Goal: Task Accomplishment & Management: Use online tool/utility

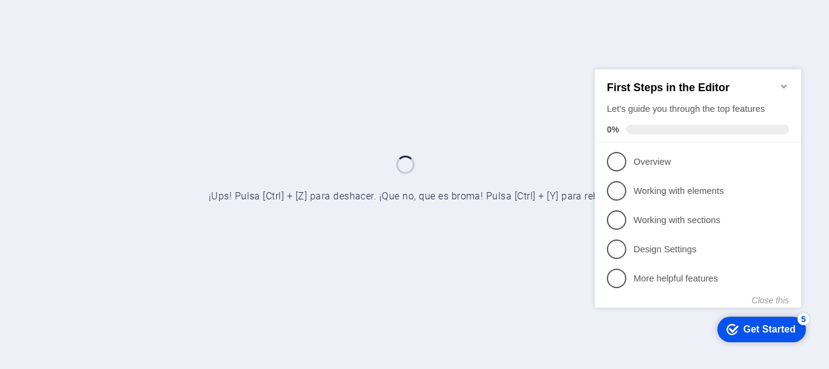
click at [784, 74] on div "First Steps in the Editor Let's guide you through the top features 0%" at bounding box center [698, 105] width 206 height 73
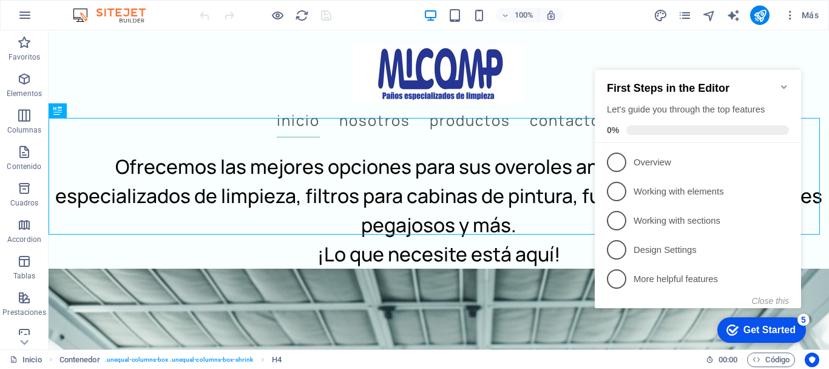
click at [766, 325] on div "Get Started" at bounding box center [770, 329] width 52 height 11
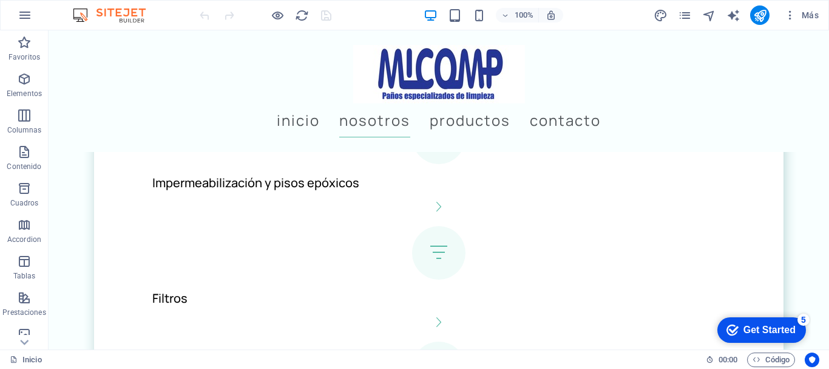
scroll to position [1943, 0]
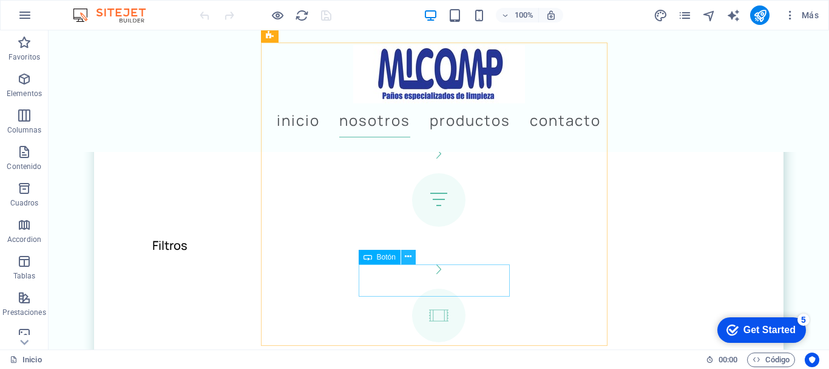
click at [0, 0] on icon at bounding box center [0, 0] width 0 height 0
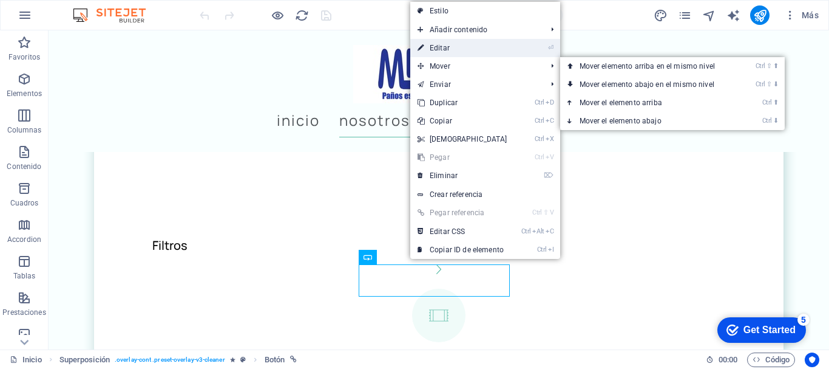
click at [455, 47] on link "⏎ Editar" at bounding box center [462, 48] width 104 height 18
select select "%"
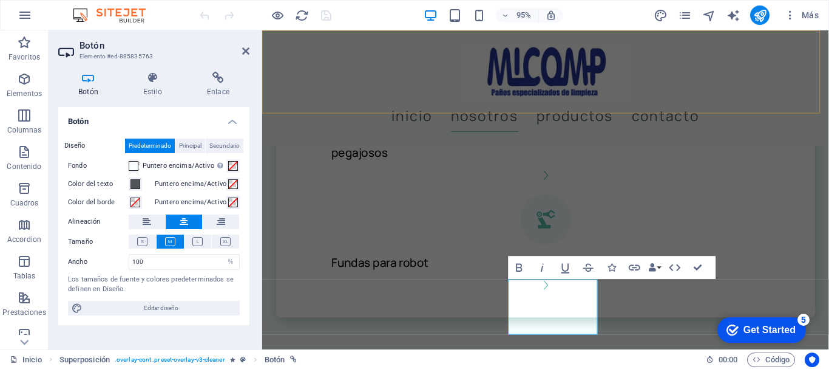
scroll to position [1739, 0]
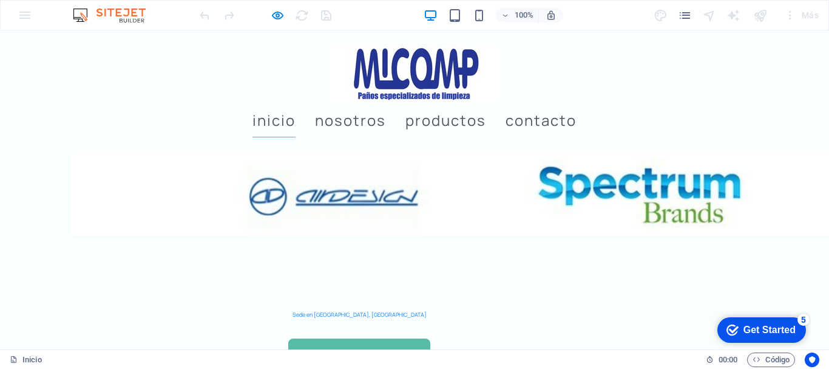
scroll to position [1224, 0]
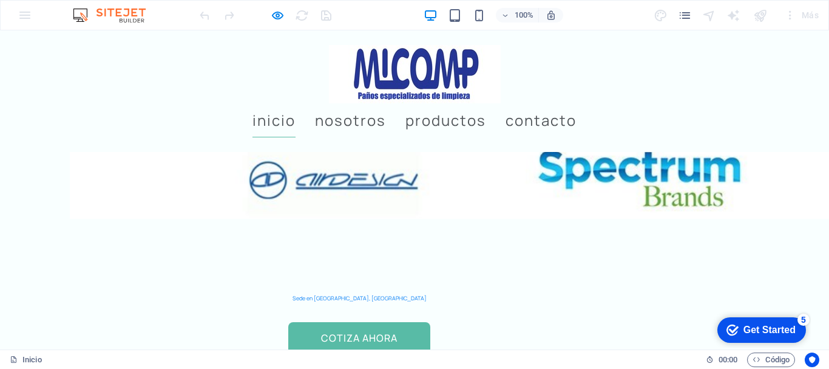
select select "%"
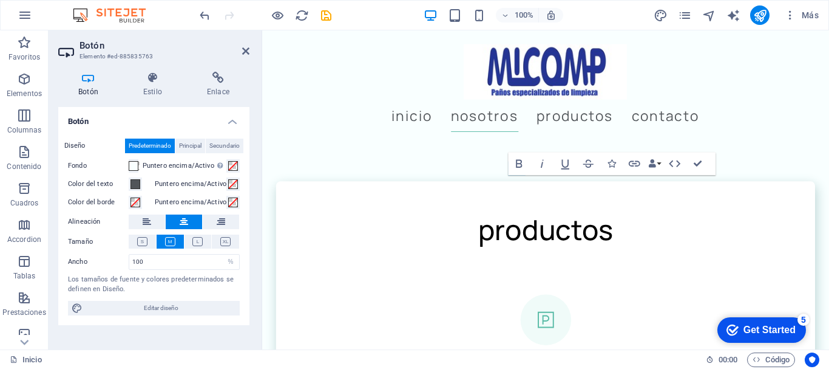
scroll to position [1848, 0]
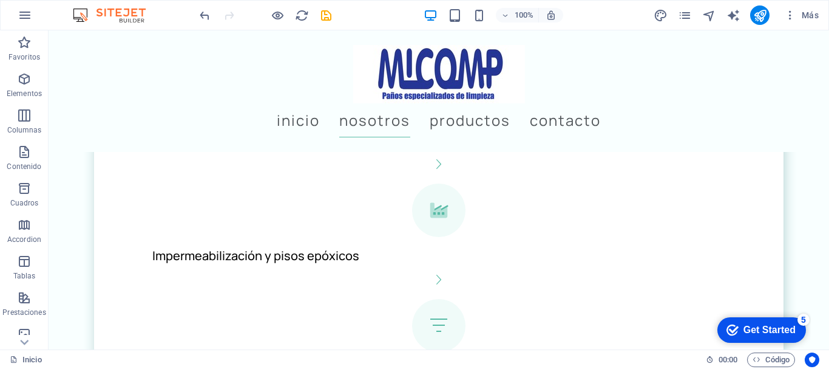
scroll to position [1936, 0]
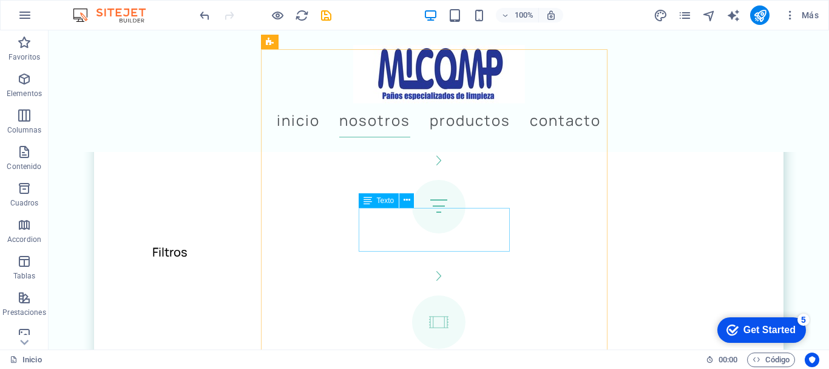
click at [368, 199] on icon at bounding box center [368, 200] width 9 height 15
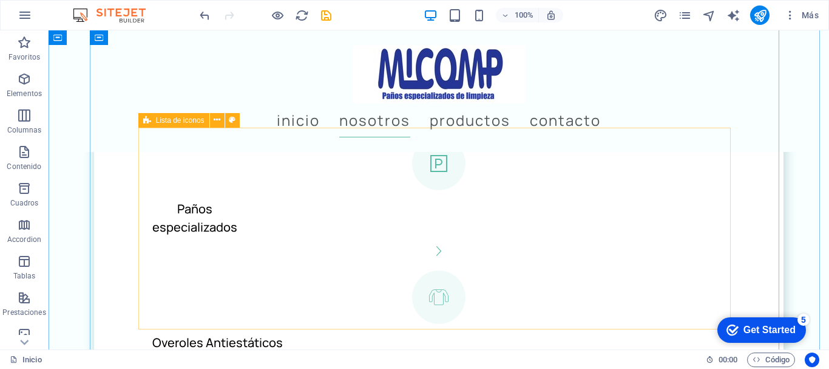
scroll to position [1633, 0]
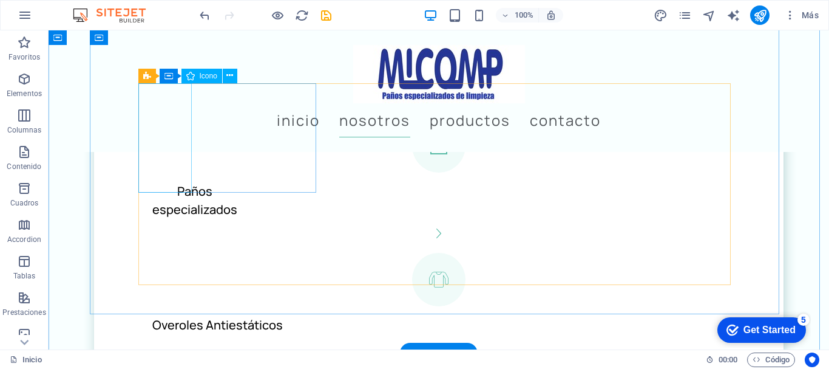
click at [166, 135] on figure at bounding box center [439, 145] width 593 height 53
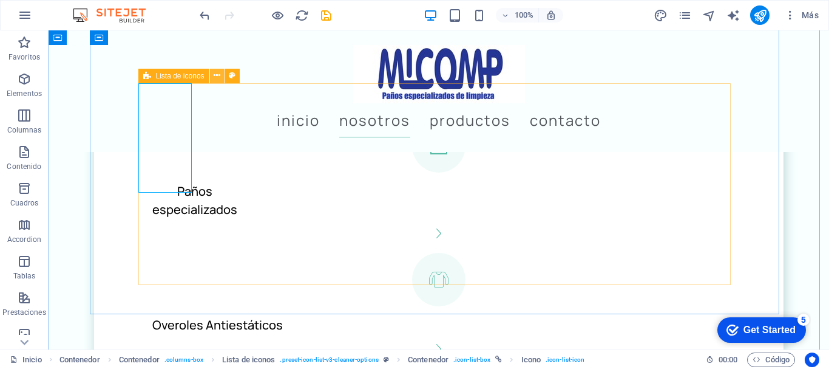
click at [216, 72] on icon at bounding box center [217, 75] width 7 height 13
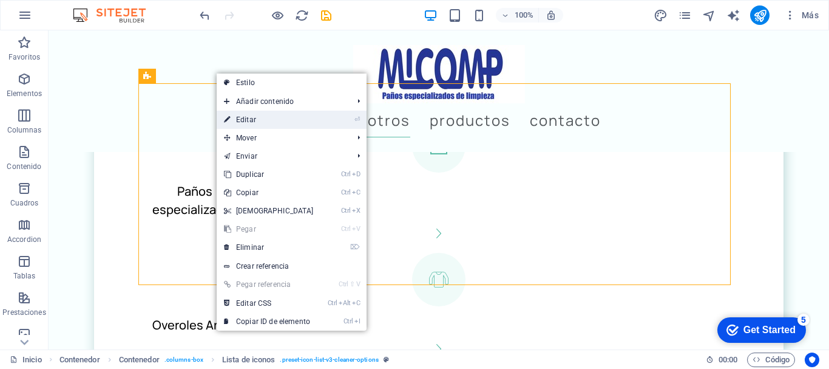
click at [265, 115] on link "⏎ Editar" at bounding box center [269, 120] width 104 height 18
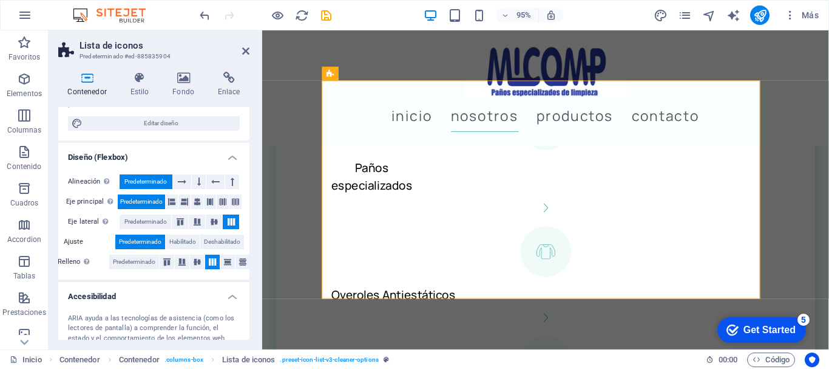
scroll to position [0, 0]
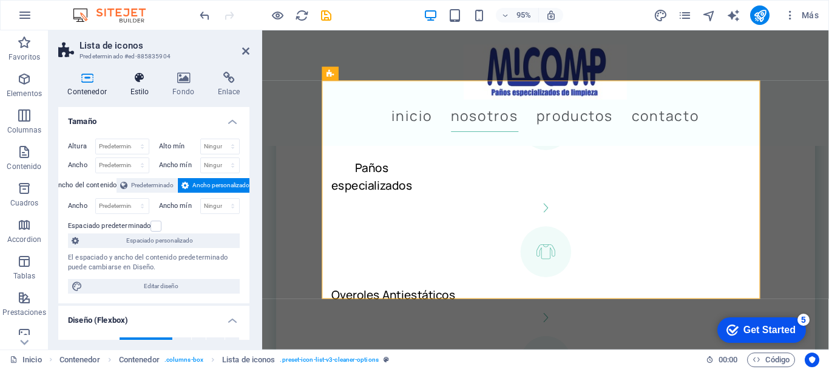
click at [142, 75] on icon at bounding box center [140, 78] width 38 height 12
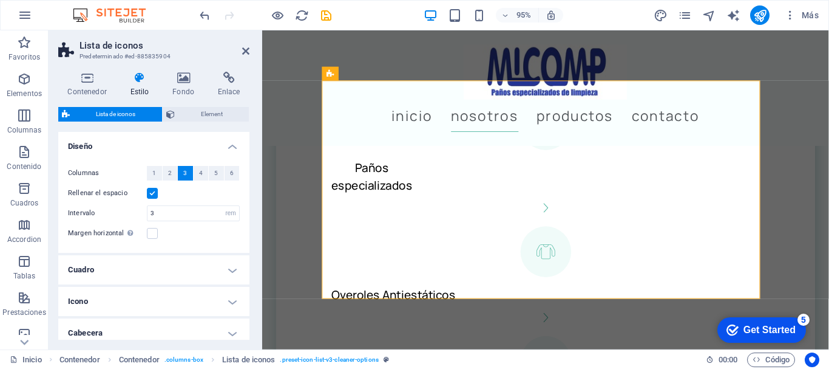
click at [233, 145] on h4 "Diseño" at bounding box center [153, 143] width 191 height 22
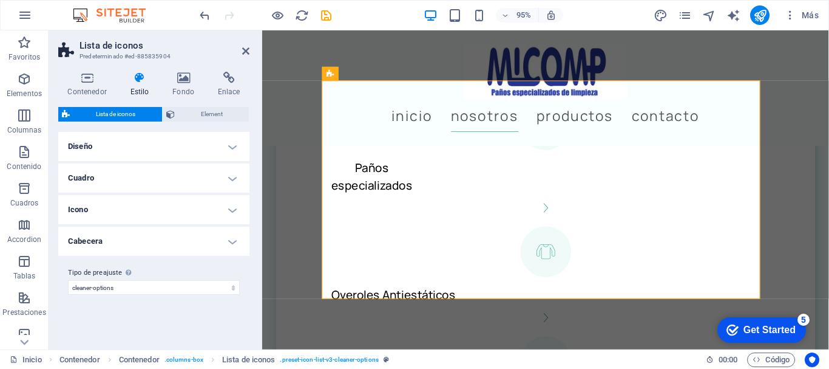
click at [233, 175] on h4 "Cuadro" at bounding box center [153, 177] width 191 height 29
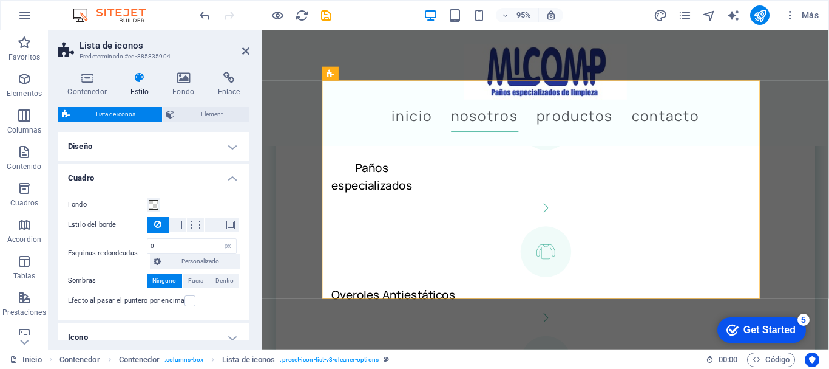
click at [234, 175] on h4 "Cuadro" at bounding box center [153, 174] width 191 height 22
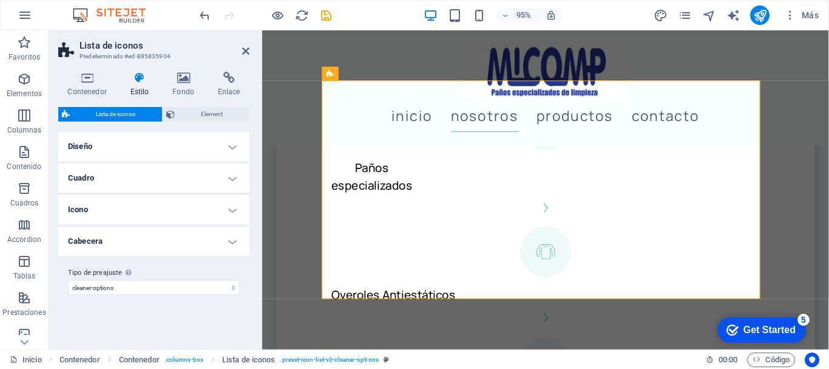
click at [227, 208] on h4 "Icono" at bounding box center [153, 209] width 191 height 29
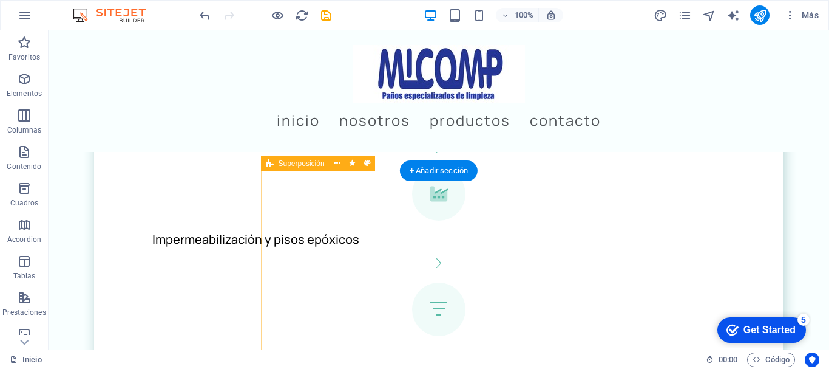
scroll to position [1815, 0]
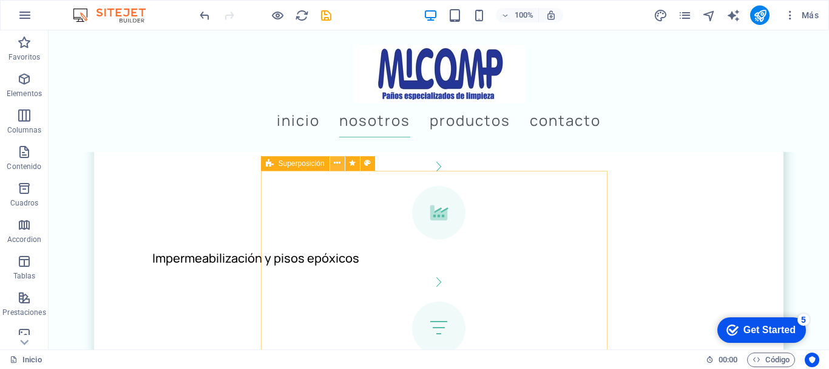
click at [0, 0] on icon at bounding box center [0, 0] width 0 height 0
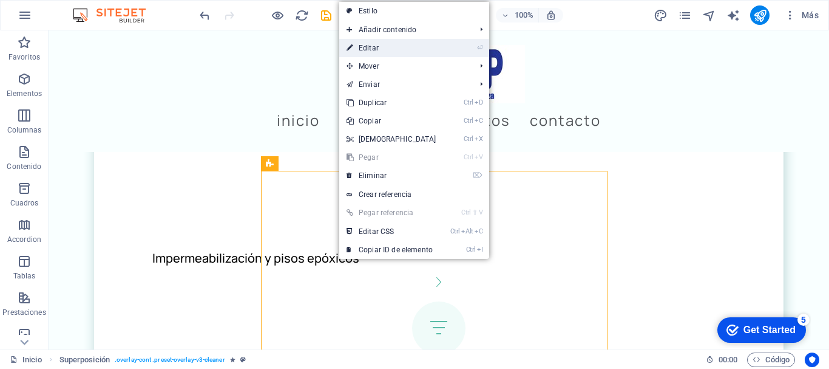
drag, startPoint x: 384, startPoint y: 39, endPoint x: 134, endPoint y: 11, distance: 251.8
click at [384, 39] on link "⏎ Editar" at bounding box center [391, 48] width 104 height 18
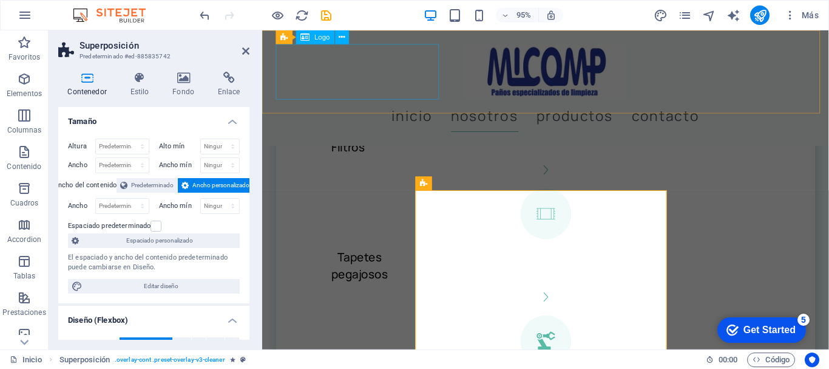
scroll to position [1611, 0]
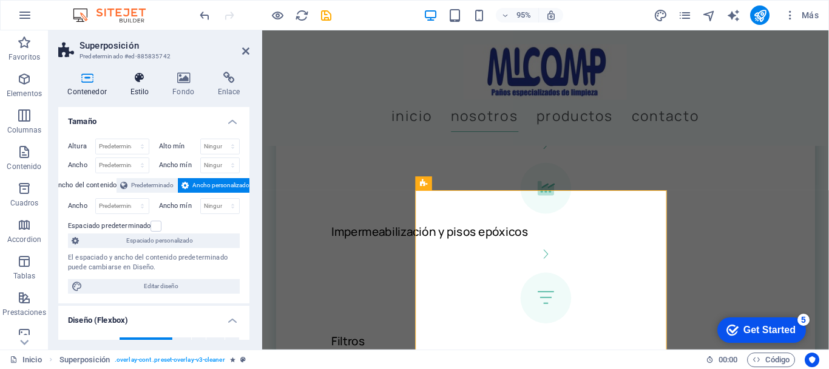
click at [143, 75] on icon at bounding box center [140, 78] width 38 height 12
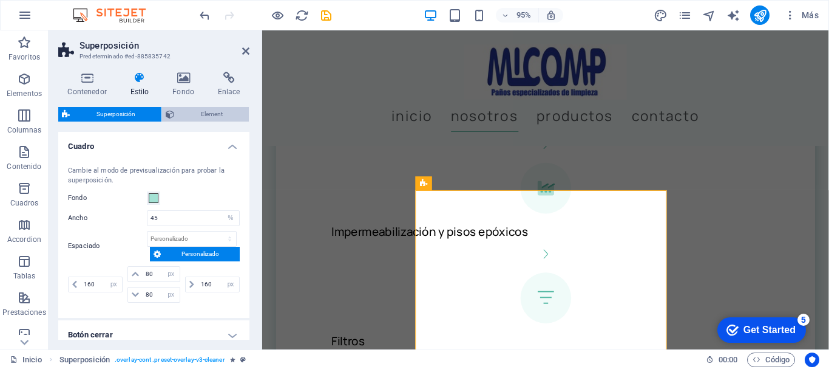
click at [202, 112] on span "Element" at bounding box center [211, 114] width 67 height 15
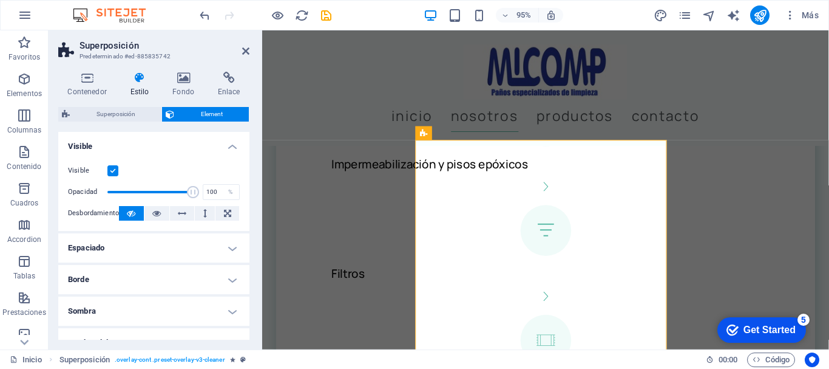
scroll to position [1732, 0]
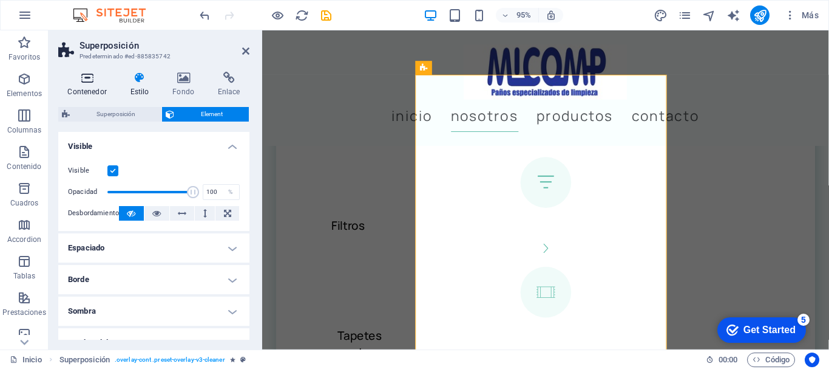
click at [89, 74] on icon at bounding box center [87, 78] width 58 height 12
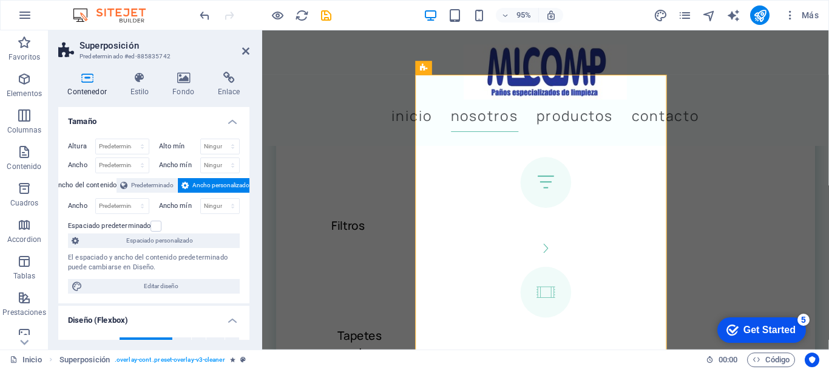
click at [231, 120] on h4 "Tamaño" at bounding box center [153, 118] width 191 height 22
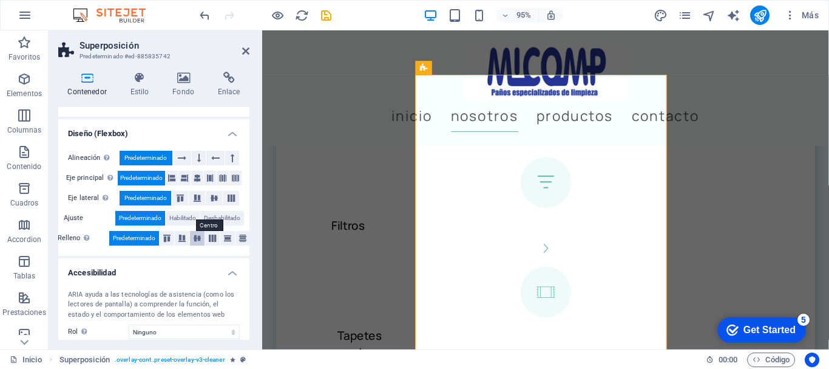
scroll to position [0, 0]
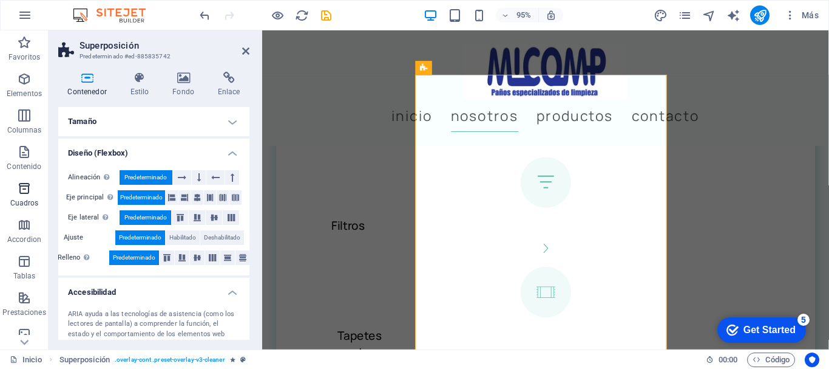
click at [24, 189] on icon "button" at bounding box center [24, 188] width 15 height 15
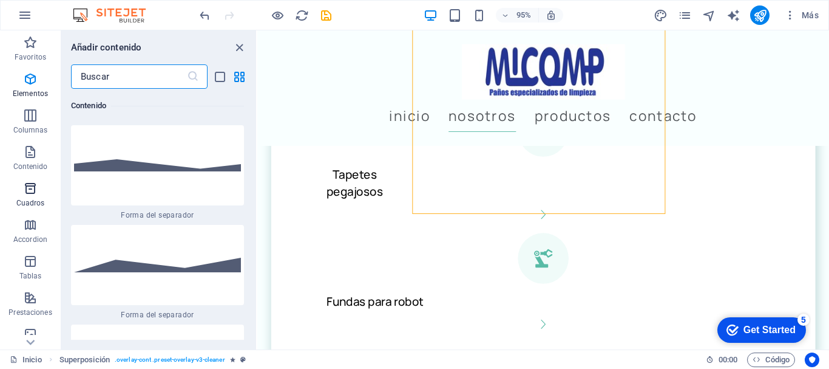
scroll to position [6195, 0]
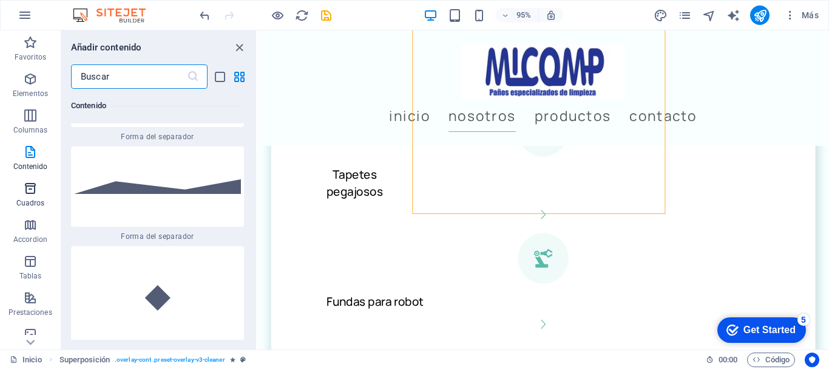
click at [30, 191] on icon "button" at bounding box center [30, 188] width 15 height 15
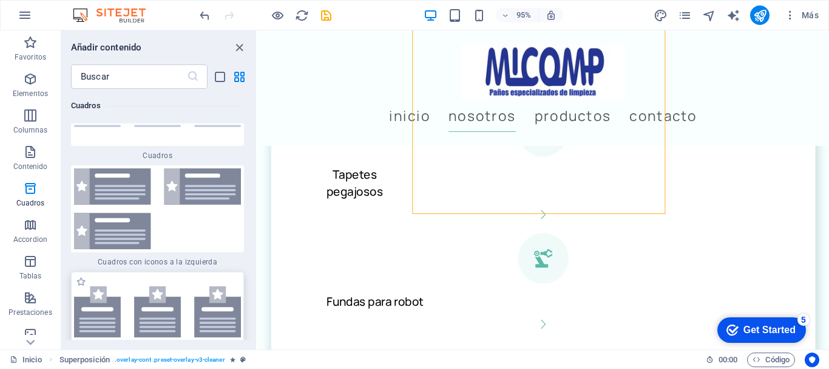
scroll to position [6811, 0]
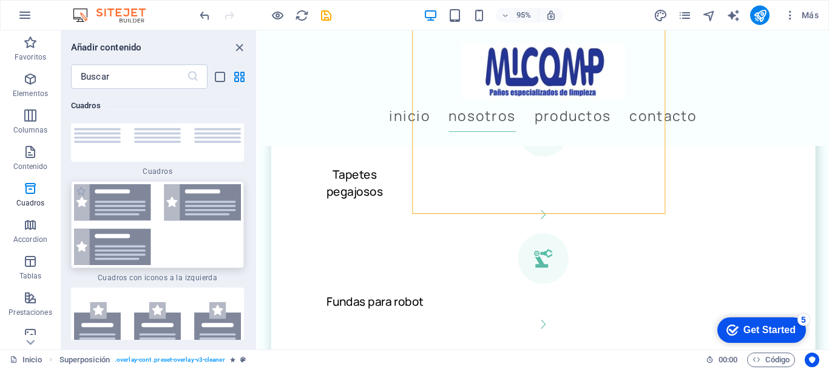
click at [138, 220] on img at bounding box center [157, 224] width 167 height 81
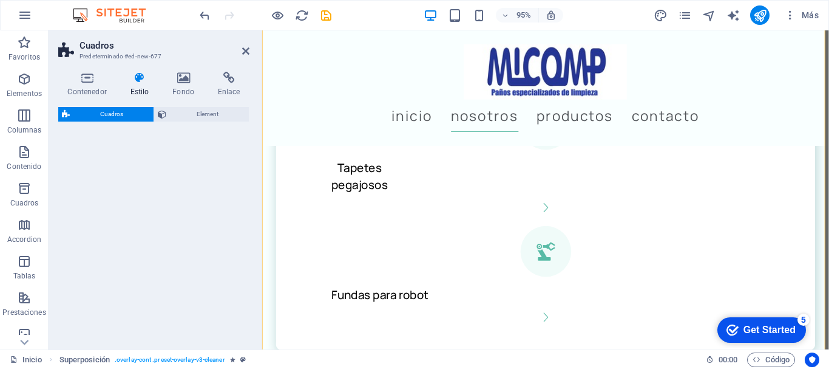
select select "rem"
select select "preset-boxes-v3-icons-left"
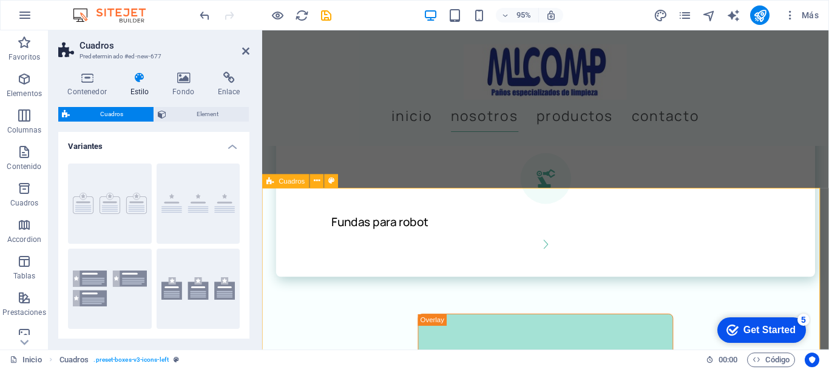
scroll to position [1986, 0]
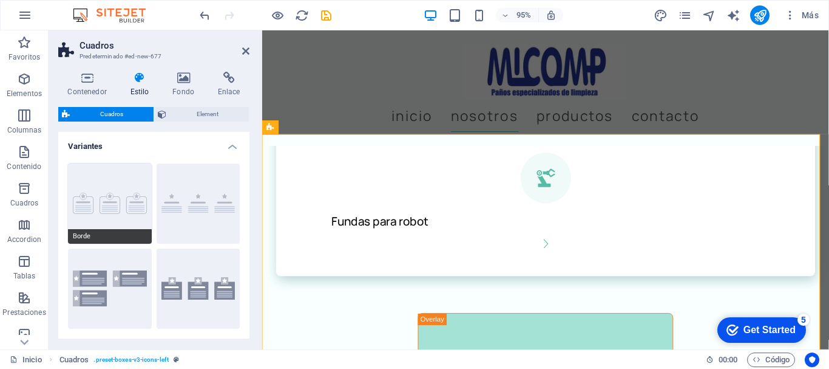
click at [117, 197] on button "Borde" at bounding box center [110, 203] width 84 height 80
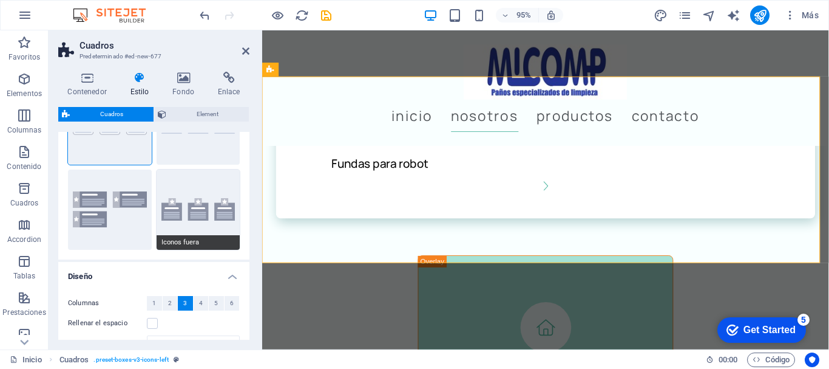
scroll to position [61, 0]
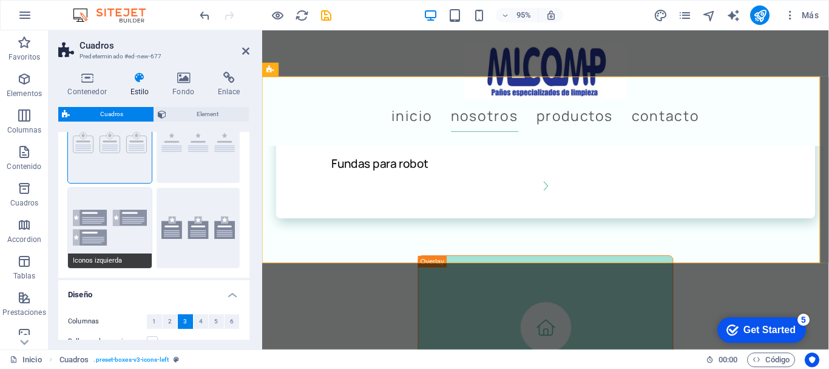
click at [110, 219] on button "Iconos izquierda" at bounding box center [110, 228] width 84 height 80
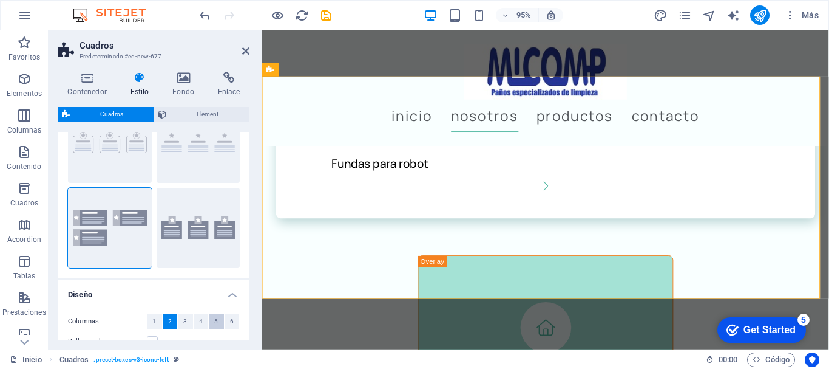
click at [214, 319] on span "5" at bounding box center [216, 321] width 4 height 15
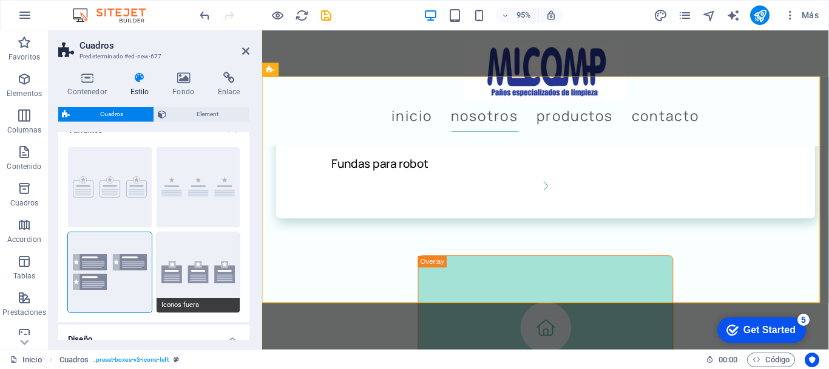
scroll to position [0, 0]
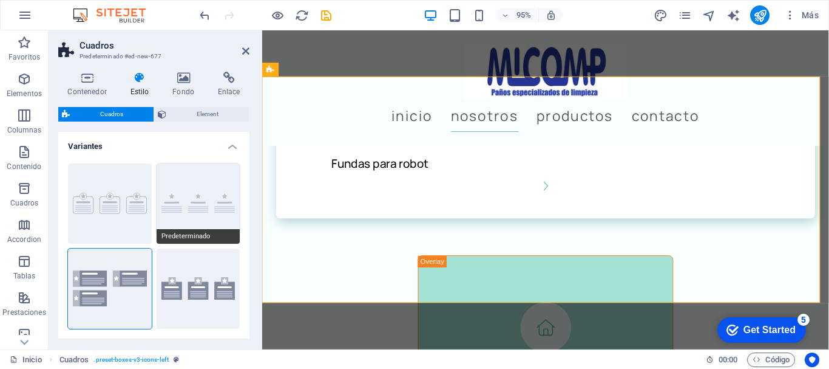
click at [191, 199] on button "Predeterminado" at bounding box center [199, 203] width 84 height 80
type input "2"
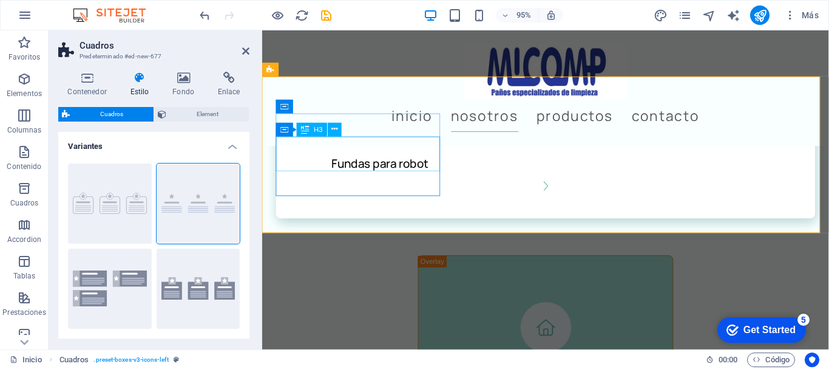
click at [335, 127] on icon at bounding box center [335, 129] width 6 height 12
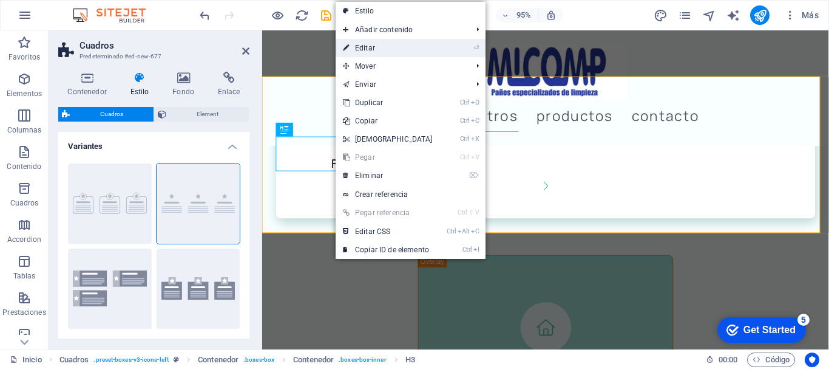
click at [363, 47] on link "⏎ Editar" at bounding box center [388, 48] width 104 height 18
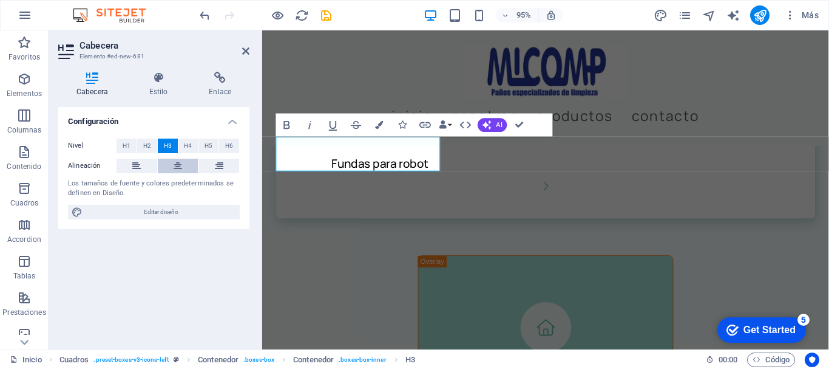
click at [179, 165] on icon at bounding box center [178, 165] width 9 height 15
click at [154, 80] on icon at bounding box center [158, 78] width 55 height 12
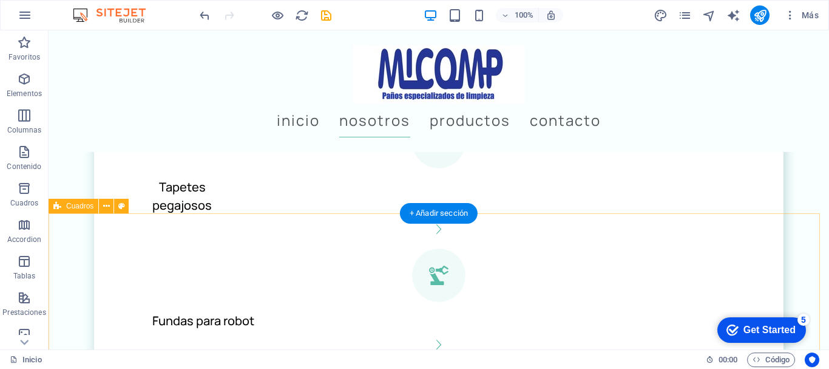
scroll to position [2135, 0]
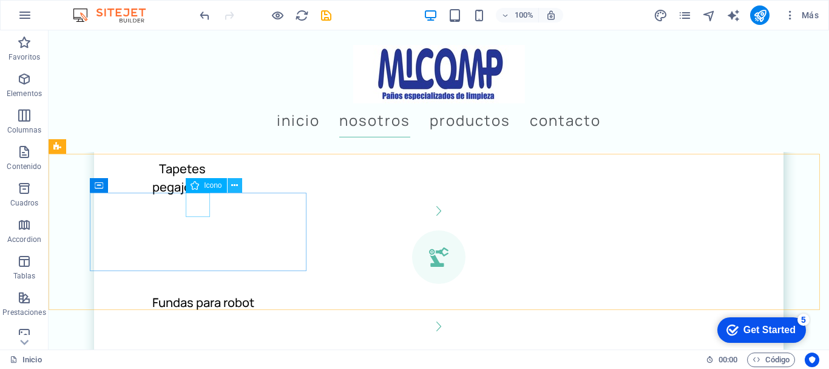
click at [234, 183] on icon at bounding box center [234, 185] width 7 height 13
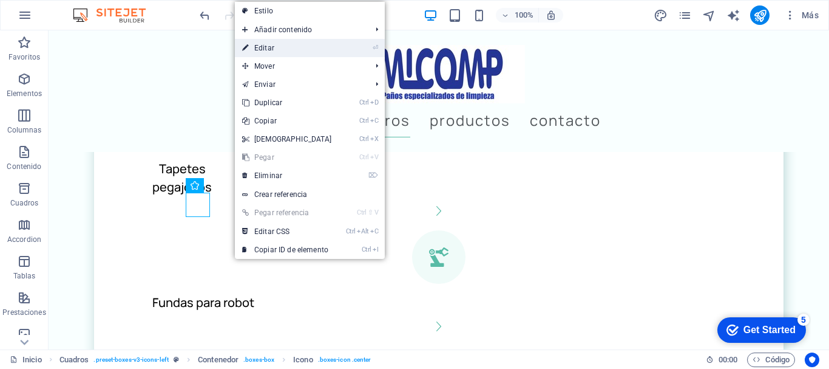
click at [286, 48] on link "⏎ Editar" at bounding box center [287, 48] width 104 height 18
select select "xMidYMid"
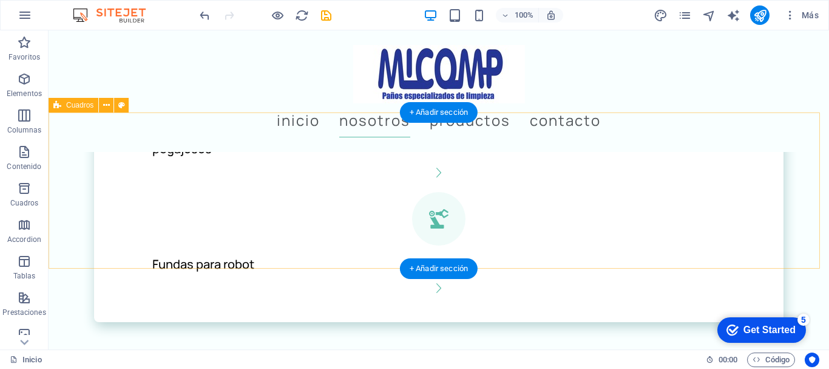
scroll to position [2176, 0]
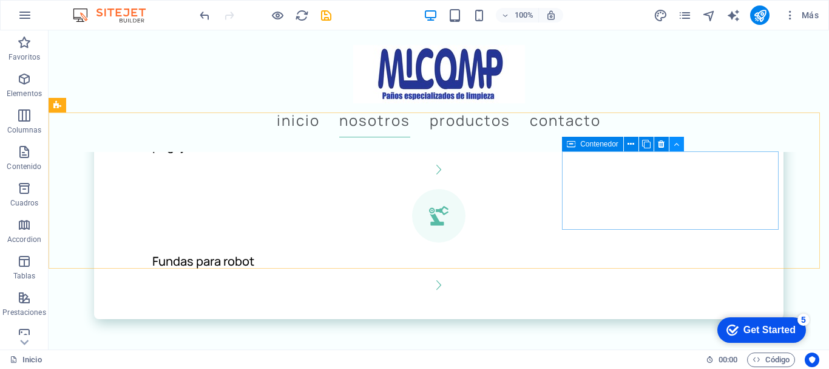
click at [677, 143] on icon at bounding box center [676, 144] width 5 height 13
click at [648, 141] on icon at bounding box center [646, 144] width 9 height 13
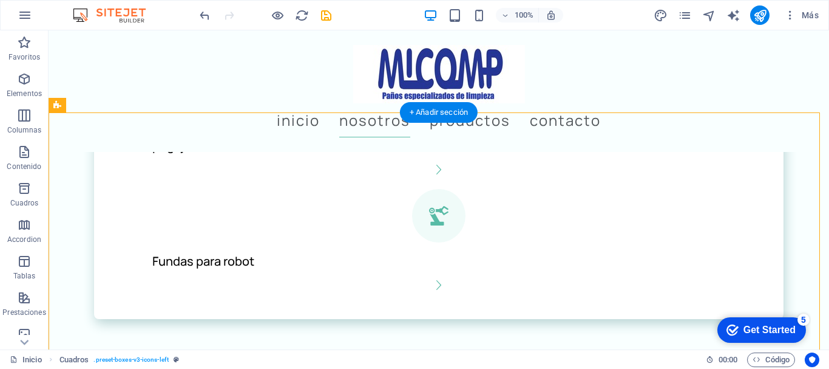
drag, startPoint x: 600, startPoint y: 188, endPoint x: 476, endPoint y: 291, distance: 160.9
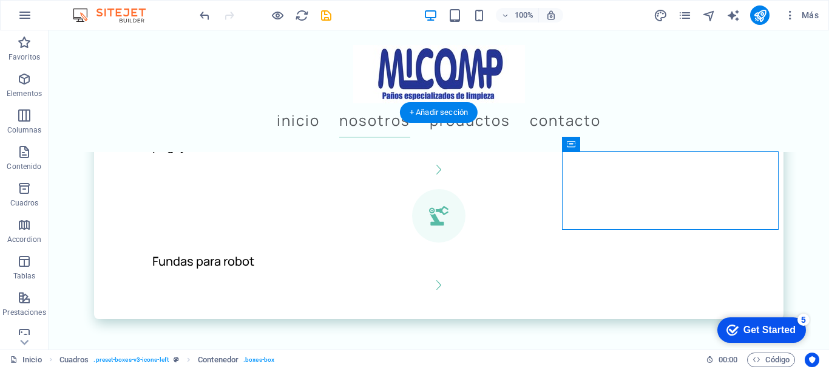
drag, startPoint x: 715, startPoint y: 160, endPoint x: 554, endPoint y: 296, distance: 211.2
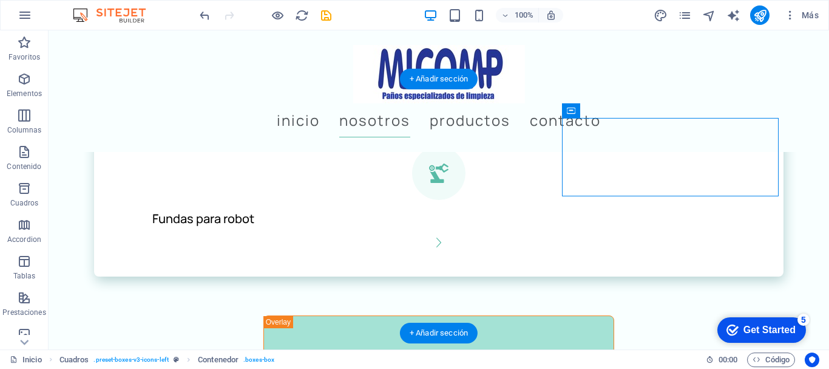
scroll to position [2237, 0]
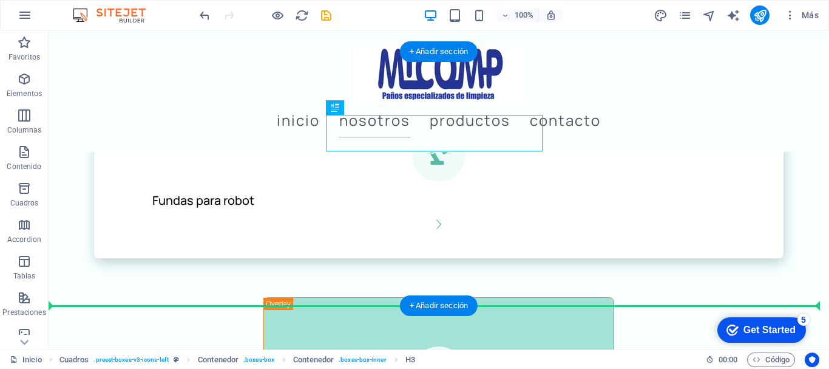
drag, startPoint x: 507, startPoint y: 129, endPoint x: 508, endPoint y: 233, distance: 104.4
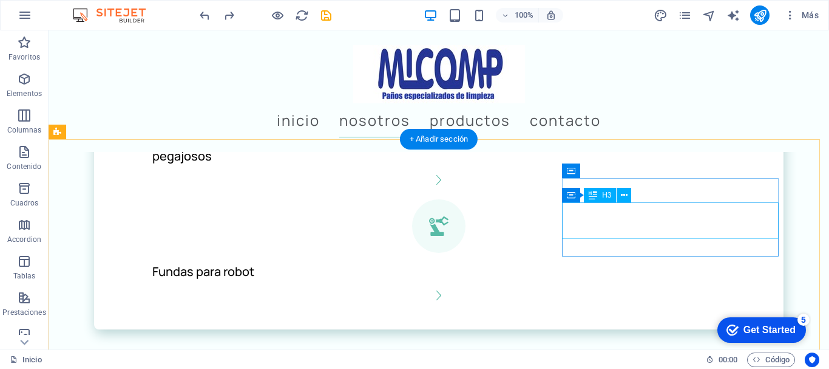
scroll to position [2176, 0]
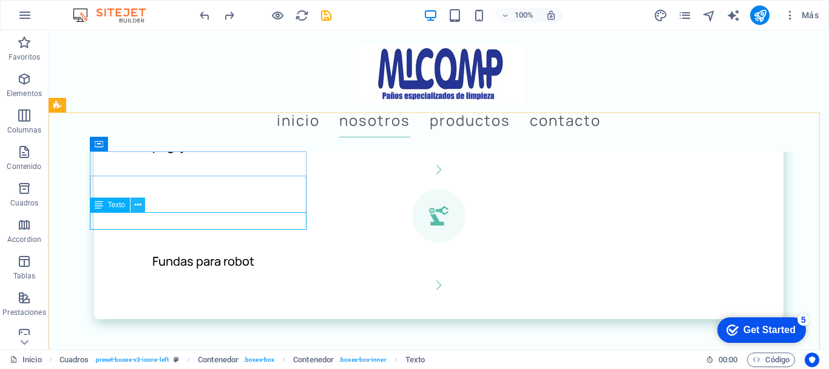
click at [138, 201] on icon at bounding box center [138, 205] width 7 height 13
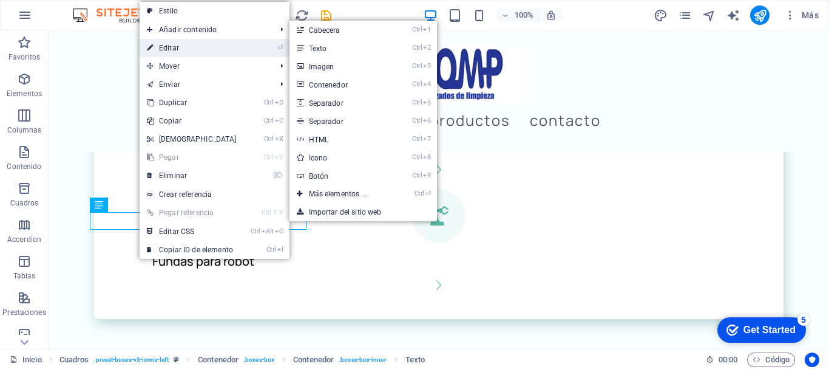
click at [194, 47] on link "⏎ Editar" at bounding box center [192, 48] width 104 height 18
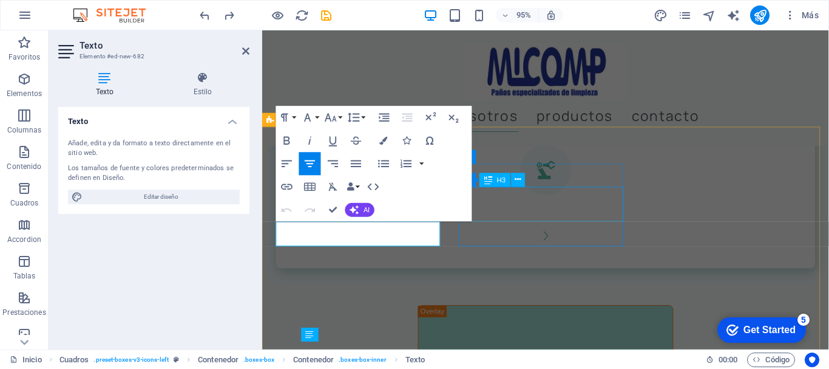
scroll to position [1994, 0]
drag, startPoint x: 401, startPoint y: 250, endPoint x: 279, endPoint y: 233, distance: 123.1
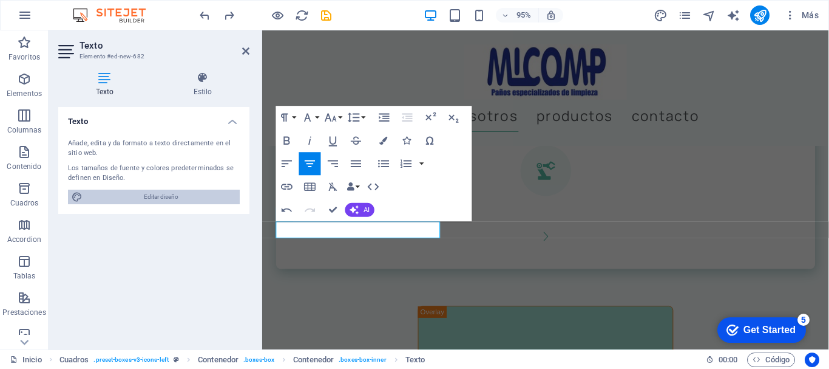
click at [167, 194] on span "Editar diseño" at bounding box center [161, 196] width 150 height 15
select select "px"
select select "400"
select select "px"
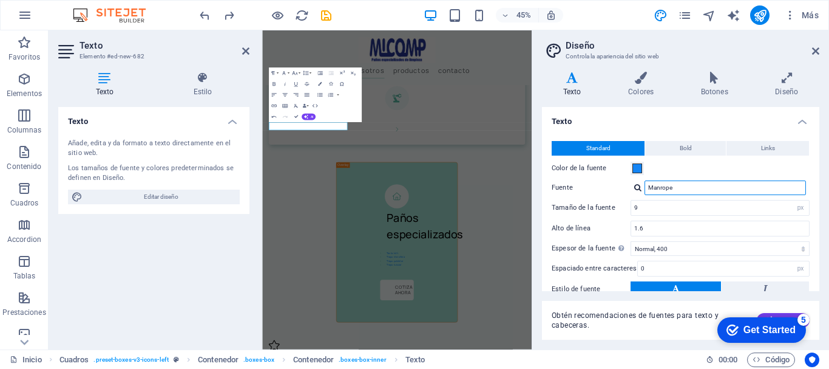
click at [709, 188] on input "Manrope" at bounding box center [726, 187] width 162 height 15
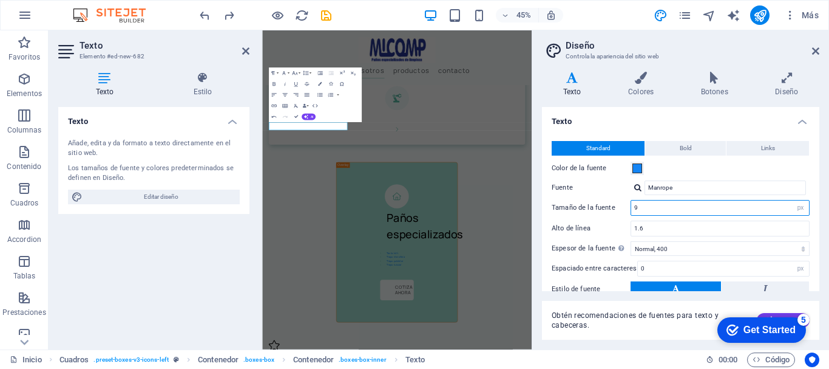
drag, startPoint x: 663, startPoint y: 208, endPoint x: 571, endPoint y: 189, distance: 94.1
click at [576, 192] on div "Standard Bold Links Color de la fuente Fuente Manrope Tamaño de la fuente 9 rem…" at bounding box center [681, 240] width 282 height 223
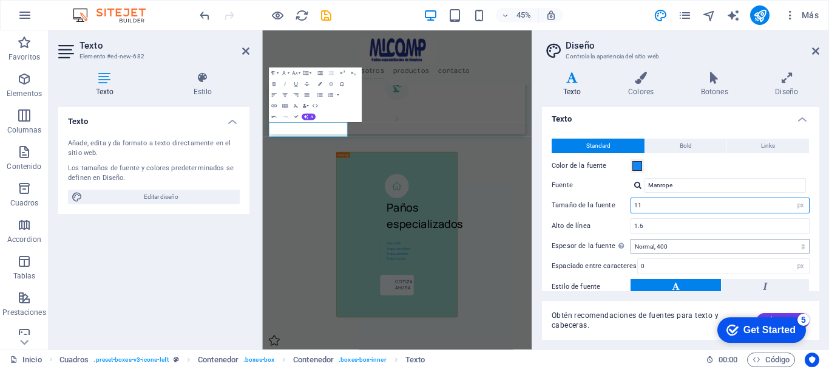
scroll to position [0, 0]
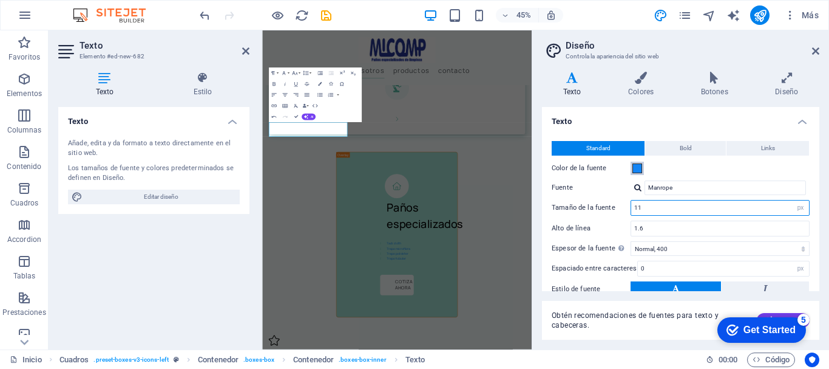
type input "11"
click at [638, 167] on span at bounding box center [638, 168] width 10 height 10
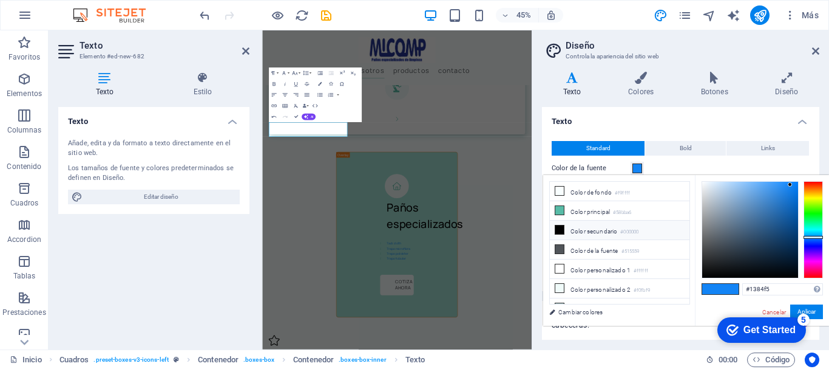
click at [582, 227] on li "Color secundario #000000" at bounding box center [620, 229] width 140 height 19
type input "#000000"
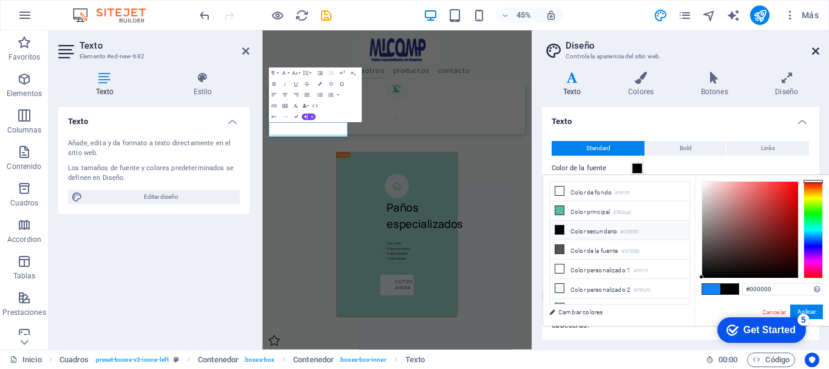
click at [815, 50] on icon at bounding box center [815, 51] width 7 height 10
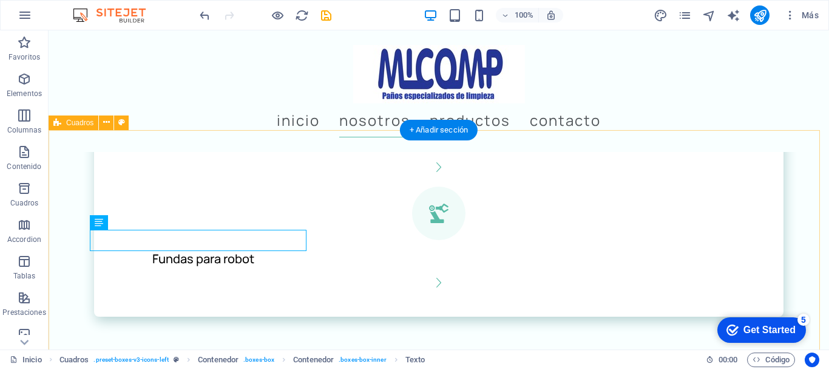
scroll to position [2165, 0]
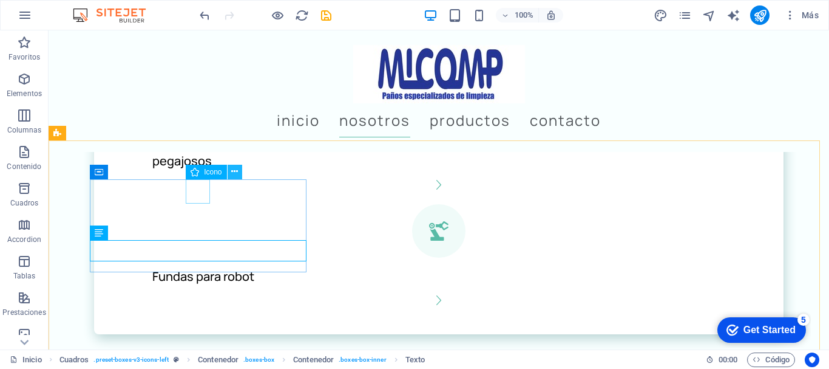
click at [237, 172] on icon at bounding box center [234, 171] width 7 height 13
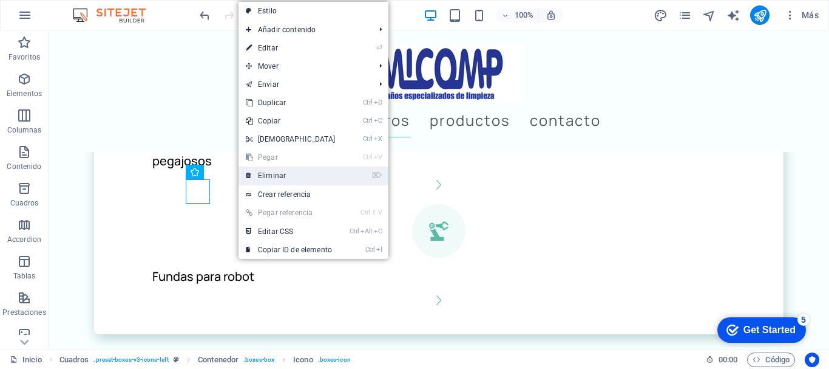
click at [265, 173] on link "⌦ Eliminar" at bounding box center [291, 175] width 104 height 18
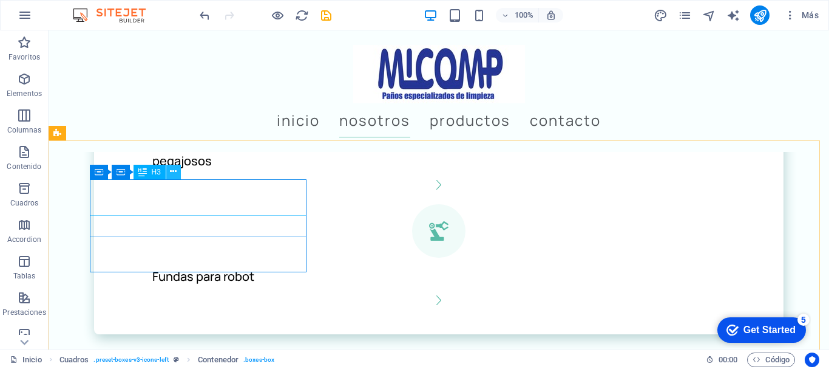
click at [173, 169] on icon at bounding box center [173, 171] width 7 height 13
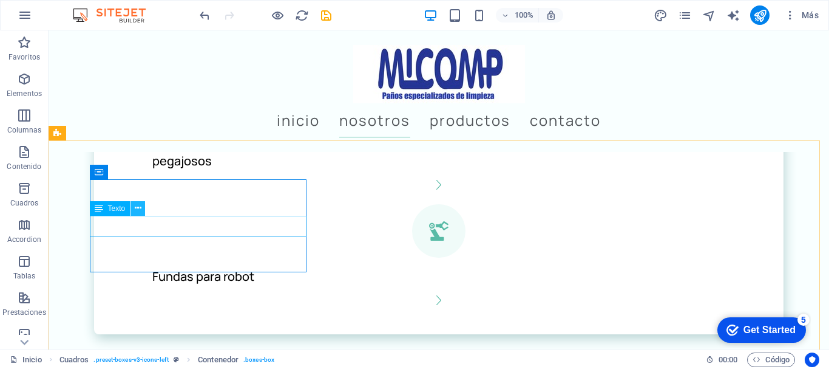
click at [137, 204] on icon at bounding box center [138, 208] width 7 height 13
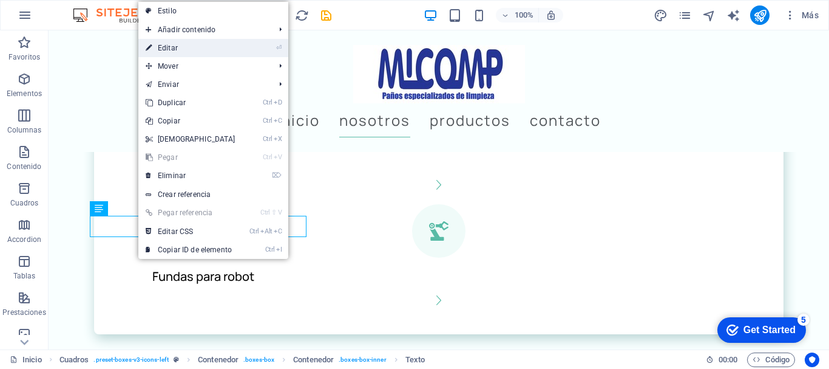
click at [184, 51] on link "⏎ Editar" at bounding box center [190, 48] width 104 height 18
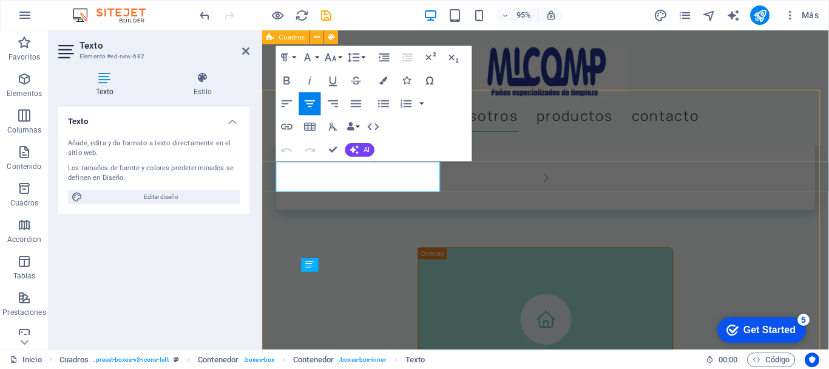
scroll to position [1983, 0]
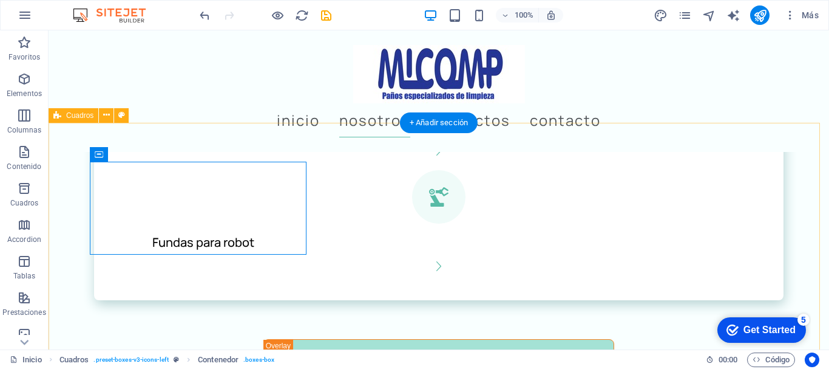
scroll to position [2131, 0]
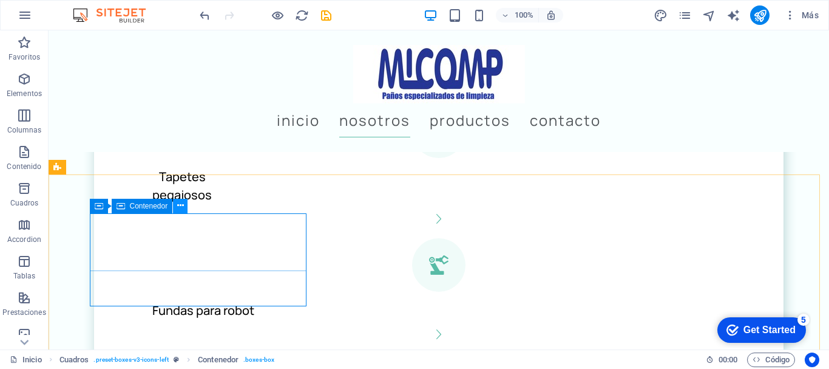
click at [180, 204] on icon at bounding box center [180, 205] width 7 height 13
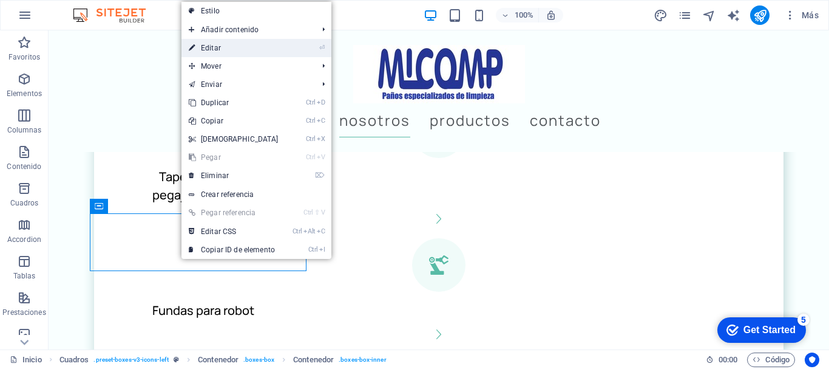
click at [239, 47] on link "⏎ Editar" at bounding box center [234, 48] width 104 height 18
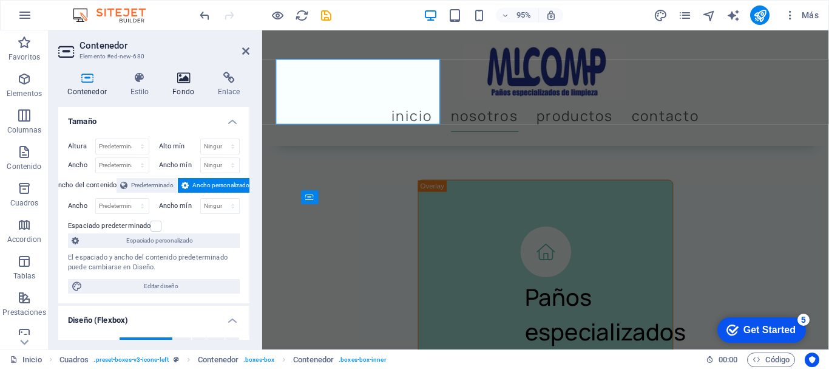
click at [184, 77] on icon at bounding box center [183, 78] width 41 height 12
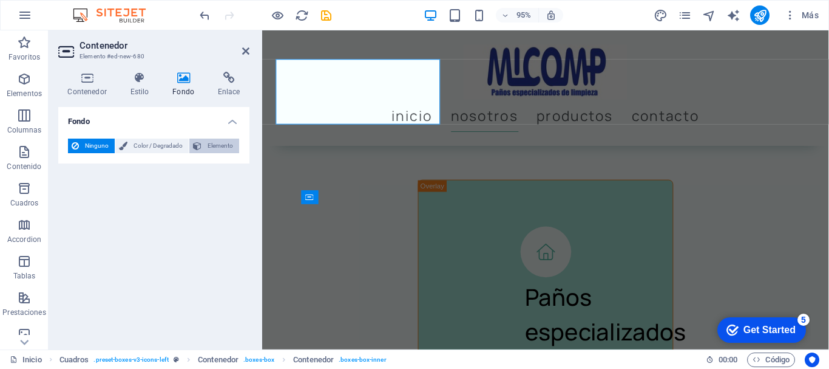
click at [218, 144] on span "Elemento" at bounding box center [220, 145] width 30 height 15
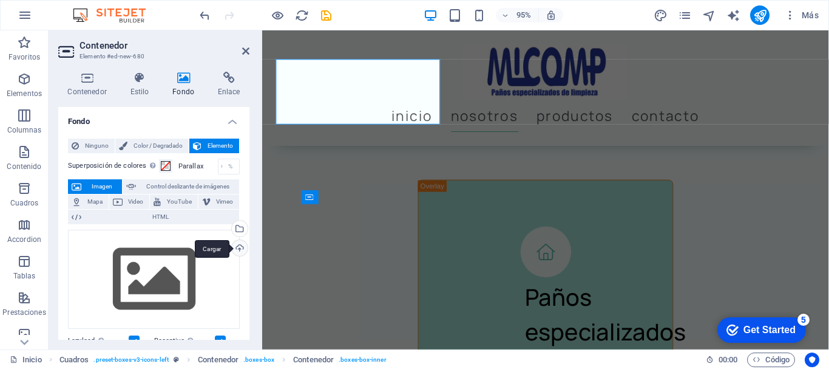
click at [238, 244] on div "Cargar" at bounding box center [239, 249] width 18 height 18
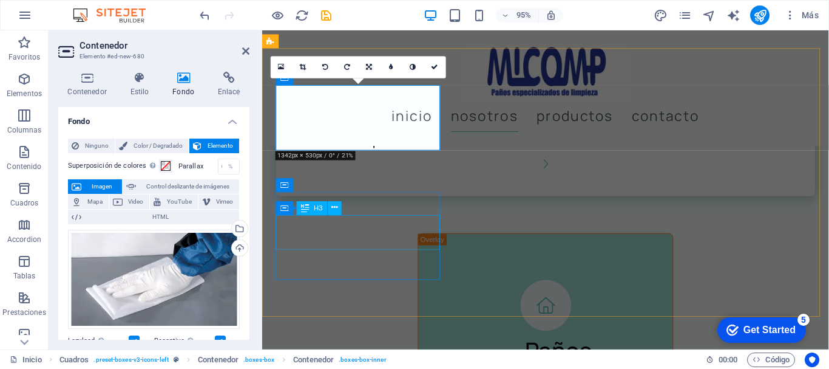
scroll to position [2009, 0]
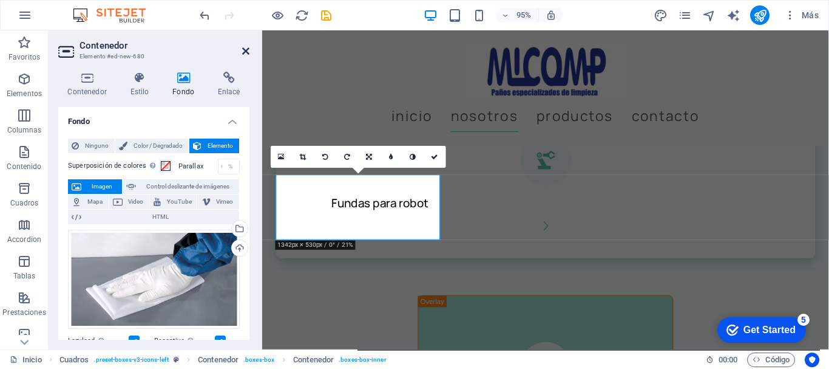
drag, startPoint x: 244, startPoint y: 47, endPoint x: 196, endPoint y: 16, distance: 57.1
click at [244, 47] on icon at bounding box center [245, 51] width 7 height 10
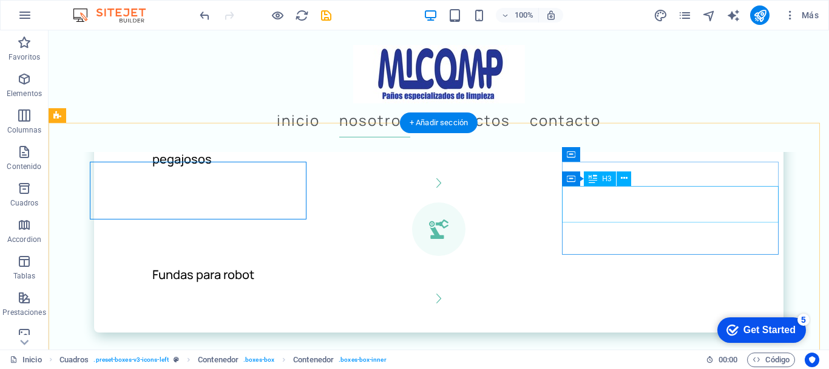
scroll to position [2157, 0]
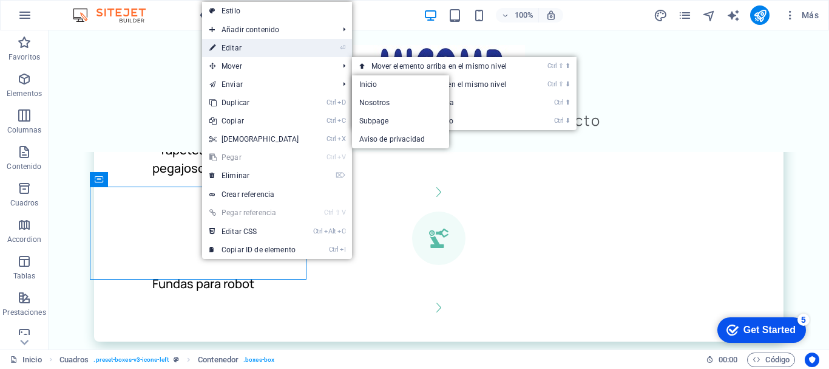
click at [245, 50] on link "⏎ Editar" at bounding box center [254, 48] width 104 height 18
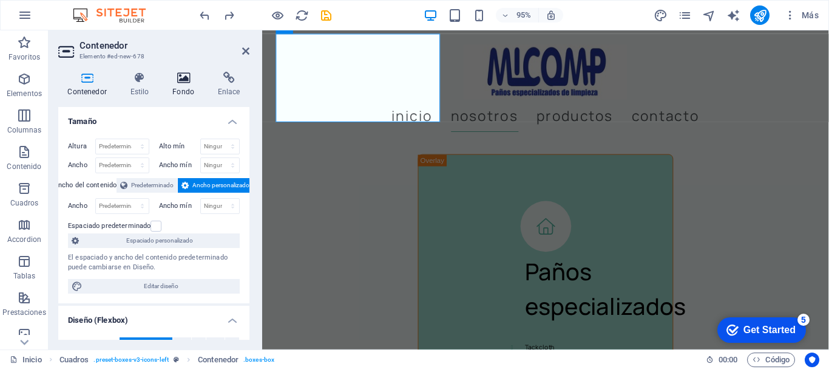
click at [186, 83] on icon at bounding box center [183, 78] width 41 height 12
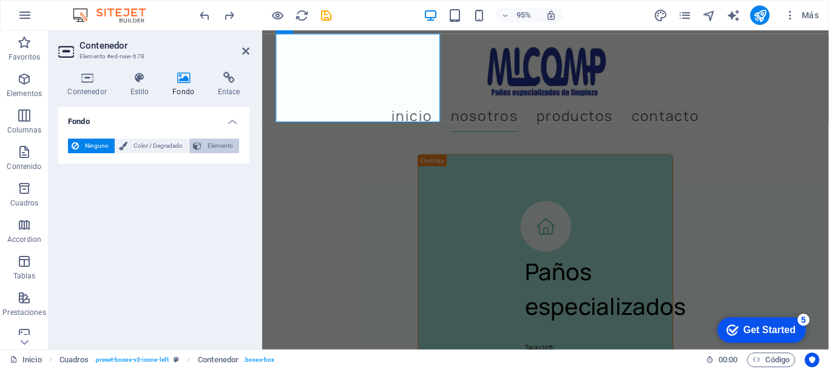
click at [225, 145] on span "Elemento" at bounding box center [220, 145] width 30 height 15
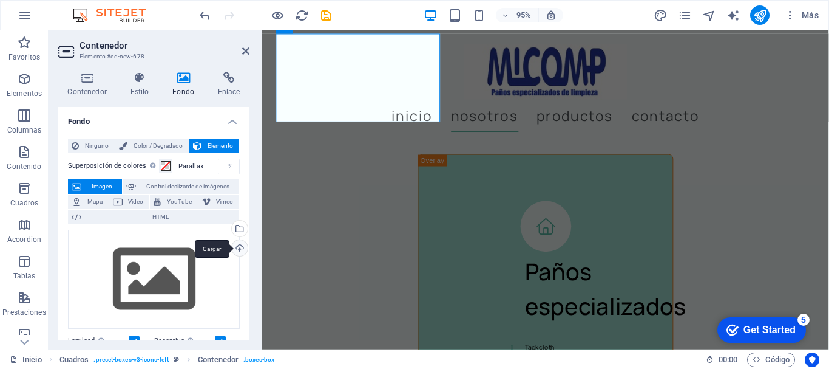
click at [237, 242] on div "Cargar" at bounding box center [239, 249] width 18 height 18
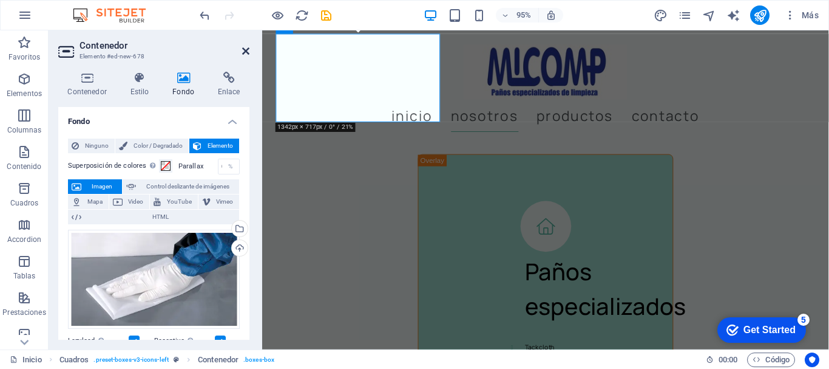
click at [246, 51] on icon at bounding box center [245, 51] width 7 height 10
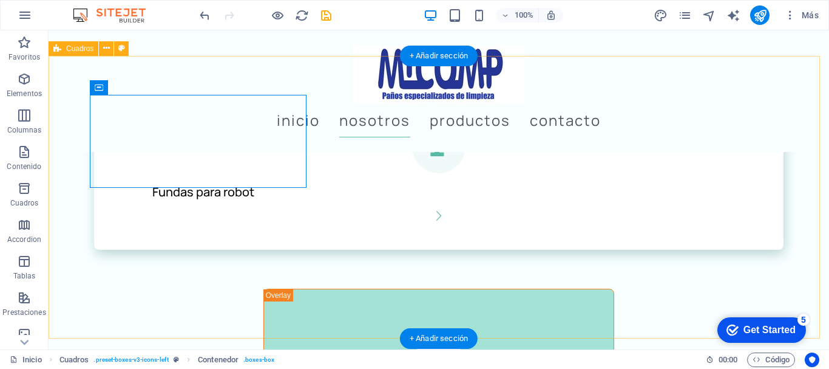
scroll to position [2188, 0]
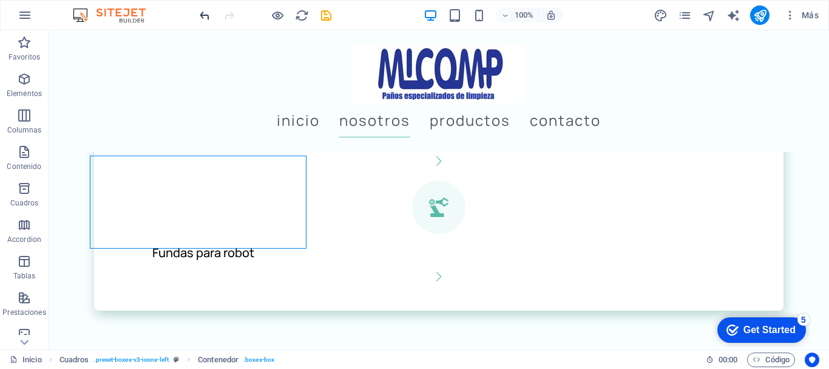
click at [138, 180] on icon at bounding box center [138, 184] width 7 height 13
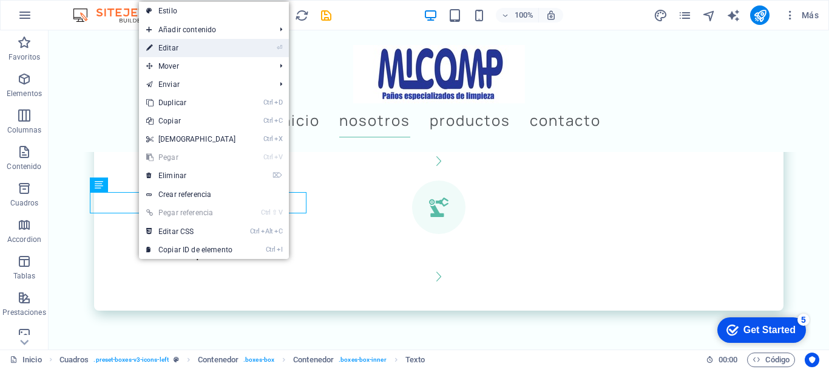
click at [189, 51] on link "⏎ Editar" at bounding box center [191, 48] width 104 height 18
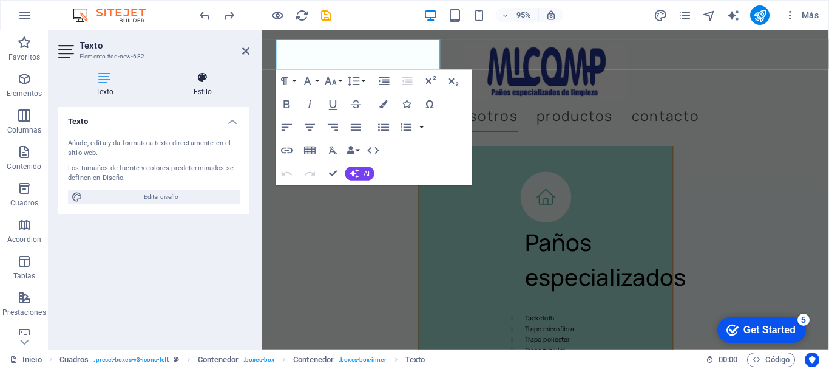
click at [205, 78] on icon at bounding box center [203, 78] width 94 height 12
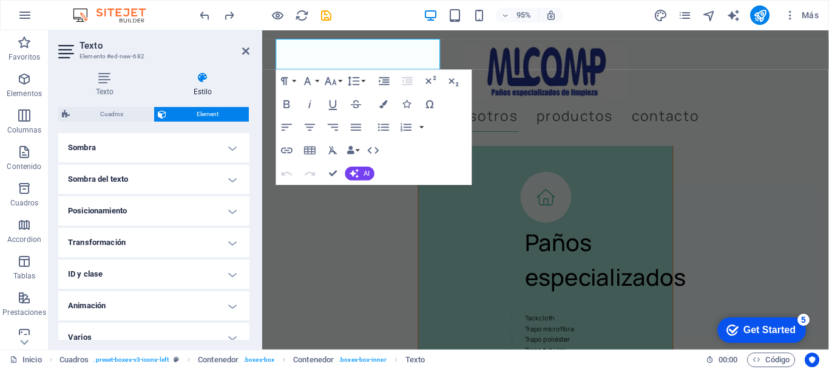
scroll to position [316, 0]
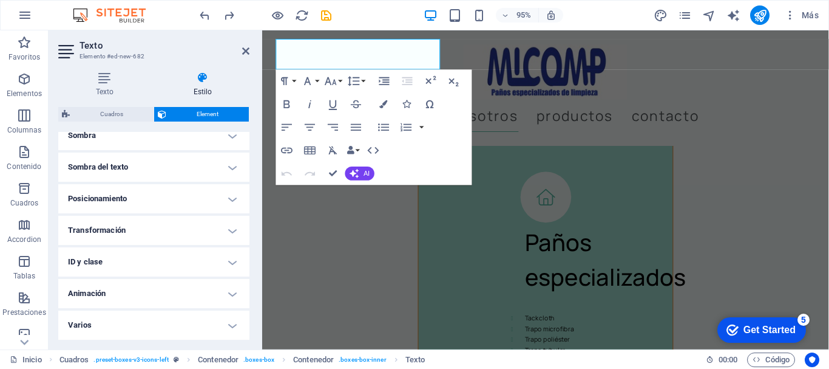
click at [230, 196] on h4 "Posicionamiento" at bounding box center [153, 198] width 191 height 29
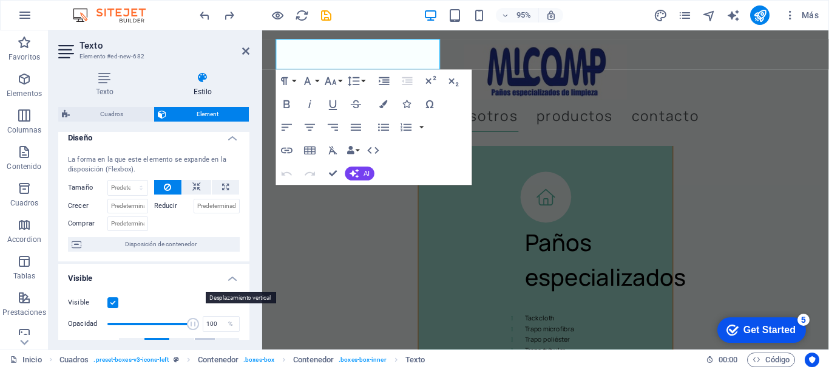
scroll to position [0, 0]
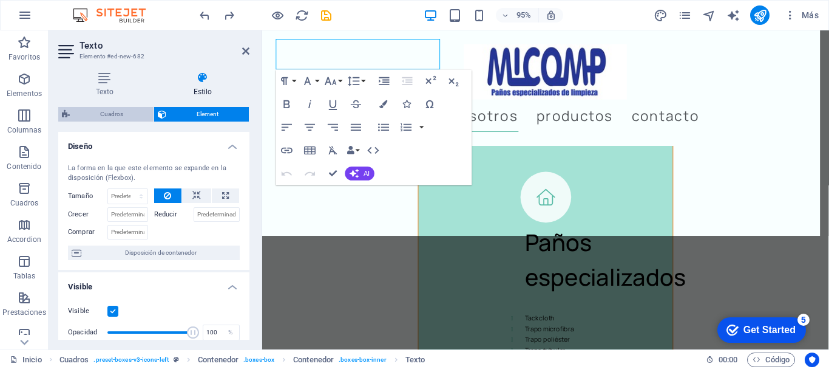
click at [114, 114] on span "Cuadros" at bounding box center [111, 114] width 77 height 15
select select "rem"
select select "preset-boxes-v3-icons-left"
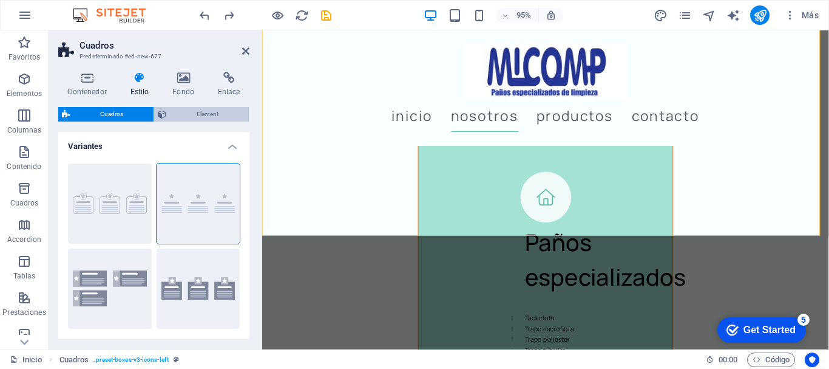
click at [209, 112] on span "Element" at bounding box center [207, 114] width 75 height 15
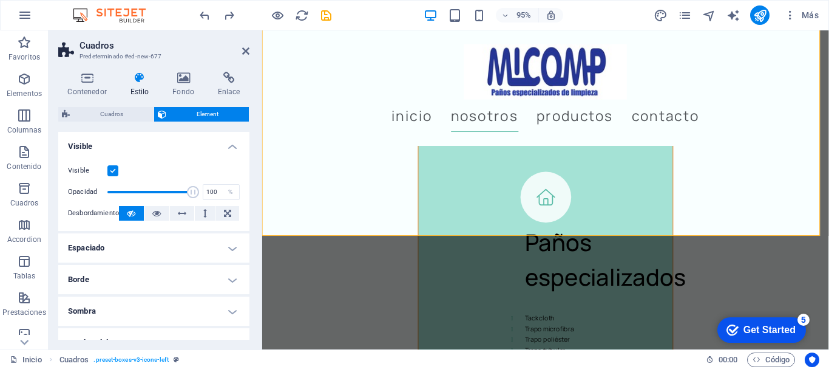
click at [230, 140] on h4 "Visible" at bounding box center [153, 143] width 191 height 22
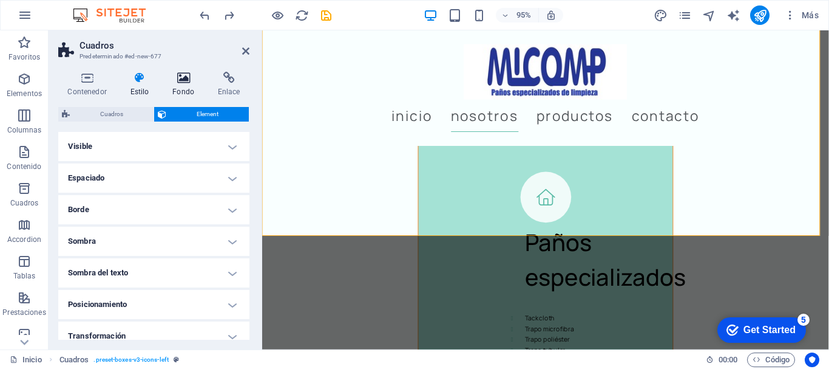
click at [183, 75] on icon at bounding box center [183, 78] width 41 height 12
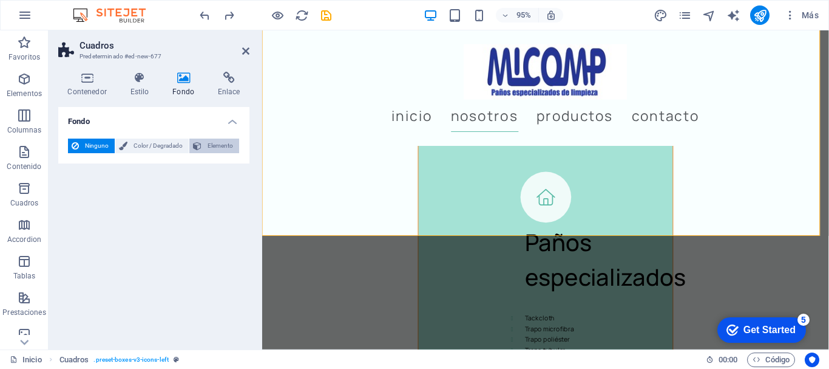
click at [226, 145] on span "Elemento" at bounding box center [220, 145] width 30 height 15
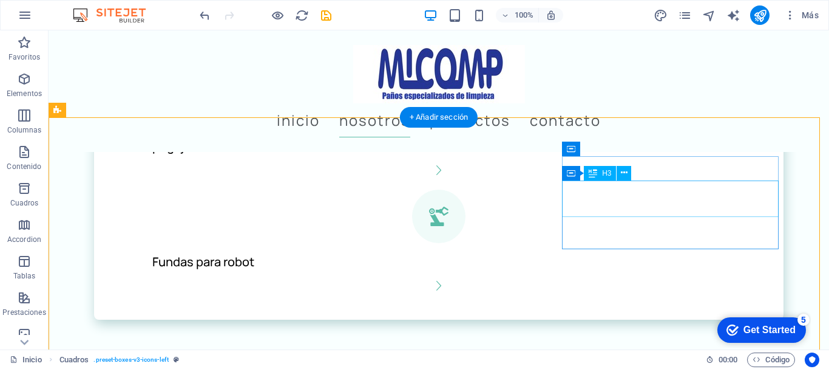
scroll to position [2159, 0]
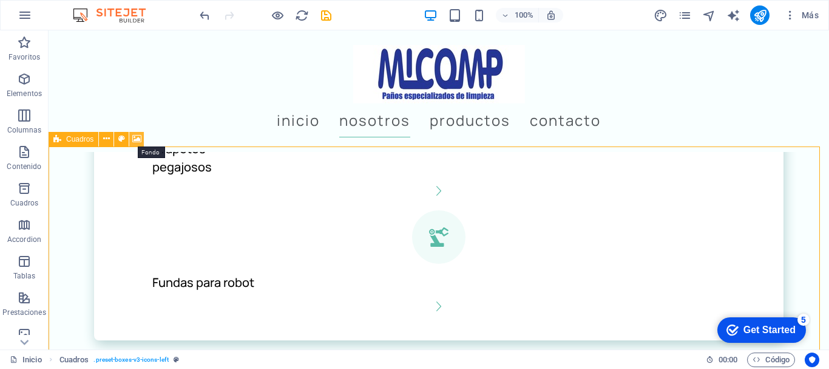
click at [137, 137] on icon at bounding box center [136, 138] width 9 height 13
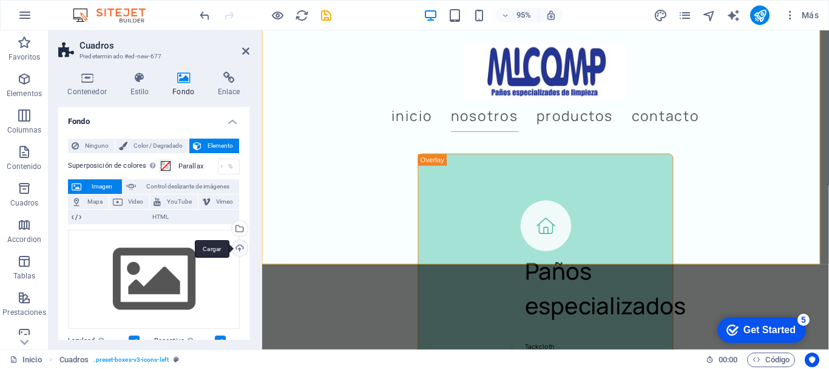
click at [238, 245] on div "Cargar" at bounding box center [239, 249] width 18 height 18
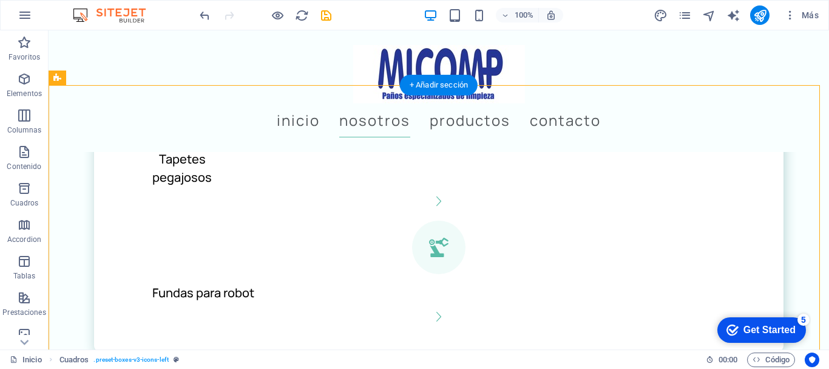
scroll to position [2125, 0]
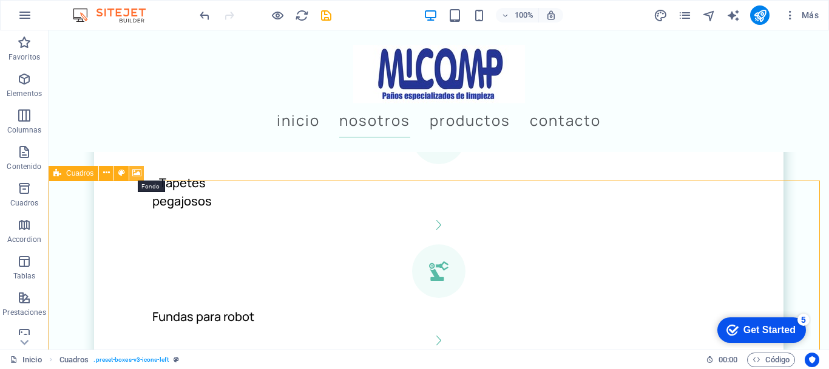
click at [138, 171] on icon at bounding box center [136, 172] width 9 height 13
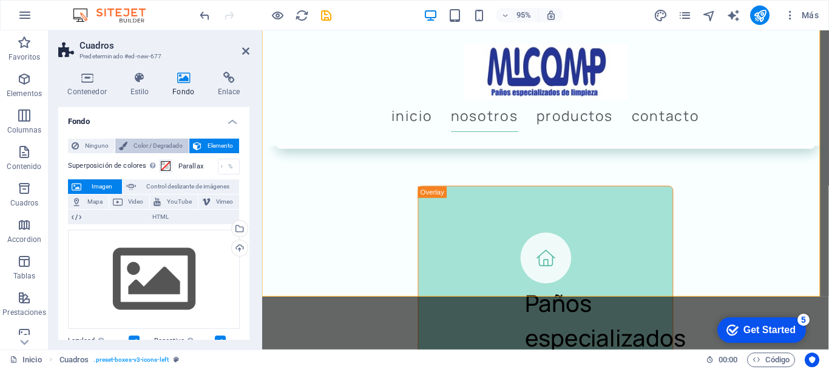
click at [160, 140] on span "Color / Degradado" at bounding box center [158, 145] width 54 height 15
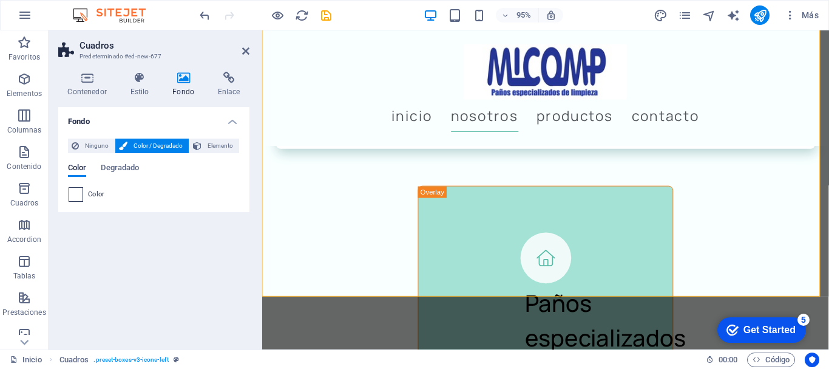
click at [74, 189] on span at bounding box center [75, 194] width 13 height 13
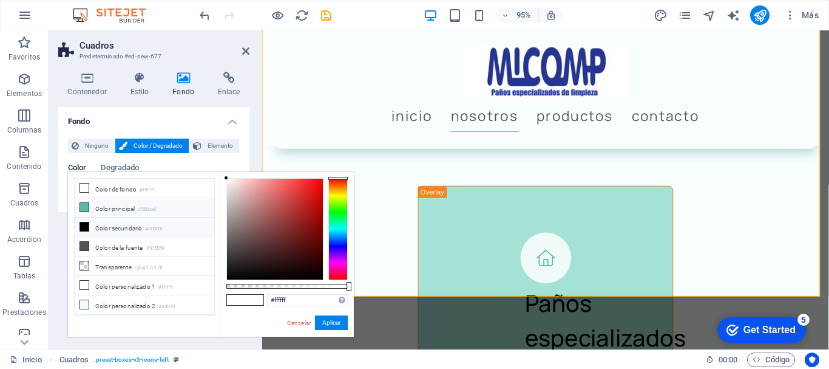
click at [115, 205] on li "Color principal #58bba6" at bounding box center [145, 207] width 140 height 19
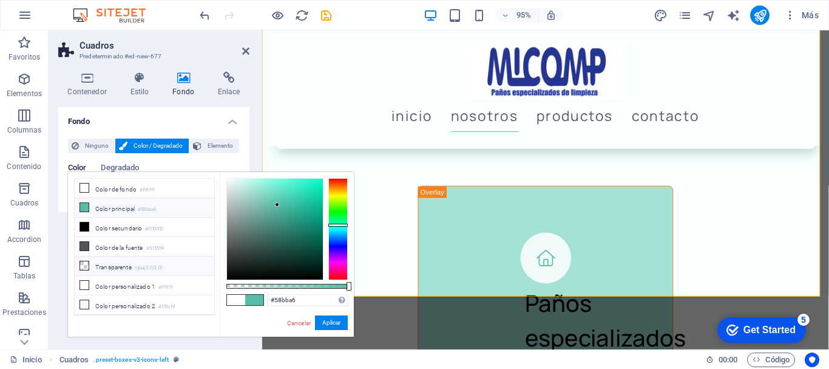
click at [118, 265] on li "Transparente rgba(0,0,0,.0)" at bounding box center [145, 265] width 140 height 19
type input "rgba(0, 0, 0, 0)"
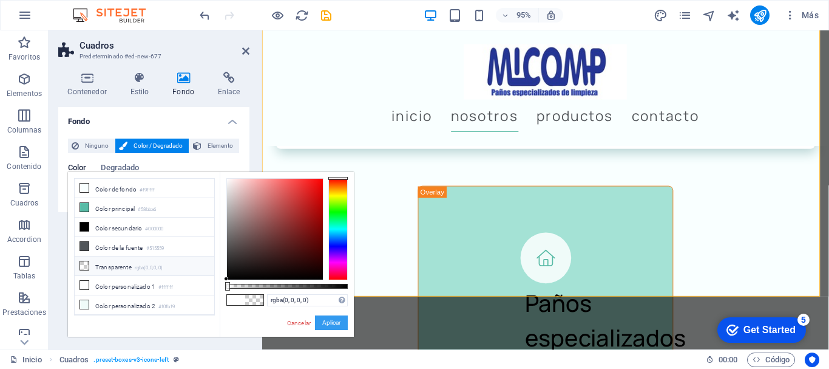
click at [329, 320] on button "Aplicar" at bounding box center [331, 322] width 33 height 15
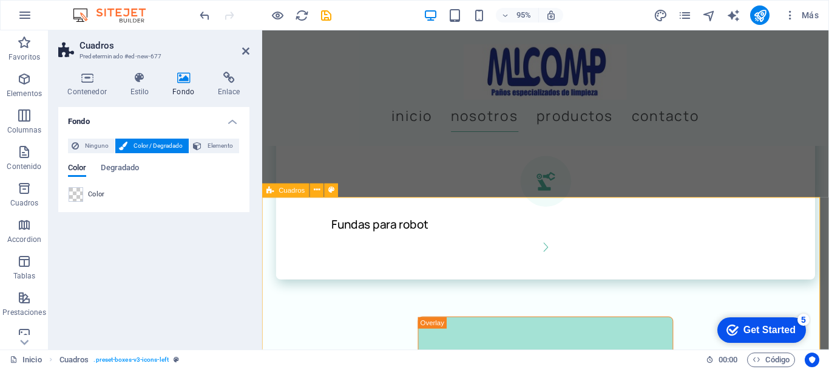
scroll to position [2003, 0]
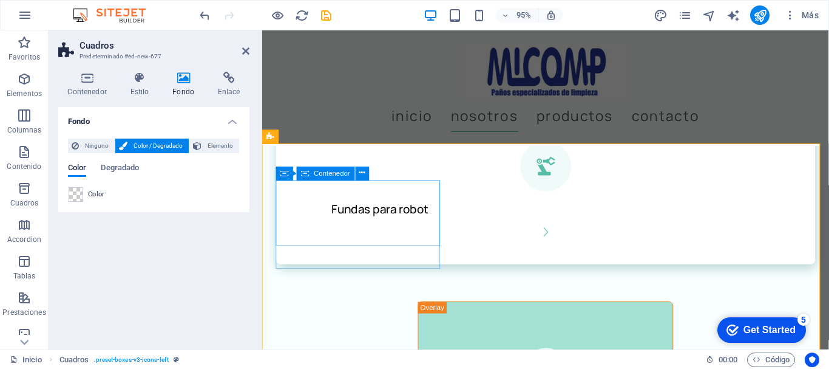
click at [315, 172] on span "Contenedor" at bounding box center [333, 173] width 36 height 7
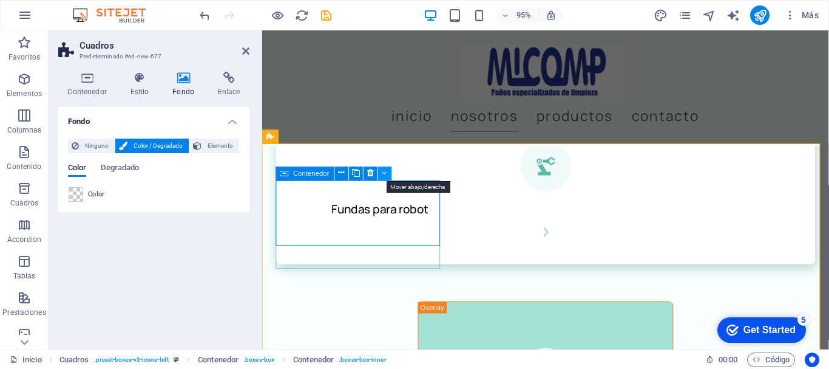
click at [387, 169] on icon at bounding box center [385, 173] width 5 height 12
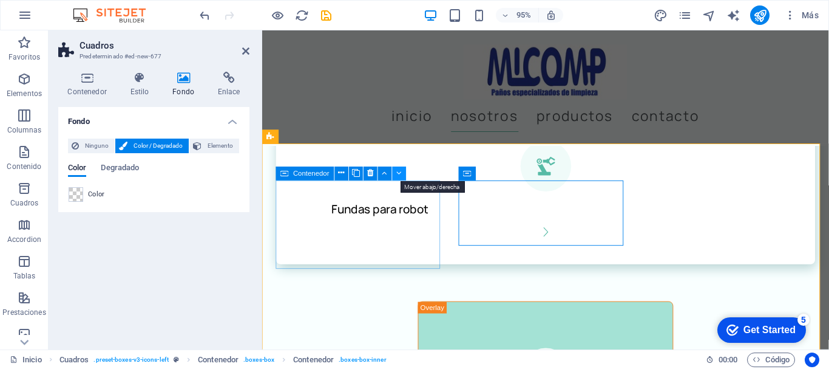
click at [397, 170] on icon at bounding box center [399, 173] width 5 height 12
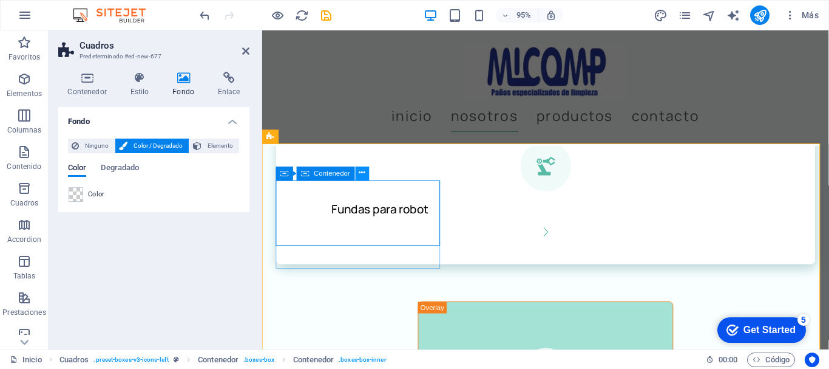
click at [361, 172] on icon at bounding box center [362, 173] width 6 height 12
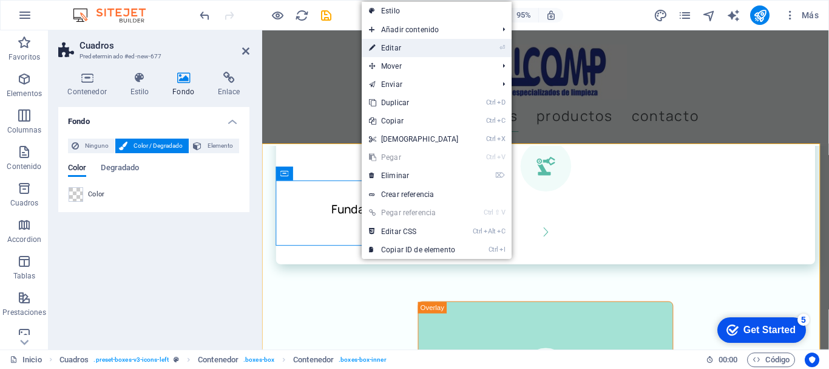
click at [415, 44] on link "⏎ Editar" at bounding box center [414, 48] width 104 height 18
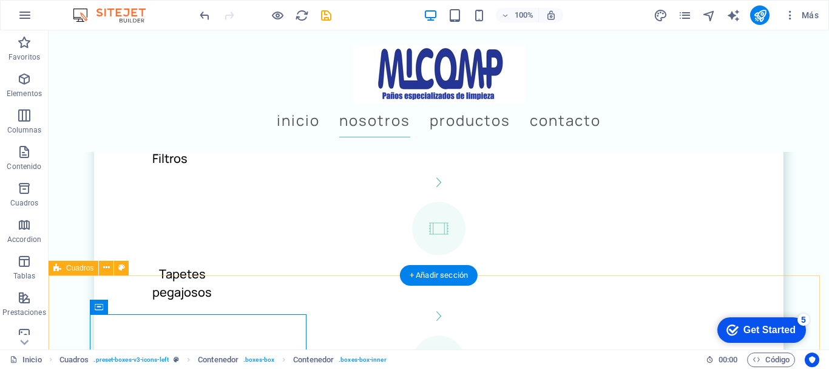
scroll to position [2151, 0]
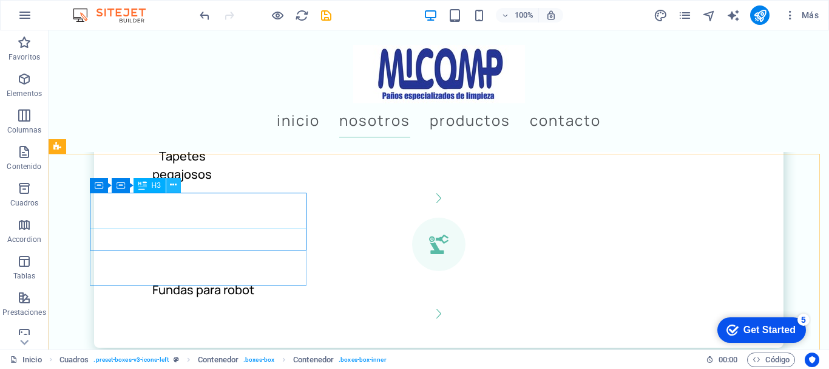
click at [175, 183] on icon at bounding box center [173, 185] width 7 height 13
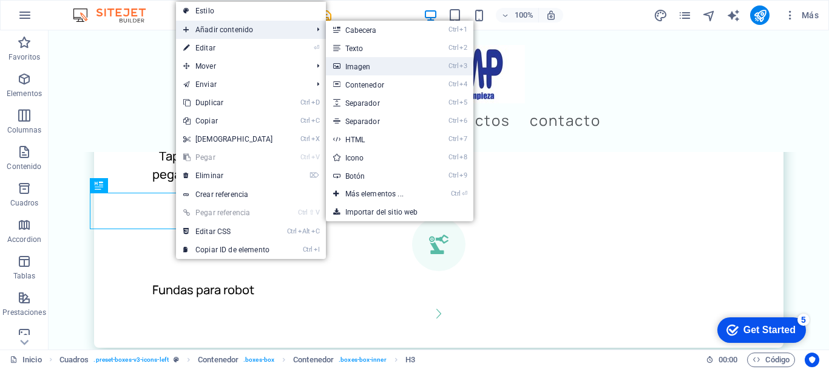
click at [376, 64] on link "Ctrl 3 Imagen" at bounding box center [377, 66] width 102 height 18
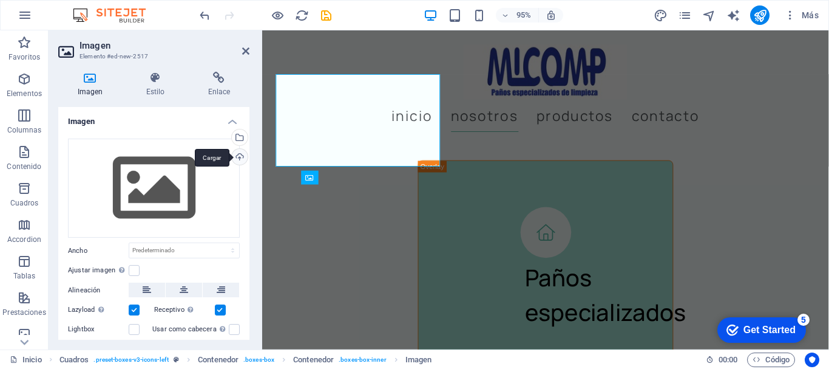
click at [237, 154] on div "Cargar" at bounding box center [239, 158] width 18 height 18
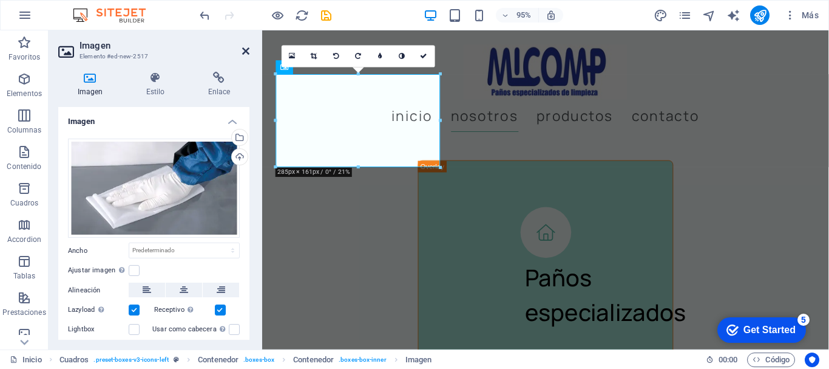
drag, startPoint x: 247, startPoint y: 50, endPoint x: 203, endPoint y: 20, distance: 53.2
click at [247, 50] on icon at bounding box center [245, 51] width 7 height 10
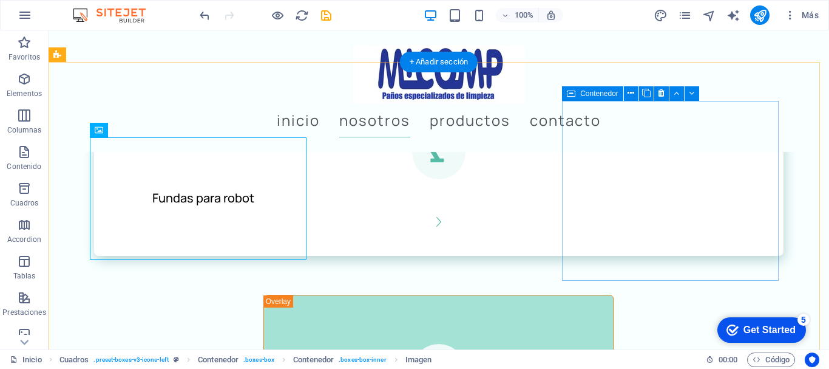
scroll to position [2182, 0]
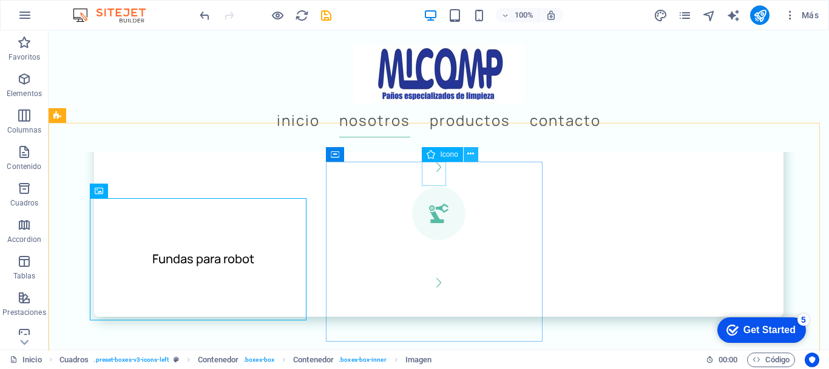
click at [469, 153] on icon at bounding box center [471, 154] width 7 height 13
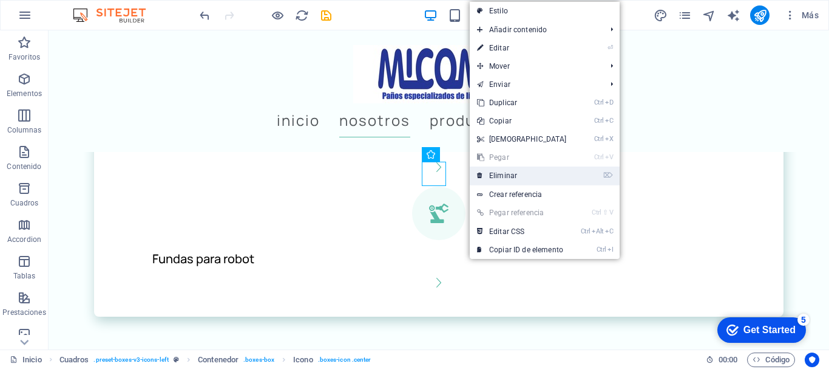
click at [507, 170] on link "⌦ Eliminar" at bounding box center [522, 175] width 104 height 18
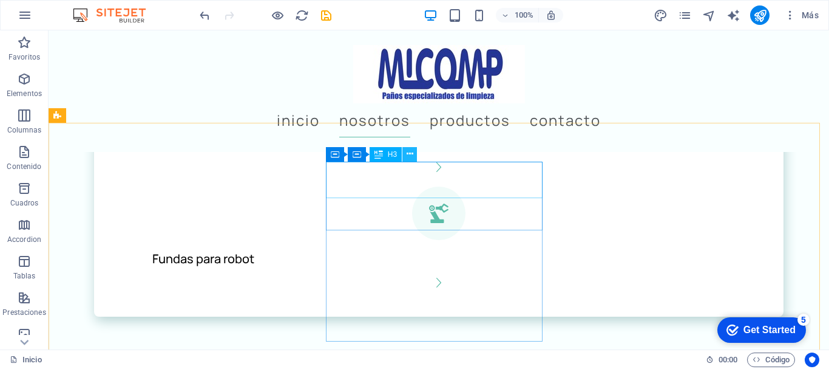
click at [412, 151] on icon at bounding box center [410, 154] width 7 height 13
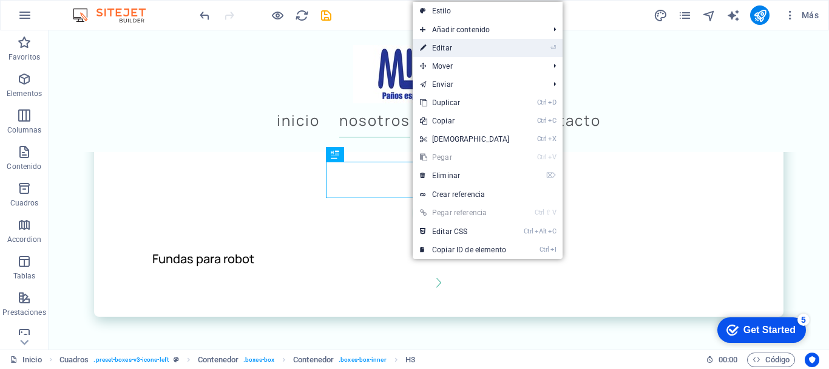
click at [453, 49] on link "⏎ Editar" at bounding box center [465, 48] width 104 height 18
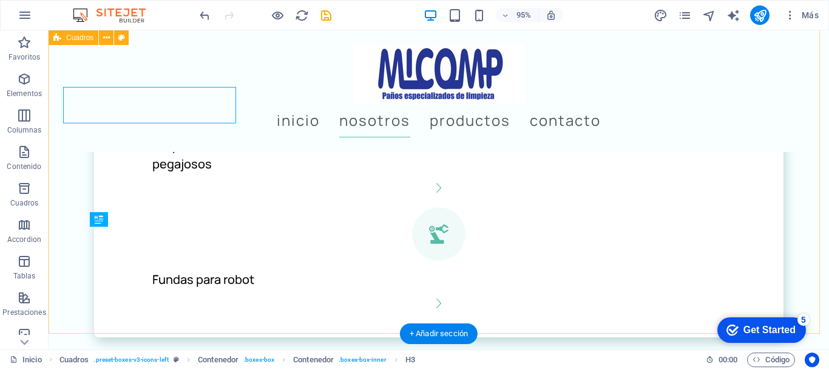
scroll to position [2314, 0]
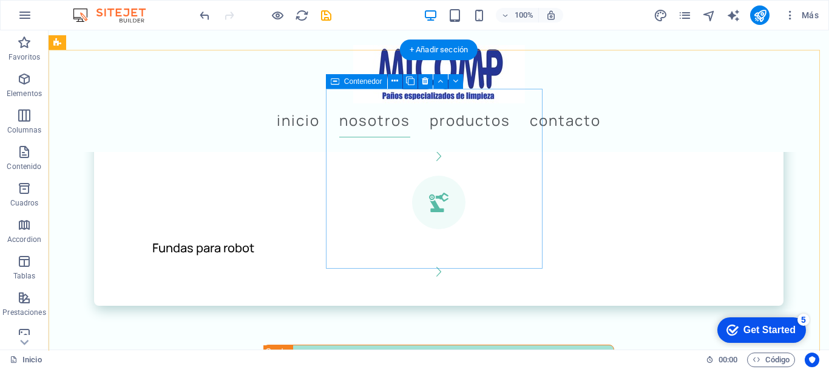
scroll to position [2193, 0]
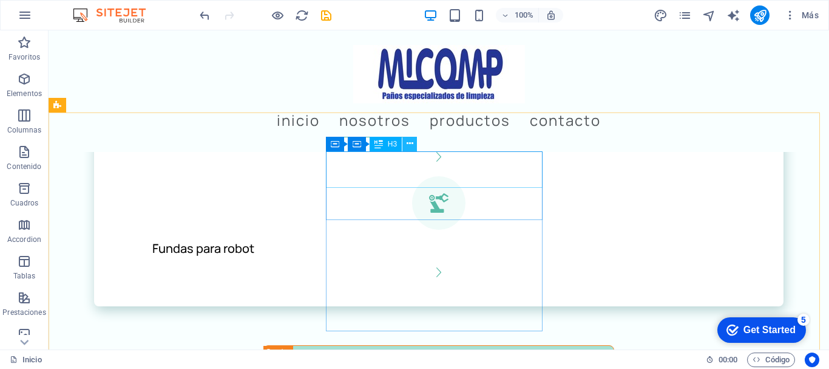
click at [412, 143] on icon at bounding box center [410, 143] width 7 height 13
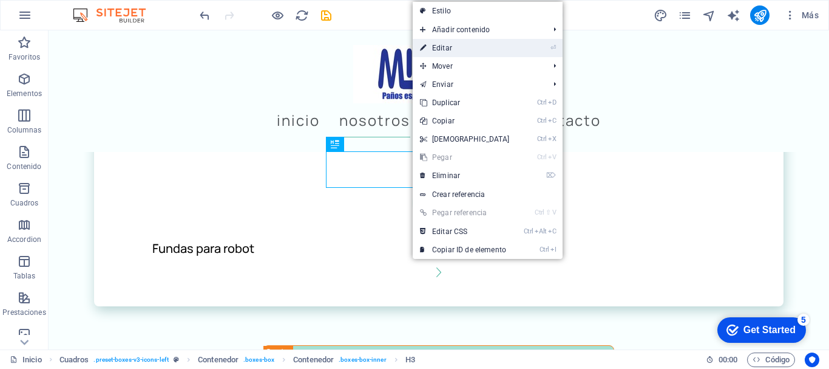
click at [454, 47] on link "⏎ Editar" at bounding box center [465, 48] width 104 height 18
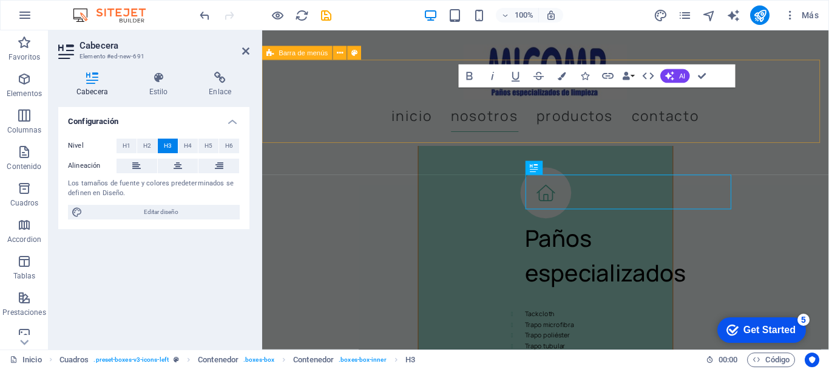
scroll to position [2162, 0]
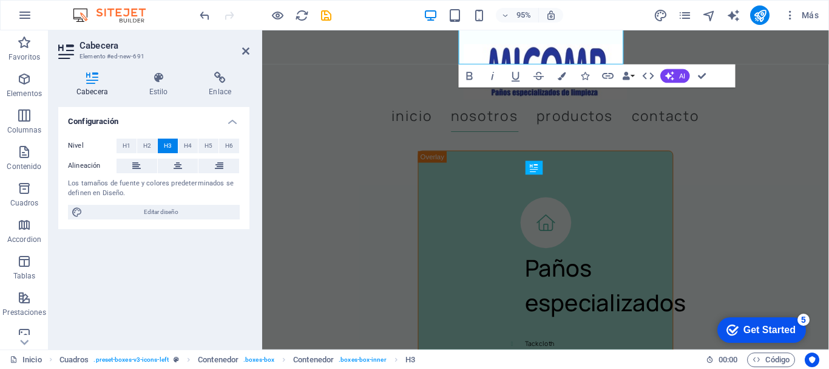
click at [96, 76] on icon at bounding box center [92, 78] width 68 height 12
click at [338, 217] on button at bounding box center [336, 222] width 14 height 14
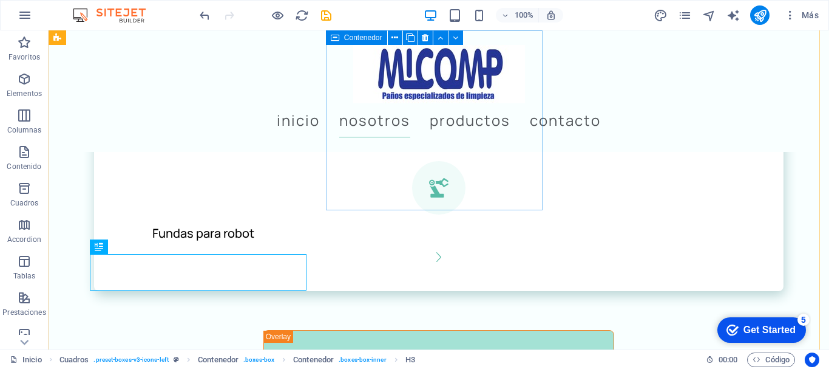
scroll to position [2193, 0]
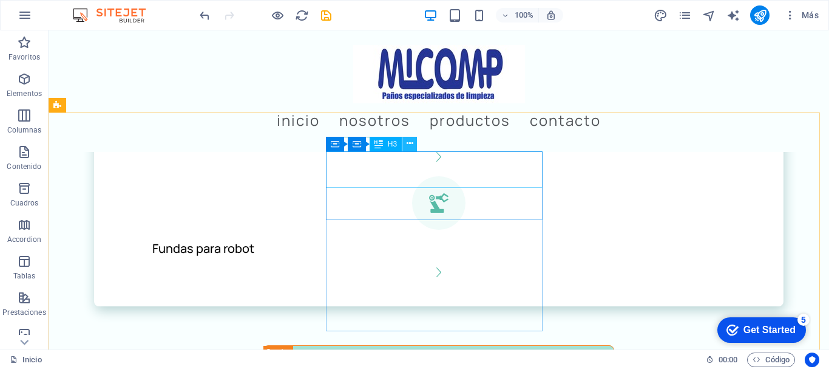
click at [410, 145] on icon at bounding box center [410, 143] width 7 height 13
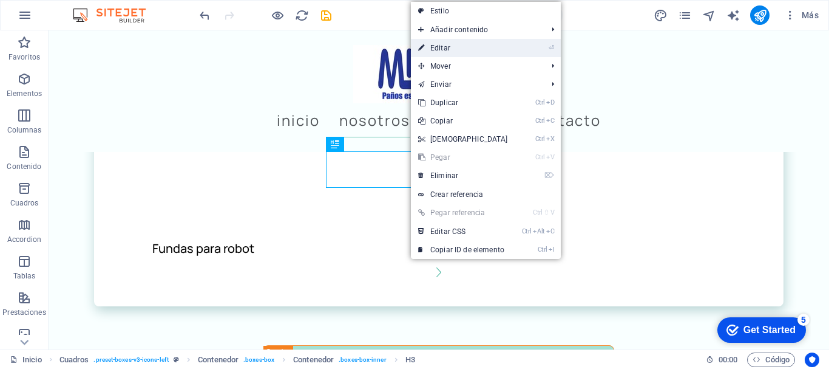
click at [454, 46] on link "⏎ Editar" at bounding box center [463, 48] width 104 height 18
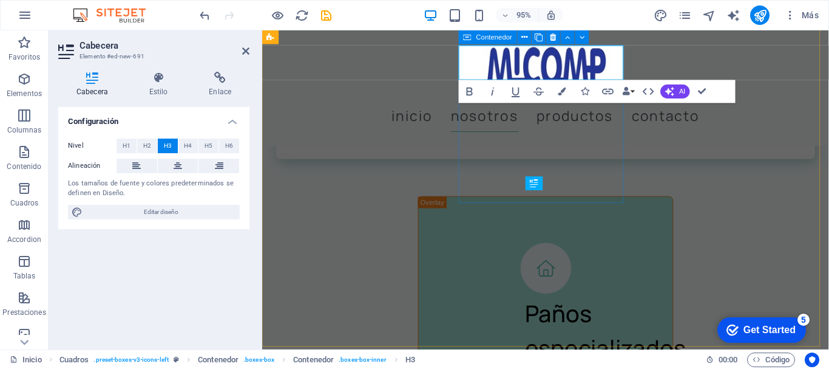
scroll to position [2040, 0]
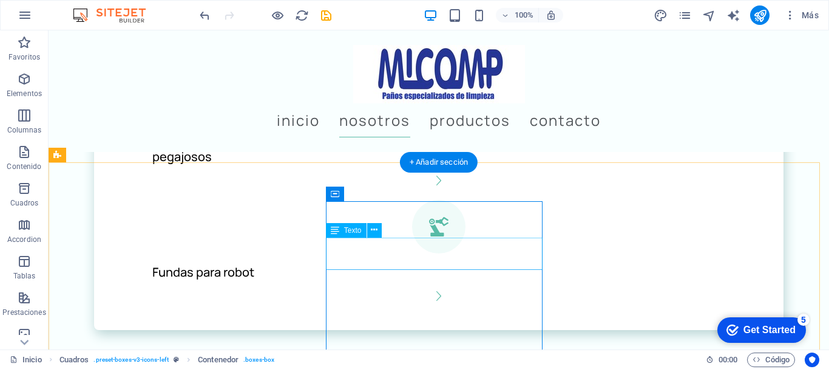
scroll to position [2188, 0]
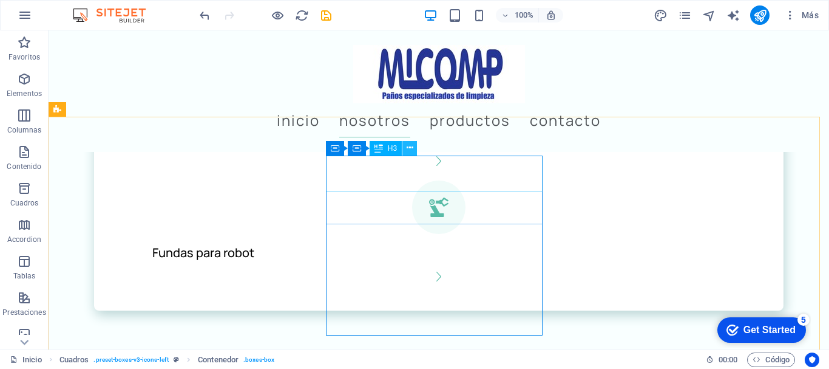
click at [410, 146] on icon at bounding box center [410, 147] width 7 height 13
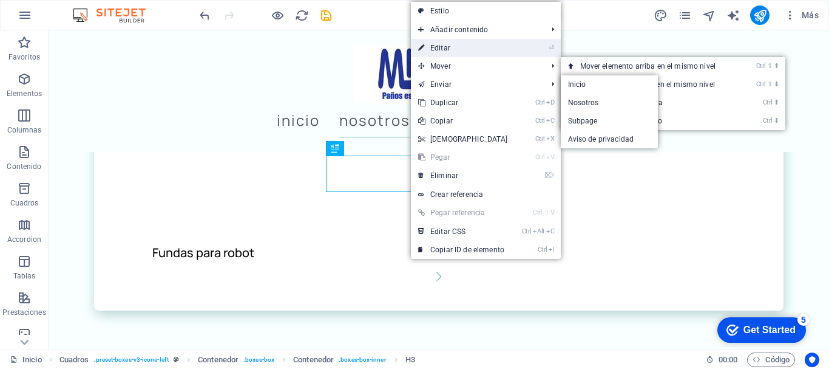
click at [452, 48] on link "⏎ Editar" at bounding box center [463, 48] width 104 height 18
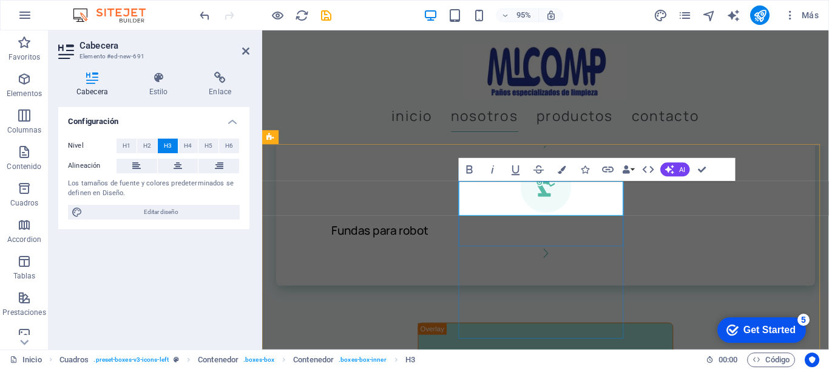
scroll to position [1980, 0]
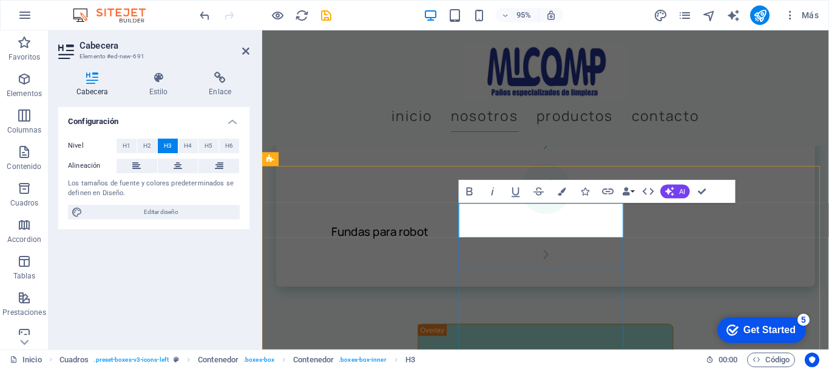
drag, startPoint x: 522, startPoint y: 233, endPoint x: 575, endPoint y: 233, distance: 52.8
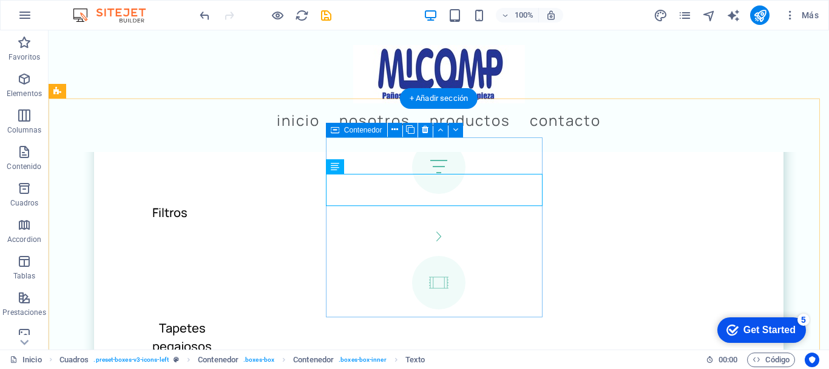
scroll to position [2207, 0]
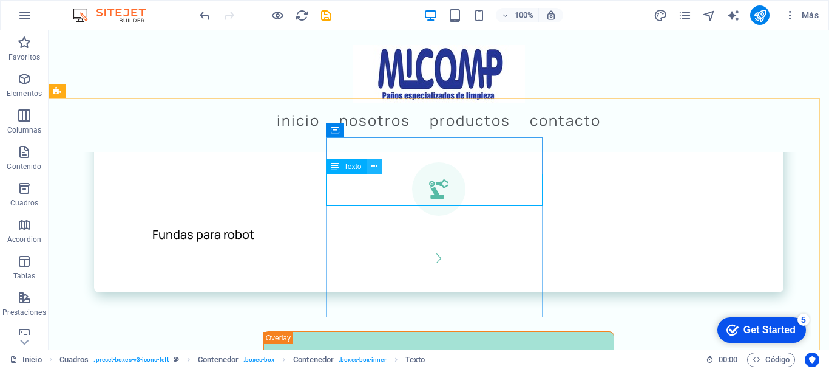
click at [375, 164] on icon at bounding box center [374, 166] width 7 height 13
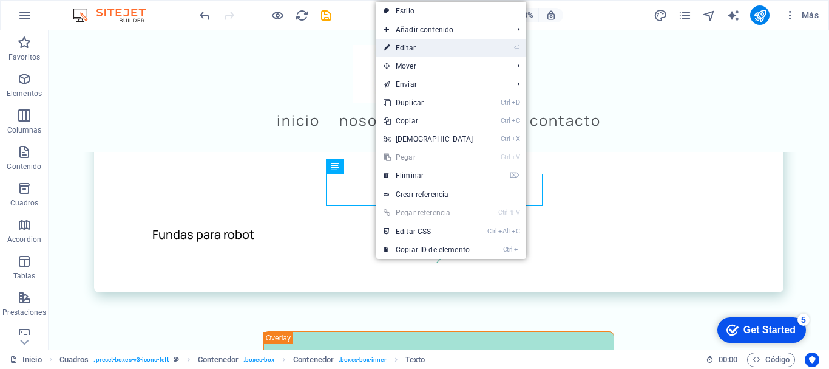
click at [414, 45] on link "⏎ Editar" at bounding box center [428, 48] width 104 height 18
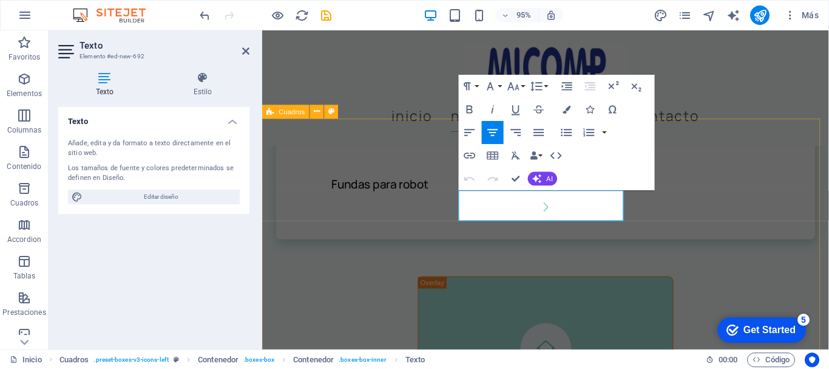
drag, startPoint x: 635, startPoint y: 224, endPoint x: 468, endPoint y: 208, distance: 167.8
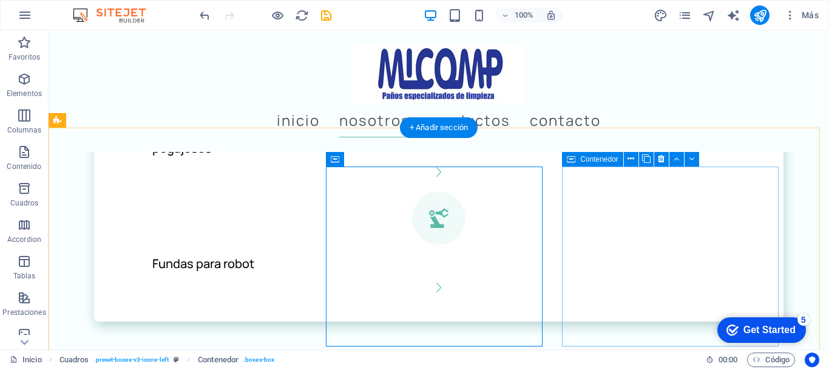
scroll to position [2238, 0]
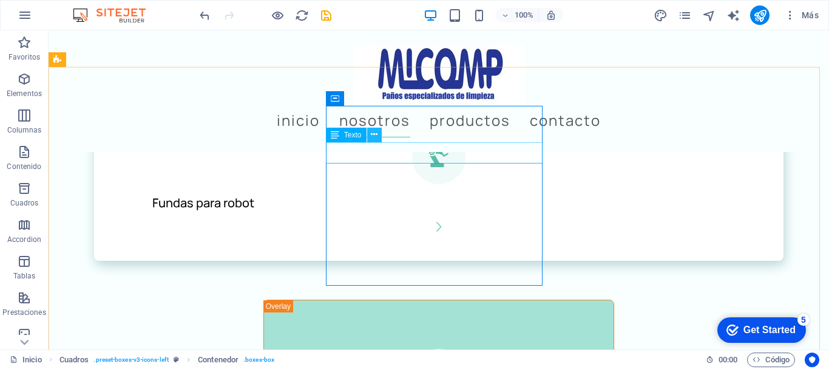
click at [375, 133] on icon at bounding box center [374, 134] width 7 height 13
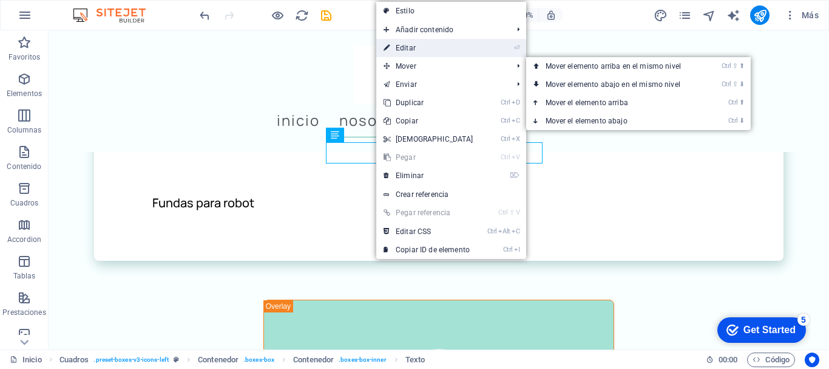
click at [423, 49] on link "⏎ Editar" at bounding box center [428, 48] width 104 height 18
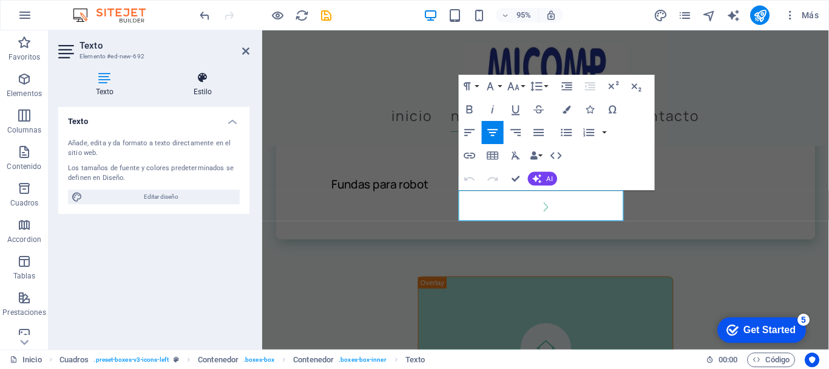
click at [206, 86] on h4 "Estilo" at bounding box center [203, 85] width 94 height 26
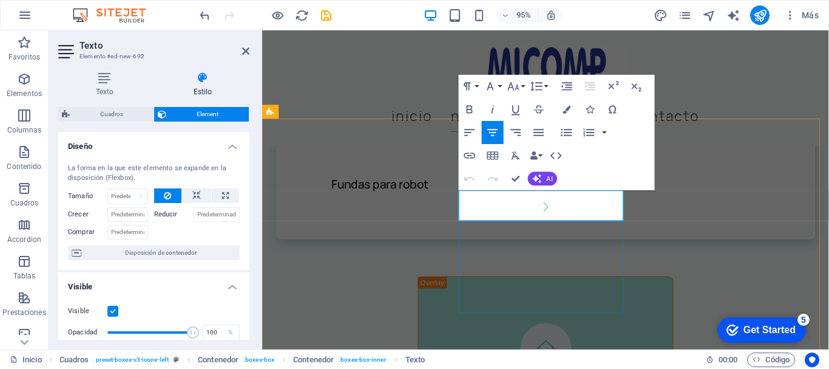
drag, startPoint x: 609, startPoint y: 222, endPoint x: 477, endPoint y: 205, distance: 133.5
click at [519, 80] on icon "button" at bounding box center [514, 87] width 14 height 14
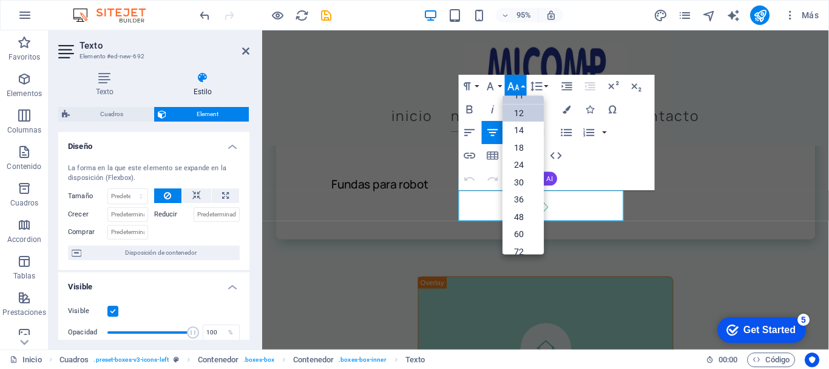
click at [527, 105] on link "12" at bounding box center [523, 113] width 41 height 18
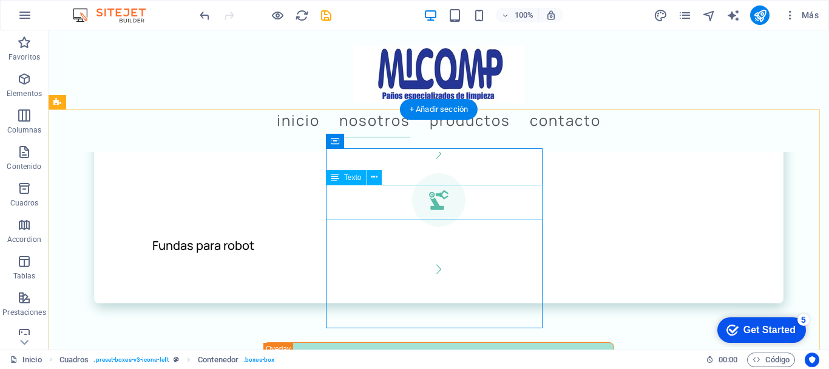
scroll to position [2177, 0]
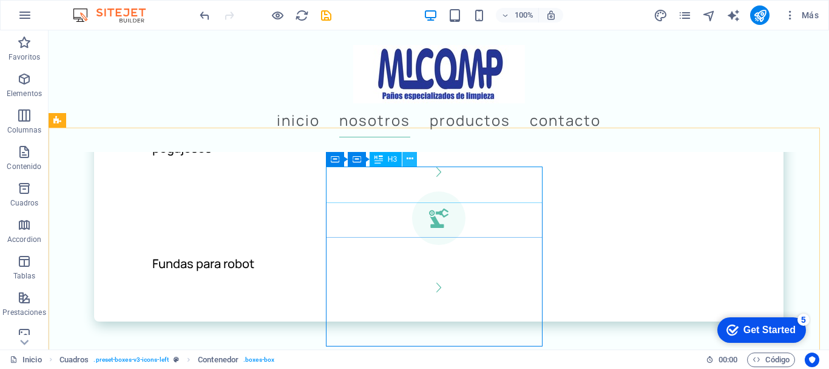
click at [409, 155] on icon at bounding box center [410, 158] width 7 height 13
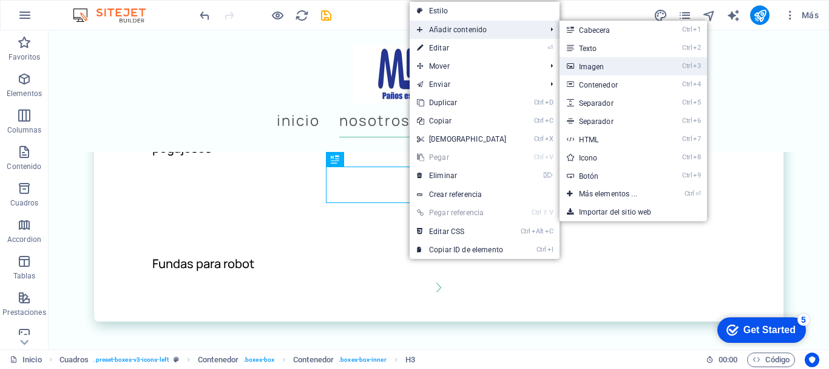
drag, startPoint x: 611, startPoint y: 58, endPoint x: 367, endPoint y: 32, distance: 245.6
click at [611, 58] on link "Ctrl 3 Imagen" at bounding box center [611, 66] width 102 height 18
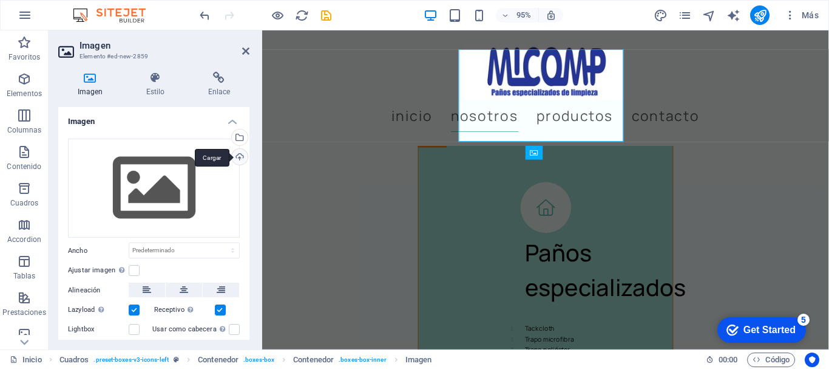
click at [237, 152] on div "Cargar" at bounding box center [239, 158] width 18 height 18
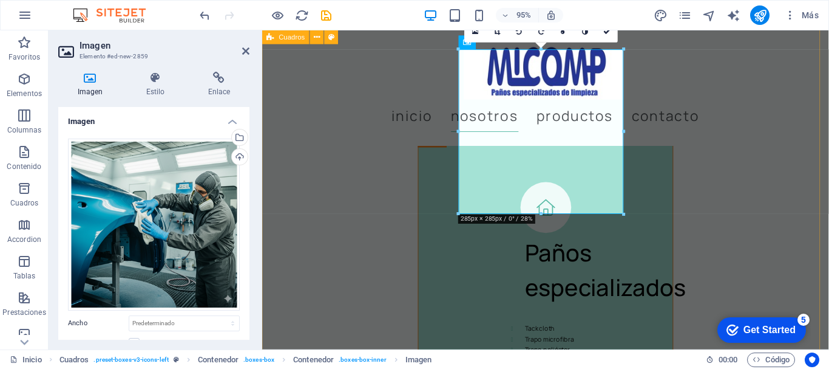
drag, startPoint x: 562, startPoint y: 293, endPoint x: 763, endPoint y: 280, distance: 201.4
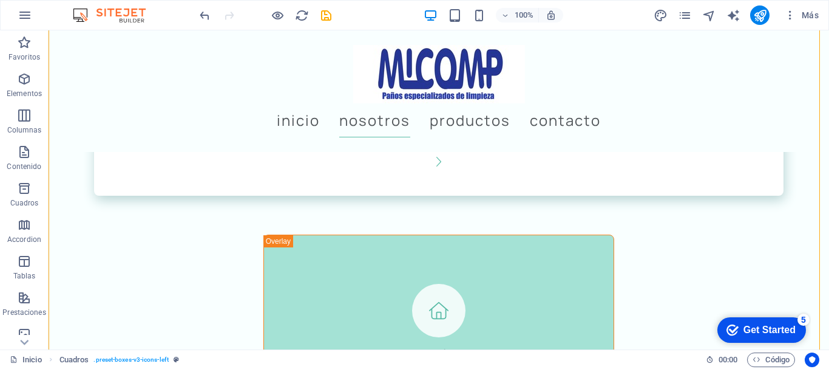
scroll to position [2330, 0]
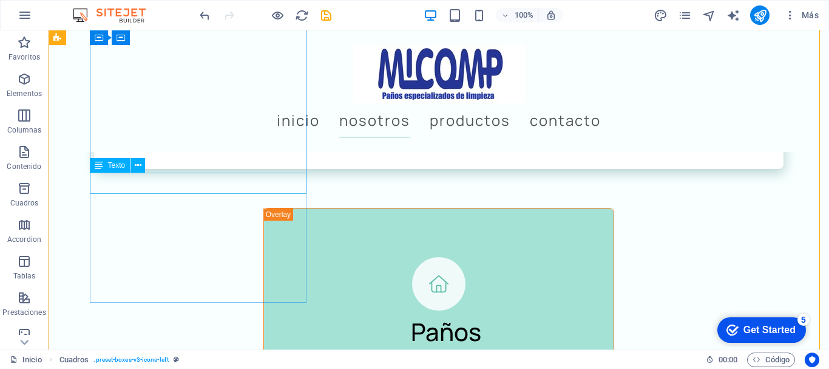
click at [137, 165] on icon at bounding box center [138, 165] width 7 height 13
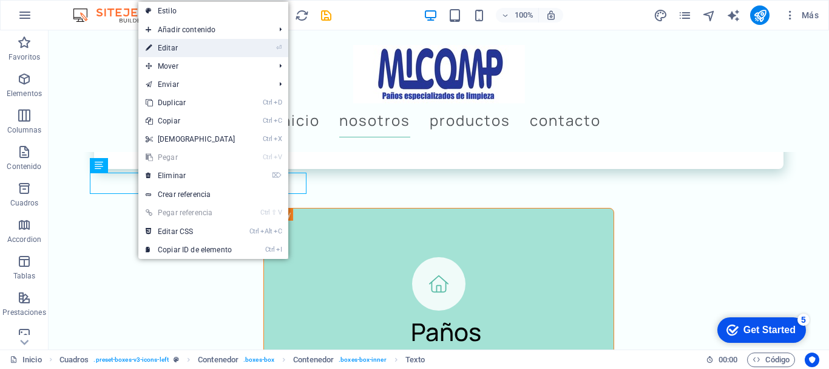
click at [185, 49] on link "⏎ Editar" at bounding box center [190, 48] width 104 height 18
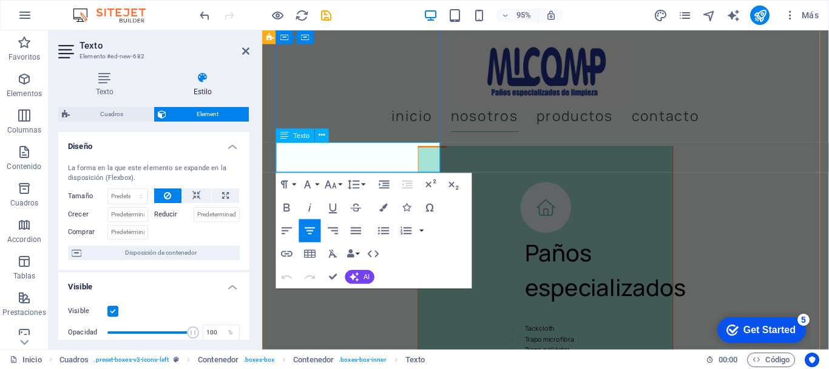
drag, startPoint x: 386, startPoint y: 170, endPoint x: 280, endPoint y: 154, distance: 106.8
drag, startPoint x: 392, startPoint y: 174, endPoint x: 274, endPoint y: 157, distance: 119.7
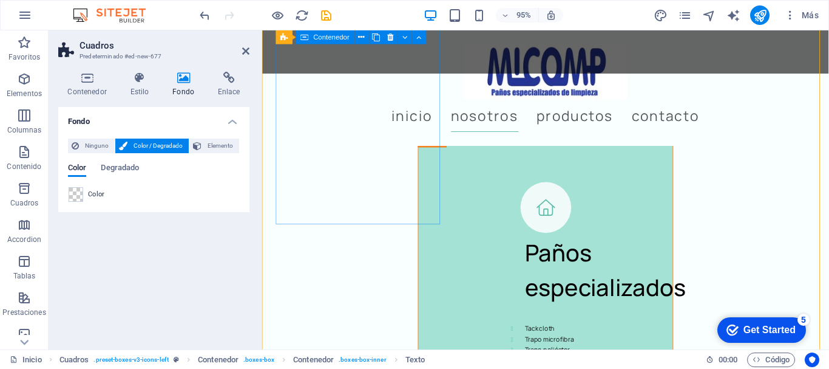
scroll to position [2202, 0]
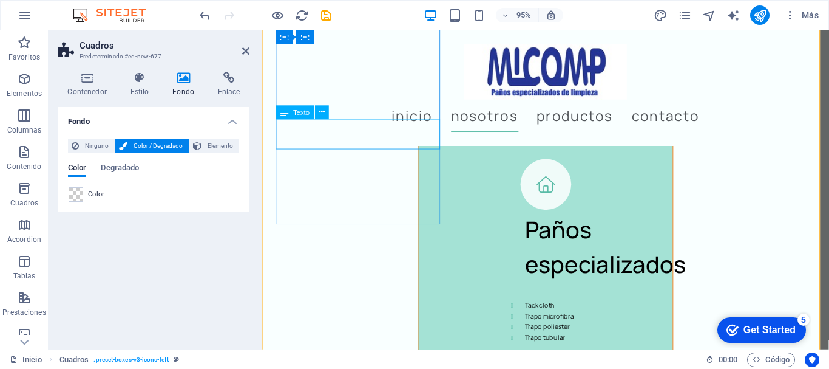
click at [324, 109] on icon at bounding box center [322, 112] width 6 height 12
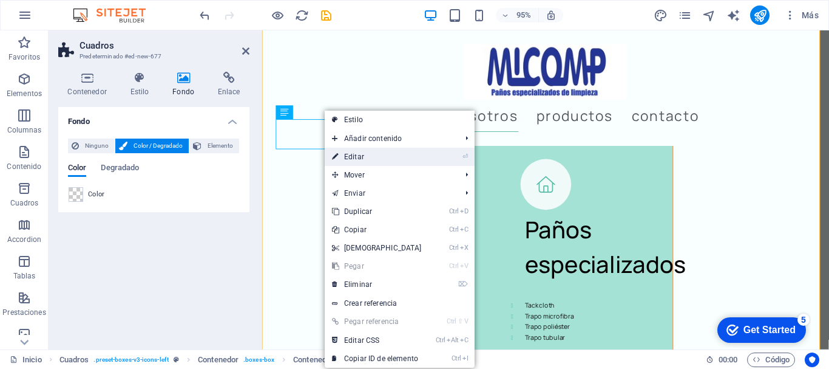
click at [367, 153] on link "⏎ Editar" at bounding box center [377, 157] width 104 height 18
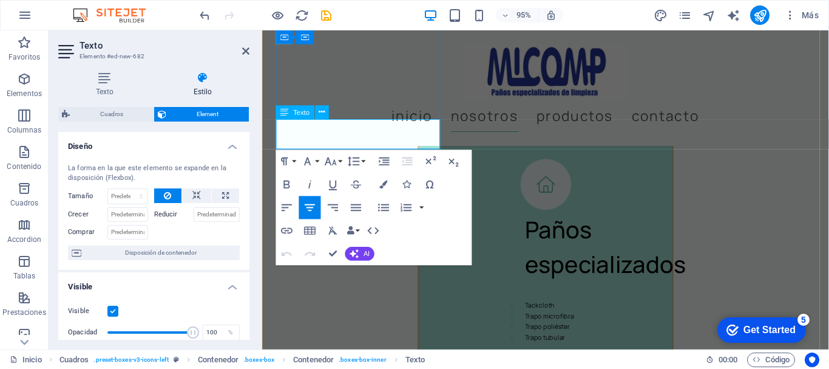
drag, startPoint x: 388, startPoint y: 150, endPoint x: 278, endPoint y: 130, distance: 111.7
click at [332, 160] on icon "button" at bounding box center [331, 161] width 14 height 14
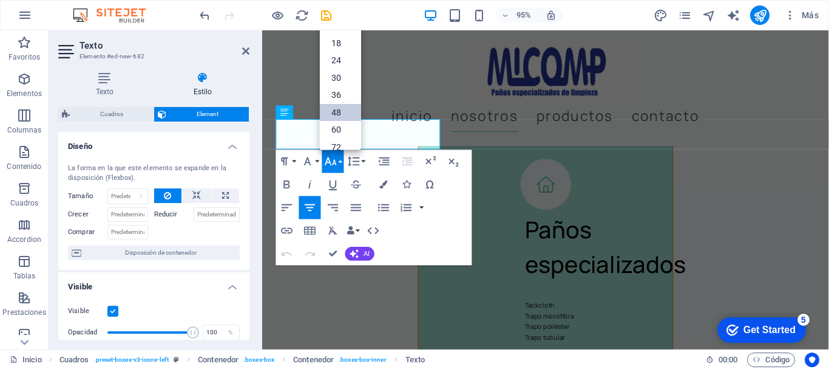
scroll to position [8, 0]
click at [337, 68] on link "12" at bounding box center [340, 65] width 41 height 17
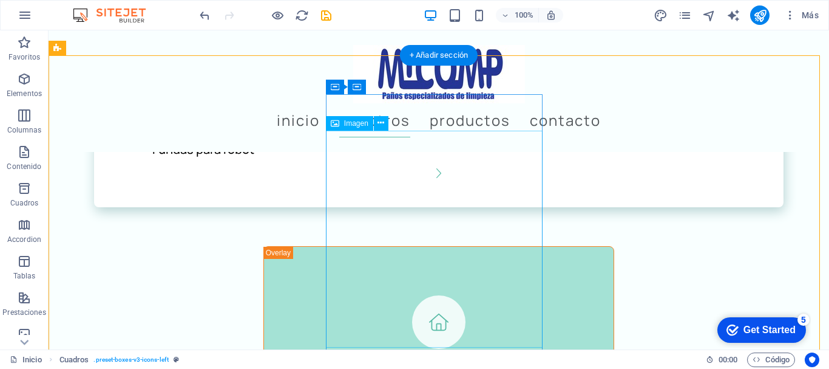
scroll to position [2293, 0]
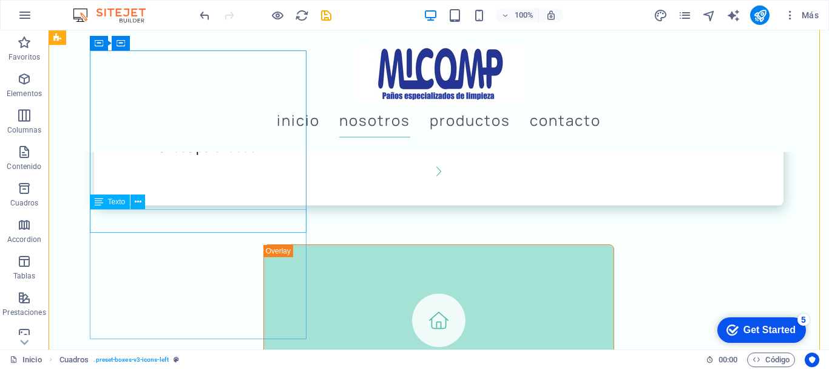
click at [135, 200] on icon at bounding box center [138, 202] width 7 height 13
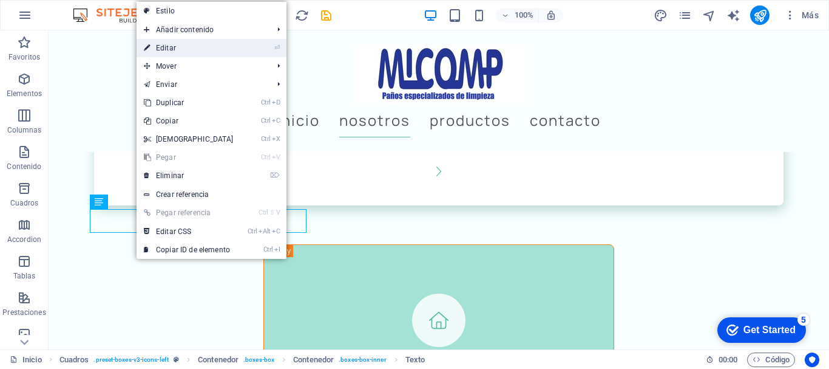
click at [187, 47] on link "⏎ Editar" at bounding box center [189, 48] width 104 height 18
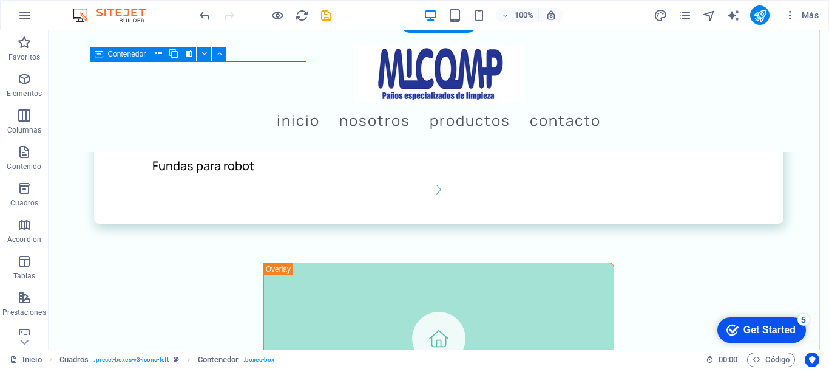
scroll to position [2293, 0]
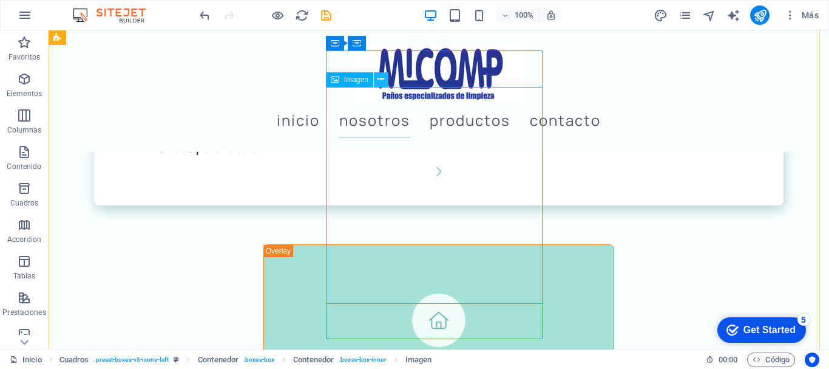
click at [383, 78] on icon at bounding box center [381, 79] width 7 height 13
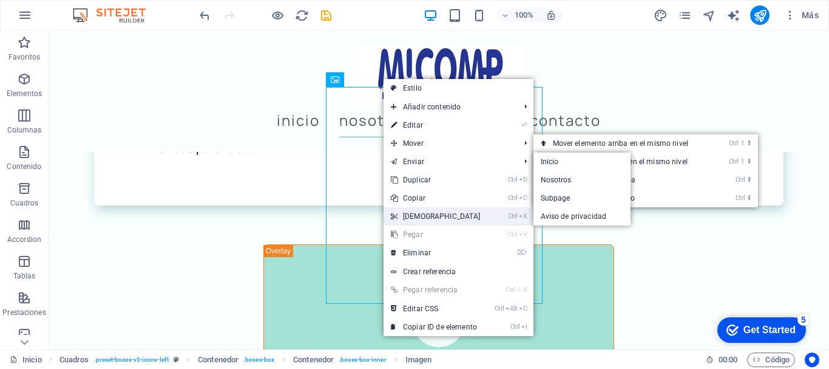
click at [429, 214] on link "Ctrl X Cortar" at bounding box center [436, 216] width 104 height 18
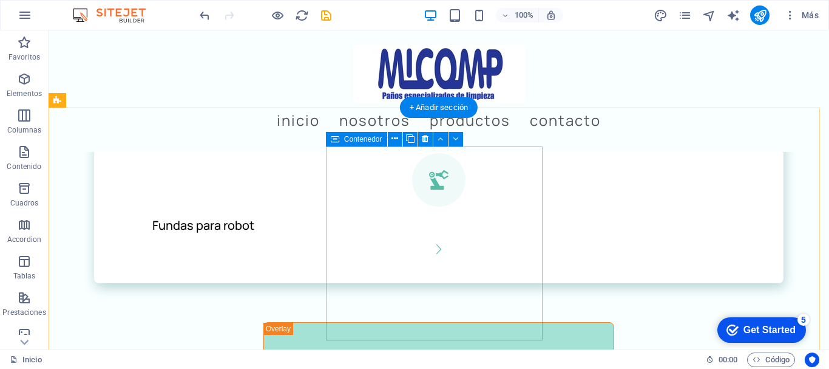
scroll to position [2233, 0]
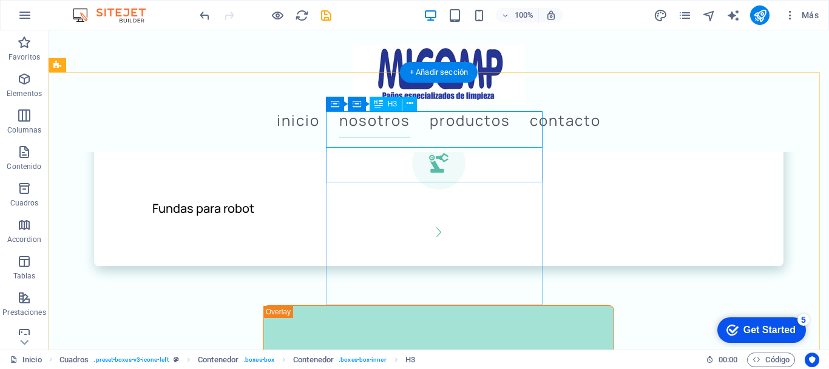
click at [420, 102] on icon at bounding box center [417, 103] width 7 height 13
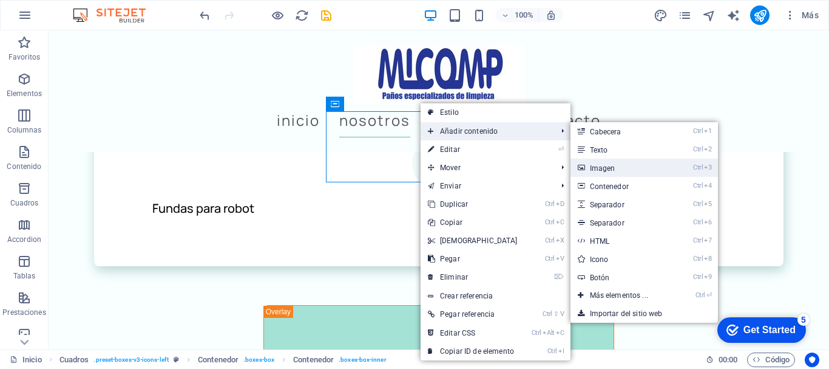
click at [624, 164] on link "Ctrl 3 Imagen" at bounding box center [622, 167] width 102 height 18
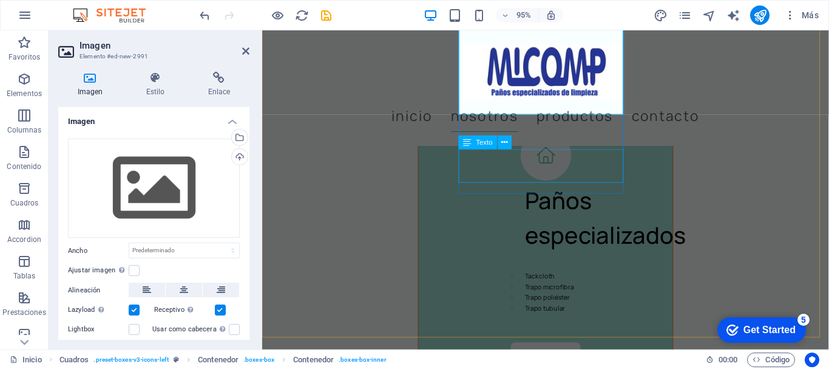
scroll to position [2042, 0]
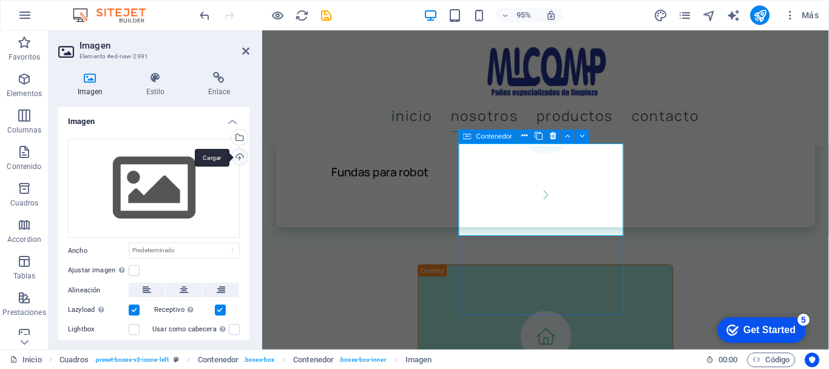
click at [235, 155] on div "Cargar" at bounding box center [239, 158] width 18 height 18
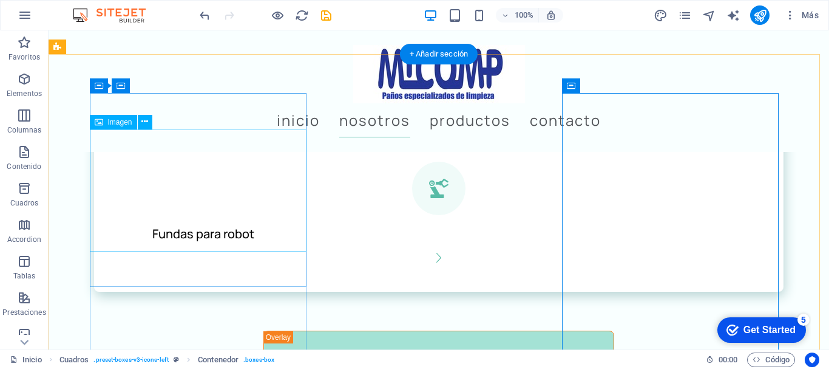
scroll to position [2190, 0]
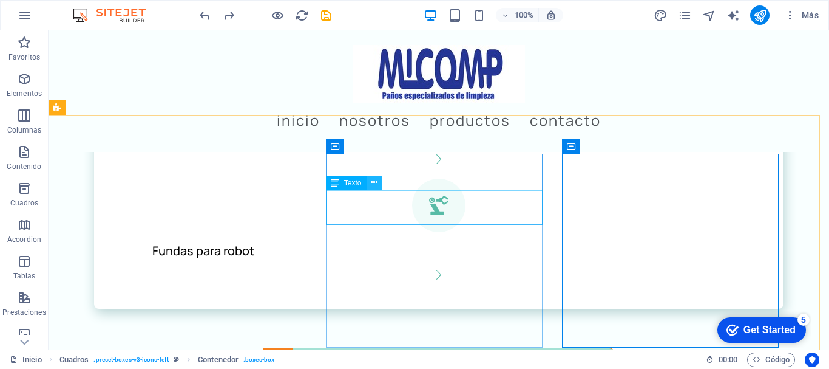
click at [375, 182] on icon at bounding box center [374, 182] width 7 height 13
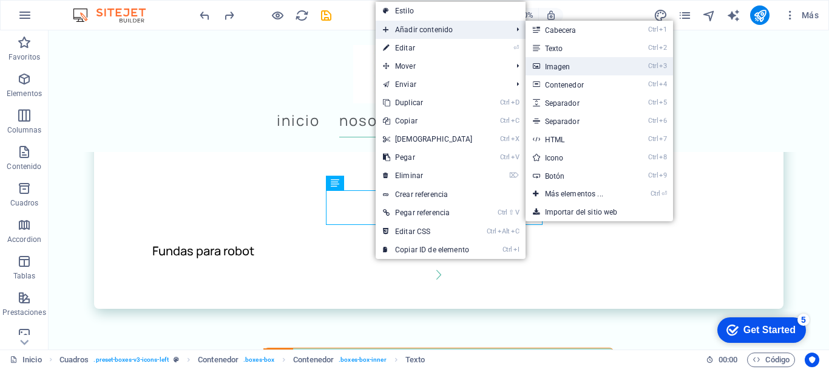
drag, startPoint x: 563, startPoint y: 65, endPoint x: 392, endPoint y: 70, distance: 171.9
click at [563, 65] on link "Ctrl 3 Imagen" at bounding box center [577, 66] width 102 height 18
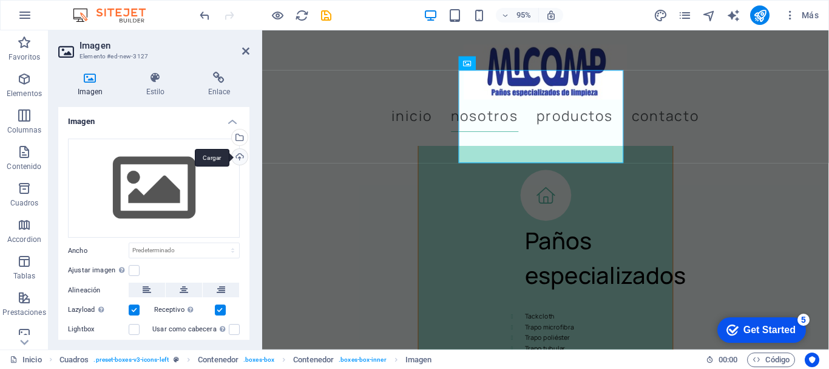
click at [240, 154] on div "Cargar" at bounding box center [239, 158] width 18 height 18
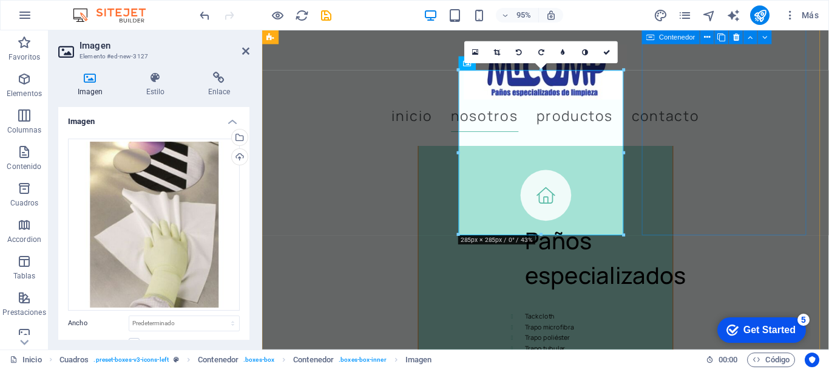
scroll to position [2130, 0]
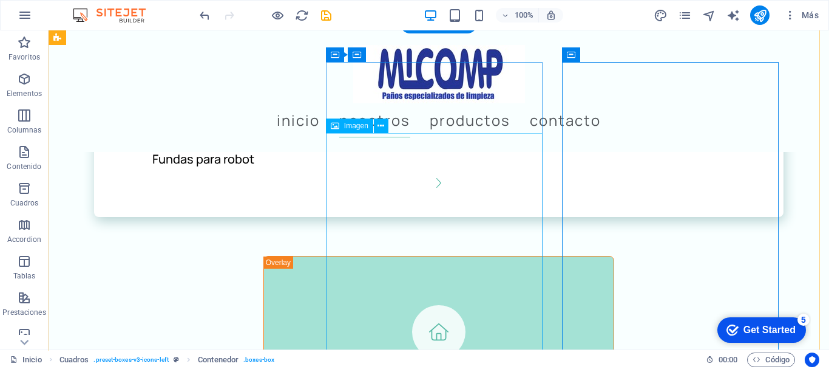
scroll to position [2221, 0]
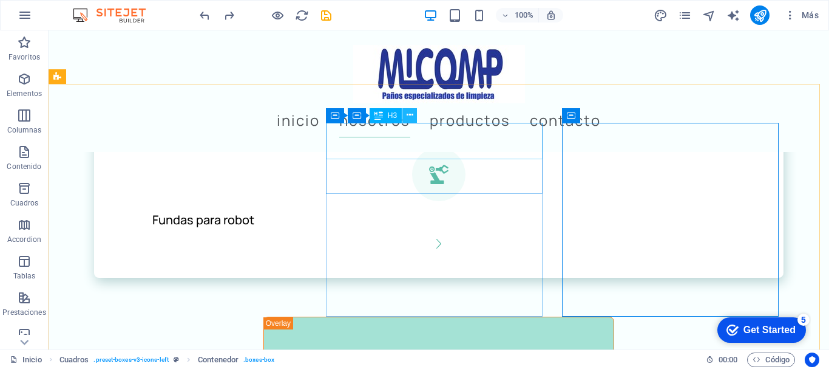
click at [412, 113] on icon at bounding box center [410, 115] width 7 height 13
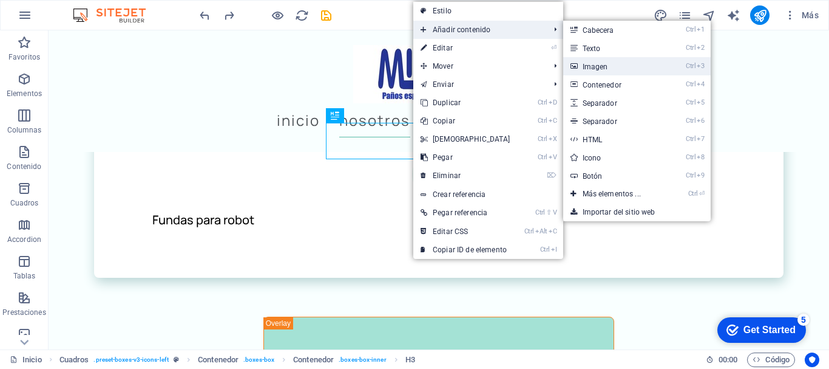
click at [611, 67] on link "Ctrl 3 Imagen" at bounding box center [614, 66] width 102 height 18
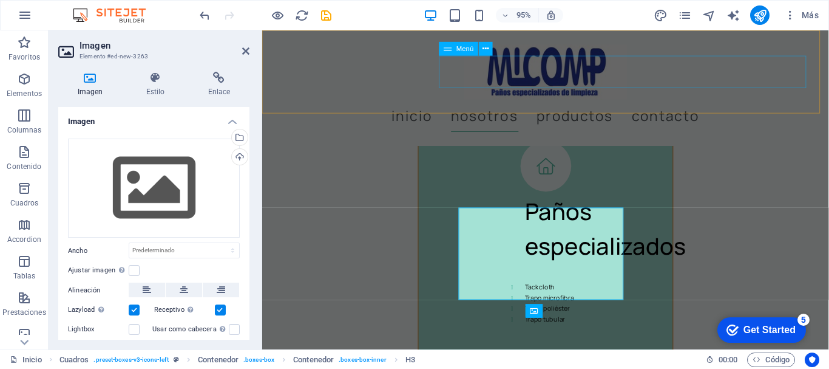
scroll to position [2011, 0]
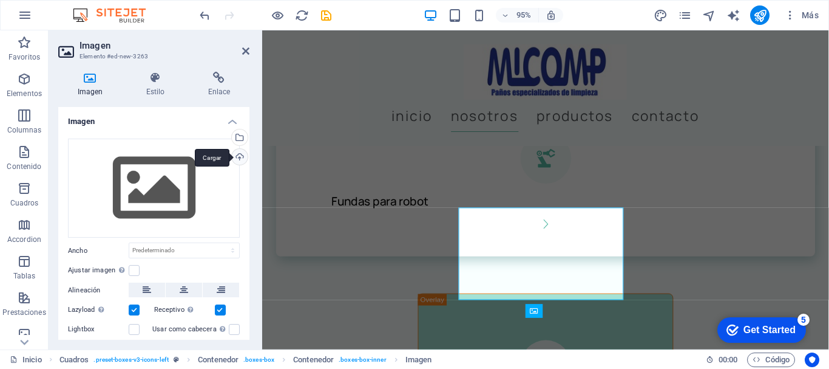
click at [234, 156] on div "Cargar" at bounding box center [239, 158] width 18 height 18
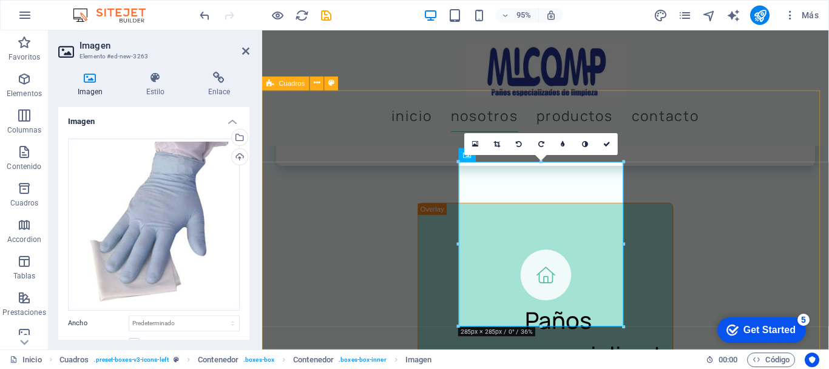
scroll to position [2133, 0]
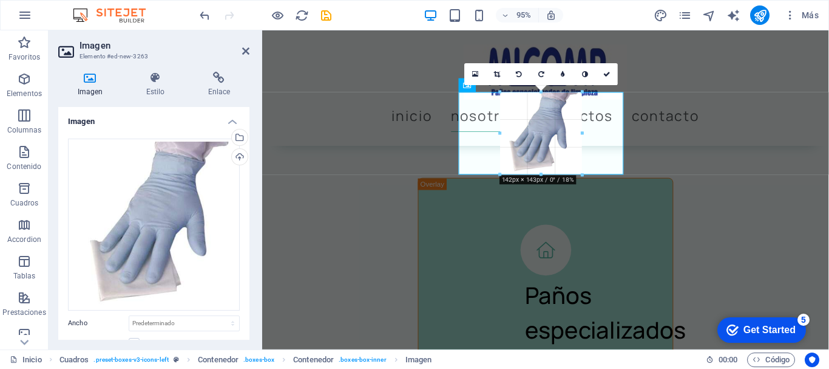
drag, startPoint x: 543, startPoint y: 256, endPoint x: 550, endPoint y: 168, distance: 88.3
type input "141"
select select "px"
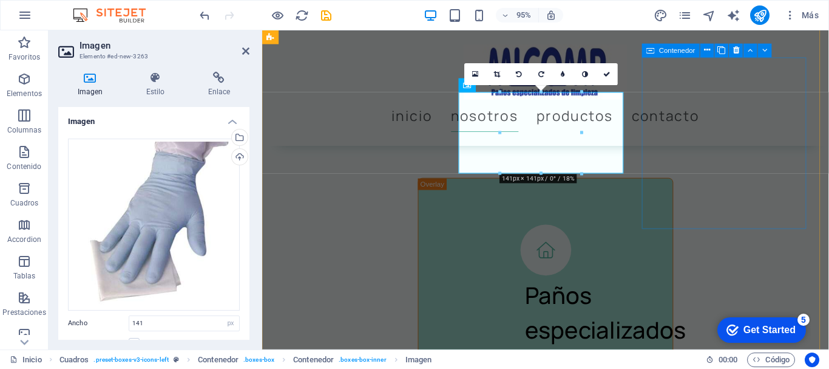
scroll to position [2072, 0]
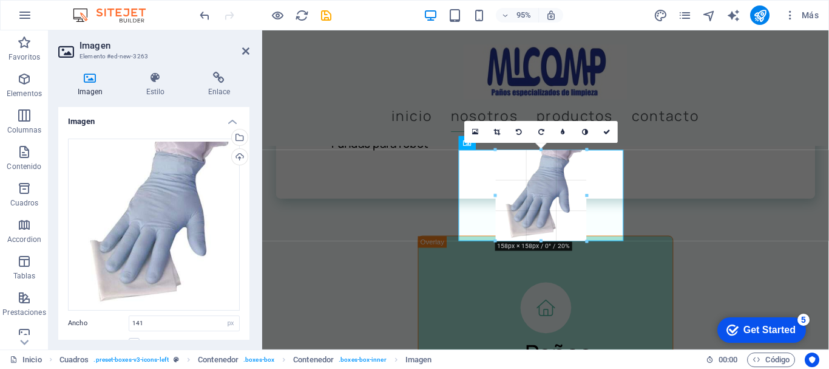
drag, startPoint x: 539, startPoint y: 230, endPoint x: 544, endPoint y: 239, distance: 11.1
type input "161"
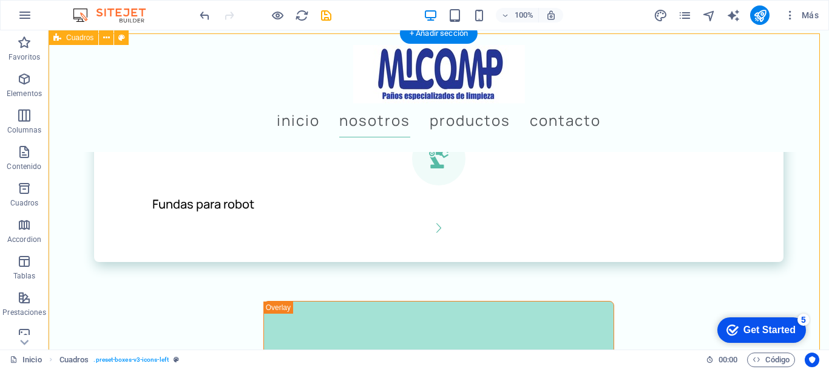
scroll to position [2220, 0]
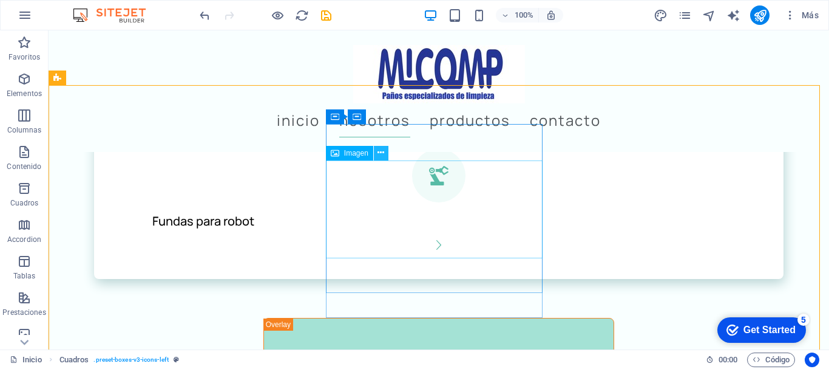
click at [384, 152] on icon at bounding box center [381, 152] width 7 height 13
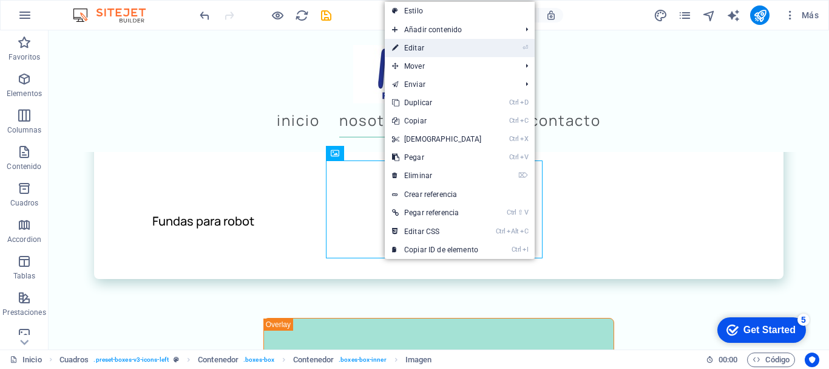
click at [441, 47] on link "⏎ Editar" at bounding box center [437, 48] width 104 height 18
select select "px"
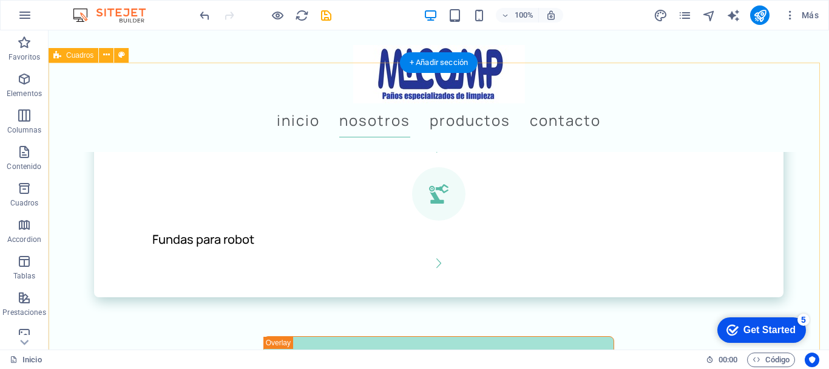
scroll to position [2186, 0]
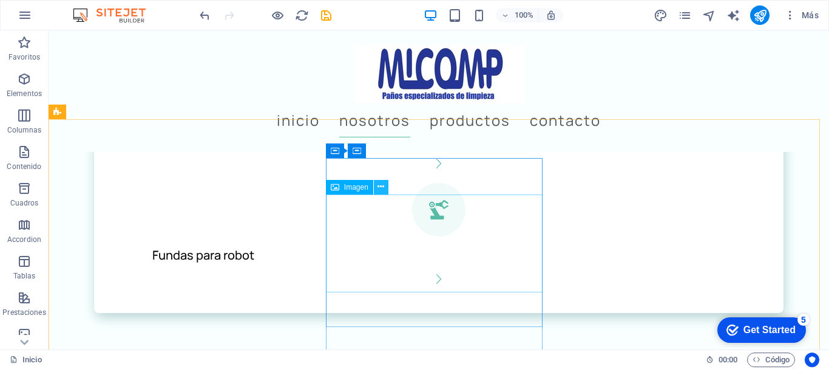
click at [381, 183] on icon at bounding box center [381, 186] width 7 height 13
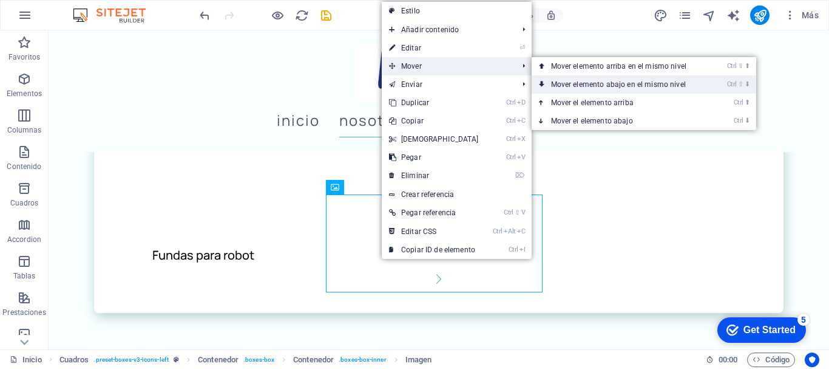
click at [590, 84] on link "Ctrl ⇧ ⬇ Mover elemento abajo en el mismo nivel" at bounding box center [621, 84] width 179 height 18
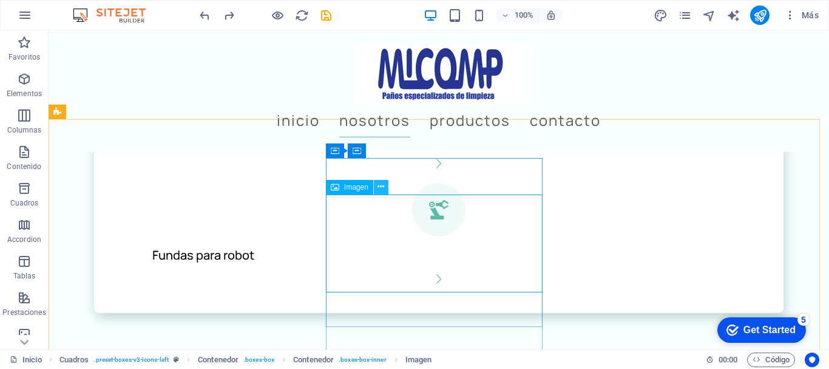
click at [381, 184] on icon at bounding box center [381, 186] width 7 height 13
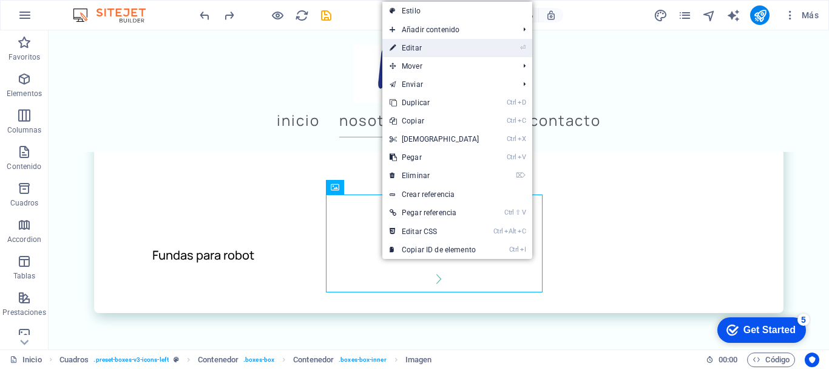
click at [456, 50] on link "⏎ Editar" at bounding box center [435, 48] width 104 height 18
select select "px"
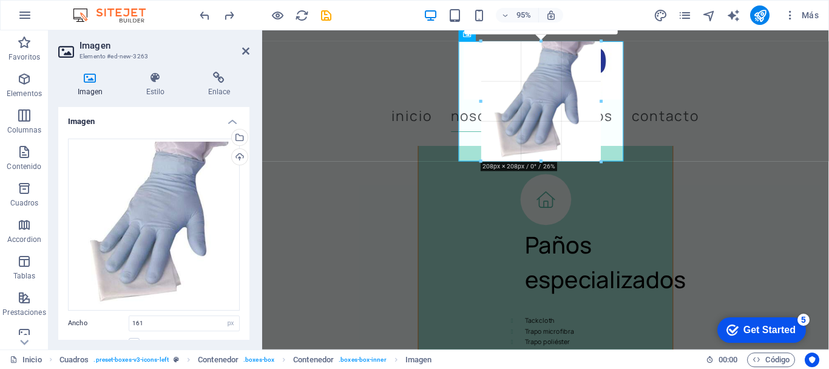
drag, startPoint x: 541, startPoint y: 135, endPoint x: 298, endPoint y: 143, distance: 243.0
type input "208"
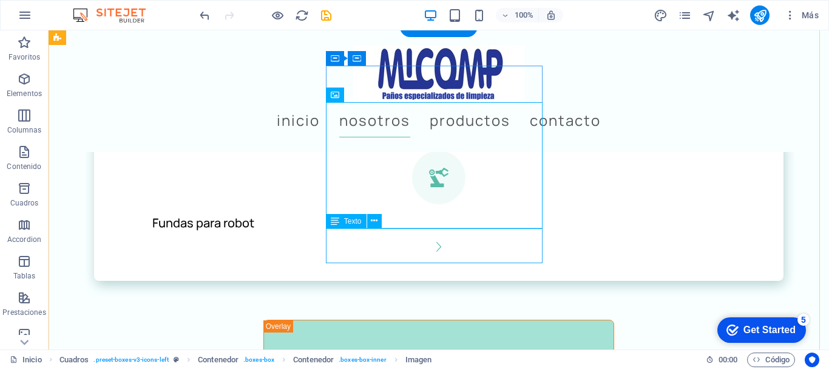
scroll to position [2217, 0]
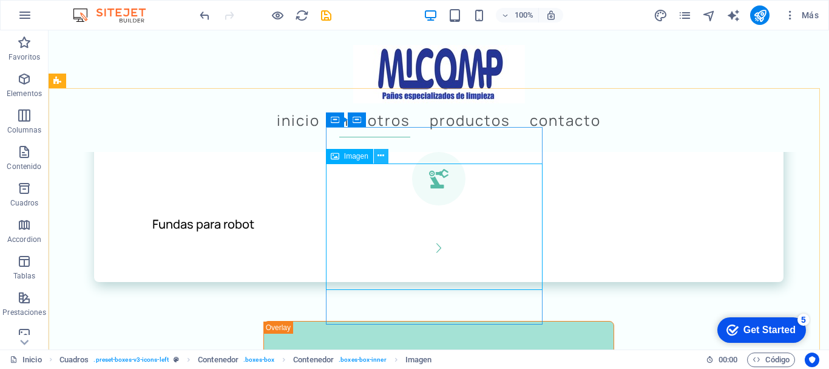
click at [381, 154] on icon at bounding box center [381, 155] width 7 height 13
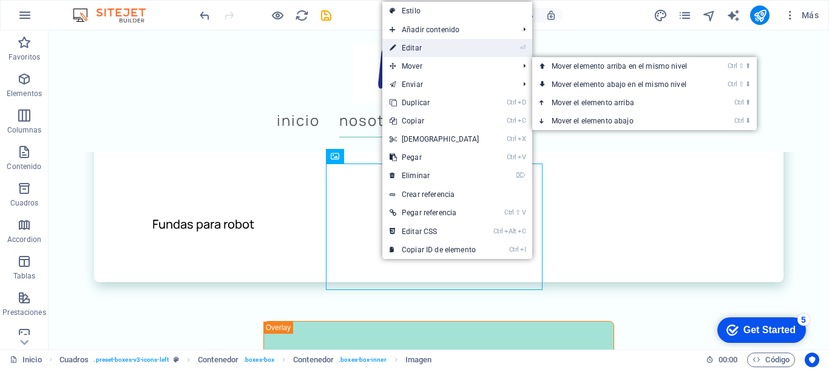
click at [423, 48] on link "⏎ Editar" at bounding box center [435, 48] width 104 height 18
select select "px"
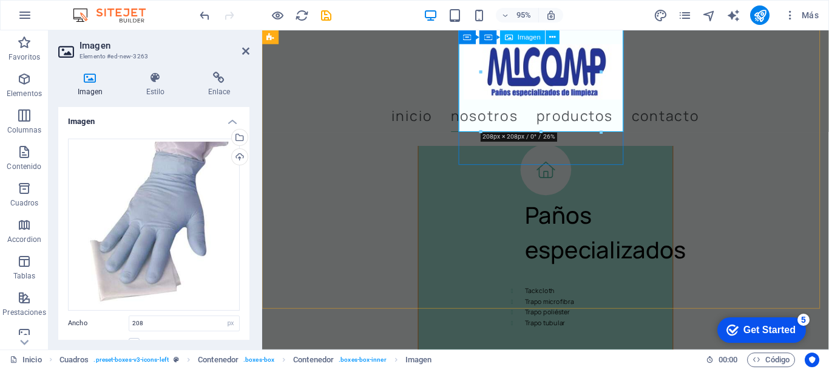
drag, startPoint x: 803, startPoint y: 160, endPoint x: 553, endPoint y: 120, distance: 253.3
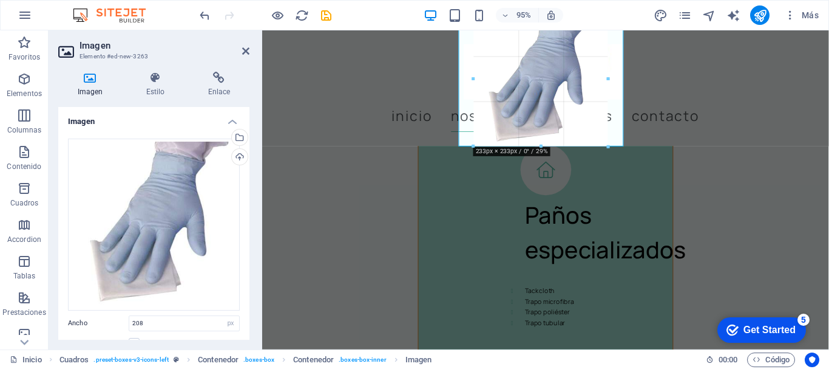
type input "233"
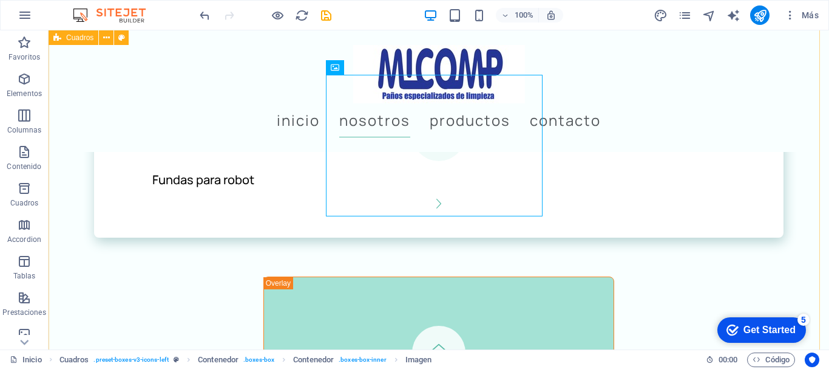
scroll to position [2248, 0]
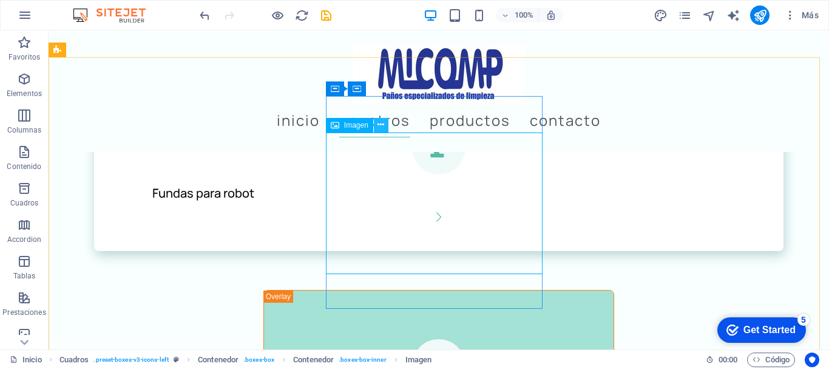
click at [382, 122] on icon at bounding box center [381, 124] width 7 height 13
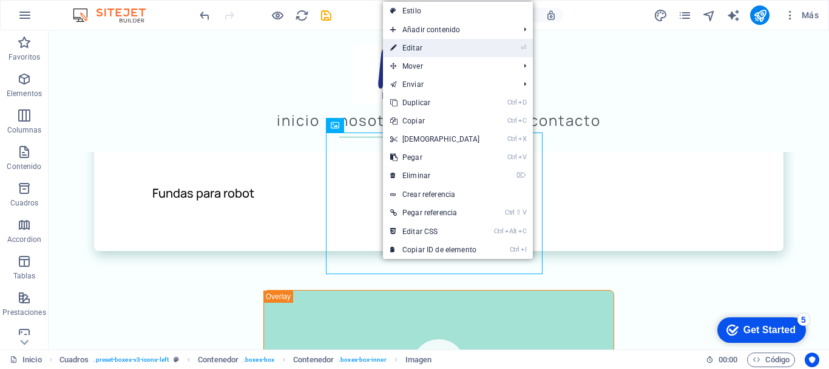
click at [429, 47] on link "⏎ Editar" at bounding box center [435, 48] width 104 height 18
select select "px"
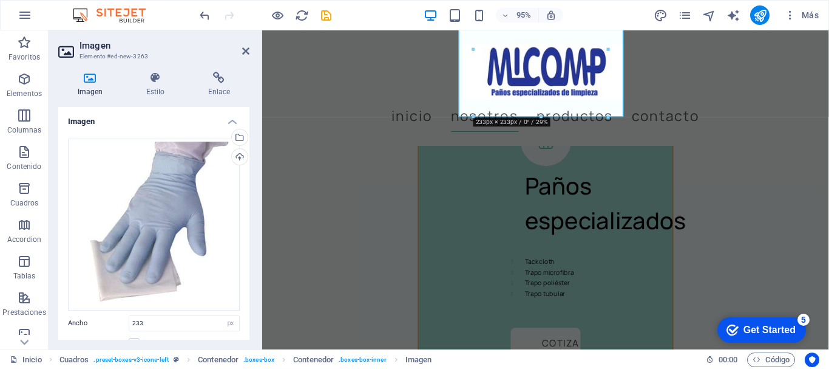
click at [539, 115] on div at bounding box center [541, 117] width 134 height 4
click at [557, 106] on div "Inicio Nosotros Productos Contacto" at bounding box center [560, 90] width 597 height 121
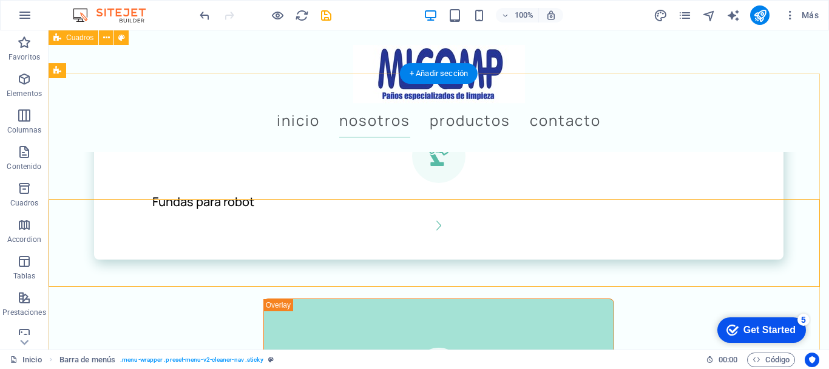
scroll to position [2218, 0]
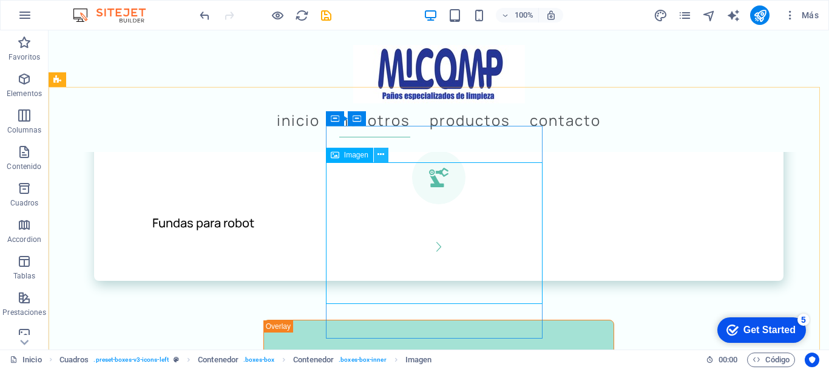
click at [385, 151] on button at bounding box center [381, 155] width 15 height 15
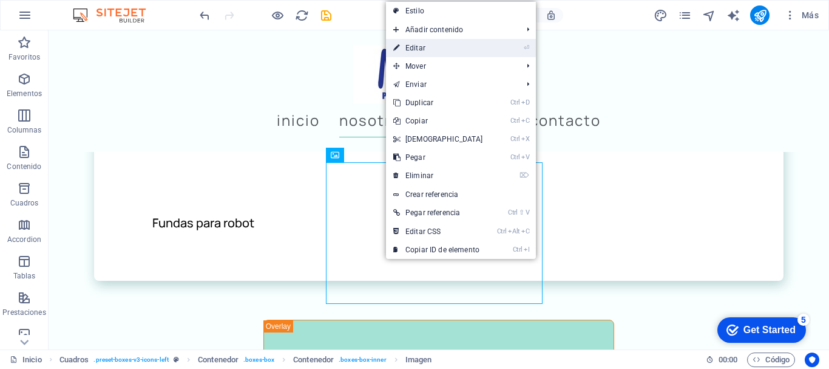
click at [428, 51] on link "⏎ Editar" at bounding box center [438, 48] width 104 height 18
select select "px"
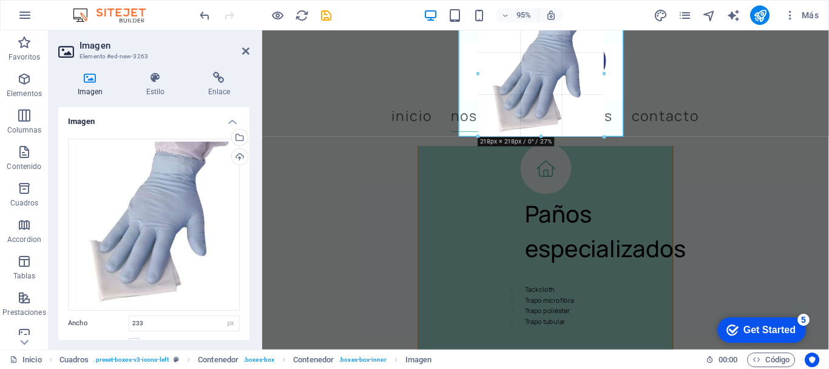
drag, startPoint x: 539, startPoint y: 146, endPoint x: 537, endPoint y: 134, distance: 12.3
type input "218"
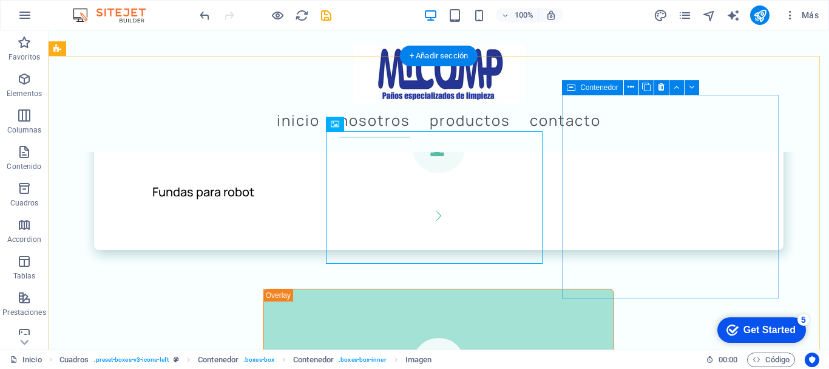
scroll to position [2188, 0]
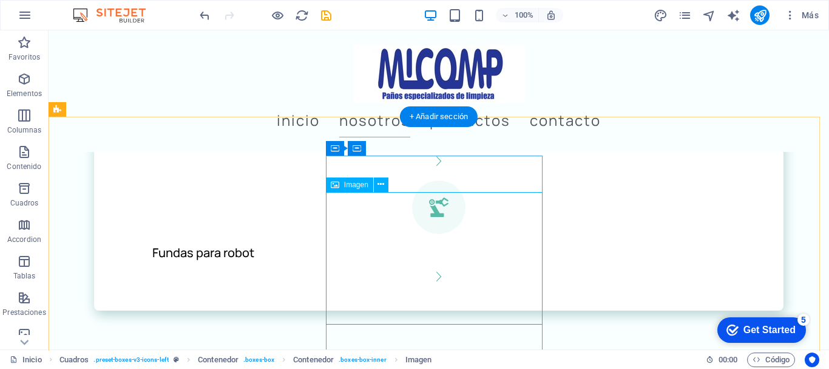
click at [382, 182] on icon at bounding box center [381, 184] width 7 height 13
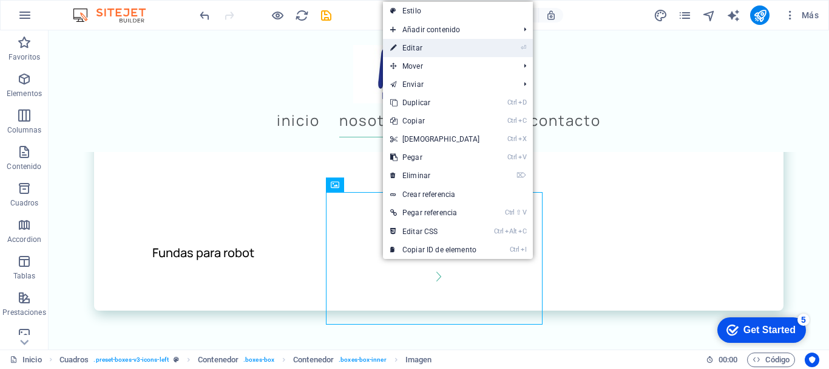
click at [429, 51] on link "⏎ Editar" at bounding box center [435, 48] width 104 height 18
select select "px"
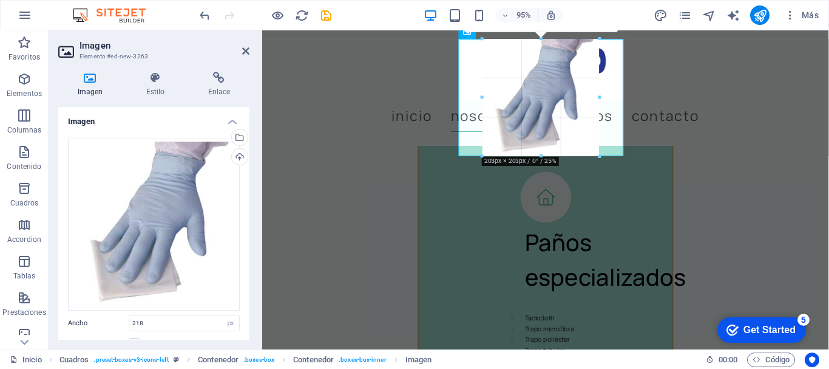
drag, startPoint x: 540, startPoint y: 163, endPoint x: 541, endPoint y: 154, distance: 9.8
type input "203"
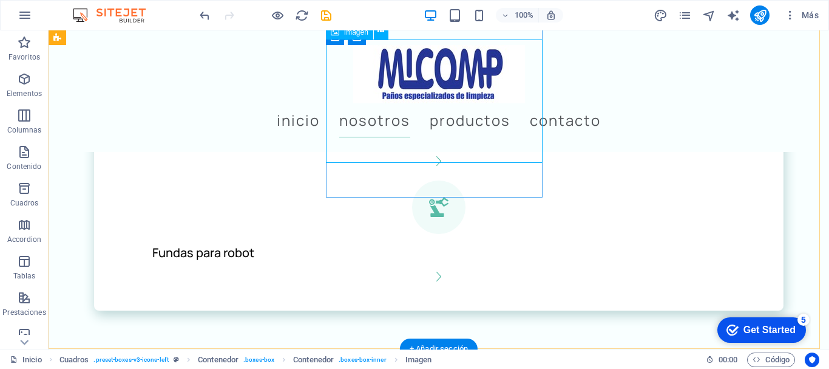
scroll to position [2341, 0]
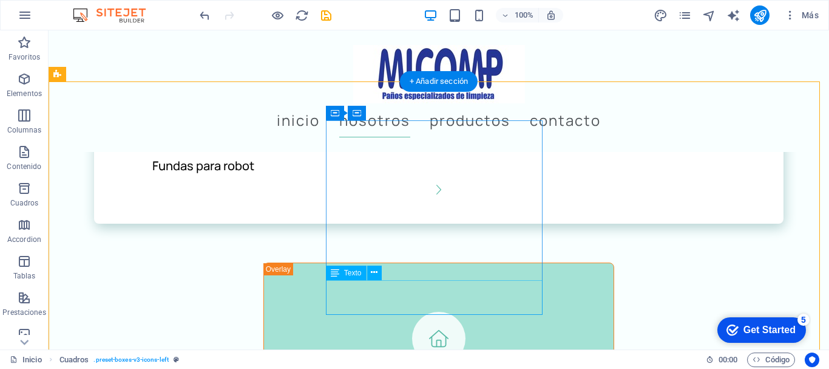
scroll to position [2219, 0]
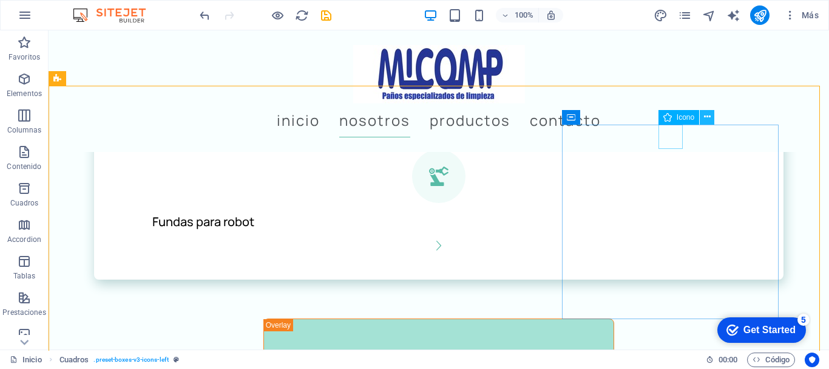
click at [706, 116] on icon at bounding box center [707, 117] width 7 height 13
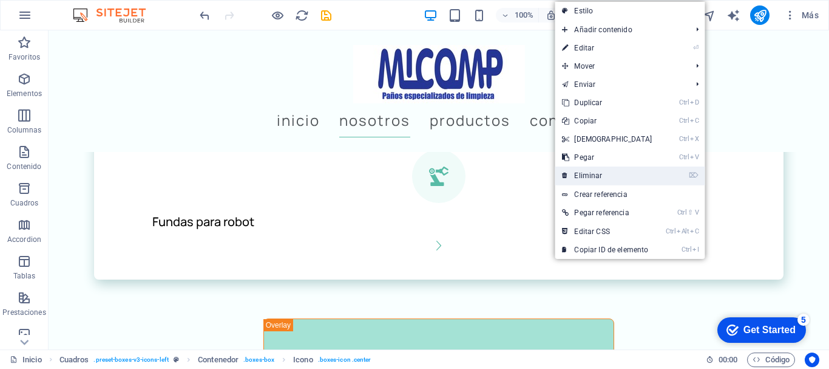
click at [607, 168] on link "⌦ Eliminar" at bounding box center [607, 175] width 104 height 18
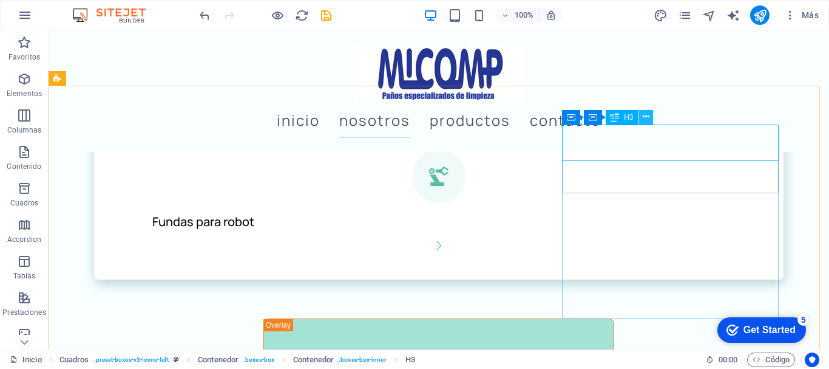
click at [648, 117] on icon at bounding box center [646, 117] width 7 height 13
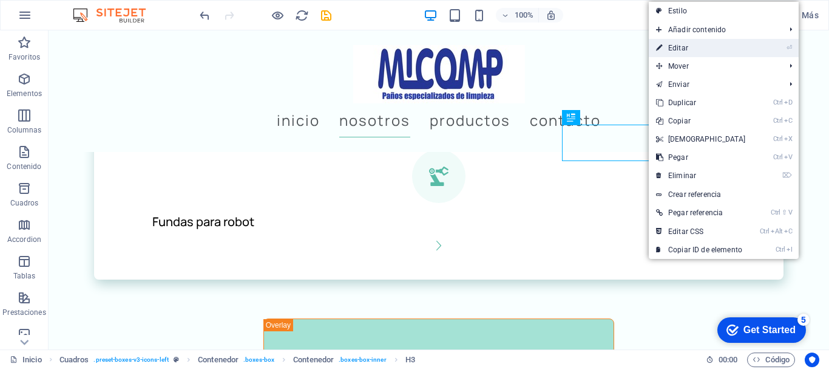
click at [689, 50] on link "⏎ Editar" at bounding box center [701, 48] width 104 height 18
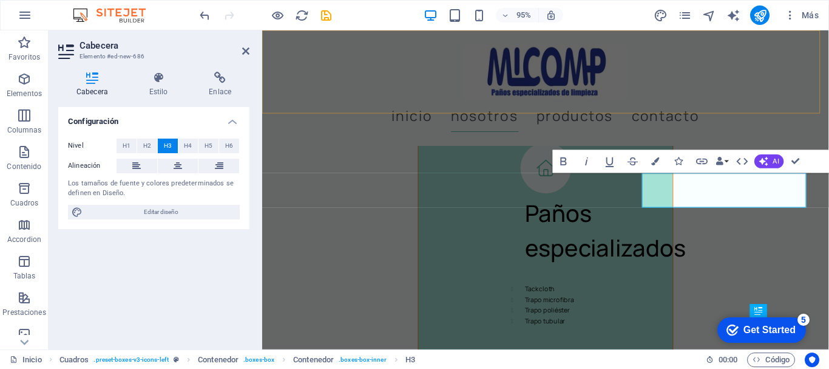
scroll to position [2011, 0]
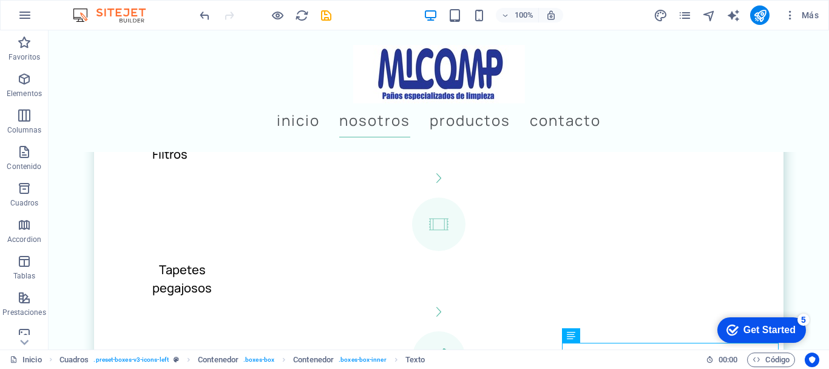
scroll to position [2220, 0]
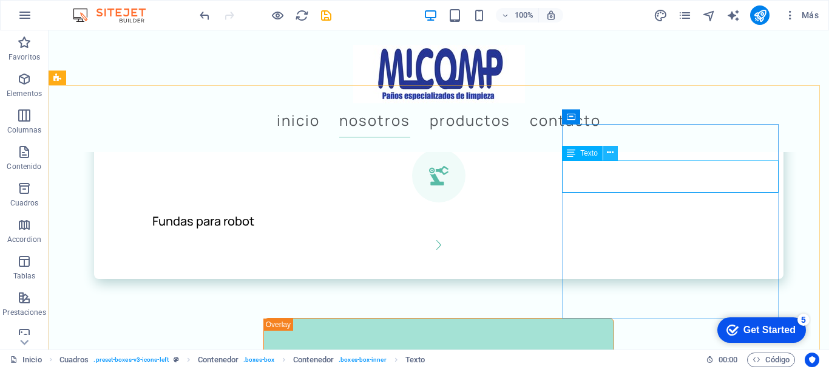
click at [610, 150] on icon at bounding box center [610, 152] width 7 height 13
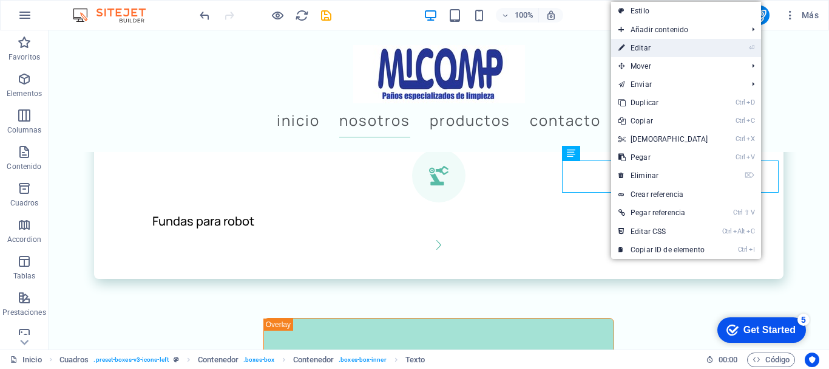
click at [654, 50] on link "⏎ Editar" at bounding box center [663, 48] width 104 height 18
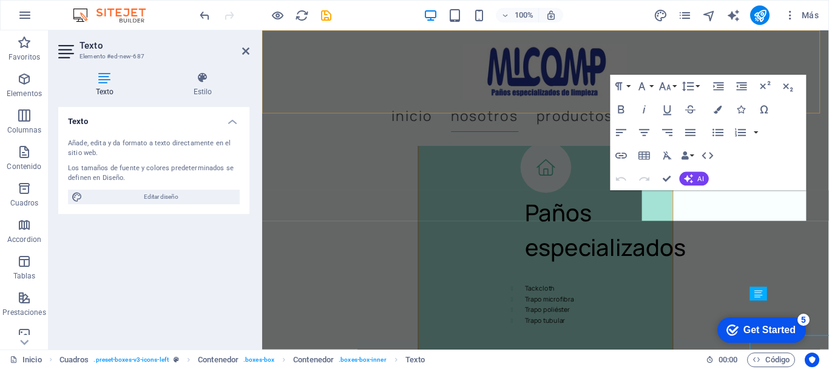
scroll to position [2029, 0]
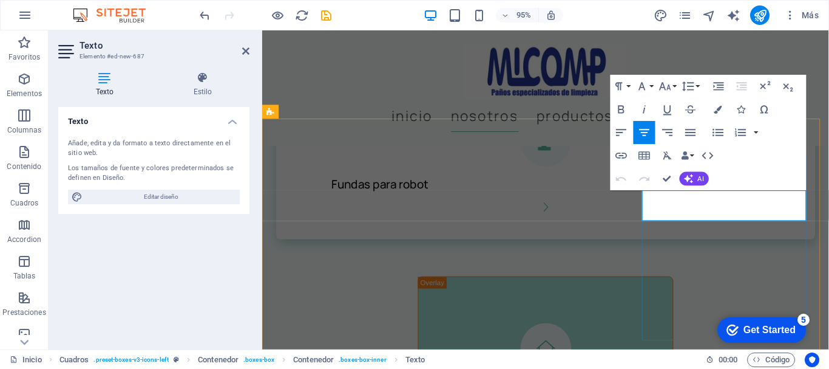
drag, startPoint x: 820, startPoint y: 221, endPoint x: 664, endPoint y: 203, distance: 157.6
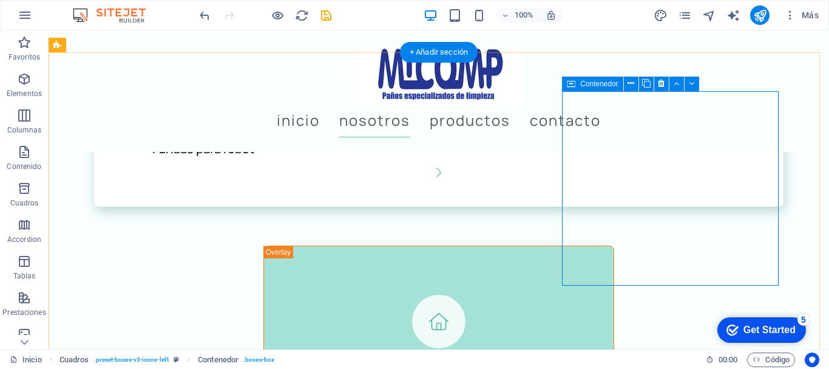
scroll to position [2299, 0]
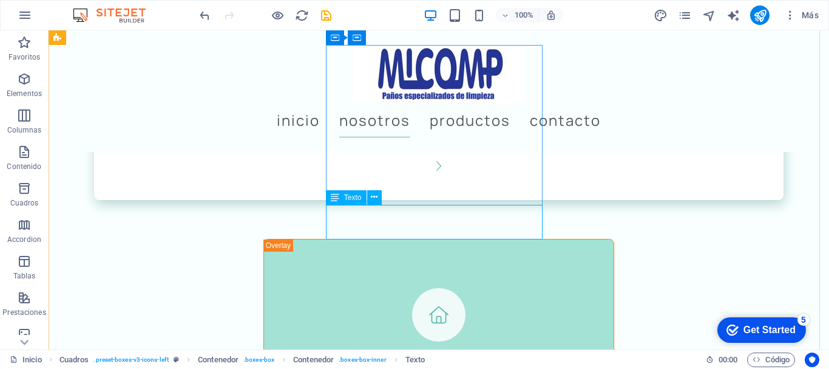
click at [373, 195] on icon at bounding box center [374, 197] width 7 height 13
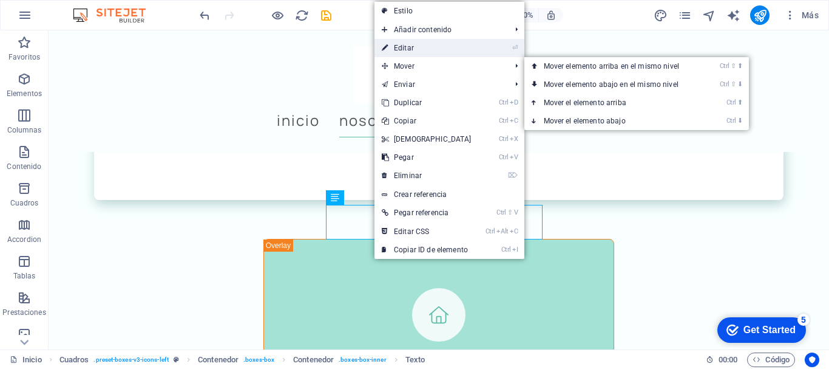
click at [418, 49] on link "⏎ Editar" at bounding box center [427, 48] width 104 height 18
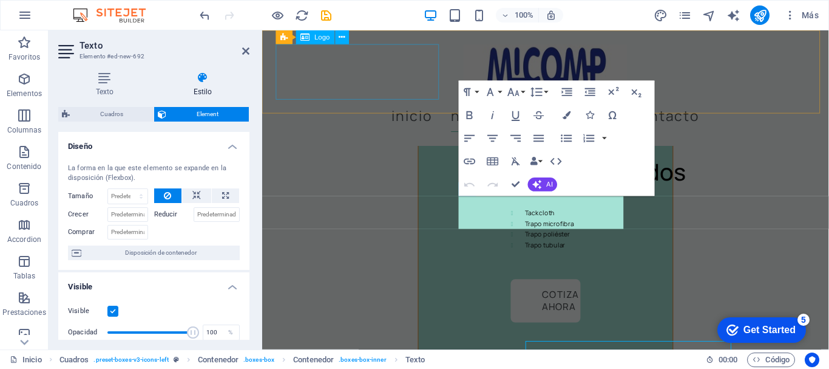
scroll to position [2147, 0]
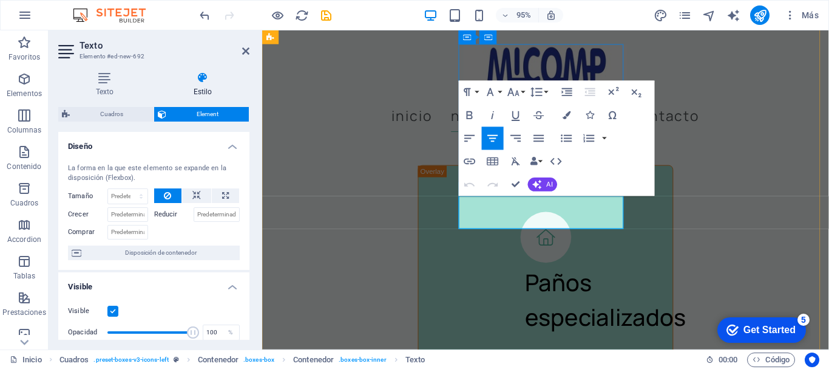
drag, startPoint x: 598, startPoint y: 233, endPoint x: 477, endPoint y: 223, distance: 121.2
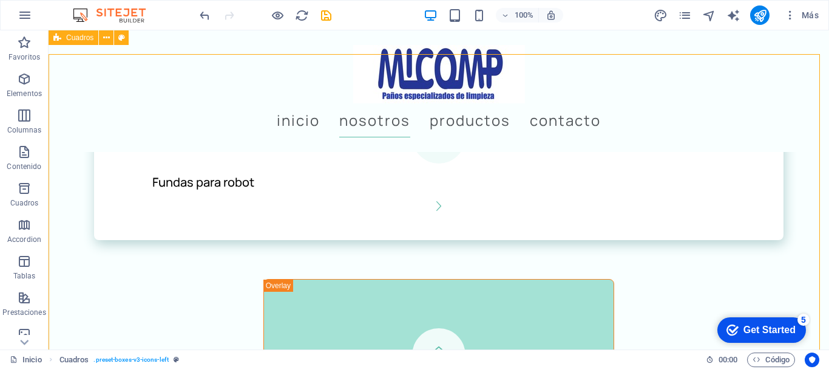
scroll to position [2238, 0]
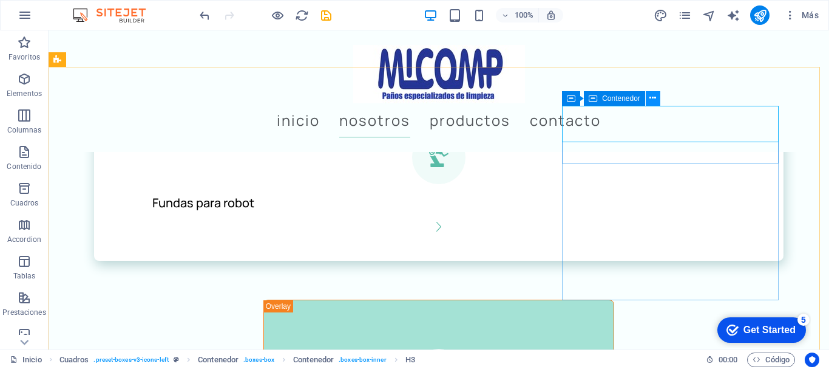
click at [654, 98] on icon at bounding box center [653, 98] width 7 height 13
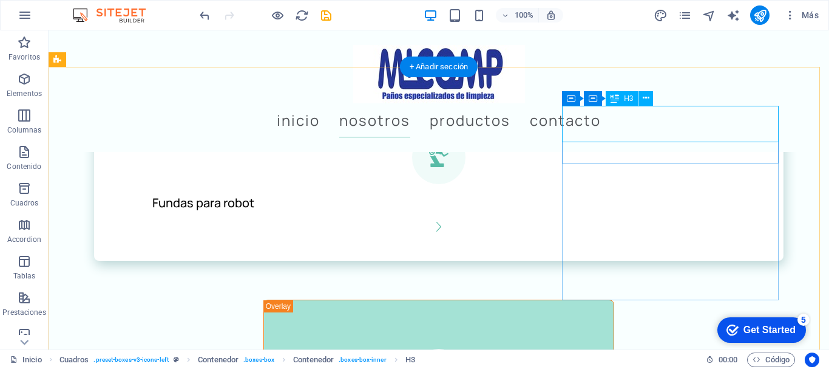
click at [653, 98] on icon at bounding box center [653, 98] width 7 height 13
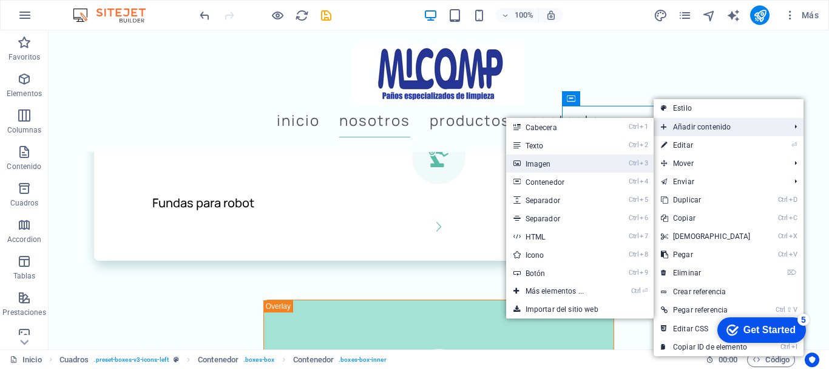
click at [563, 159] on link "Ctrl 3 Imagen" at bounding box center [557, 163] width 102 height 18
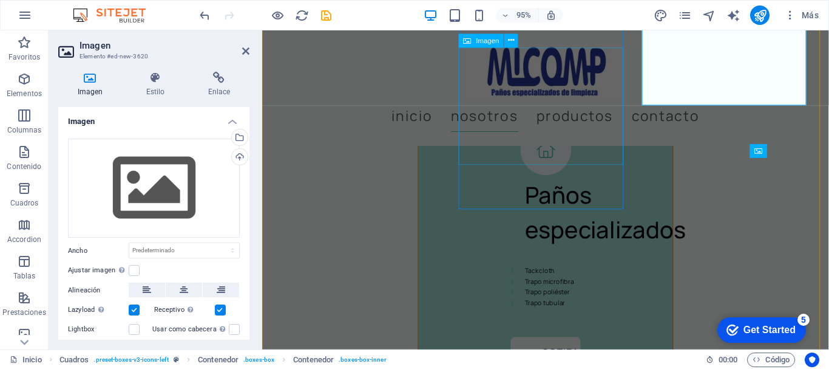
scroll to position [2042, 0]
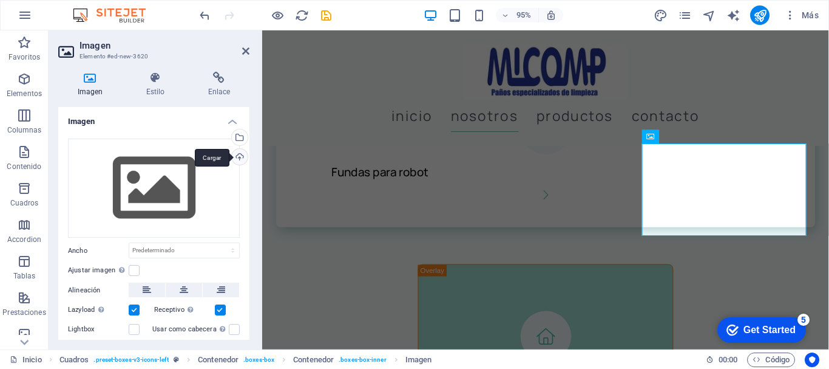
click at [237, 151] on div "Cargar" at bounding box center [239, 158] width 18 height 18
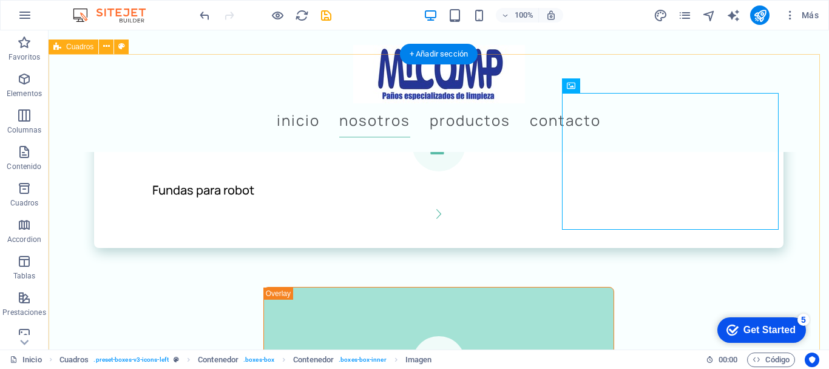
scroll to position [2190, 0]
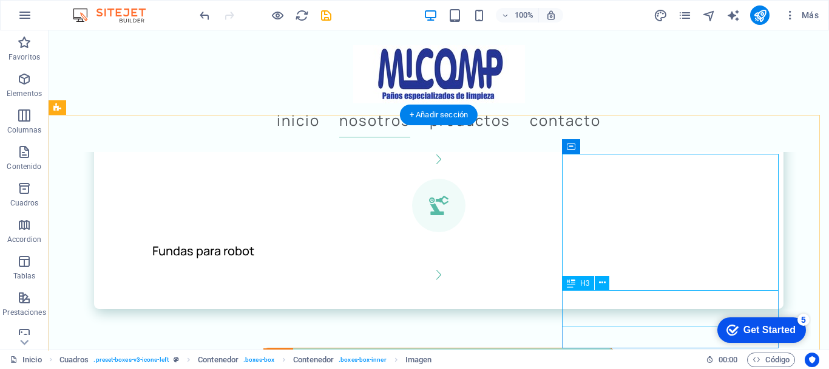
click at [602, 279] on icon at bounding box center [602, 282] width 7 height 13
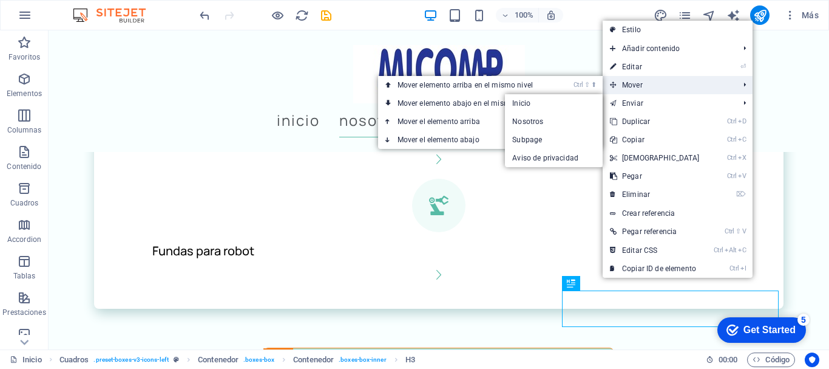
click at [644, 80] on span "Mover" at bounding box center [669, 85] width 132 height 18
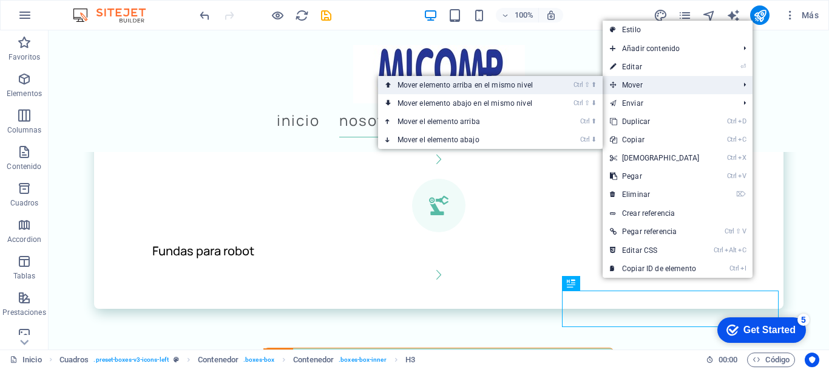
click at [492, 84] on link "Ctrl ⇧ ⬆ Mover elemento arriba en el mismo nivel" at bounding box center [467, 85] width 179 height 18
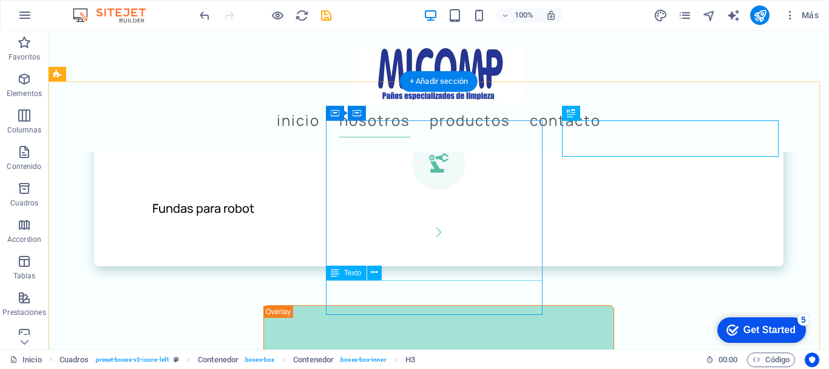
scroll to position [2251, 0]
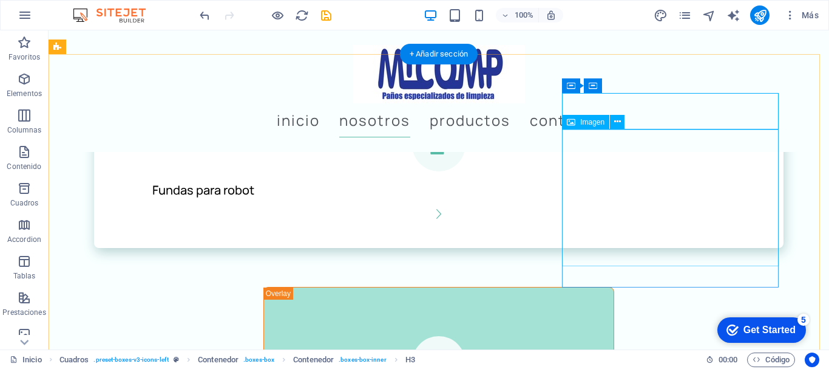
click at [618, 120] on icon at bounding box center [618, 121] width 7 height 13
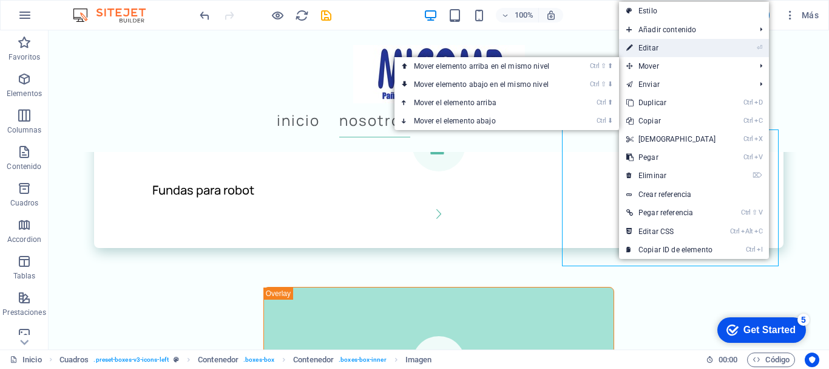
click at [664, 48] on link "⏎ Editar" at bounding box center [671, 48] width 104 height 18
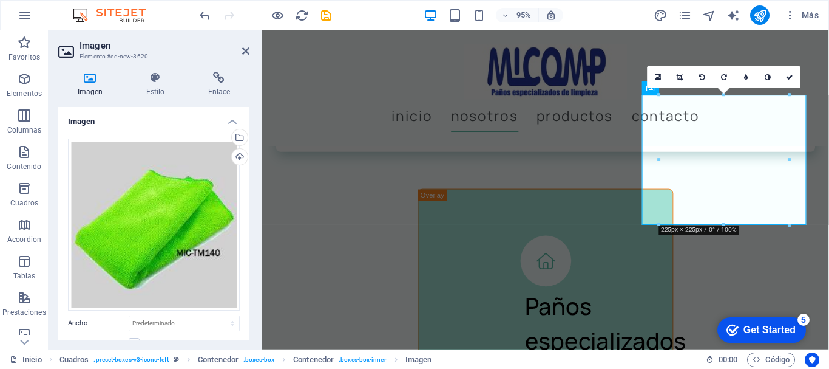
scroll to position [2069, 0]
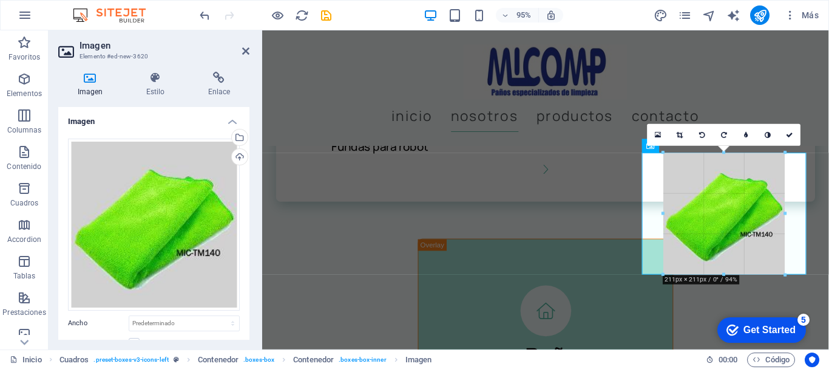
drag, startPoint x: 725, startPoint y: 282, endPoint x: 724, endPoint y: 271, distance: 10.9
type input "211"
select select "px"
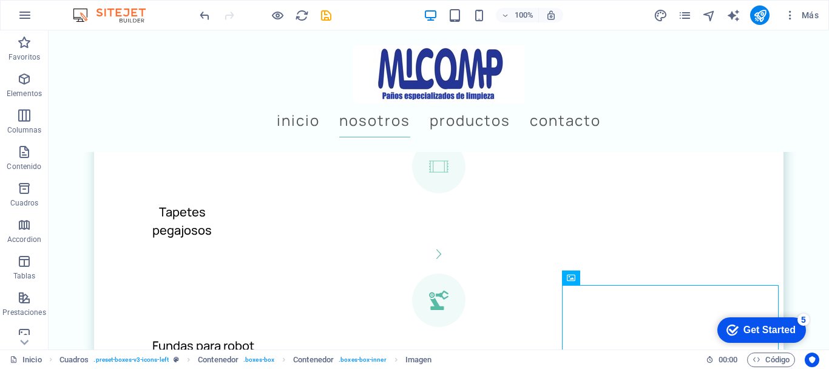
scroll to position [2278, 0]
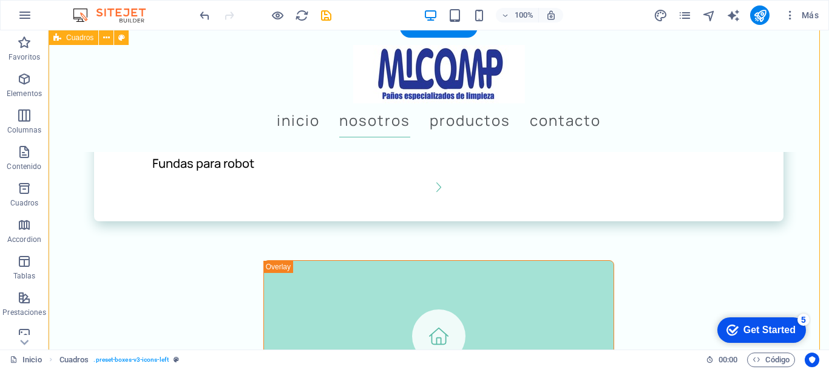
scroll to position [2217, 0]
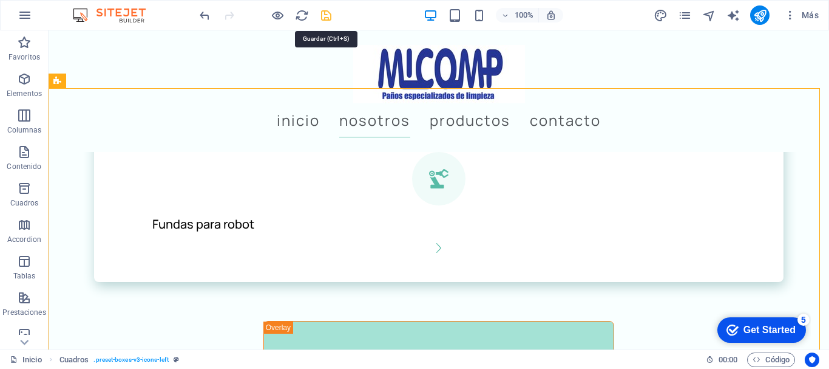
select select "%"
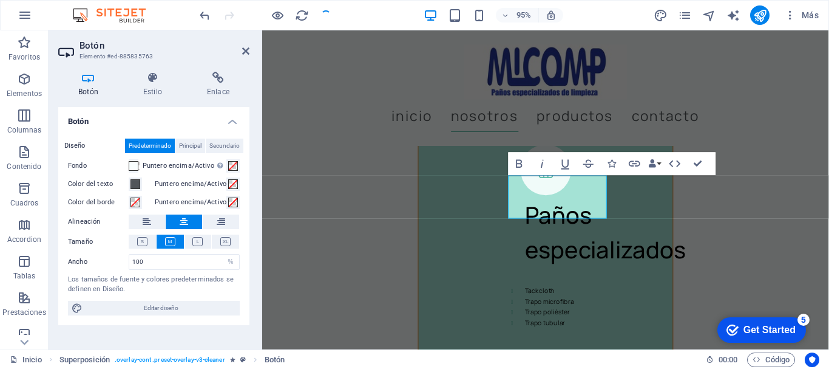
scroll to position [1875, 0]
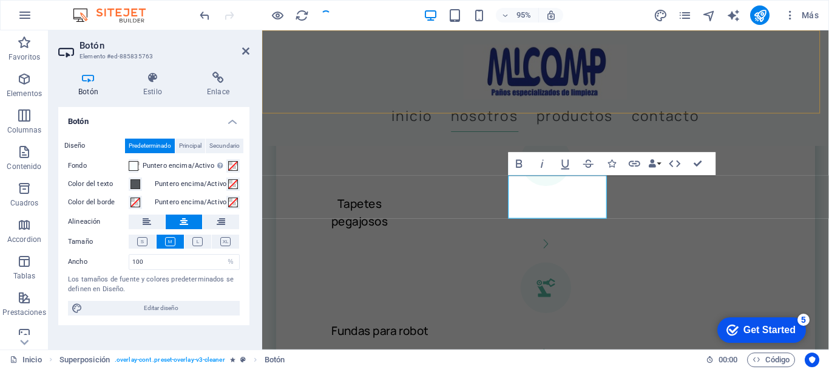
select select "%"
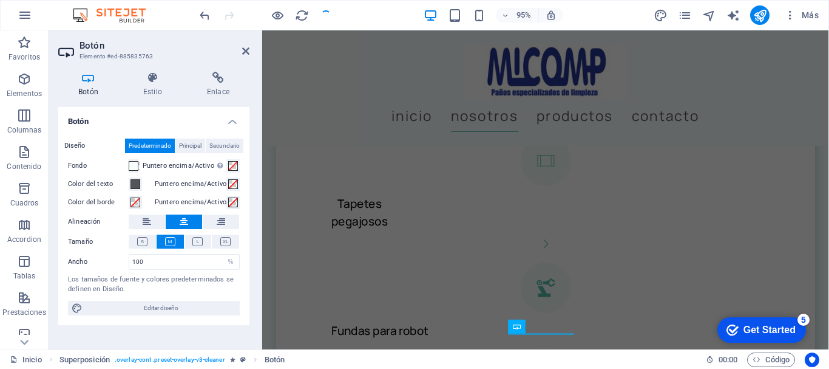
scroll to position [1714, 0]
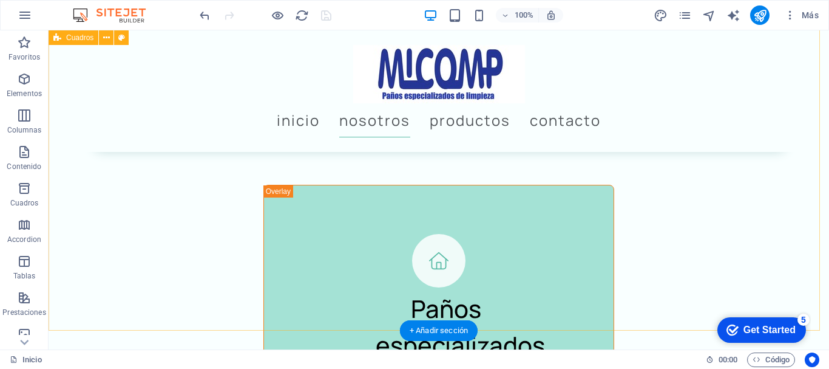
scroll to position [2352, 0]
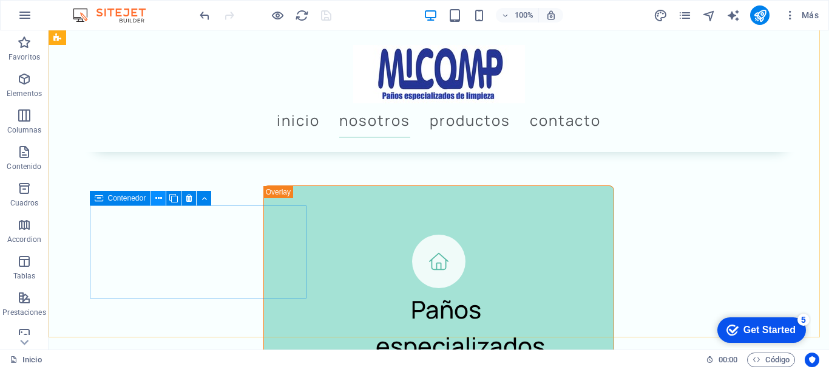
click at [159, 196] on icon at bounding box center [158, 198] width 7 height 13
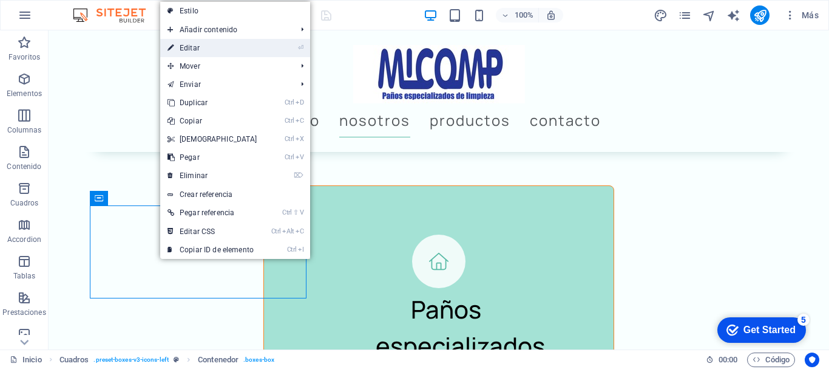
click at [230, 47] on link "⏎ Editar" at bounding box center [212, 48] width 104 height 18
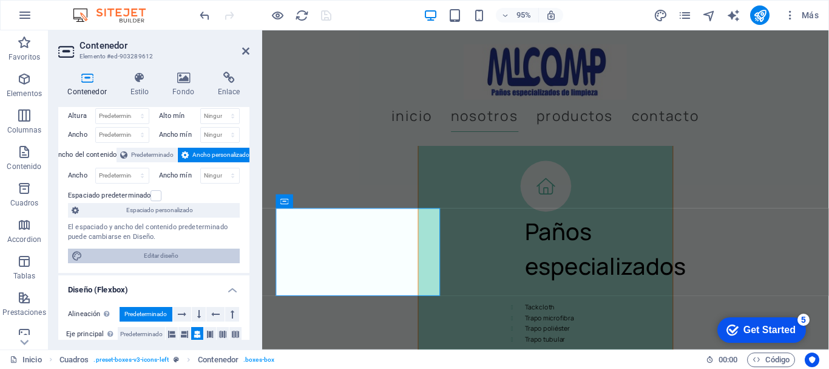
scroll to position [0, 0]
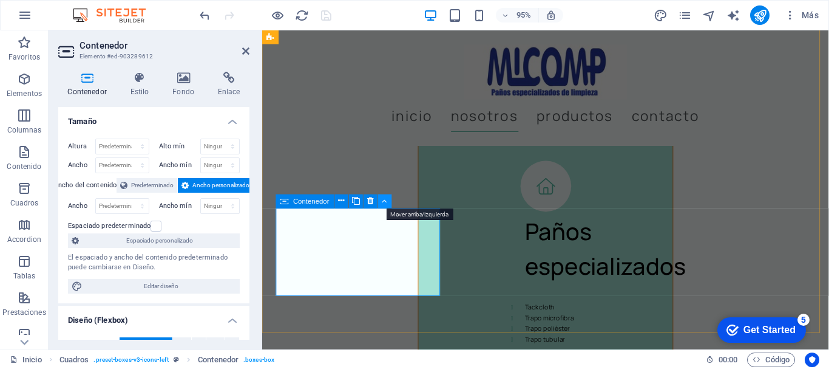
click at [386, 199] on icon at bounding box center [385, 201] width 5 height 12
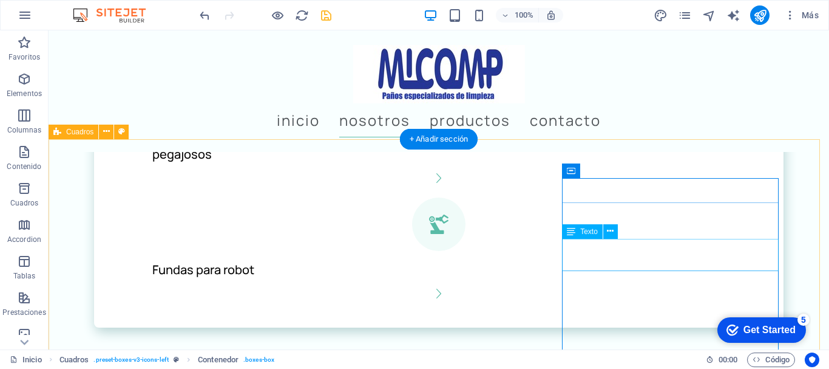
scroll to position [2166, 0]
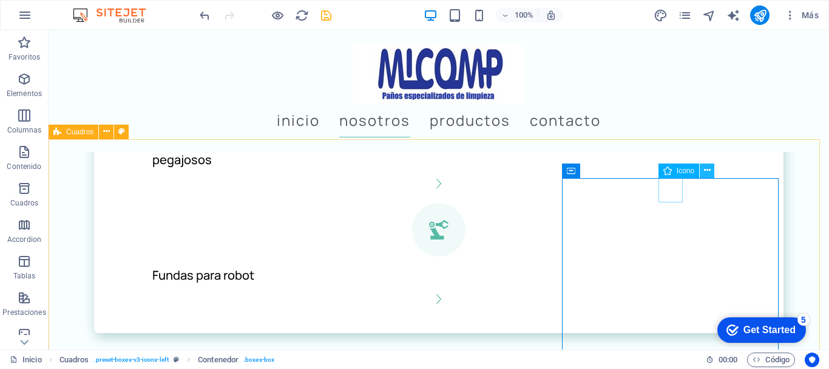
click at [708, 166] on icon at bounding box center [707, 170] width 7 height 13
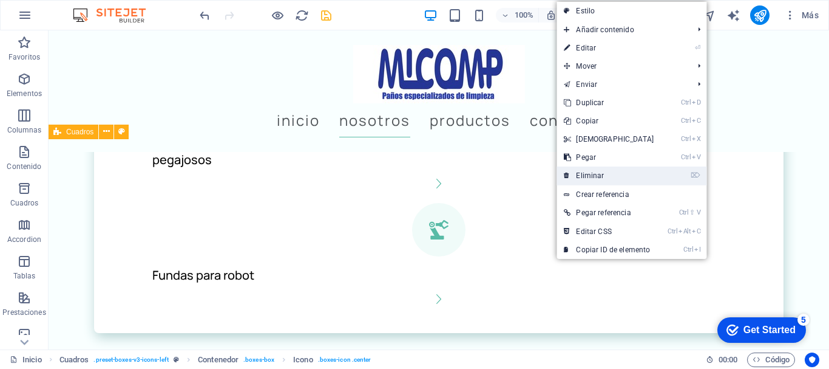
click at [607, 171] on link "⌦ Eliminar" at bounding box center [609, 175] width 104 height 18
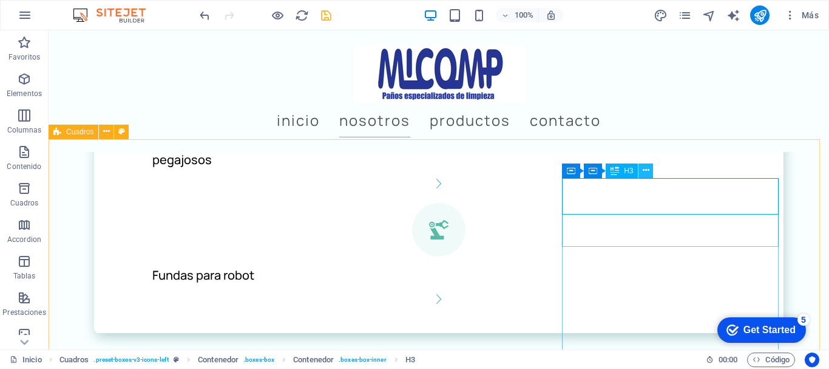
click at [647, 169] on icon at bounding box center [646, 170] width 7 height 13
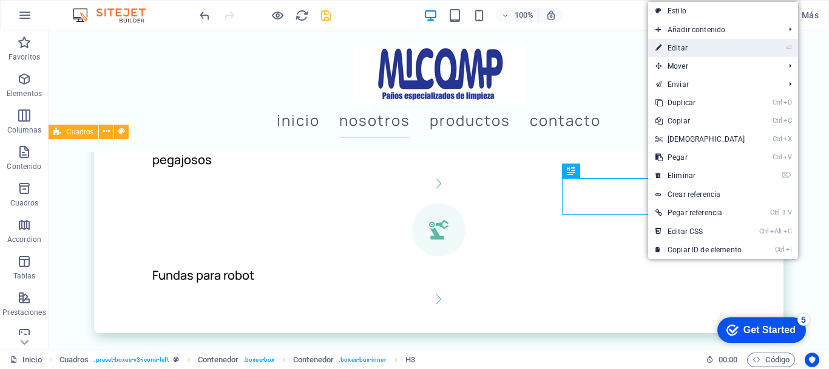
click at [701, 43] on link "⏎ Editar" at bounding box center [701, 48] width 104 height 18
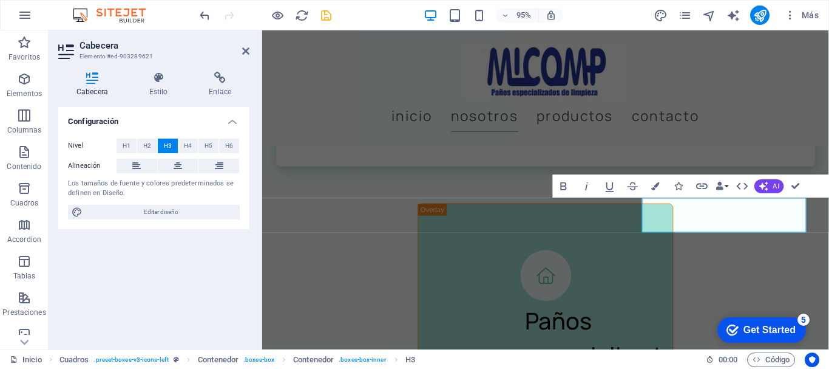
scroll to position [1980, 0]
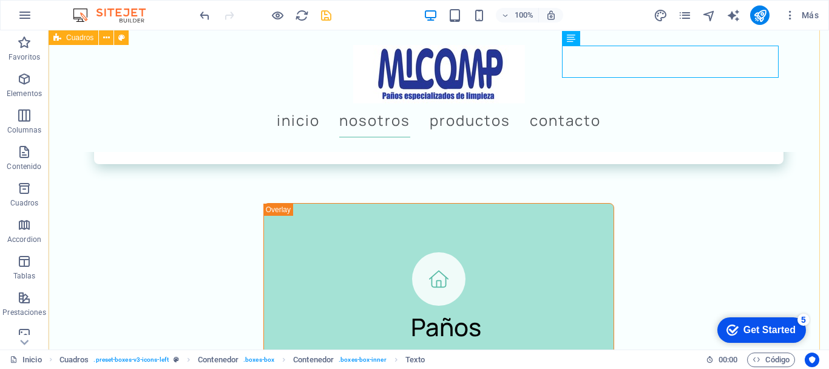
scroll to position [2389, 0]
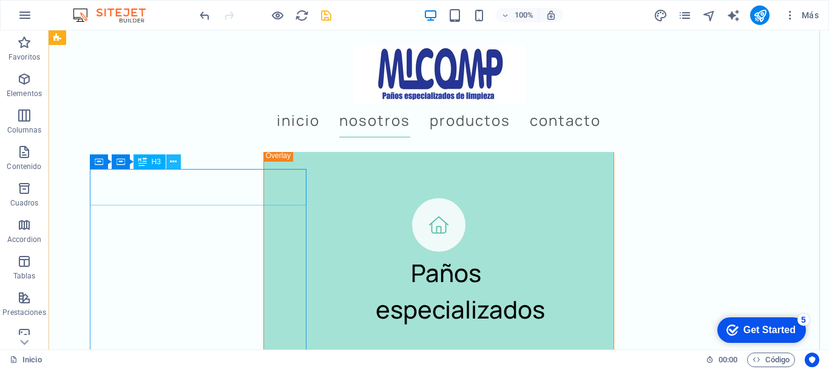
click at [174, 158] on icon at bounding box center [173, 161] width 7 height 13
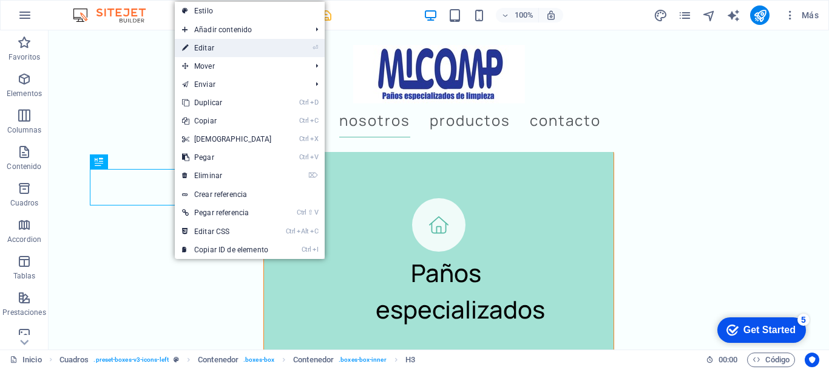
click at [252, 48] on link "⏎ Editar" at bounding box center [227, 48] width 104 height 18
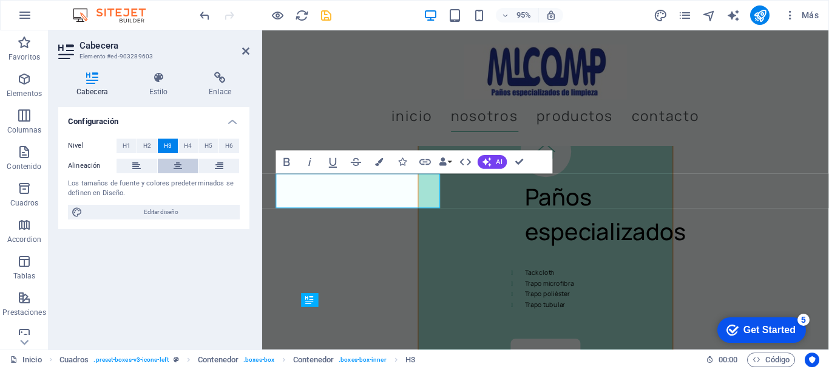
click at [180, 165] on icon at bounding box center [178, 165] width 9 height 15
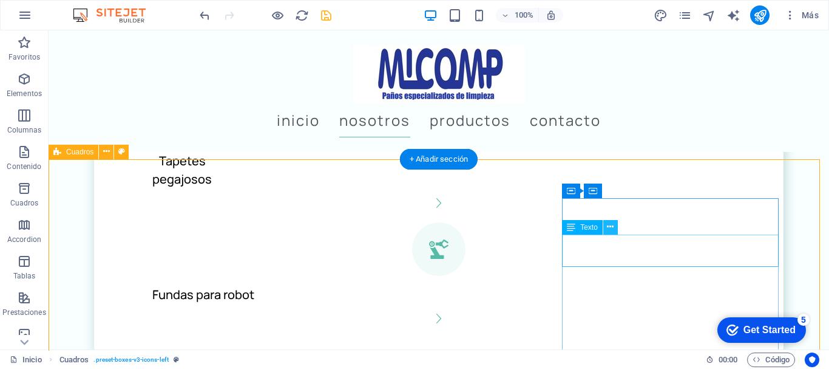
scroll to position [2146, 0]
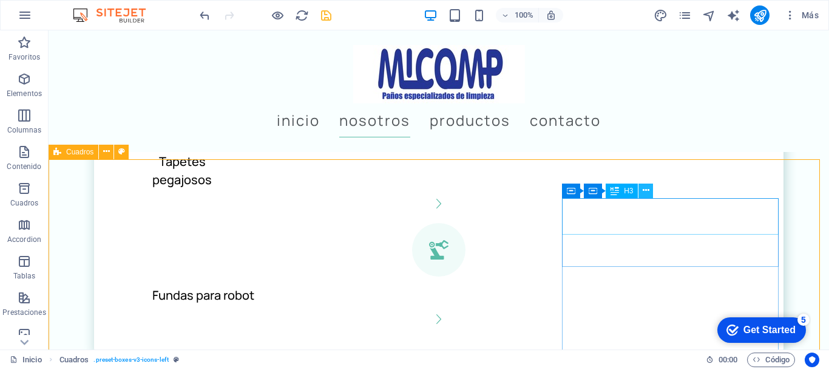
click at [650, 189] on icon at bounding box center [646, 190] width 7 height 13
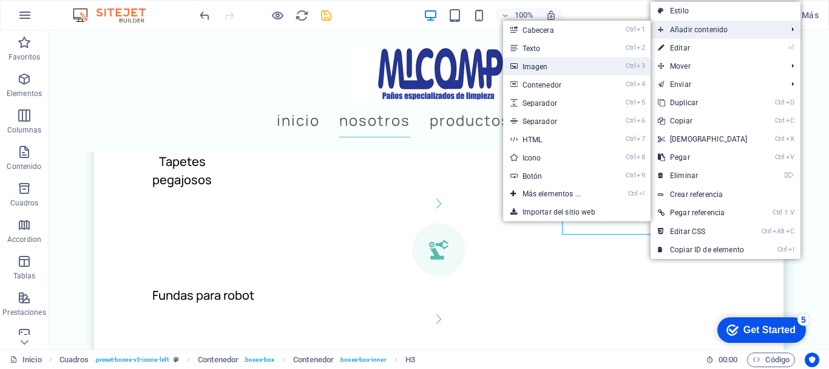
click at [570, 60] on link "Ctrl 3 Imagen" at bounding box center [554, 66] width 102 height 18
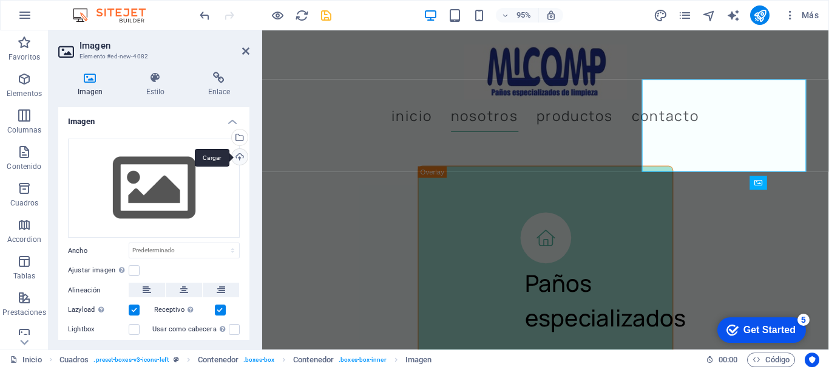
click at [238, 156] on div "Cargar" at bounding box center [239, 158] width 18 height 18
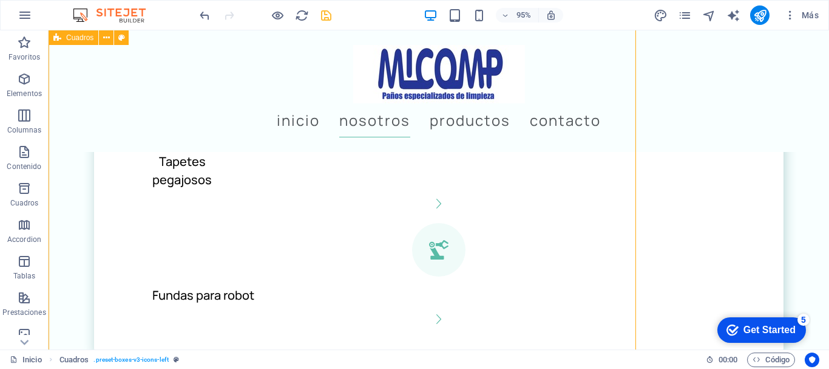
scroll to position [2298, 0]
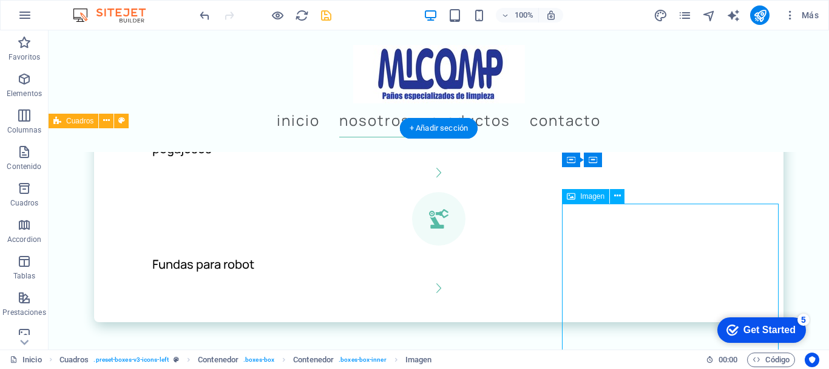
scroll to position [2238, 0]
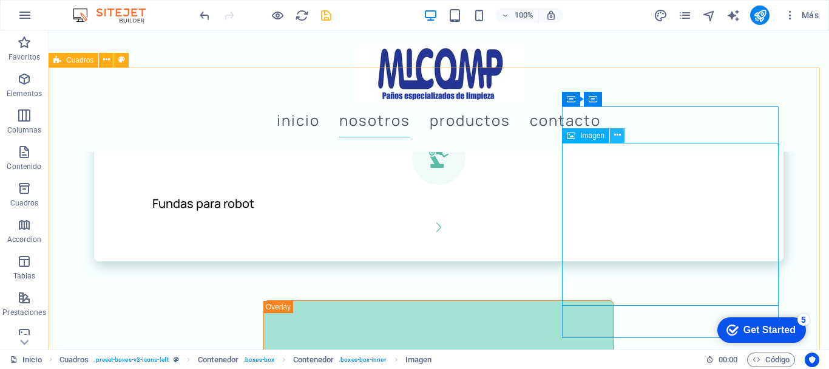
click at [616, 132] on icon at bounding box center [618, 135] width 7 height 13
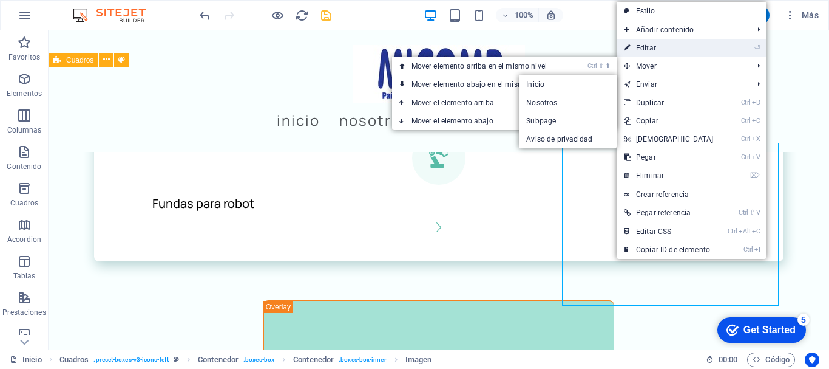
click at [660, 49] on link "⏎ Editar" at bounding box center [669, 48] width 104 height 18
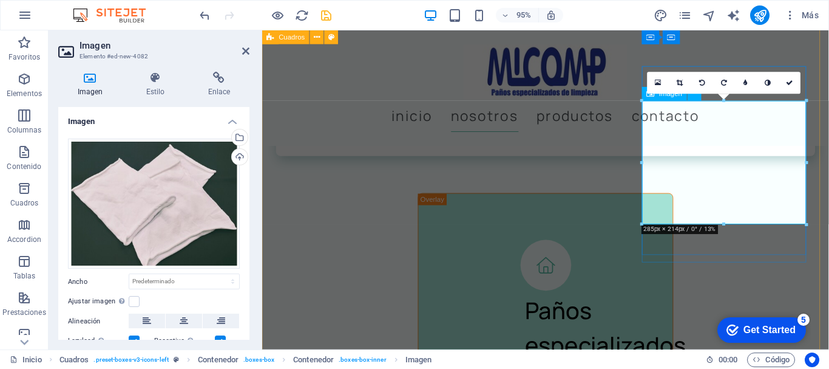
scroll to position [2116, 0]
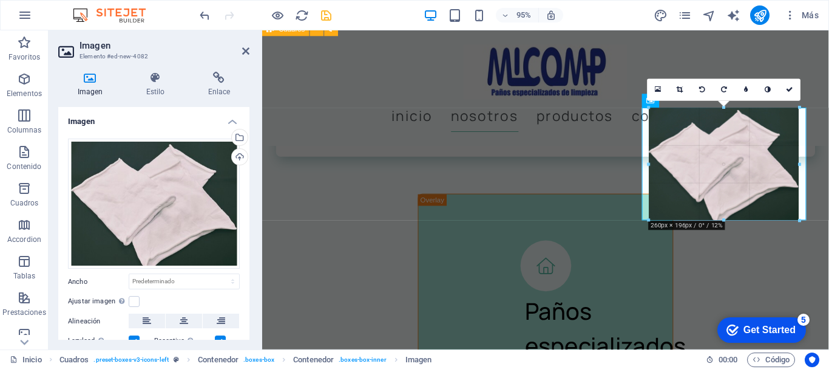
drag, startPoint x: 723, startPoint y: 232, endPoint x: 725, endPoint y: 220, distance: 11.7
type input "259"
select select "px"
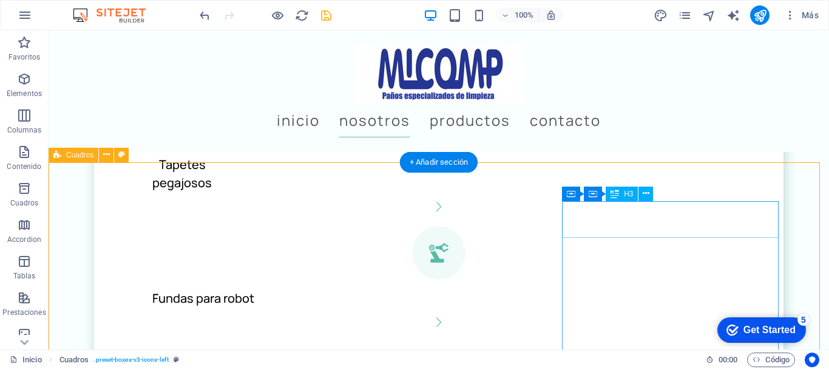
scroll to position [2325, 0]
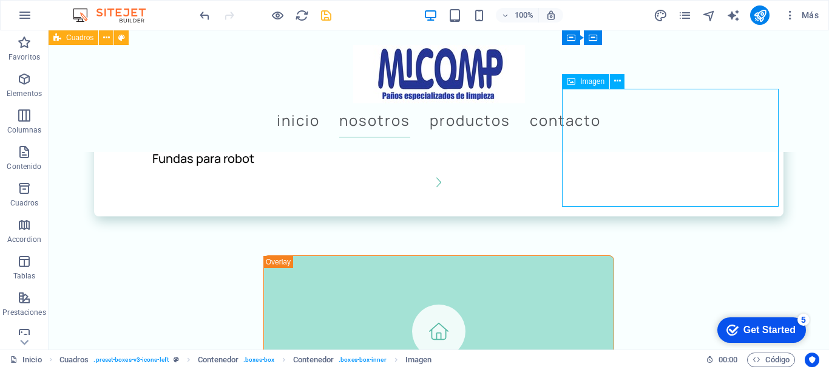
scroll to position [2204, 0]
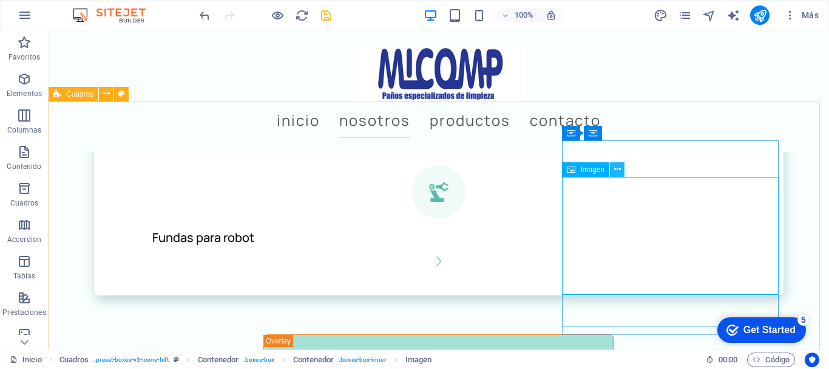
click at [618, 170] on icon at bounding box center [618, 169] width 7 height 13
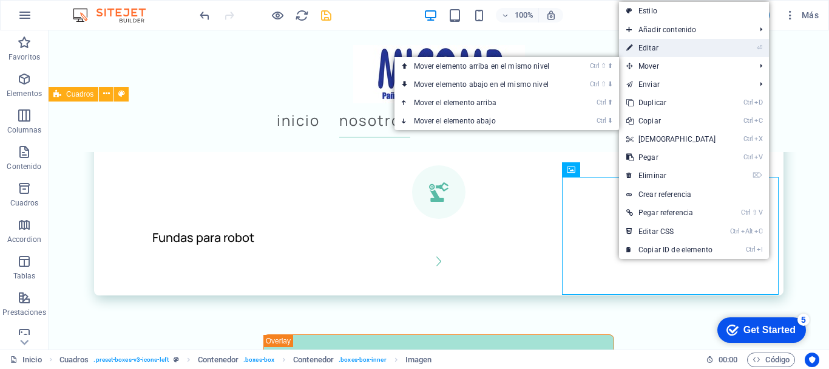
click at [664, 51] on link "⏎ Editar" at bounding box center [671, 48] width 104 height 18
select select "px"
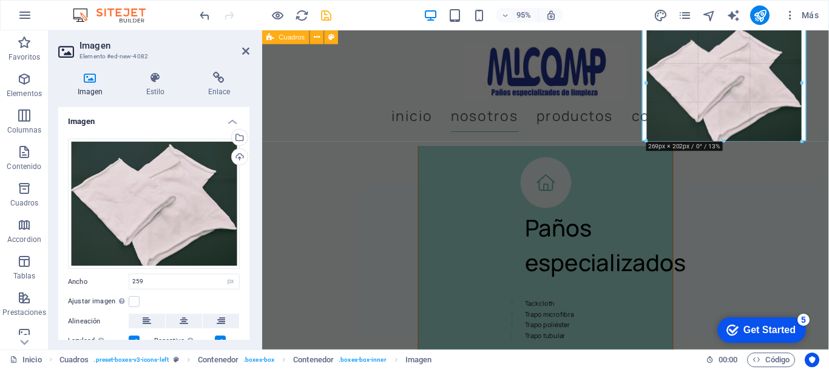
drag, startPoint x: 723, startPoint y: 135, endPoint x: 723, endPoint y: 144, distance: 8.5
type input "268"
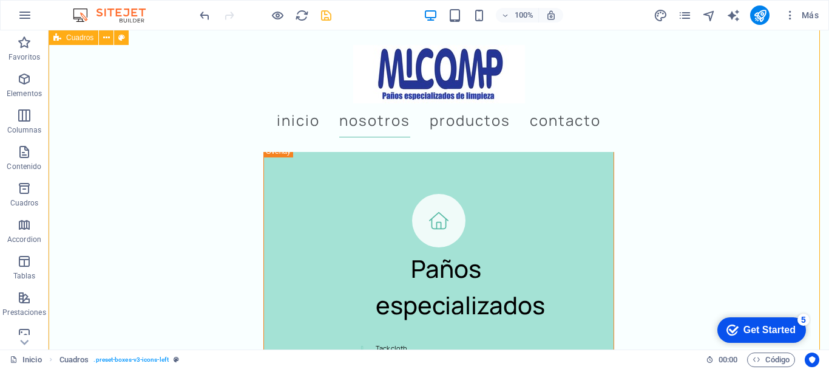
scroll to position [2417, 0]
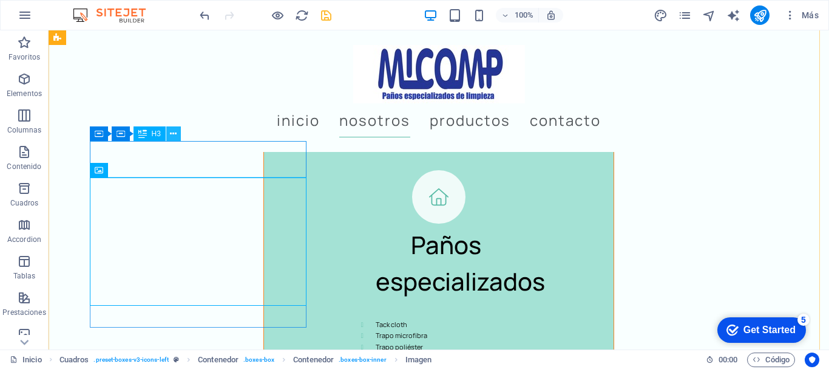
click at [174, 134] on icon at bounding box center [173, 134] width 7 height 13
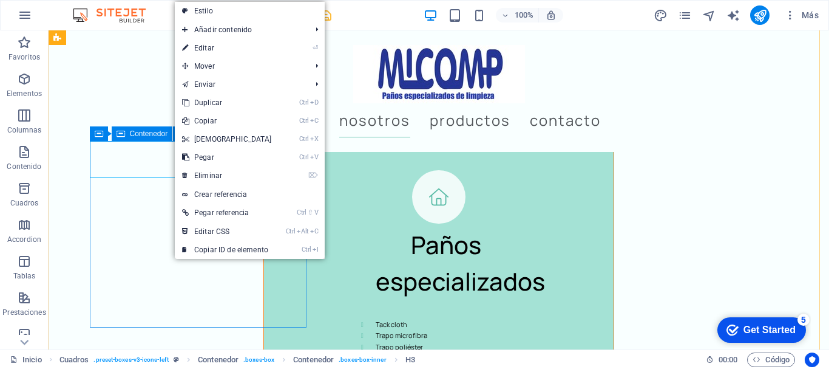
click at [129, 130] on div "Contenedor" at bounding box center [142, 133] width 61 height 15
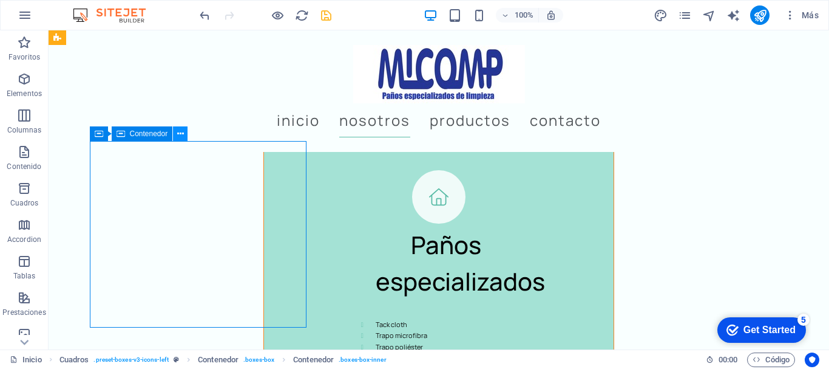
click at [181, 132] on icon at bounding box center [180, 134] width 7 height 13
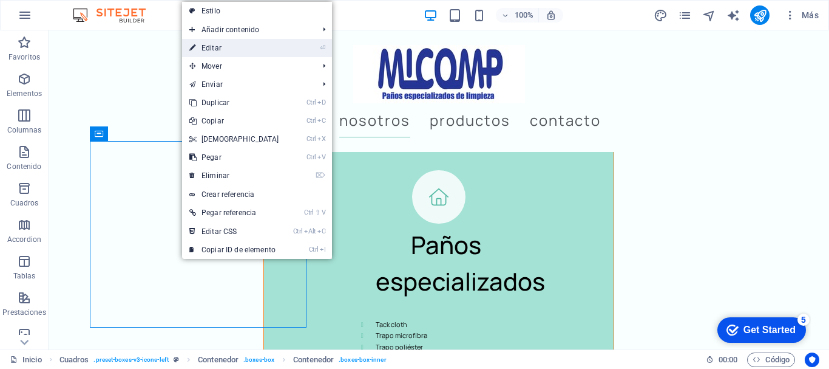
click at [231, 48] on link "⏎ Editar" at bounding box center [234, 48] width 104 height 18
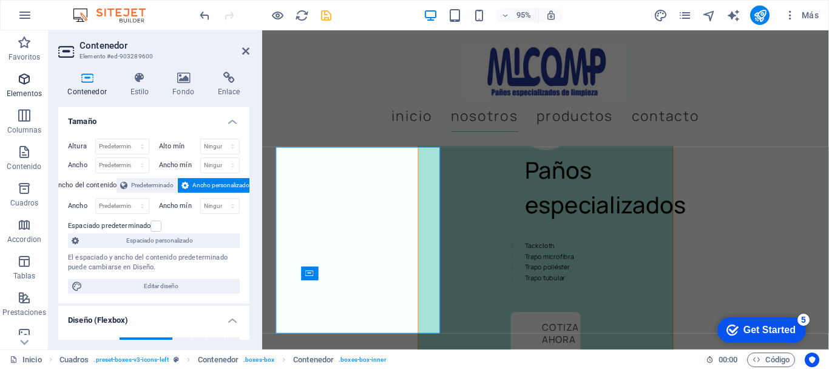
click at [22, 80] on icon "button" at bounding box center [24, 79] width 15 height 15
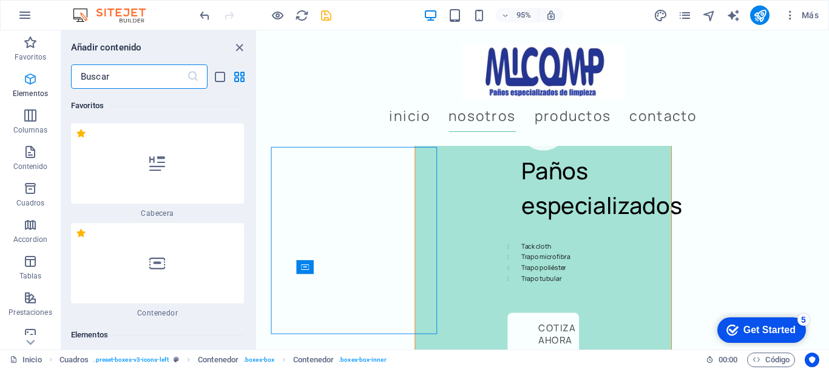
scroll to position [229, 0]
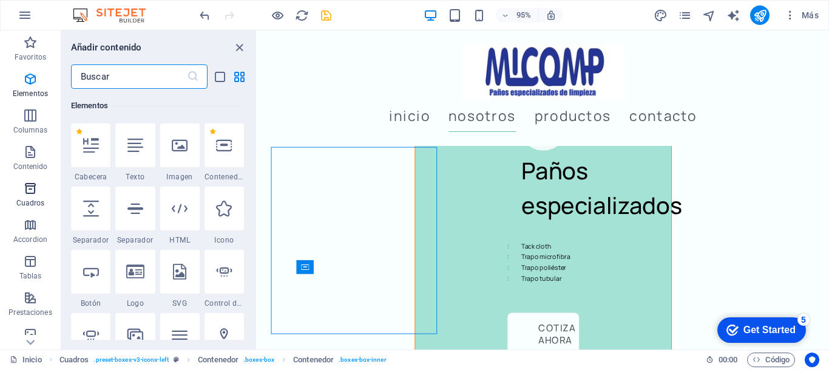
click at [32, 189] on icon "button" at bounding box center [30, 188] width 15 height 15
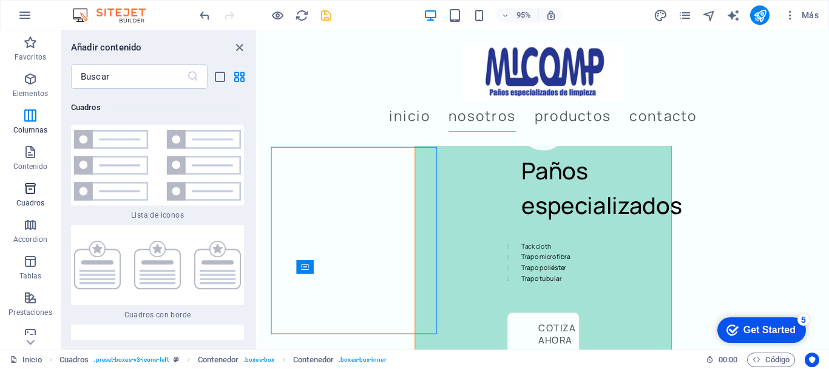
scroll to position [6568, 0]
click at [32, 80] on icon "button" at bounding box center [30, 79] width 15 height 15
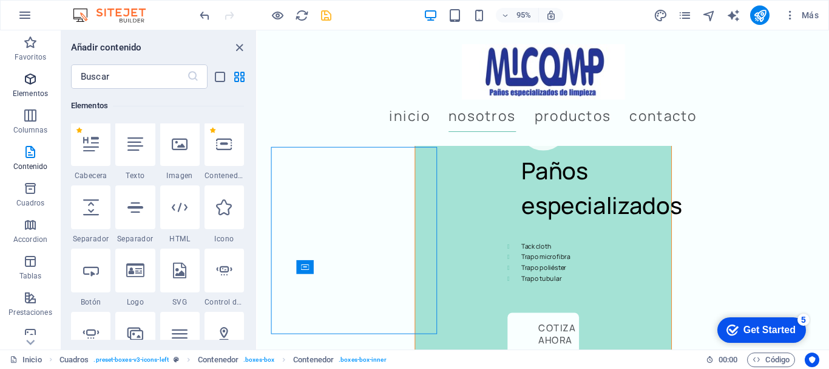
scroll to position [229, 0]
click at [92, 270] on icon at bounding box center [91, 272] width 16 height 16
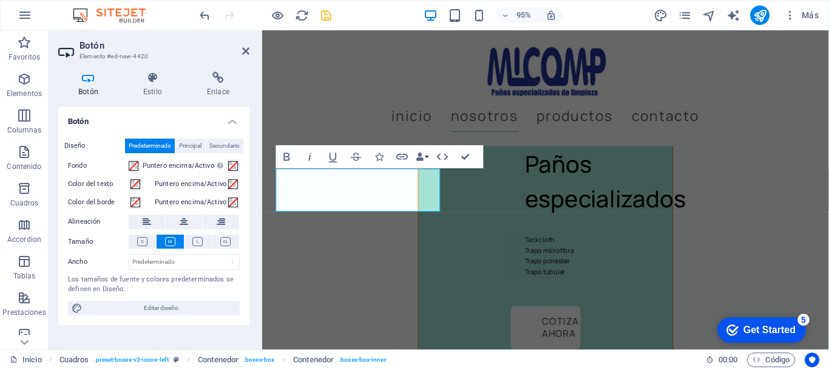
scroll to position [2016, 0]
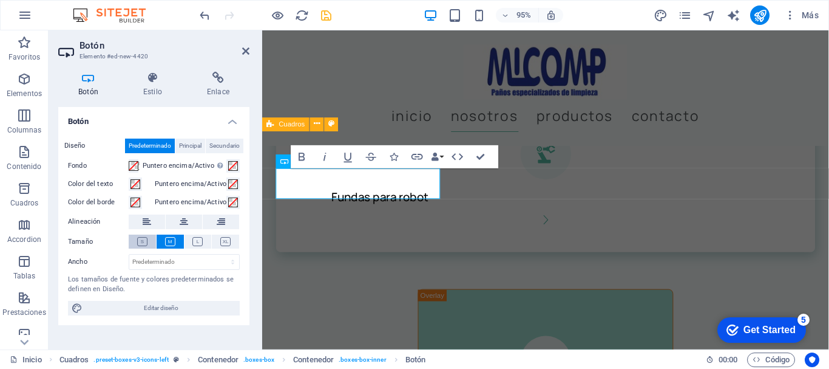
click at [139, 237] on icon at bounding box center [142, 241] width 10 height 9
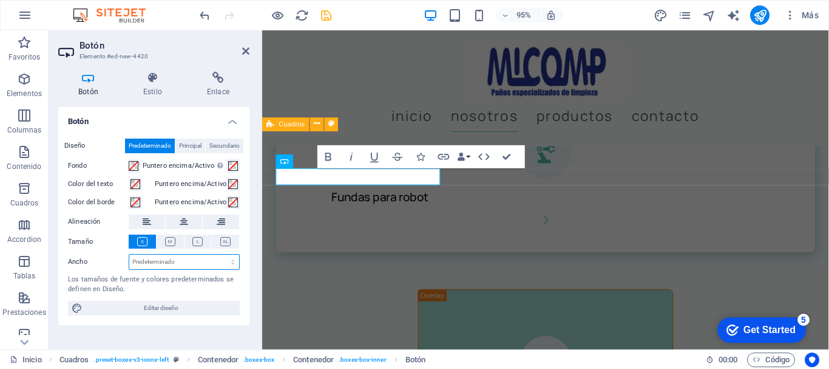
click at [230, 257] on select "Predeterminado px rem % em vh vw" at bounding box center [184, 261] width 110 height 15
click at [173, 80] on icon at bounding box center [152, 78] width 59 height 12
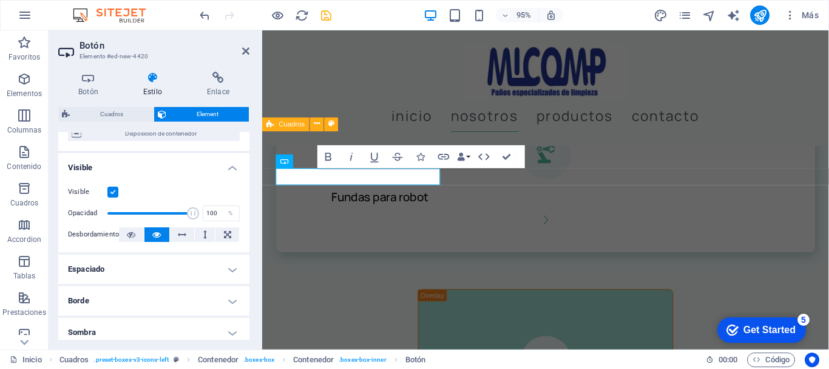
scroll to position [121, 0]
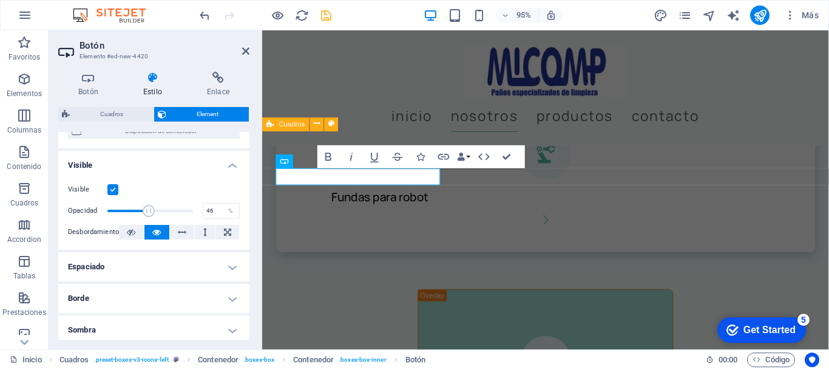
drag, startPoint x: 180, startPoint y: 206, endPoint x: 145, endPoint y: 206, distance: 35.2
click at [145, 206] on span at bounding box center [149, 211] width 12 height 12
type input "100"
drag, startPoint x: 145, startPoint y: 209, endPoint x: 208, endPoint y: 213, distance: 63.3
click at [205, 209] on div "Opacidad 100 %" at bounding box center [154, 211] width 172 height 18
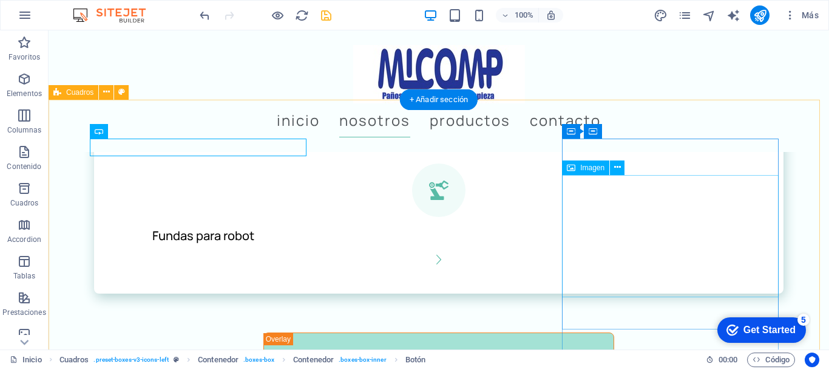
scroll to position [2225, 0]
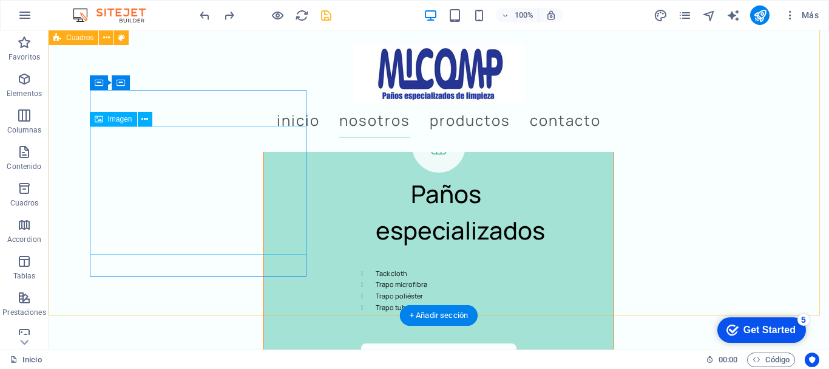
scroll to position [2346, 0]
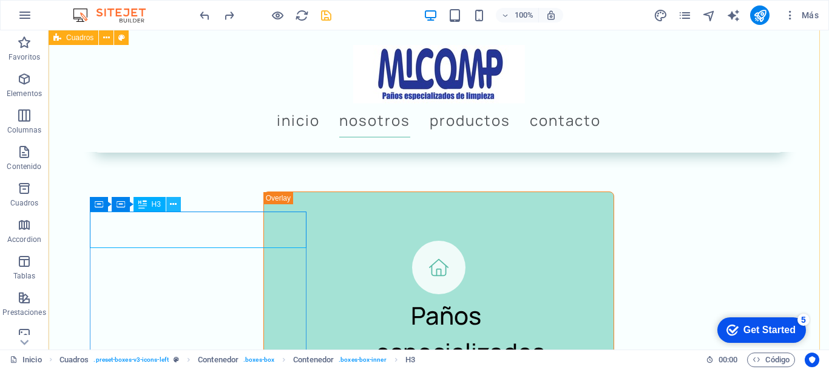
click at [176, 197] on button at bounding box center [173, 204] width 15 height 15
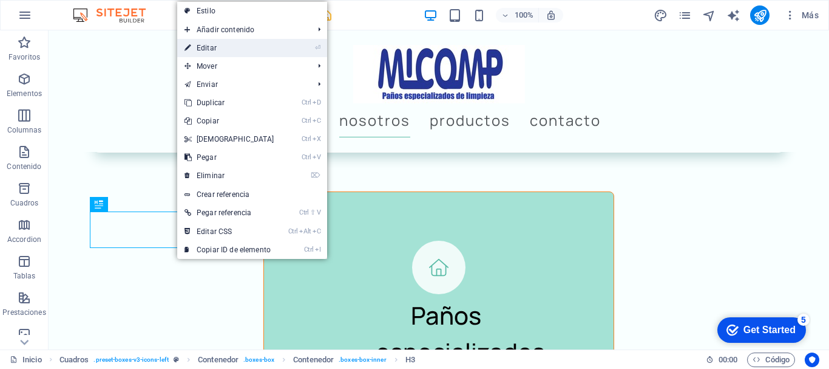
click at [257, 49] on link "⏎ Editar" at bounding box center [229, 48] width 104 height 18
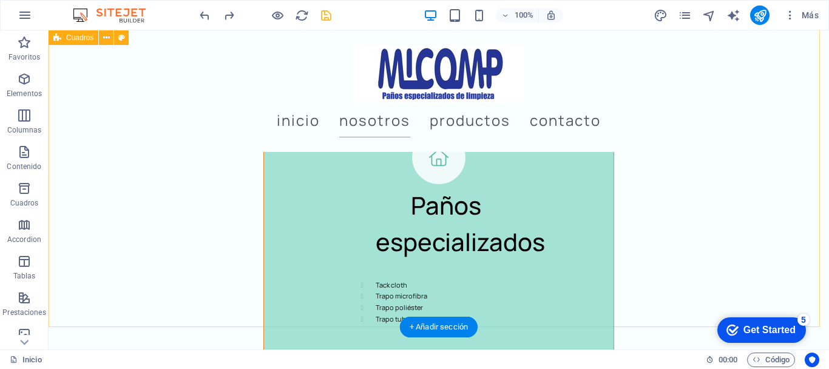
scroll to position [2395, 0]
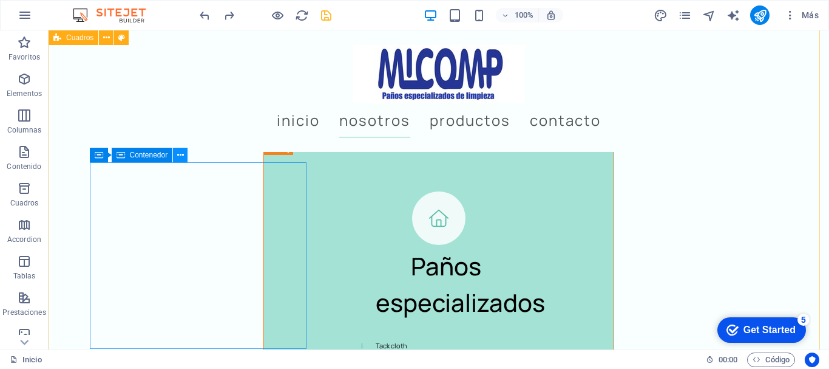
click at [182, 153] on icon at bounding box center [180, 155] width 7 height 13
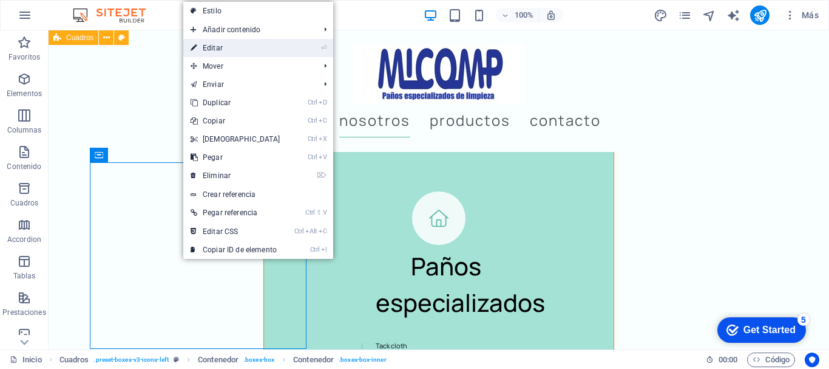
click at [228, 43] on link "⏎ Editar" at bounding box center [235, 48] width 104 height 18
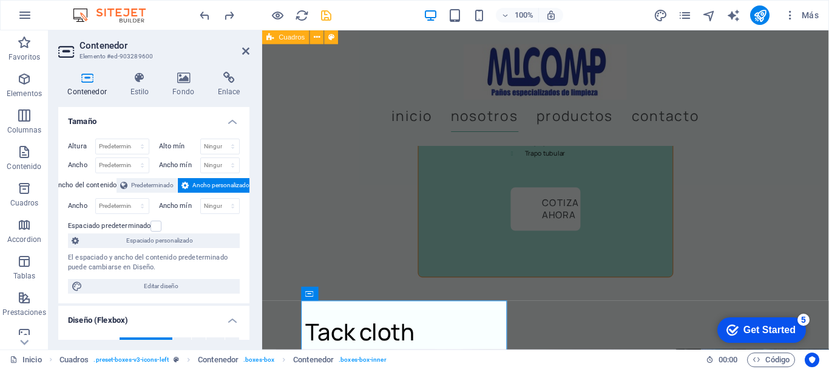
scroll to position [2243, 0]
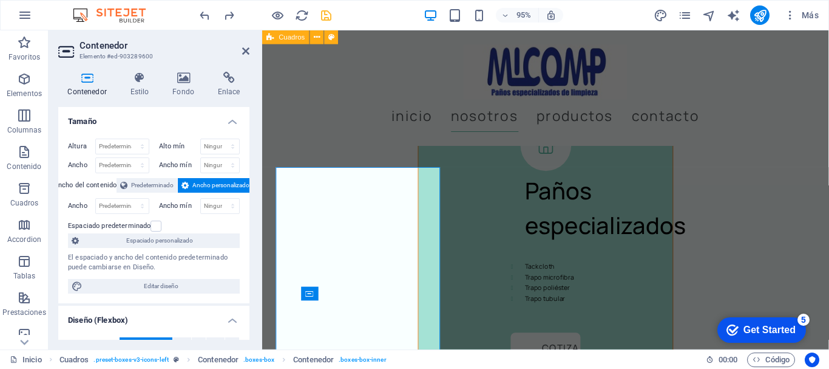
click at [89, 75] on icon at bounding box center [87, 78] width 58 height 12
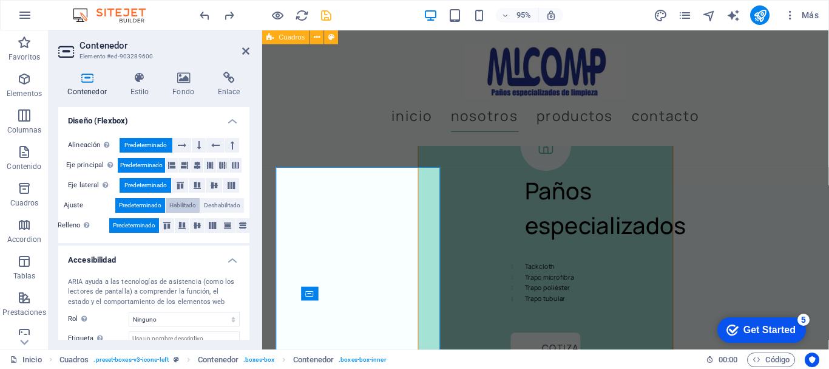
scroll to position [273, 0]
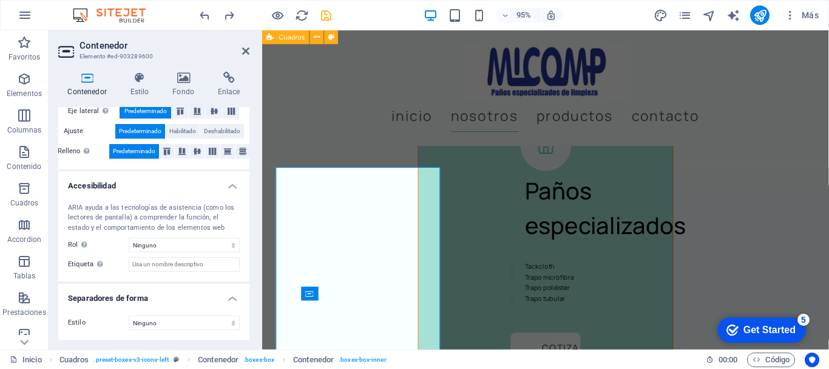
click at [229, 184] on h4 "Accesibilidad" at bounding box center [153, 182] width 191 height 22
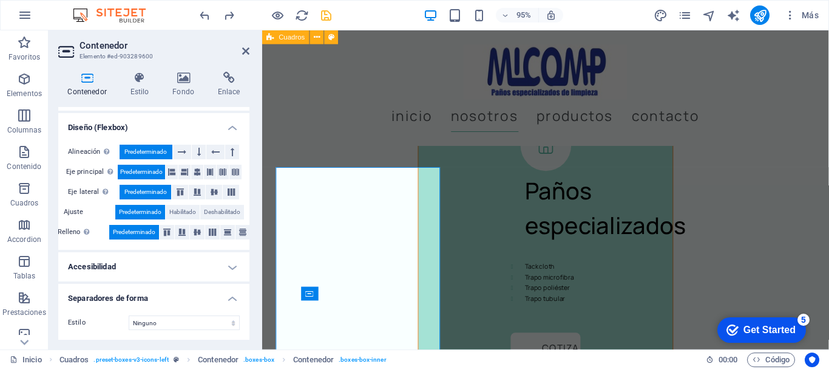
click at [225, 127] on h4 "Diseño (Flexbox)" at bounding box center [153, 124] width 191 height 22
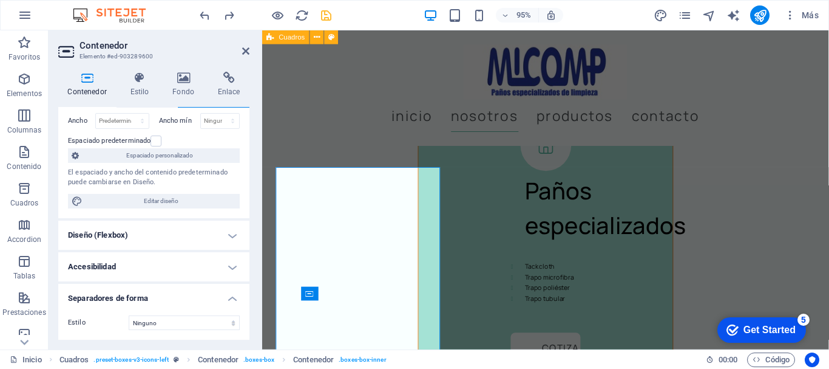
click at [231, 293] on h4 "Separadores de forma" at bounding box center [153, 295] width 191 height 22
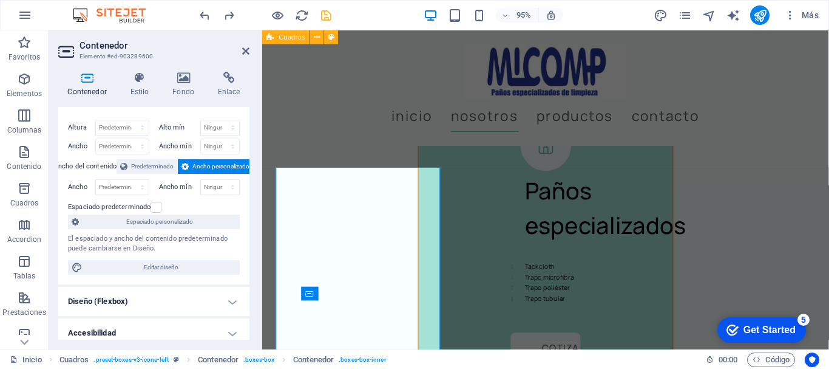
scroll to position [0, 0]
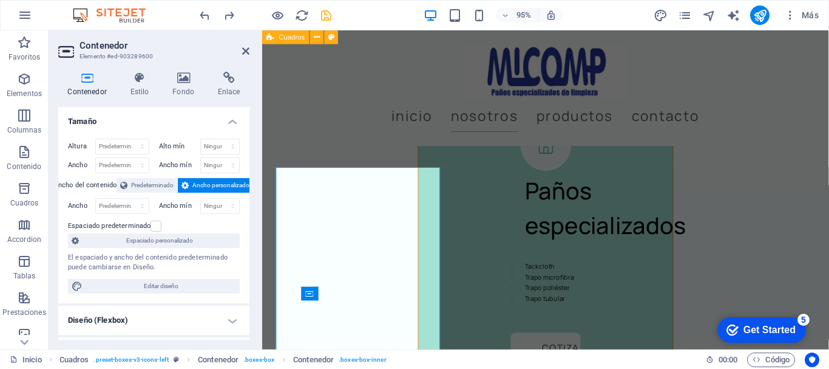
click at [232, 116] on h4 "Tamaño" at bounding box center [153, 118] width 191 height 22
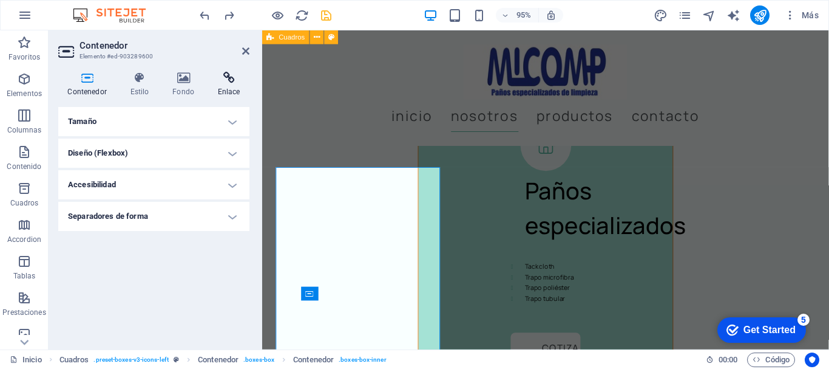
click at [226, 78] on icon at bounding box center [228, 78] width 41 height 12
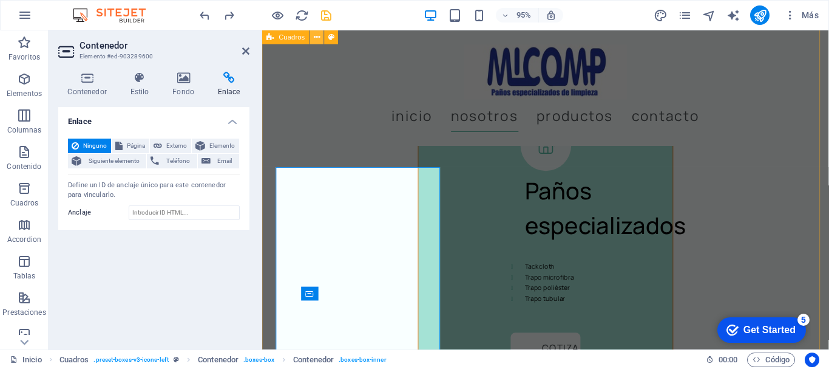
click at [315, 33] on icon at bounding box center [317, 37] width 6 height 12
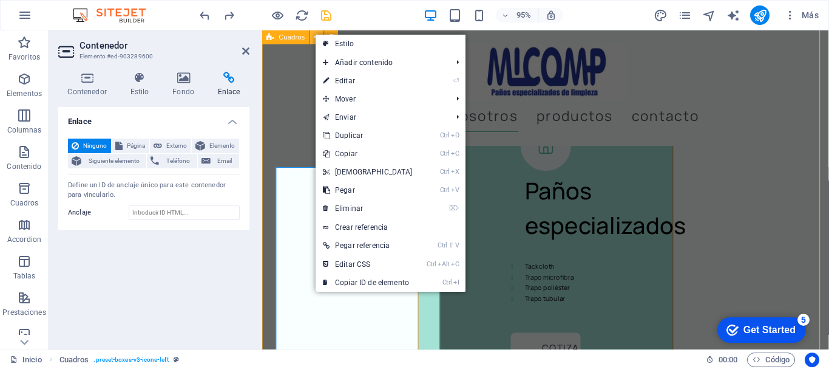
scroll to position [2395, 0]
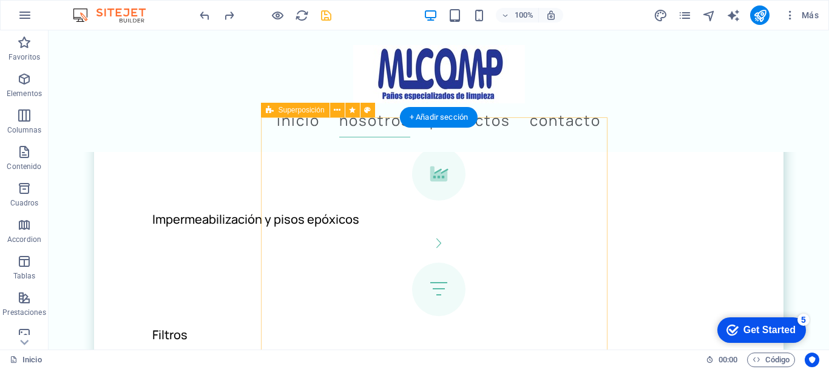
scroll to position [1728, 0]
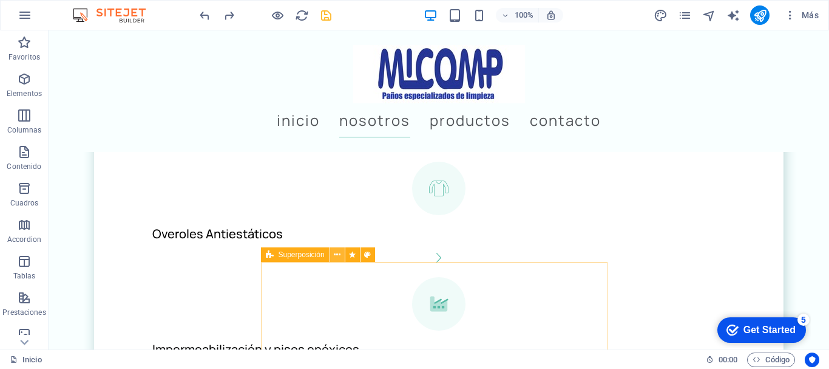
click at [0, 0] on icon at bounding box center [0, 0] width 0 height 0
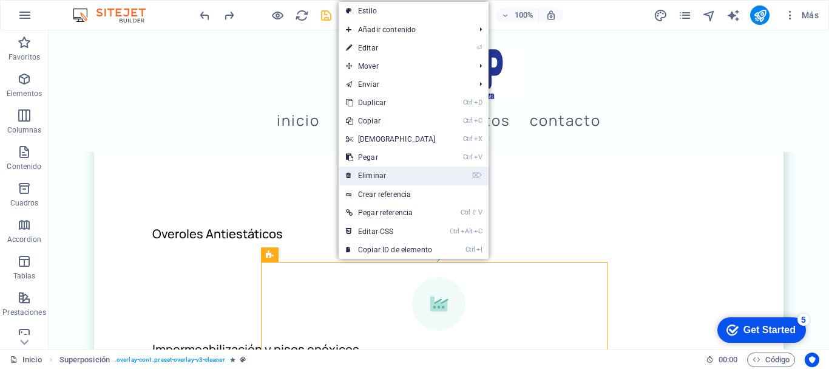
click at [383, 172] on link "⌦ Eliminar" at bounding box center [391, 175] width 104 height 18
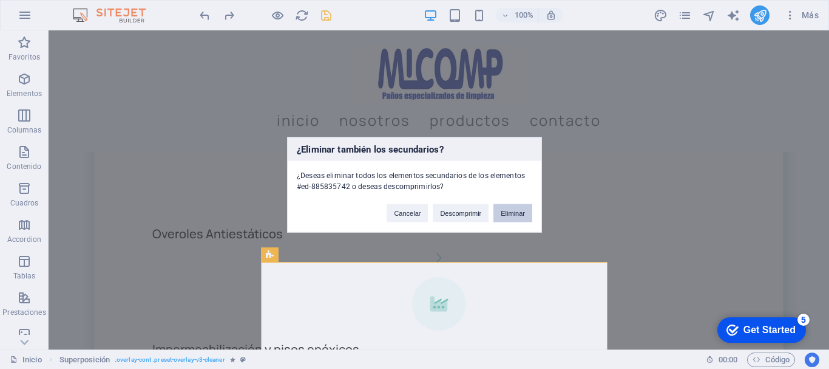
click at [510, 209] on button "Eliminar" at bounding box center [513, 212] width 39 height 18
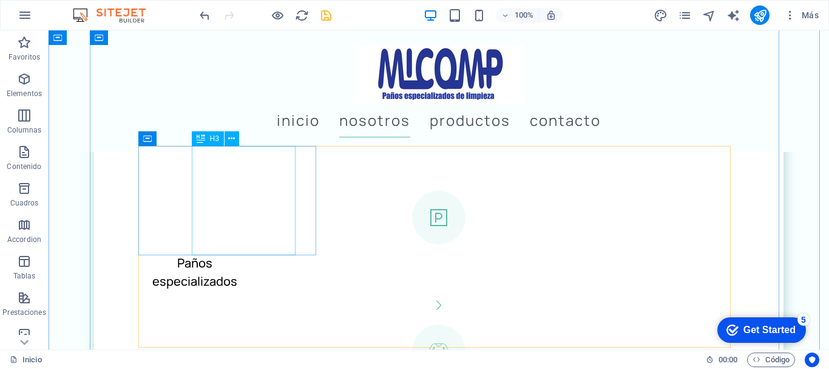
scroll to position [1545, 0]
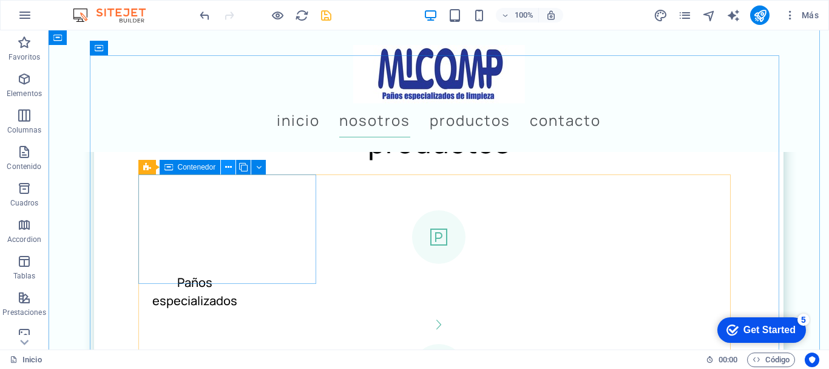
click at [228, 165] on icon at bounding box center [228, 167] width 7 height 13
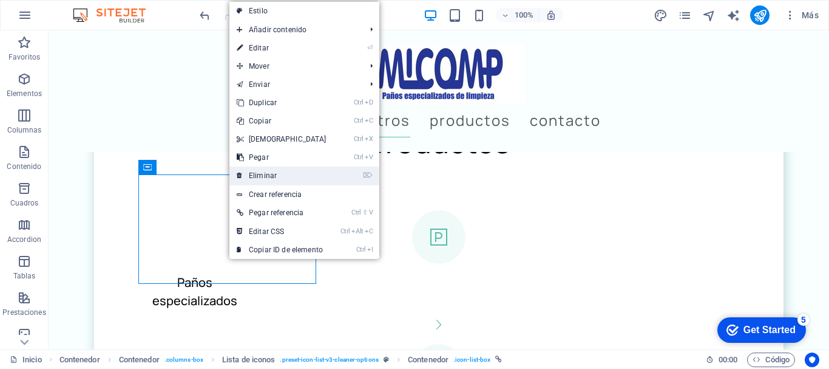
click at [282, 171] on link "⌦ Eliminar" at bounding box center [282, 175] width 104 height 18
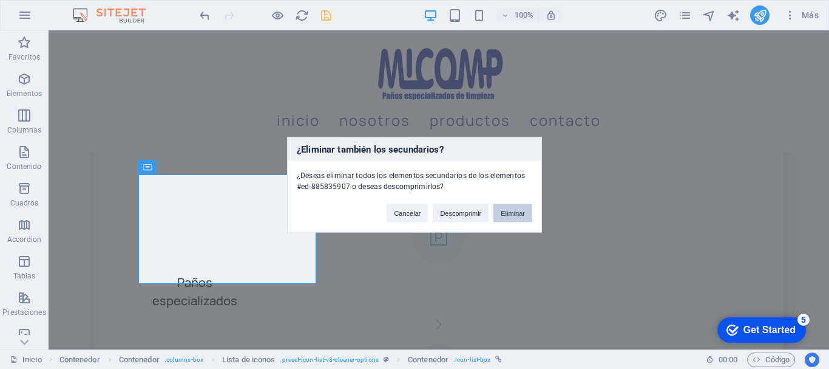
click at [505, 212] on button "Eliminar" at bounding box center [513, 212] width 39 height 18
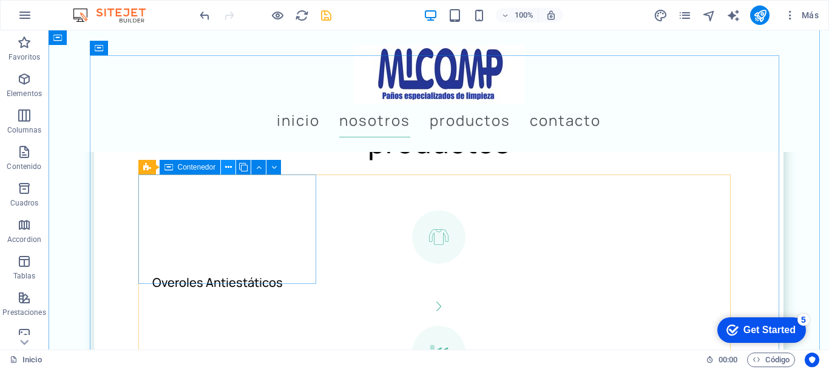
click at [229, 162] on icon at bounding box center [228, 167] width 7 height 13
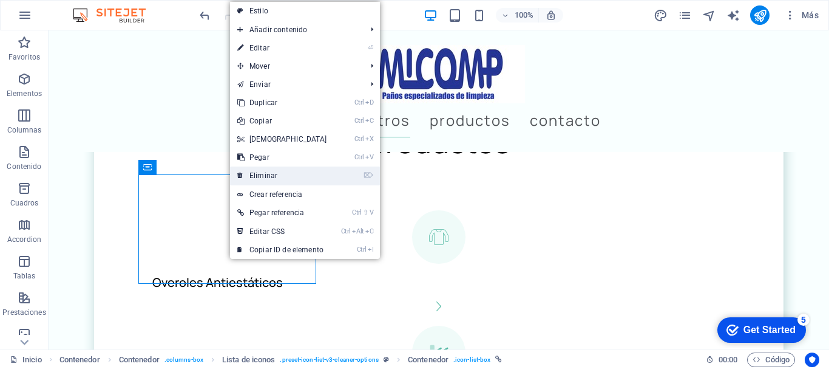
click at [290, 173] on link "⌦ Eliminar" at bounding box center [282, 175] width 104 height 18
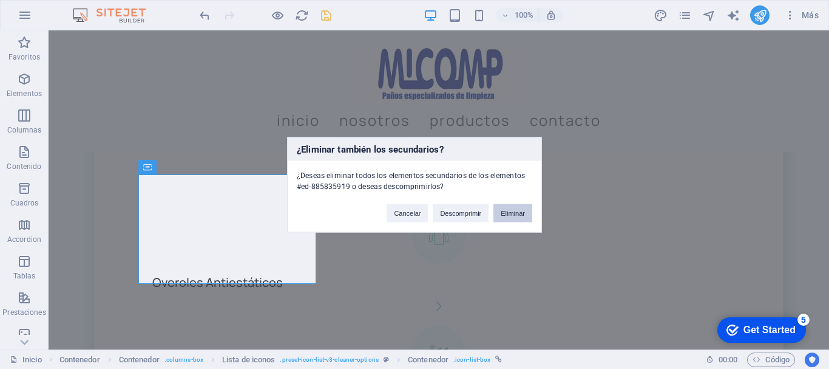
click at [502, 210] on button "Eliminar" at bounding box center [513, 212] width 39 height 18
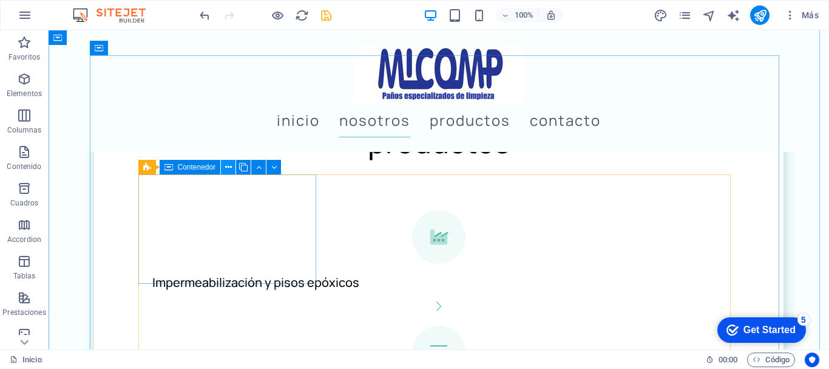
click at [231, 163] on icon at bounding box center [228, 167] width 7 height 13
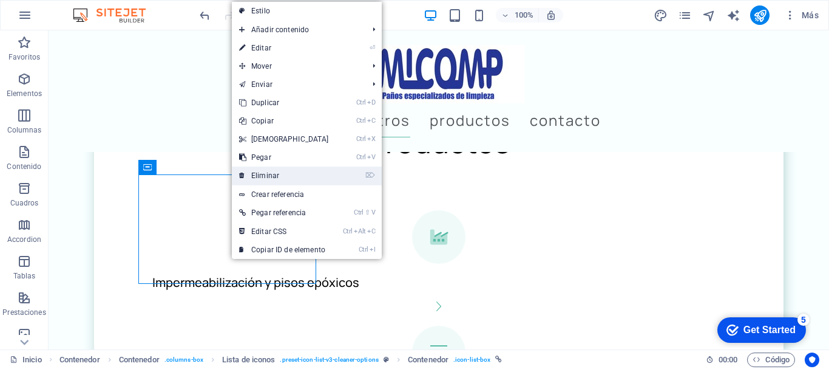
click at [290, 172] on link "⌦ Eliminar" at bounding box center [284, 175] width 104 height 18
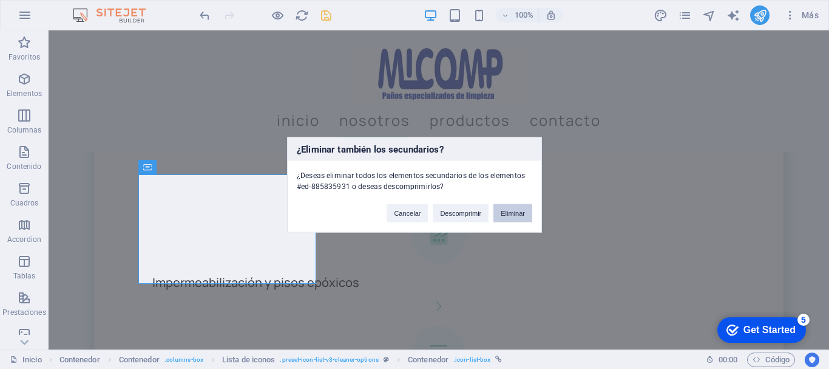
click at [509, 209] on button "Eliminar" at bounding box center [513, 212] width 39 height 18
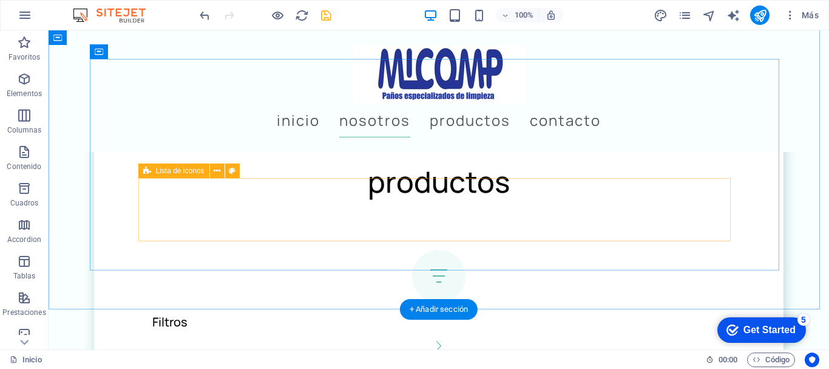
scroll to position [1485, 0]
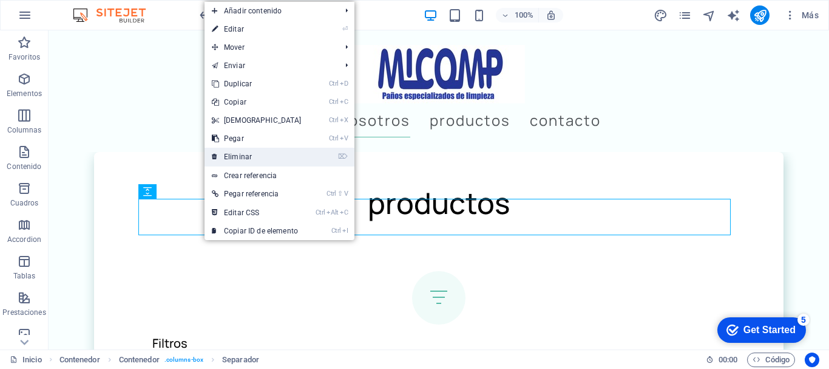
click at [255, 152] on link "⌦ Eliminar" at bounding box center [257, 157] width 104 height 18
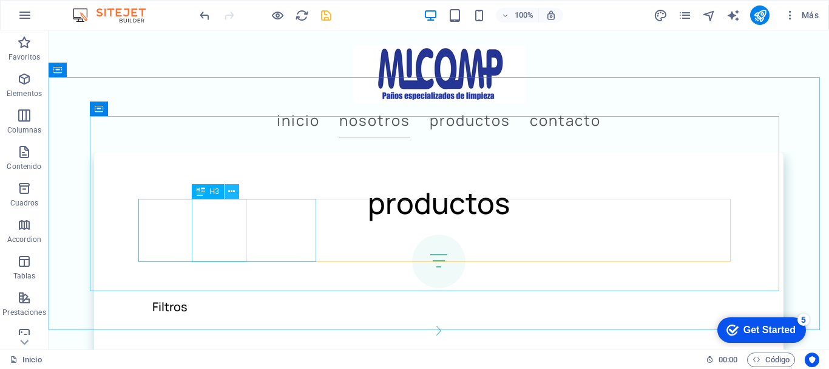
click at [233, 188] on icon at bounding box center [231, 191] width 7 height 13
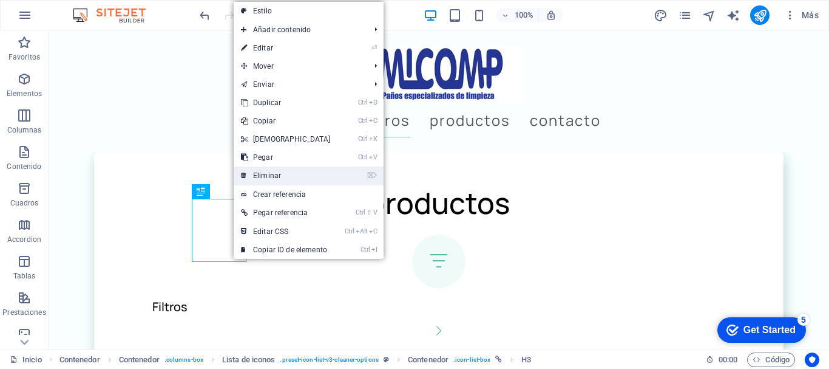
click at [263, 177] on link "⌦ Eliminar" at bounding box center [286, 175] width 104 height 18
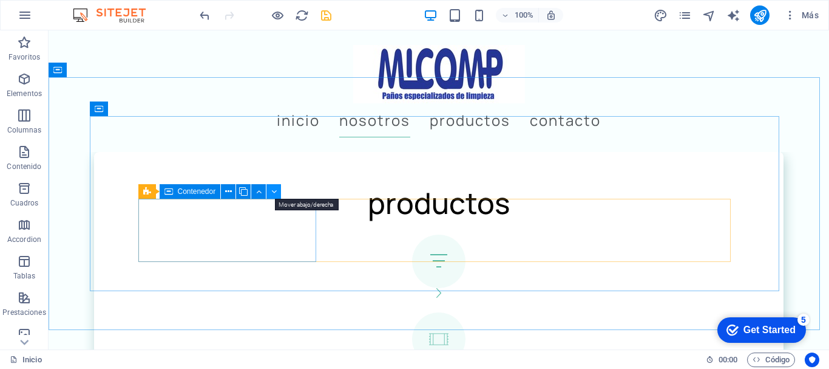
click at [273, 188] on icon at bounding box center [273, 191] width 5 height 13
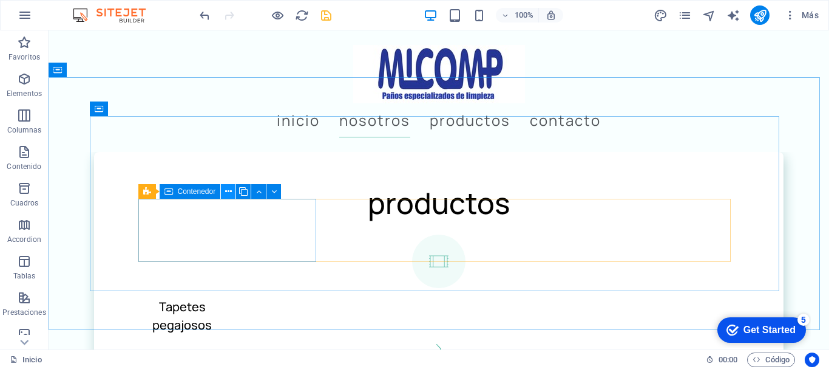
click at [227, 188] on icon at bounding box center [228, 191] width 7 height 13
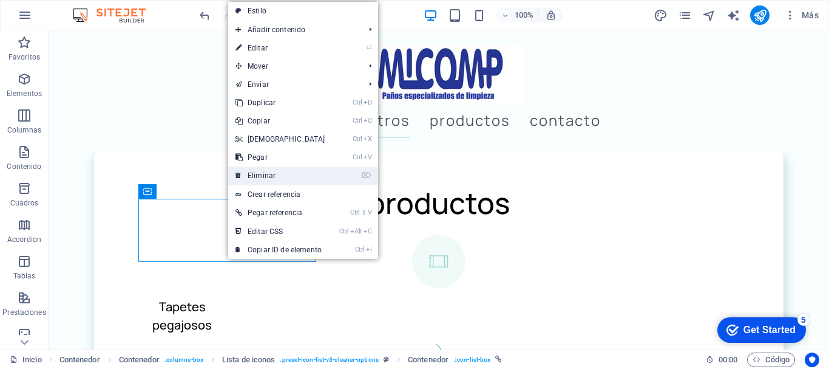
click at [273, 169] on link "⌦ Eliminar" at bounding box center [280, 175] width 104 height 18
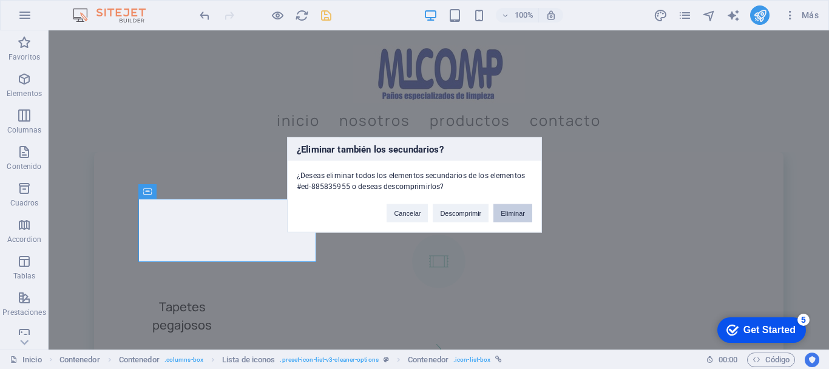
click at [524, 212] on button "Eliminar" at bounding box center [513, 212] width 39 height 18
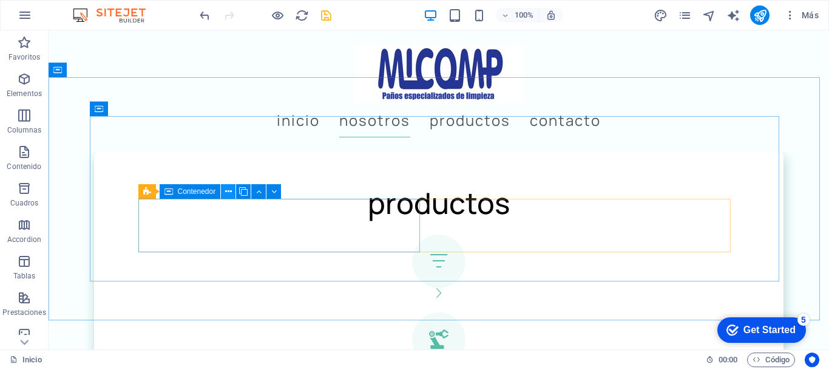
click at [228, 189] on icon at bounding box center [228, 191] width 7 height 13
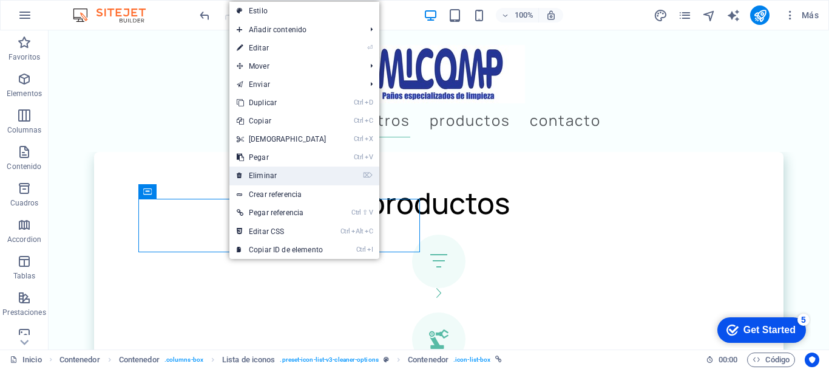
click at [283, 169] on link "⌦ Eliminar" at bounding box center [282, 175] width 104 height 18
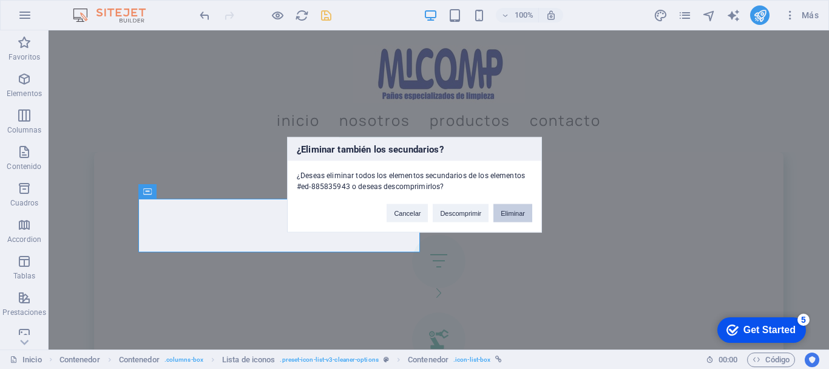
click at [517, 214] on button "Eliminar" at bounding box center [513, 212] width 39 height 18
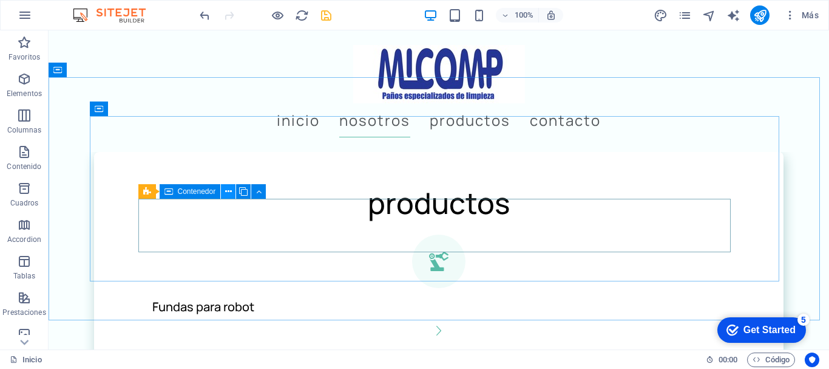
click at [225, 189] on icon at bounding box center [228, 191] width 7 height 13
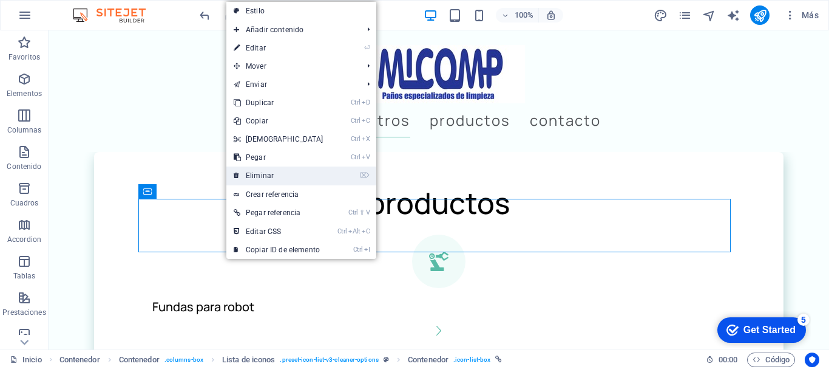
click at [265, 172] on link "⌦ Eliminar" at bounding box center [278, 175] width 104 height 18
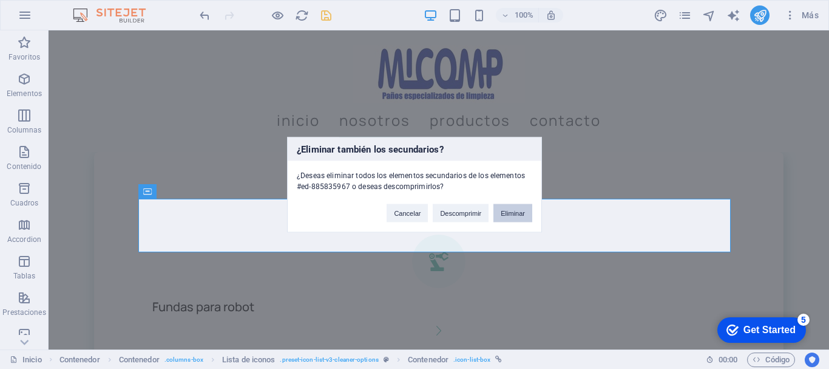
click at [511, 205] on button "Eliminar" at bounding box center [513, 212] width 39 height 18
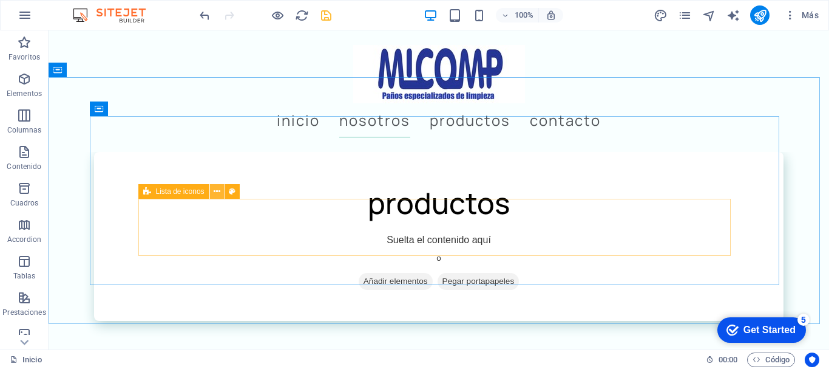
click at [217, 190] on icon at bounding box center [217, 191] width 7 height 13
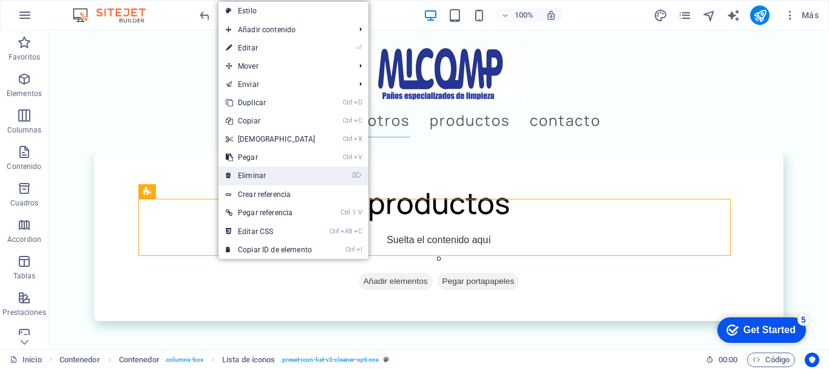
click at [238, 174] on link "⌦ Eliminar" at bounding box center [271, 175] width 104 height 18
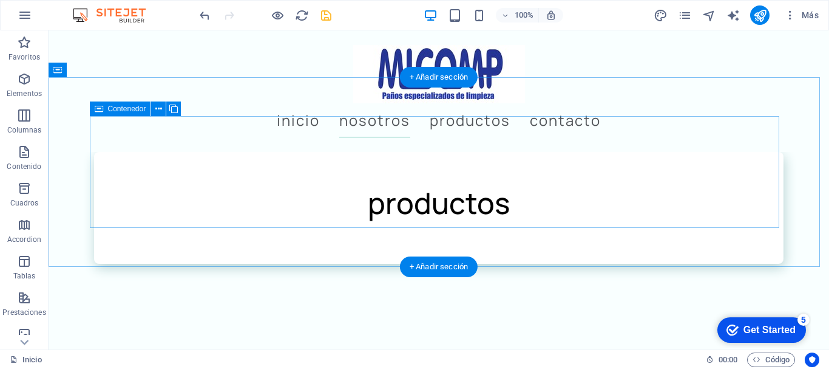
scroll to position [1424, 0]
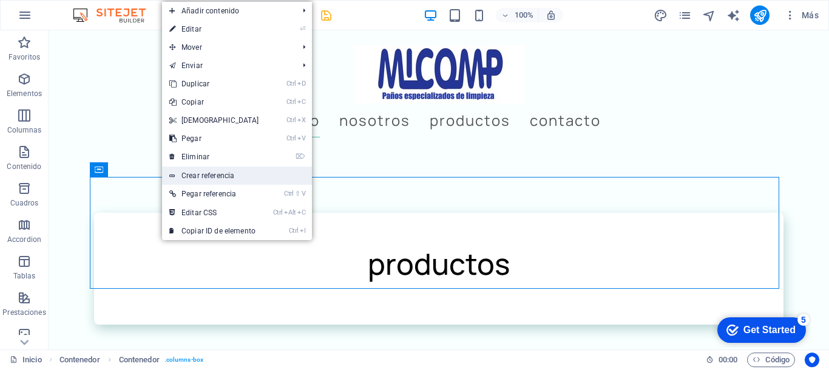
click at [227, 174] on link "Crear referencia" at bounding box center [237, 175] width 150 height 18
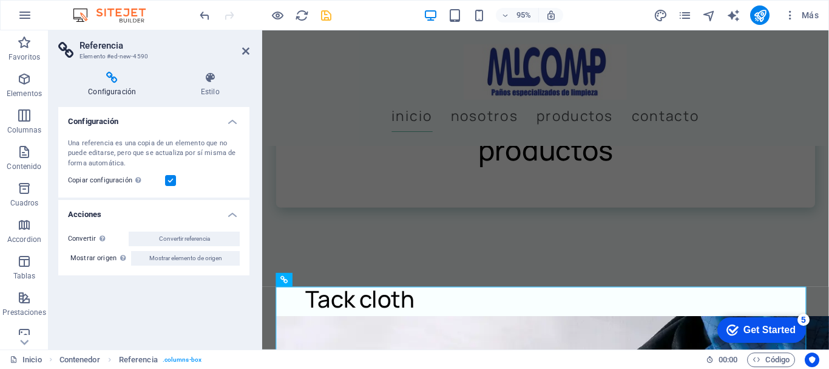
scroll to position [1219, 0]
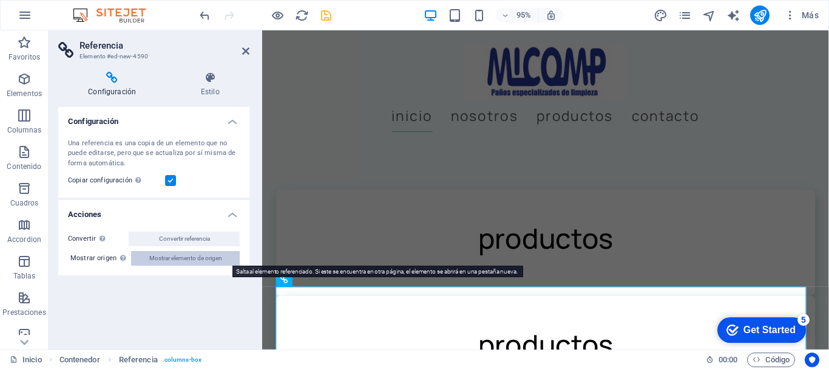
click at [177, 256] on span "Mostrar elemento de origen" at bounding box center [185, 258] width 73 height 15
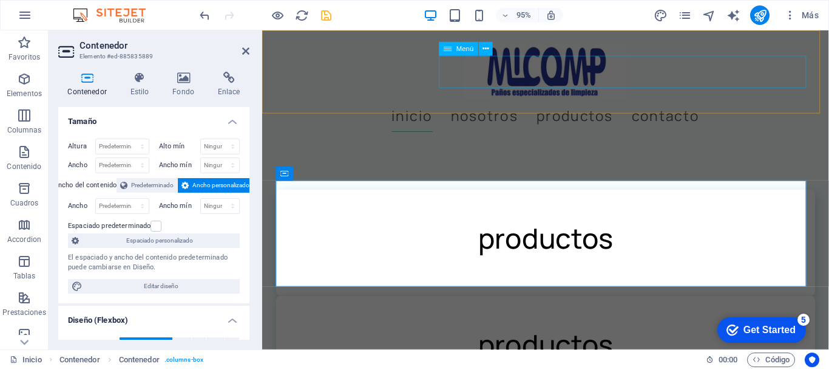
click at [655, 103] on nav "Inicio Nosotros Productos Contacto" at bounding box center [561, 120] width 568 height 34
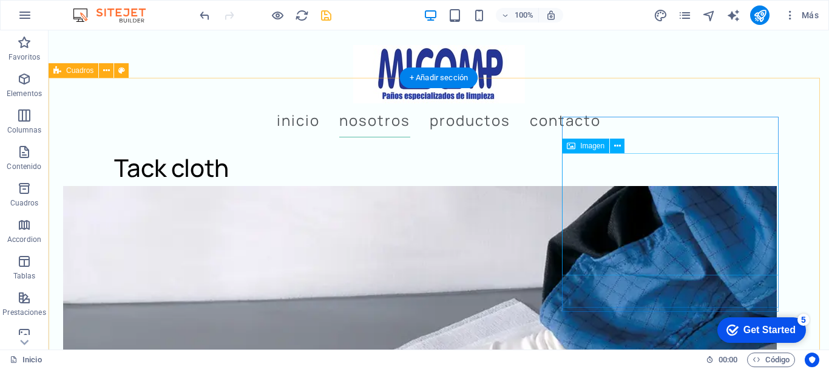
scroll to position [1485, 0]
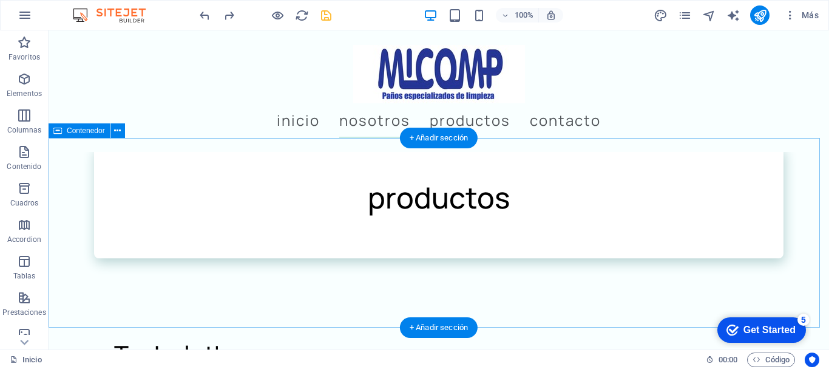
scroll to position [1545, 0]
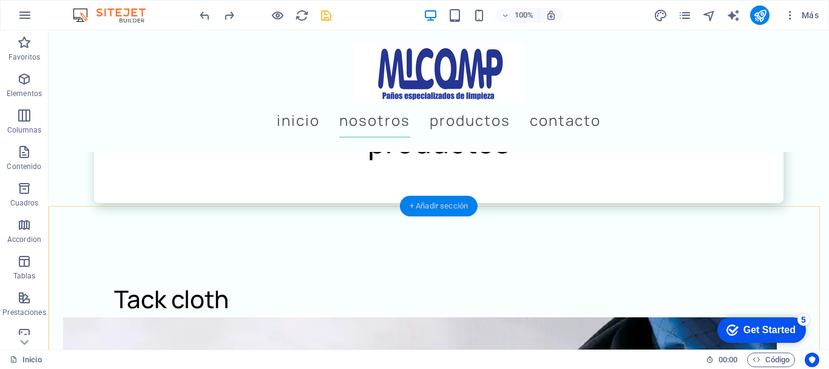
click at [458, 201] on div "+ Añadir sección" at bounding box center [439, 206] width 78 height 21
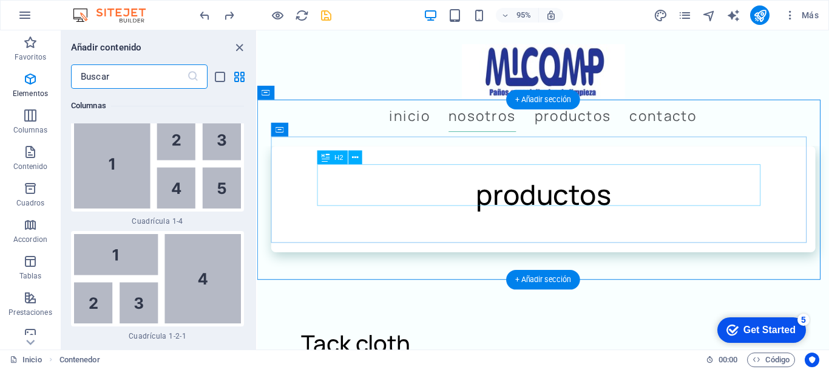
scroll to position [4119, 0]
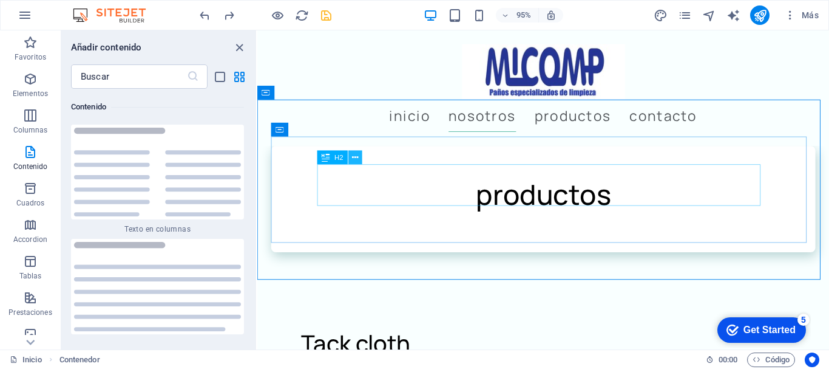
click at [0, 0] on icon at bounding box center [0, 0] width 0 height 0
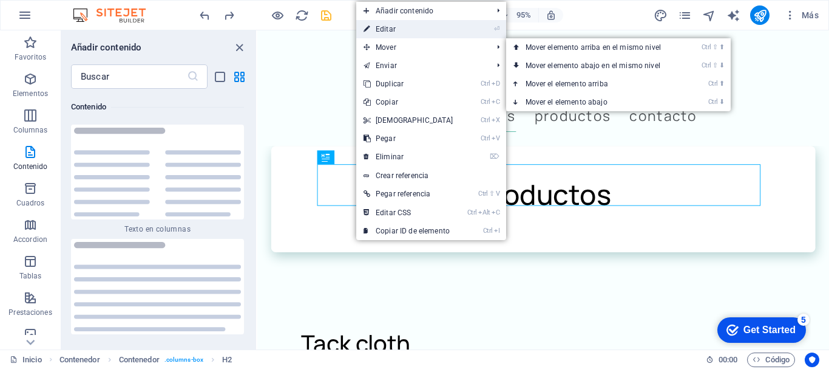
click at [397, 30] on link "⏎ Editar" at bounding box center [408, 29] width 104 height 18
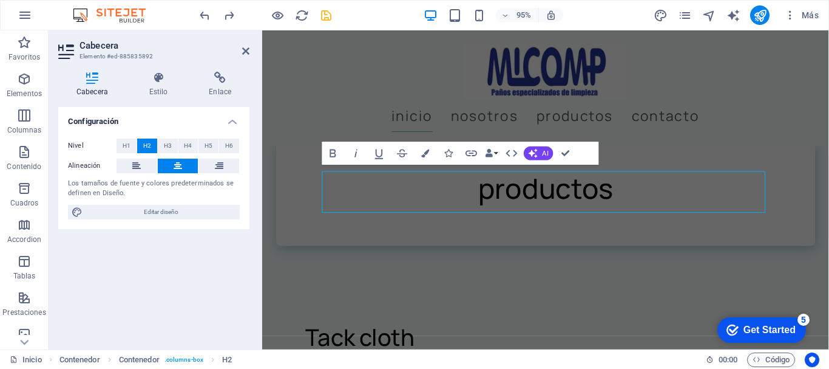
scroll to position [1265, 0]
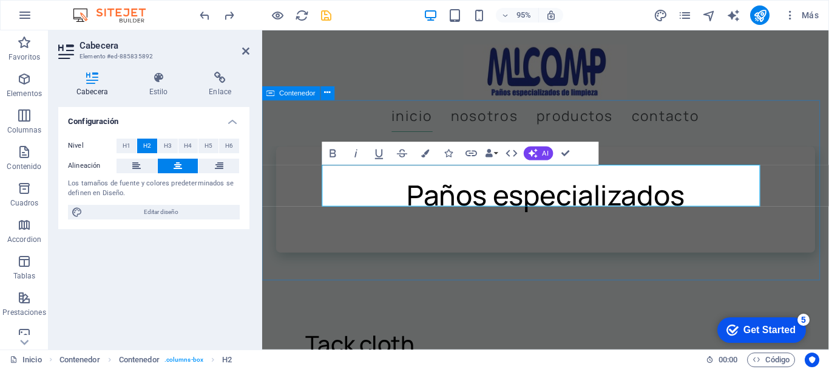
click at [829, 210] on div "Paños especializados" at bounding box center [560, 208] width 597 height 189
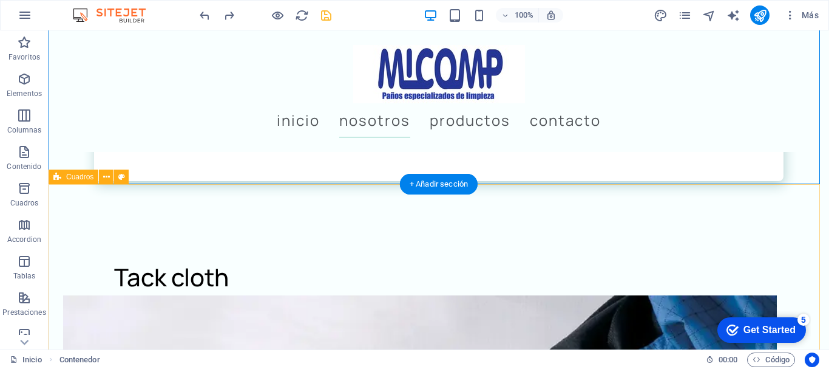
scroll to position [1580, 0]
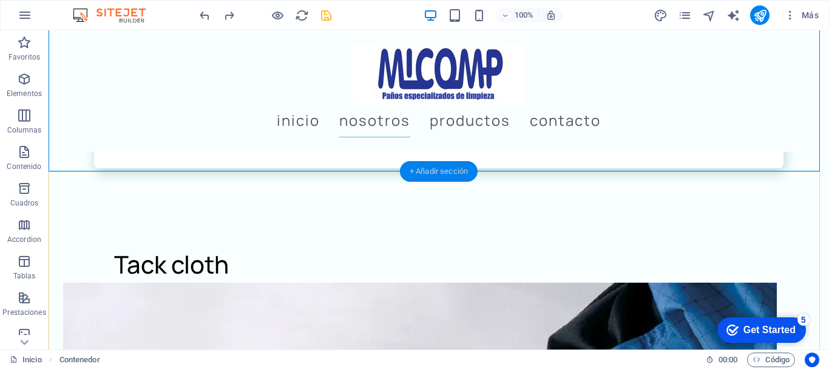
click at [448, 168] on div "+ Añadir sección" at bounding box center [439, 171] width 78 height 21
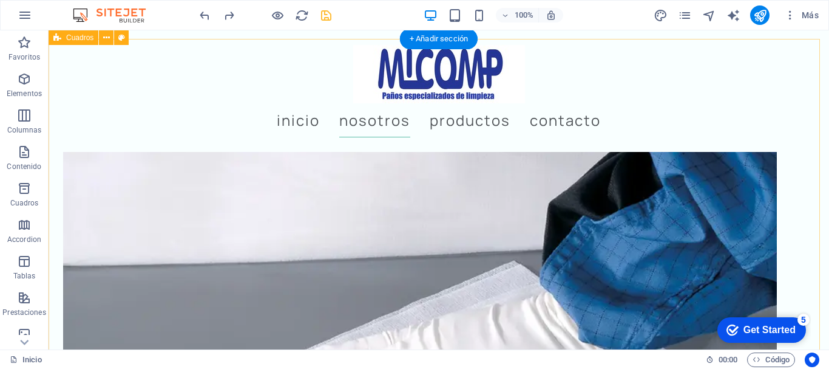
scroll to position [1712, 0]
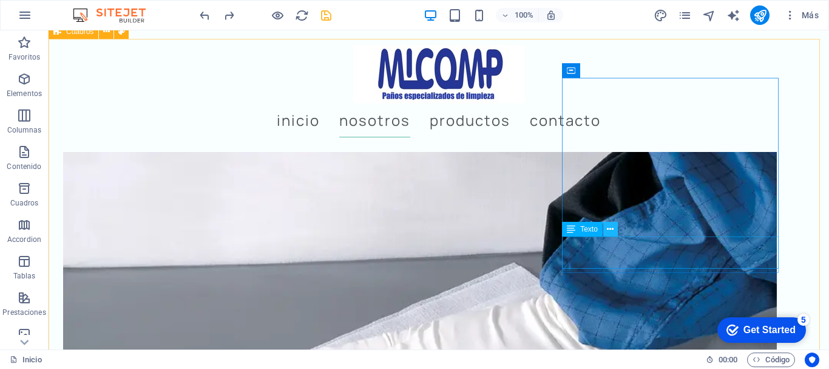
click at [611, 226] on icon at bounding box center [610, 229] width 7 height 13
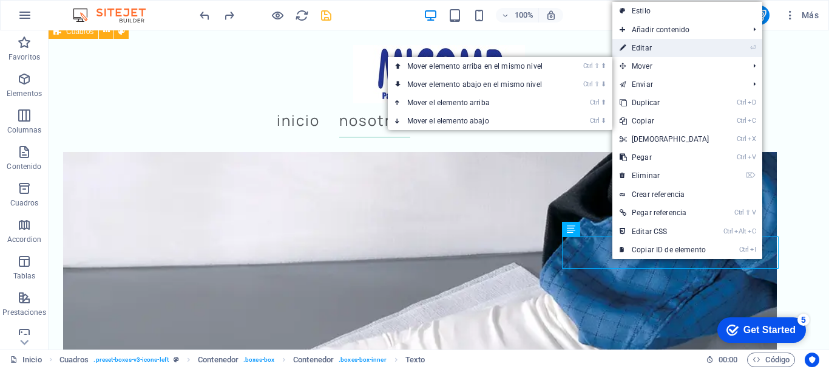
click at [649, 53] on link "⏎ Editar" at bounding box center [665, 48] width 104 height 18
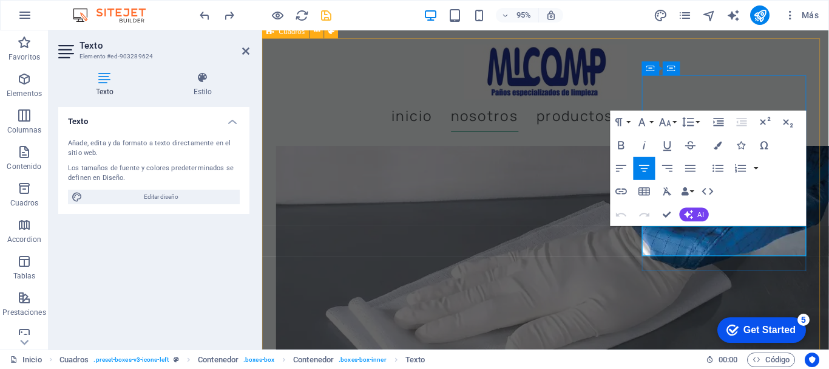
drag, startPoint x: 828, startPoint y: 260, endPoint x: 666, endPoint y: 241, distance: 162.6
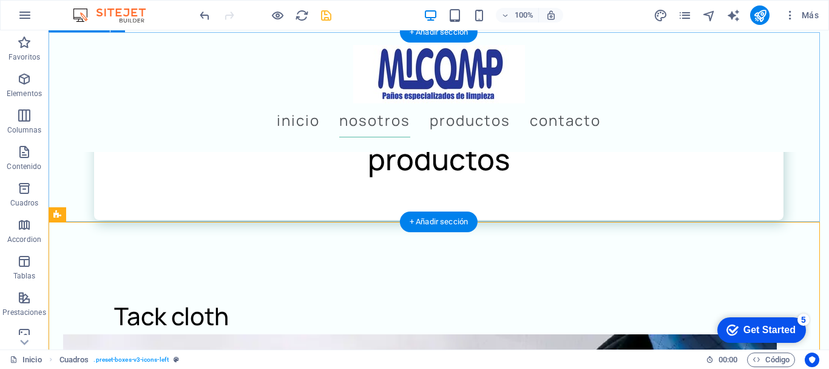
scroll to position [1530, 0]
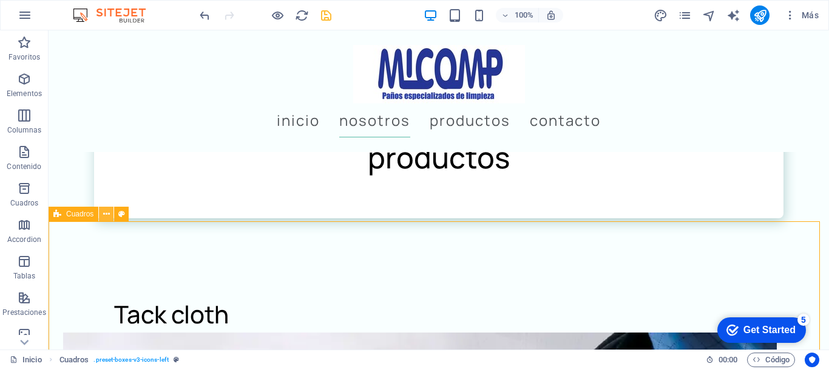
click at [107, 211] on icon at bounding box center [106, 214] width 7 height 13
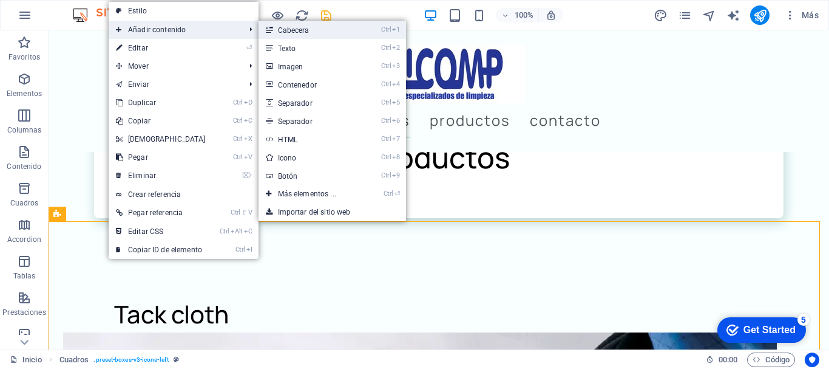
click at [308, 26] on link "Ctrl 1 Cabecera" at bounding box center [310, 30] width 102 height 18
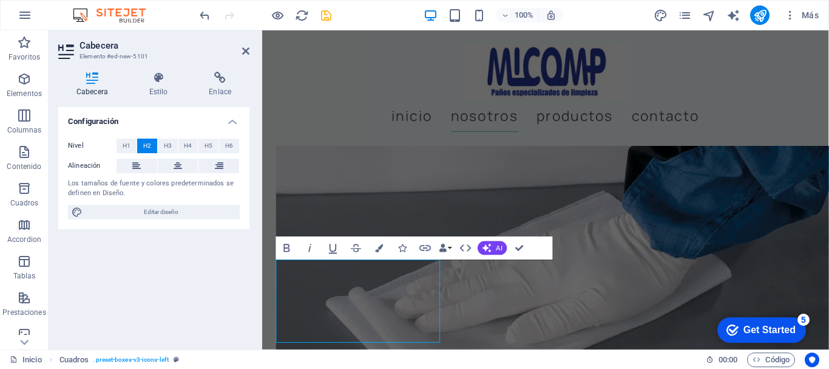
scroll to position [1326, 0]
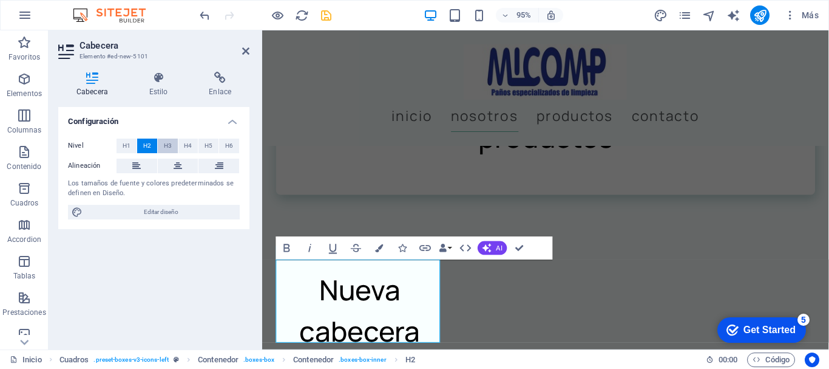
click at [167, 146] on span "H3" at bounding box center [168, 145] width 8 height 15
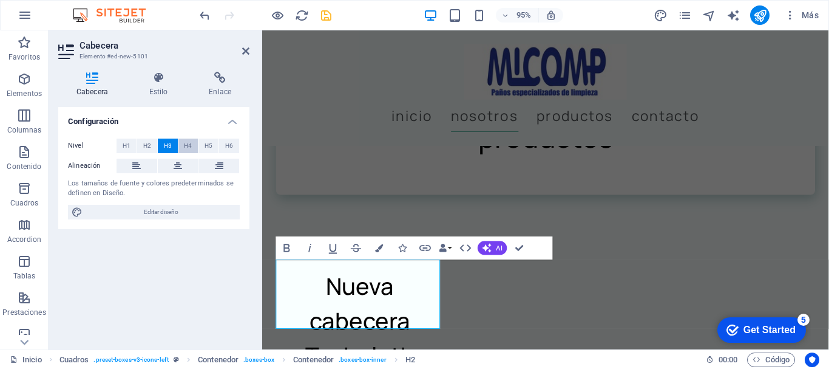
click at [191, 144] on span "H4" at bounding box center [188, 145] width 8 height 15
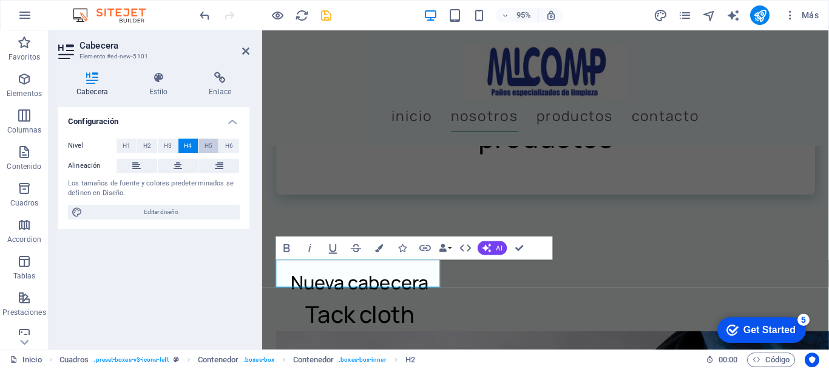
click at [209, 143] on span "H5" at bounding box center [209, 145] width 8 height 15
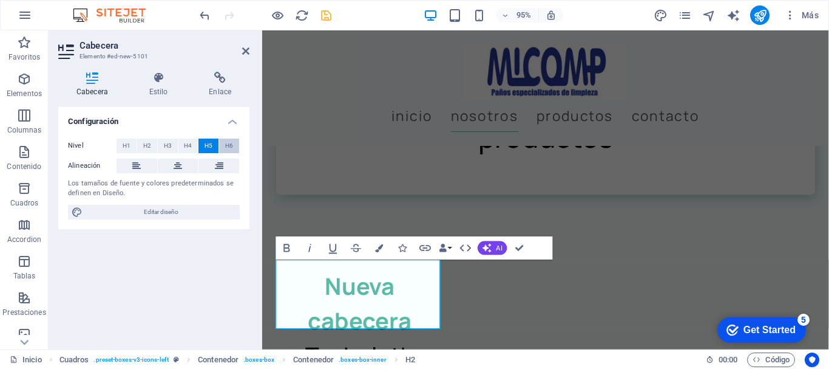
click at [226, 143] on span "H6" at bounding box center [229, 145] width 8 height 15
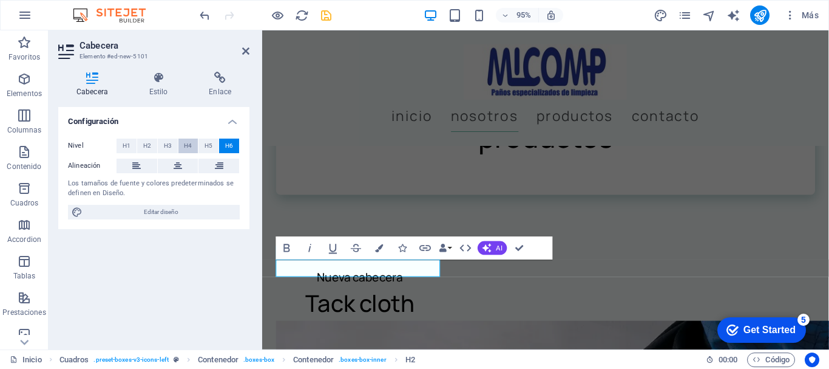
click at [192, 140] on span "H4" at bounding box center [188, 145] width 8 height 15
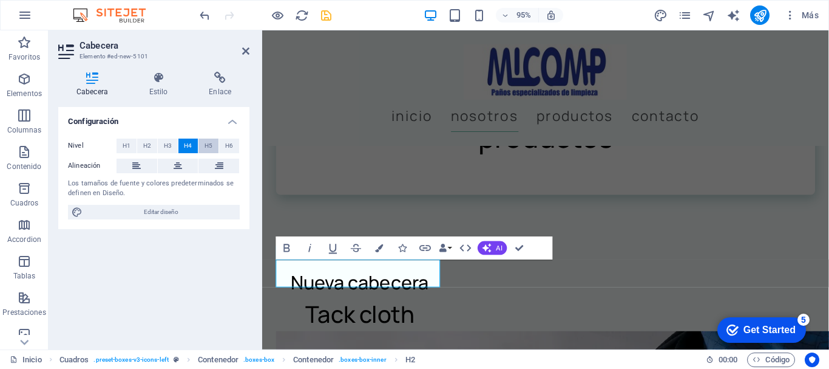
click at [211, 145] on span "H5" at bounding box center [209, 145] width 8 height 15
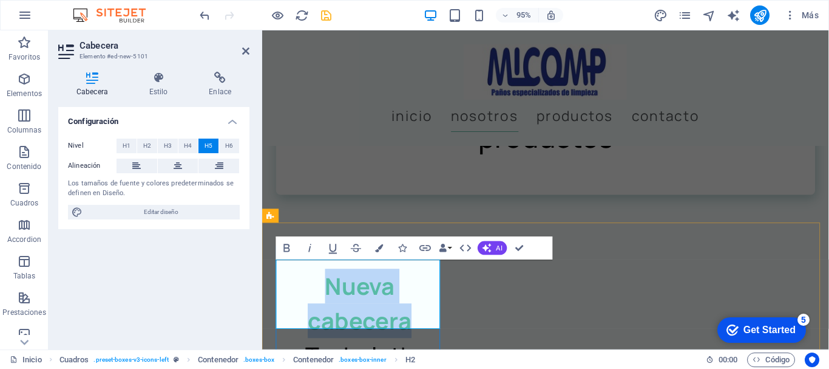
drag, startPoint x: 318, startPoint y: 291, endPoint x: 428, endPoint y: 316, distance: 112.6
click at [428, 316] on h5 "Nueva cabecera" at bounding box center [365, 317] width 176 height 73
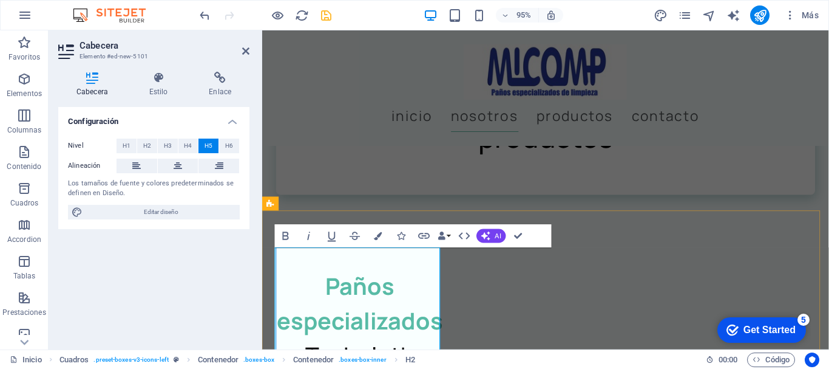
scroll to position [0, 1]
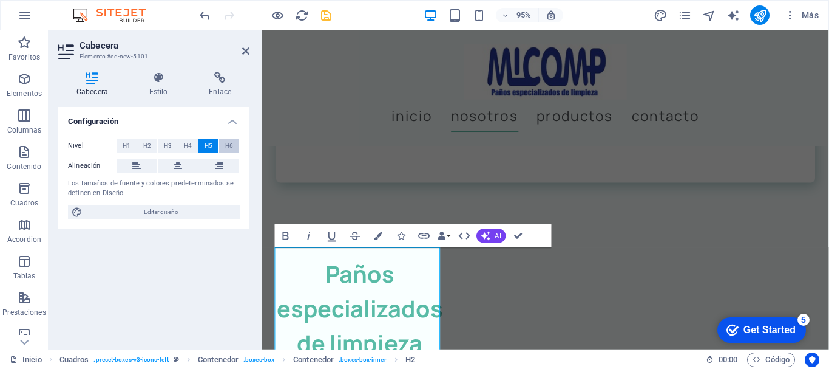
click at [231, 138] on span "H6" at bounding box center [229, 145] width 8 height 15
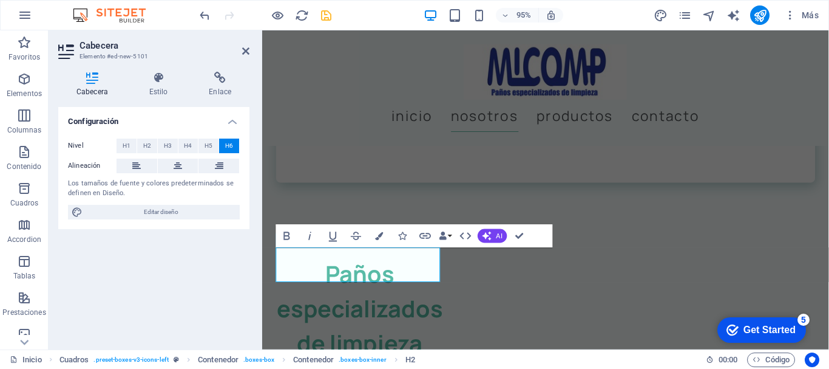
scroll to position [0, 0]
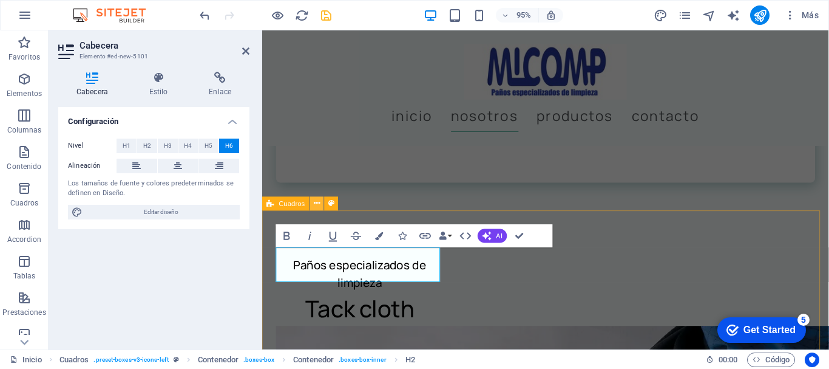
click at [316, 200] on icon at bounding box center [317, 203] width 6 height 12
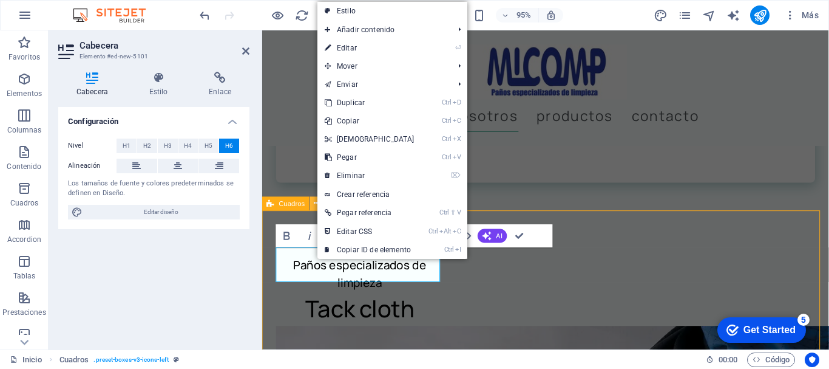
scroll to position [1531, 0]
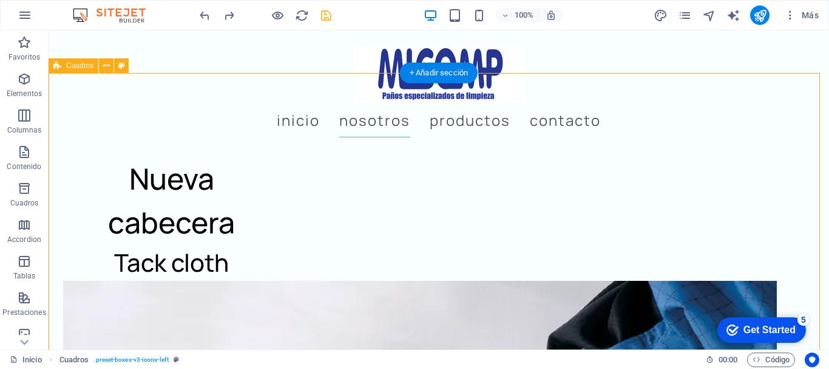
scroll to position [1653, 0]
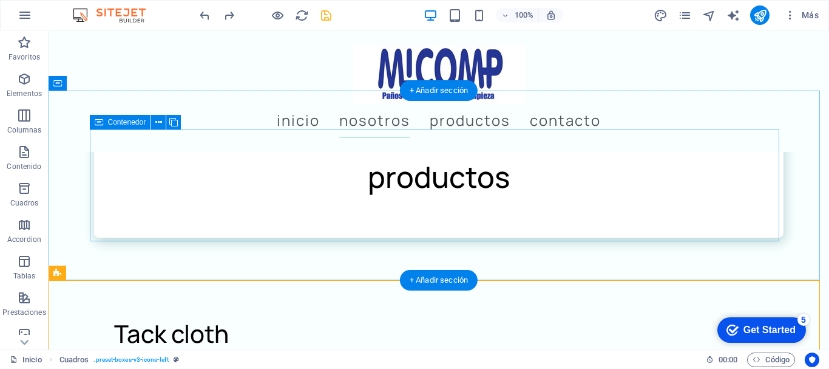
scroll to position [1531, 0]
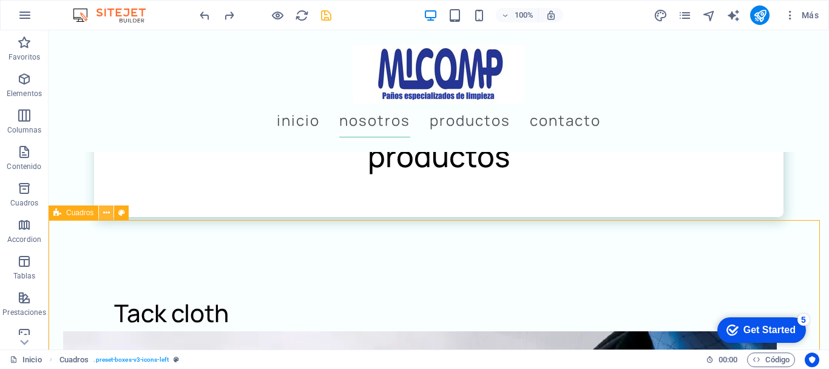
click at [106, 209] on icon at bounding box center [106, 212] width 7 height 13
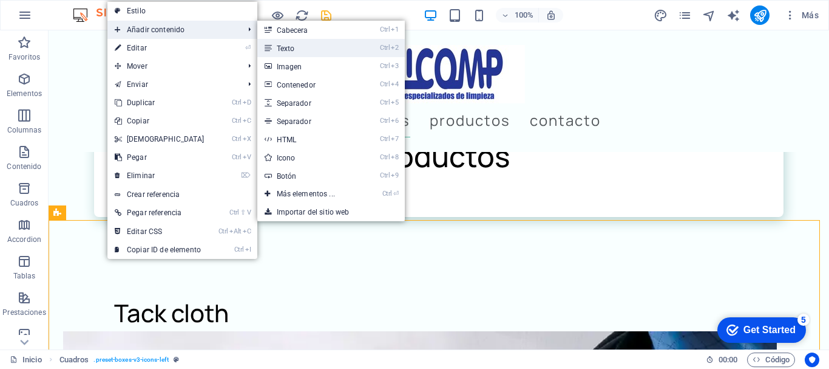
click at [312, 46] on link "Ctrl 2 Texto" at bounding box center [308, 48] width 102 height 18
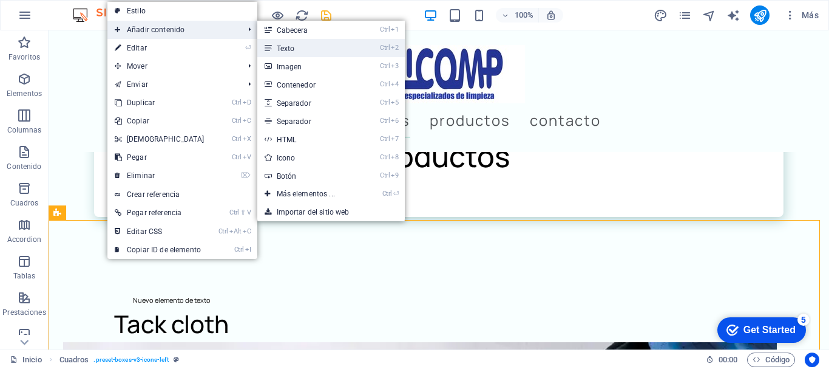
scroll to position [1327, 0]
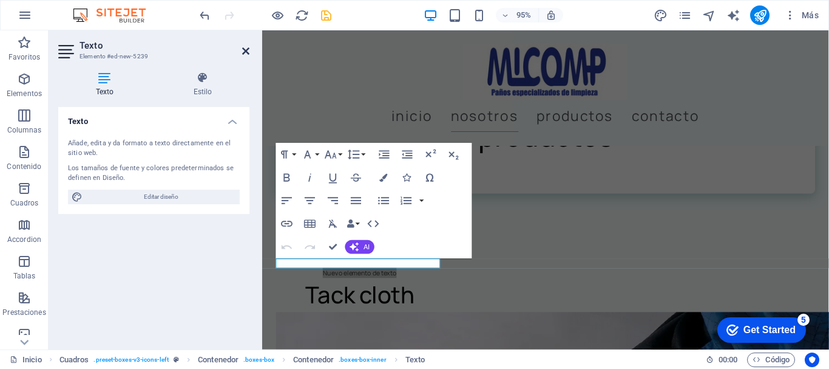
click at [248, 46] on icon at bounding box center [245, 51] width 7 height 10
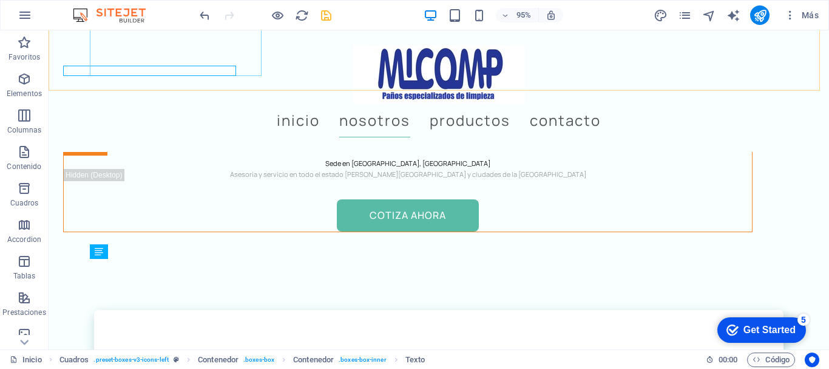
scroll to position [1531, 0]
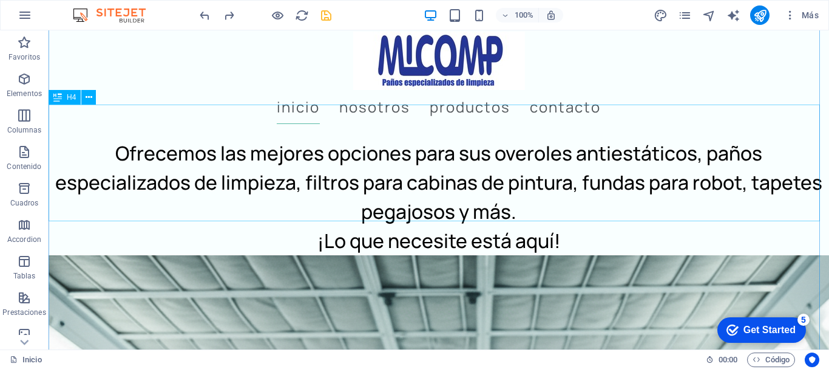
scroll to position [0, 0]
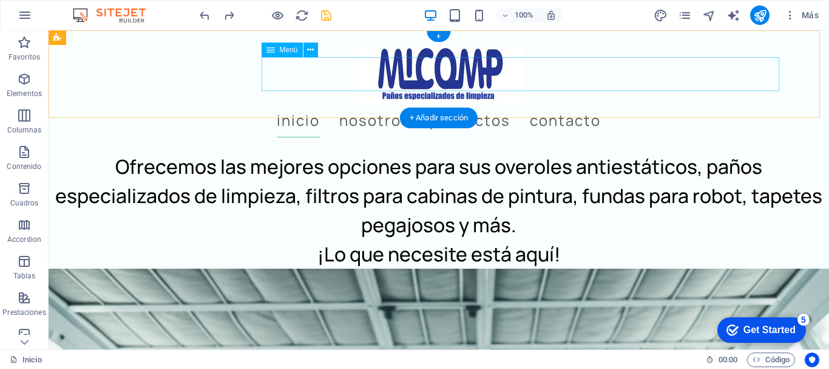
click at [455, 103] on nav "Inicio Nosotros Productos Contacto" at bounding box center [439, 120] width 690 height 34
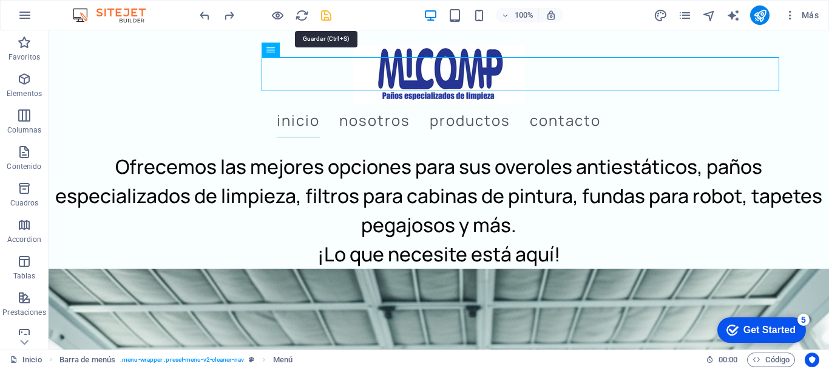
click at [330, 12] on icon "save" at bounding box center [326, 16] width 14 height 14
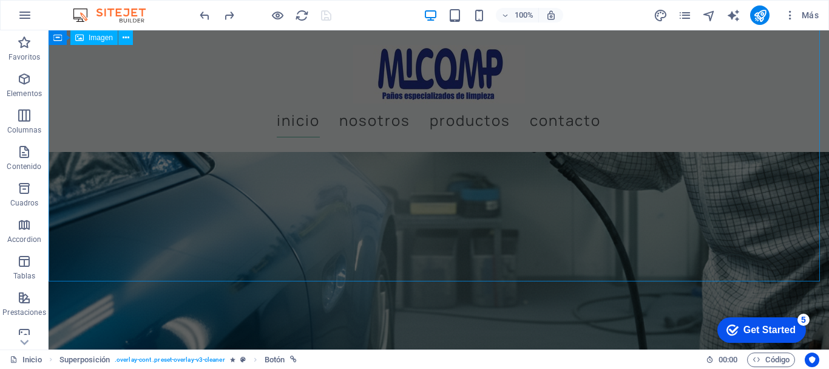
scroll to position [425, 0]
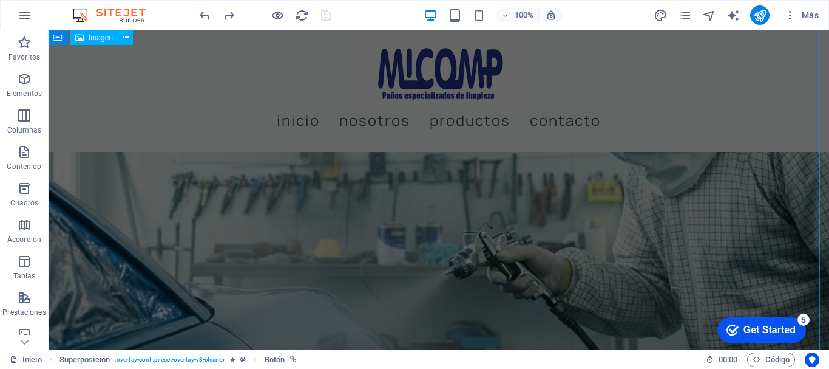
click at [599, 168] on figure at bounding box center [439, 199] width 781 height 781
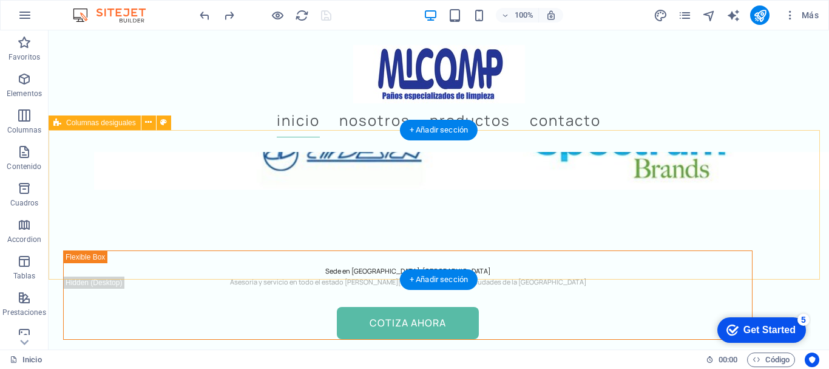
scroll to position [1214, 0]
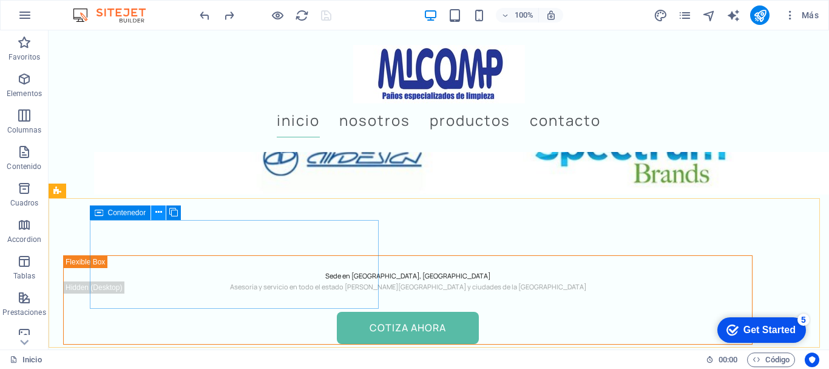
click at [158, 209] on icon at bounding box center [158, 212] width 7 height 13
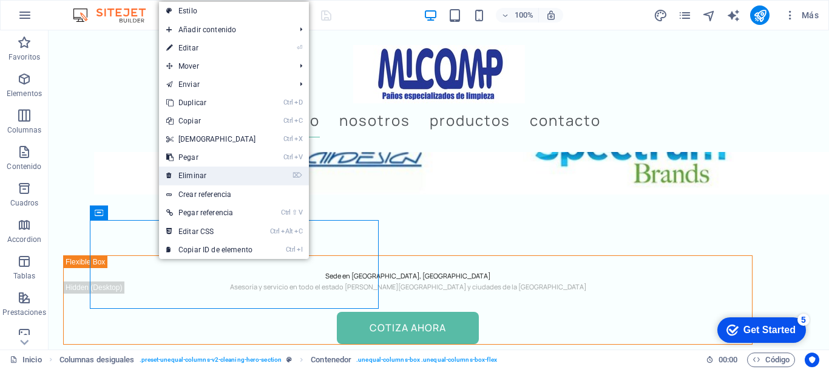
click at [194, 171] on link "⌦ Eliminar" at bounding box center [211, 175] width 104 height 18
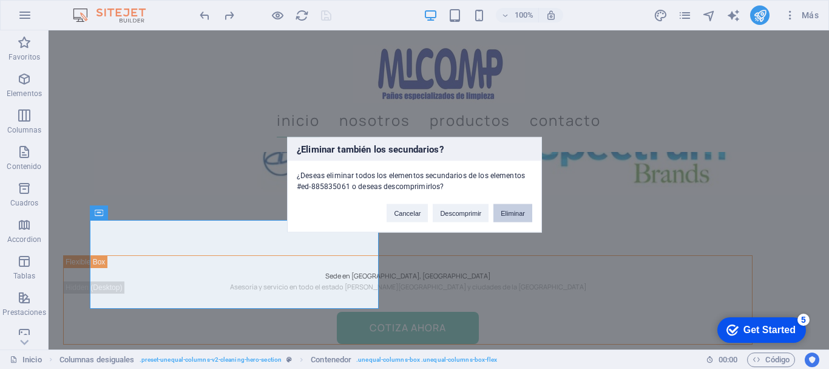
click at [515, 209] on button "Eliminar" at bounding box center [513, 212] width 39 height 18
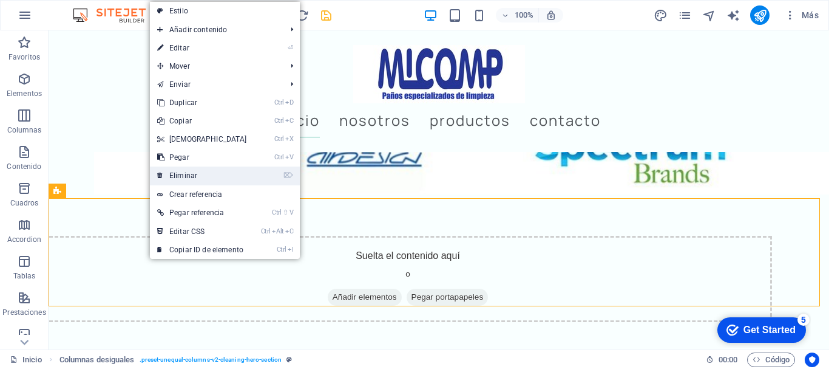
click at [191, 171] on link "⌦ Eliminar" at bounding box center [202, 175] width 104 height 18
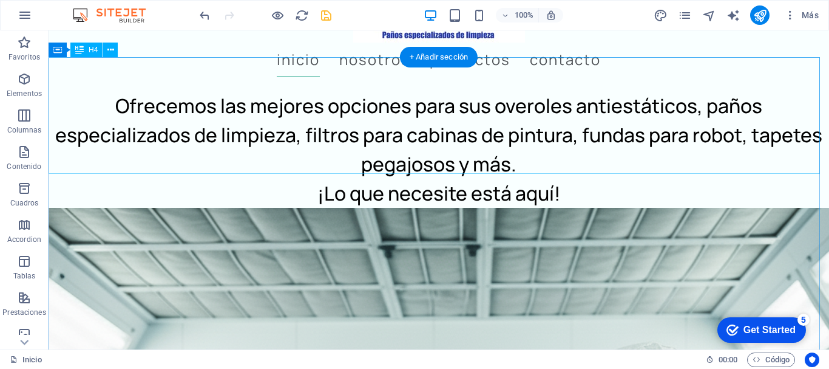
scroll to position [0, 0]
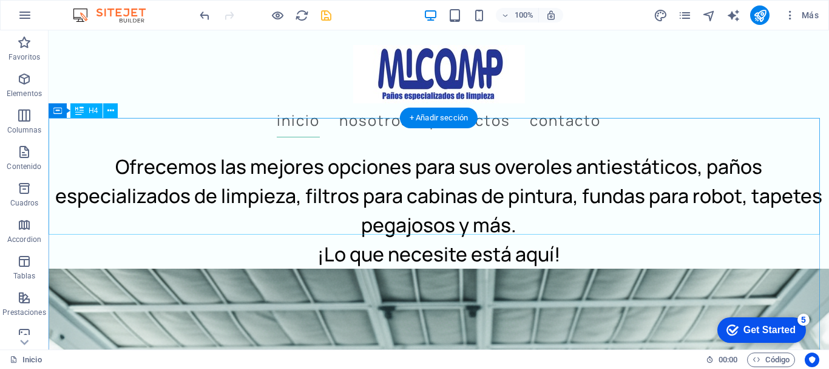
click at [431, 179] on div "Ofrecemos las mejores opciones para sus overoles antiestáticos, paños especiali…" at bounding box center [439, 210] width 781 height 117
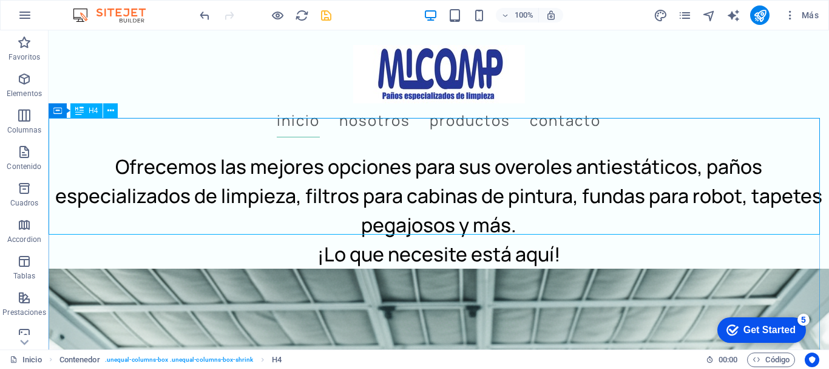
click at [84, 107] on div "H4" at bounding box center [86, 110] width 32 height 15
click at [94, 152] on div "Ofrecemos las mejores opciones para sus overoles antiestáticos, paños especiali…" at bounding box center [439, 210] width 781 height 117
click at [111, 109] on icon at bounding box center [110, 110] width 7 height 13
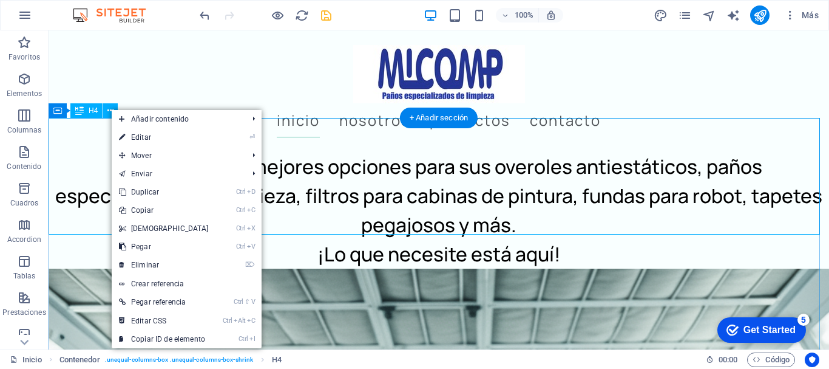
click at [87, 155] on div "Ofrecemos las mejores opciones para sus overoles antiestáticos, paños especiali…" at bounding box center [439, 210] width 781 height 117
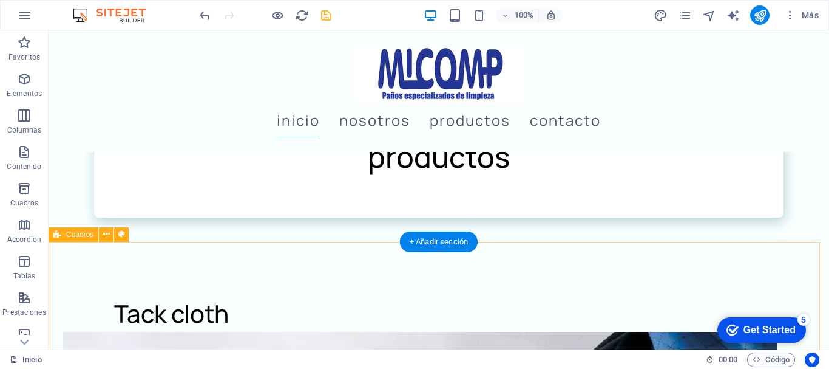
scroll to position [1397, 0]
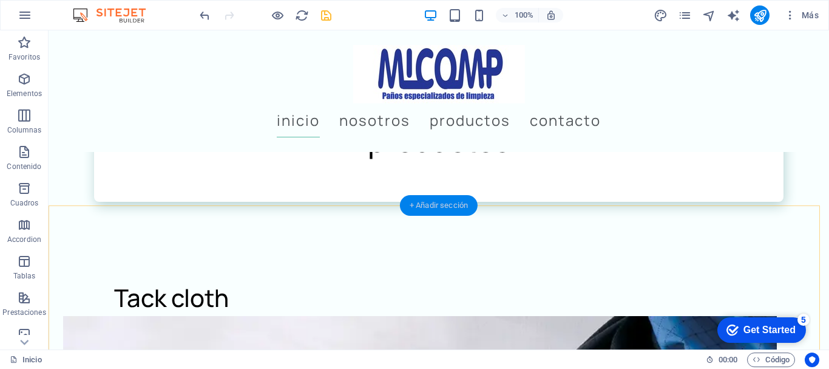
click at [446, 203] on div "+ Añadir sección" at bounding box center [439, 205] width 78 height 21
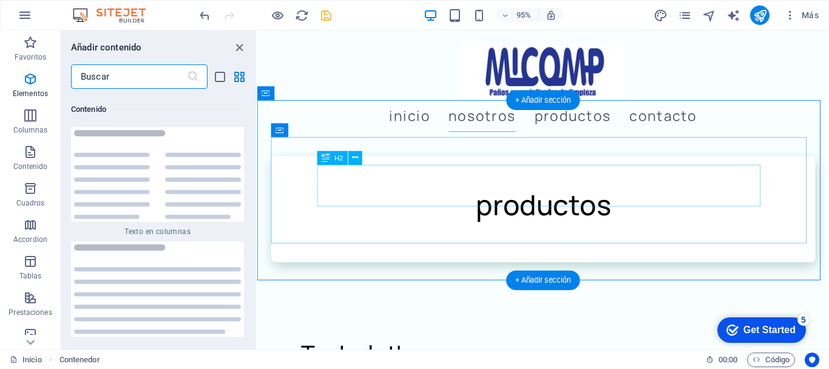
scroll to position [4119, 0]
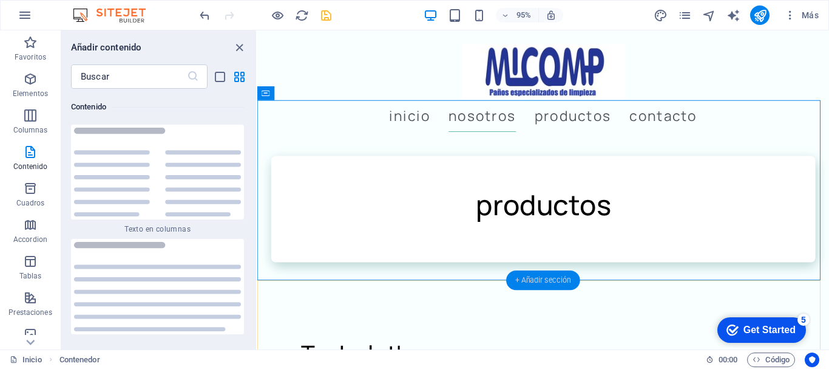
click at [540, 278] on div "+ Añadir sección" at bounding box center [543, 279] width 74 height 19
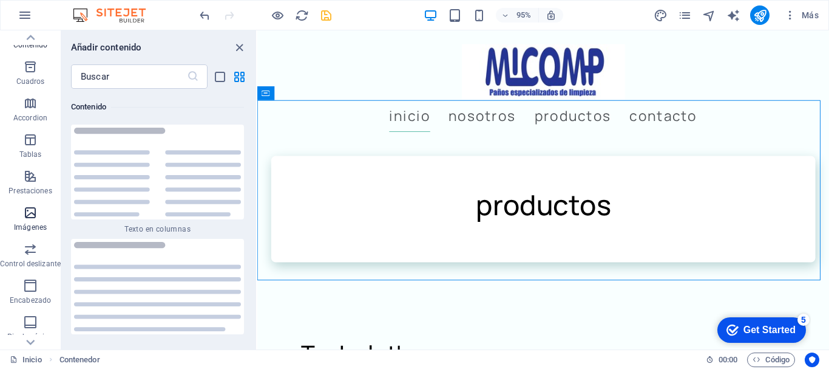
scroll to position [228, 0]
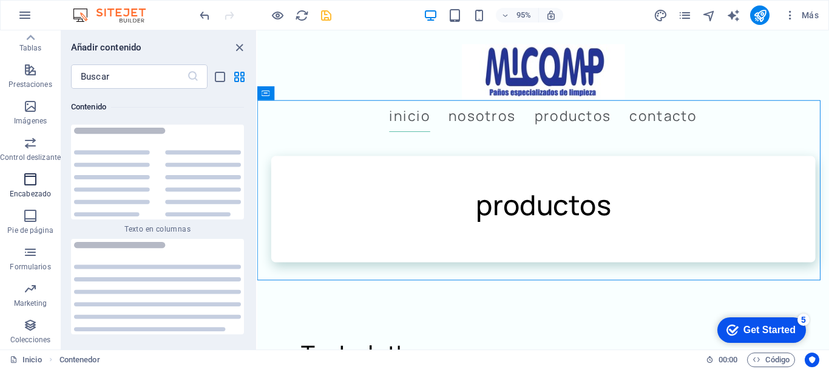
click at [31, 179] on icon "button" at bounding box center [30, 179] width 15 height 15
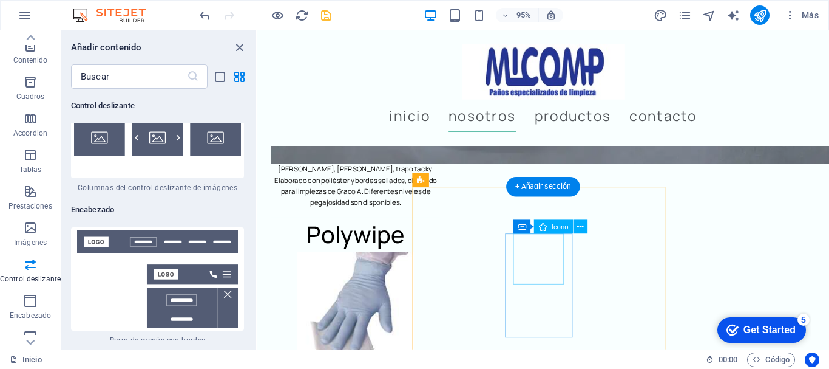
scroll to position [1639, 0]
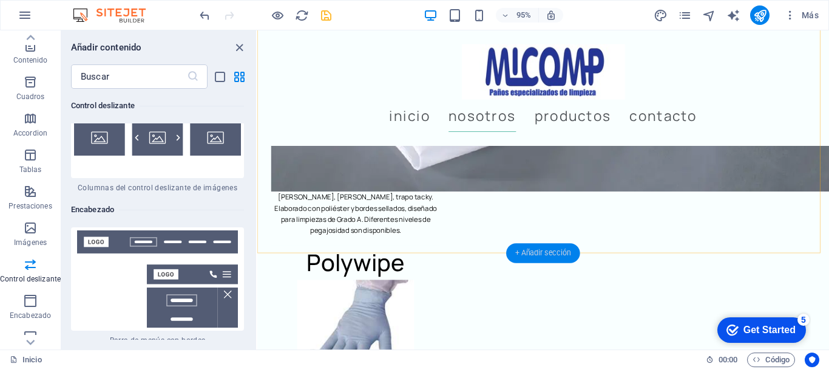
click at [551, 248] on div "+ Añadir sección" at bounding box center [543, 252] width 74 height 19
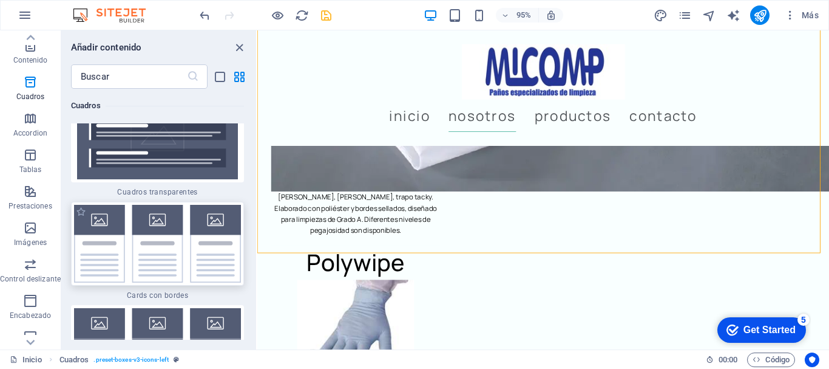
scroll to position [7216, 0]
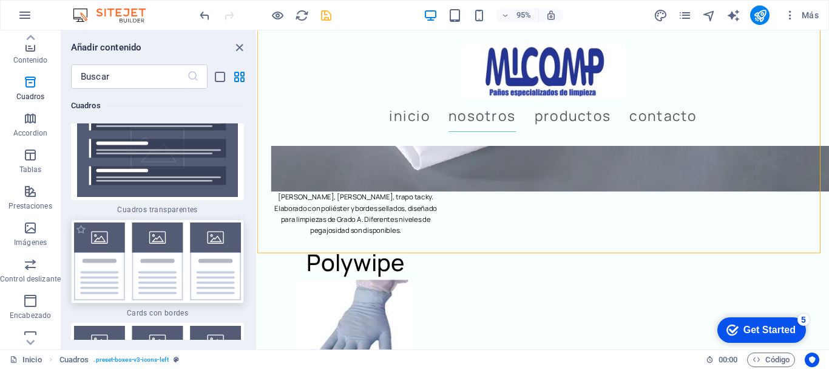
click at [137, 262] on img at bounding box center [157, 261] width 167 height 78
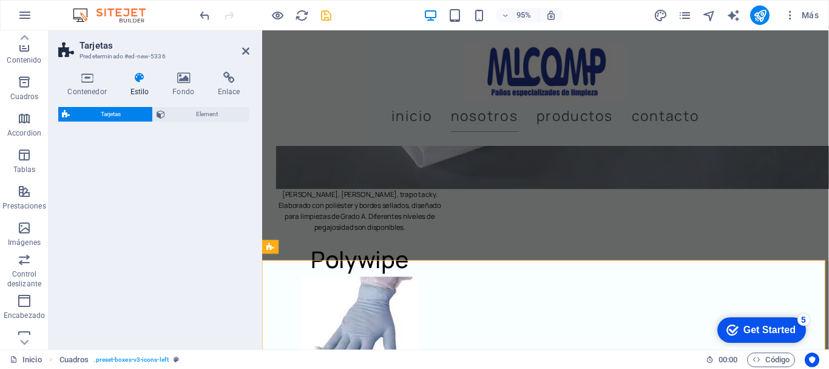
select select "rem"
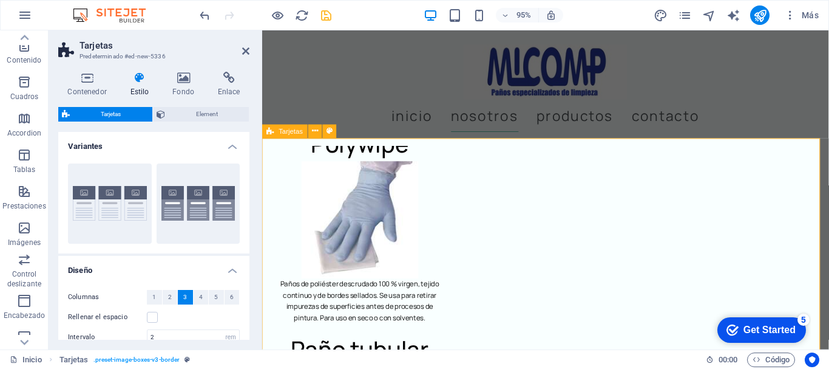
scroll to position [1814, 0]
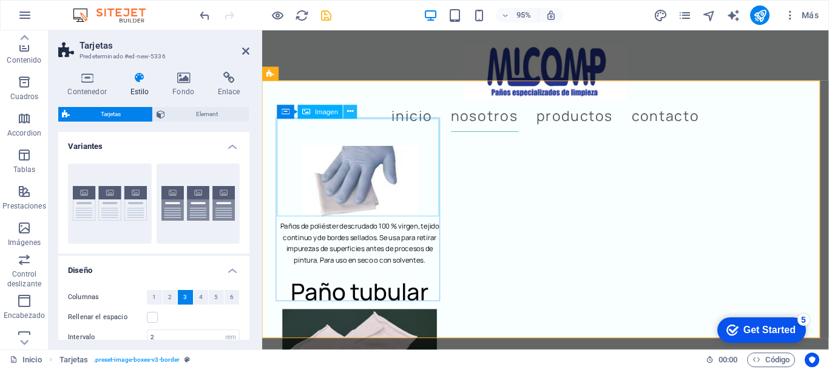
click at [351, 109] on icon at bounding box center [350, 112] width 6 height 12
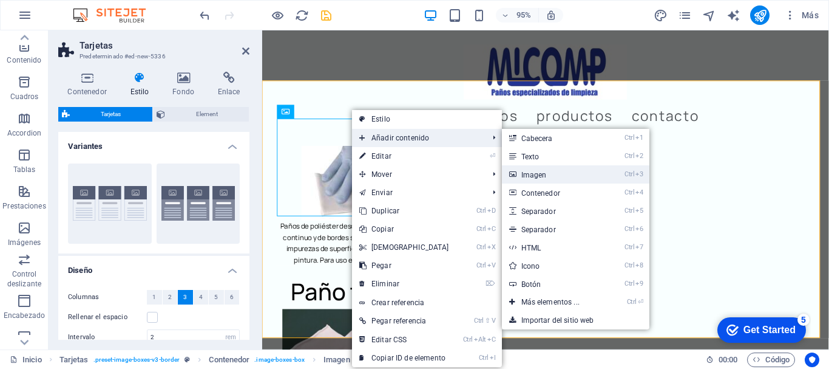
click at [545, 171] on link "Ctrl 3 Imagen" at bounding box center [553, 174] width 102 height 18
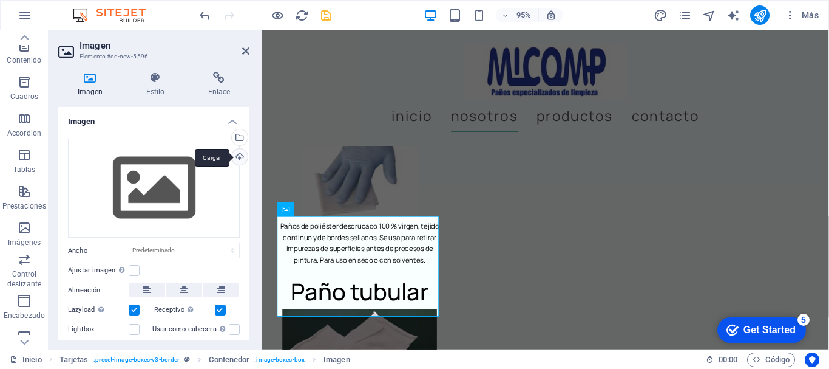
click at [237, 152] on div "Cargar" at bounding box center [239, 158] width 18 height 18
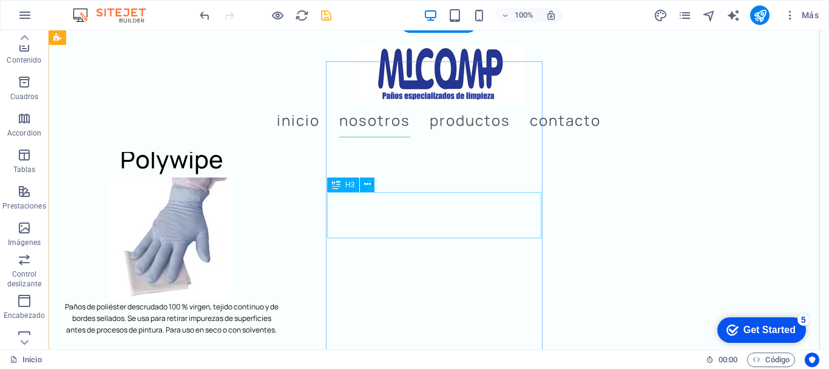
scroll to position [1935, 0]
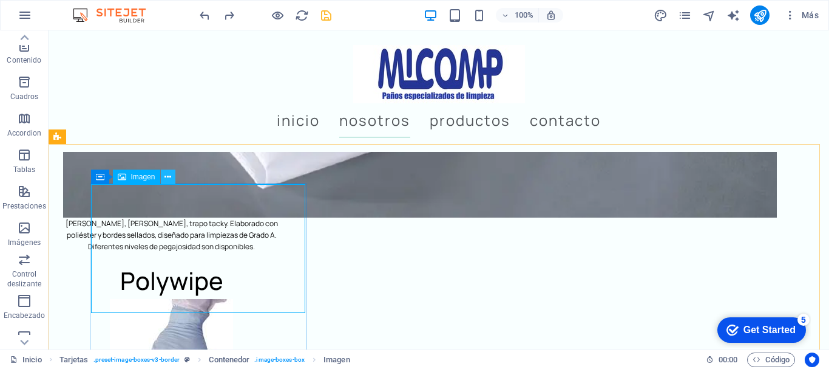
click at [166, 175] on icon at bounding box center [168, 177] width 7 height 13
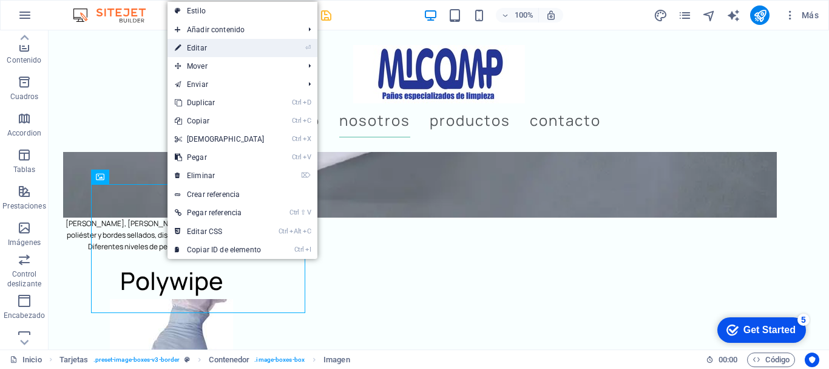
drag, startPoint x: 224, startPoint y: 50, endPoint x: 41, endPoint y: 95, distance: 188.2
click at [224, 50] on link "⏎ Editar" at bounding box center [220, 48] width 104 height 18
select select "%"
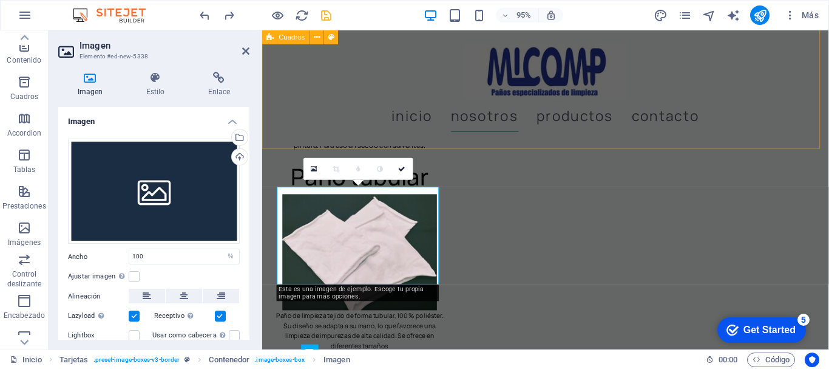
scroll to position [1743, 0]
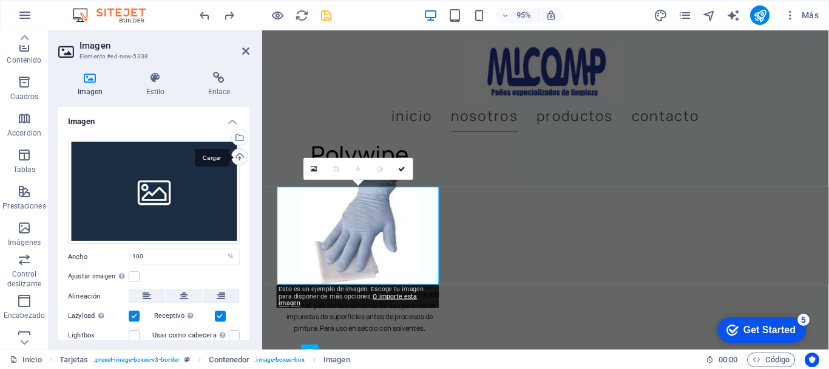
click at [236, 154] on div "Cargar" at bounding box center [239, 158] width 18 height 18
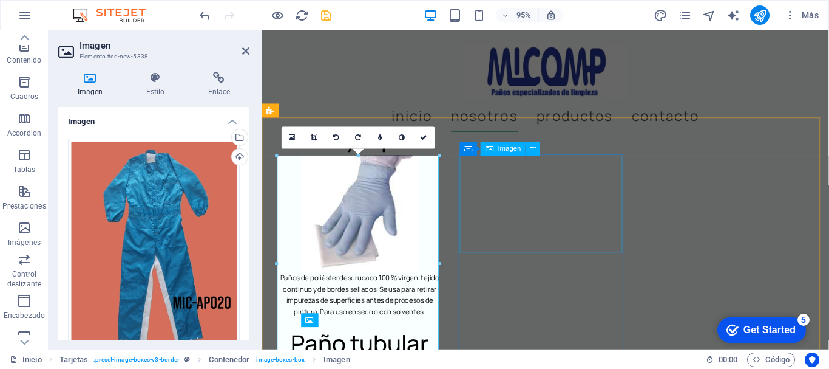
scroll to position [1803, 0]
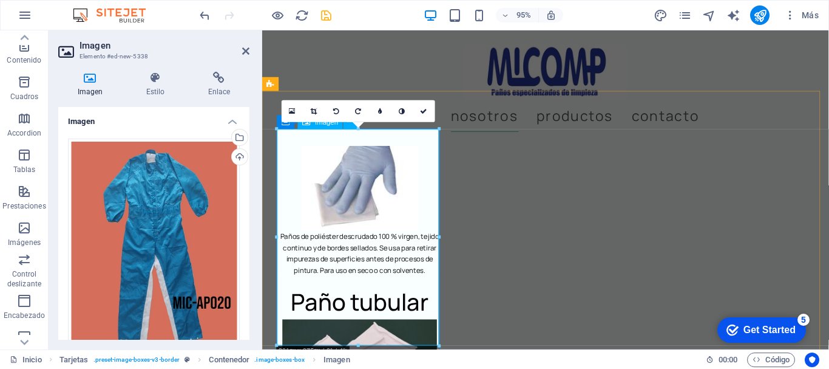
drag, startPoint x: 622, startPoint y: 376, endPoint x: 364, endPoint y: 252, distance: 287.1
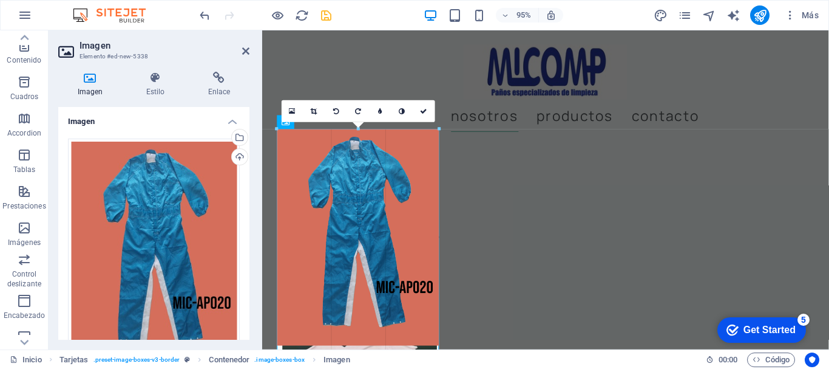
type input "281"
select select "px"
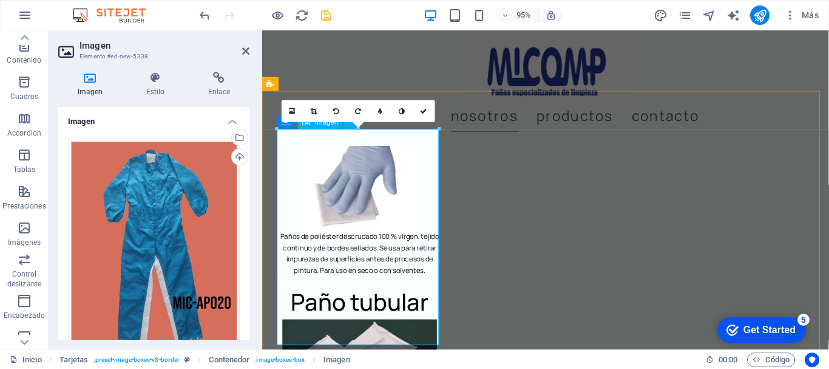
scroll to position [1864, 0]
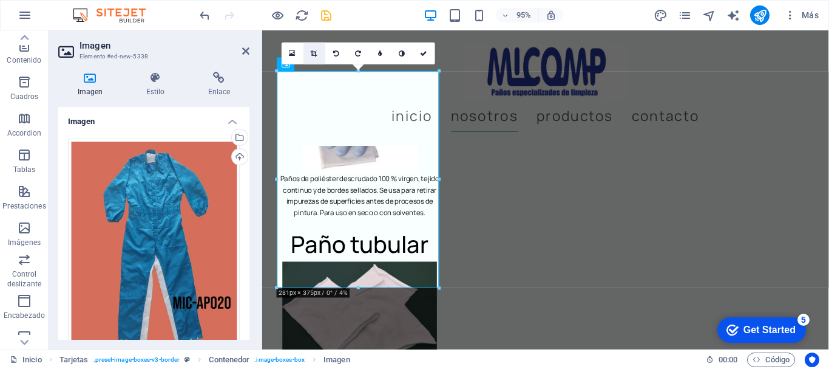
click at [316, 50] on icon at bounding box center [315, 53] width 7 height 7
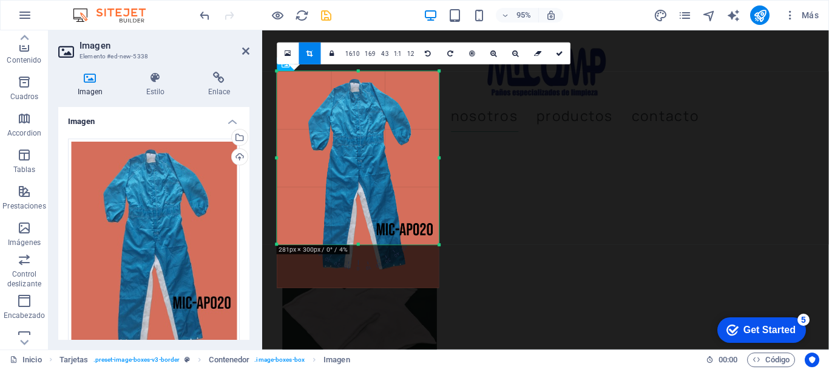
drag, startPoint x: 360, startPoint y: 285, endPoint x: 363, endPoint y: 240, distance: 45.6
click at [363, 240] on div "180 170 160 150 140 130 120 110 100 90 80 70 60 50 40 30 20 10 0 -10 -20 -30 -4…" at bounding box center [358, 157] width 162 height 173
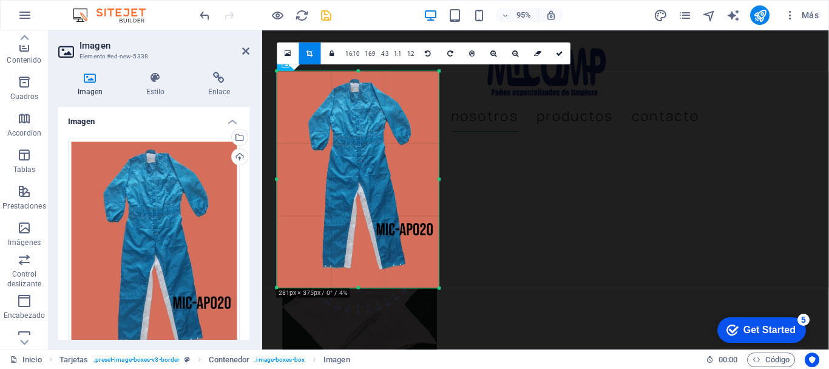
drag, startPoint x: 357, startPoint y: 245, endPoint x: 362, endPoint y: 290, distance: 44.6
click at [362, 290] on div at bounding box center [358, 288] width 162 height 4
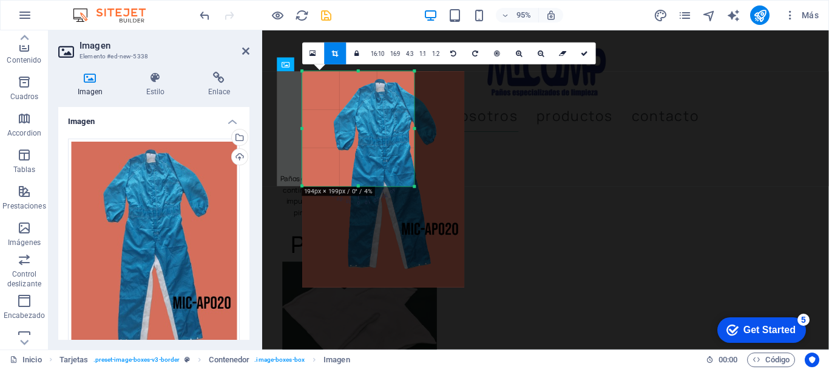
drag, startPoint x: 440, startPoint y: 290, endPoint x: 387, endPoint y: 183, distance: 119.2
click at [387, 183] on div "180 170 160 150 140 130 120 110 100 90 80 70 60 50 40 30 20 10 0 -10 -20 -30 -4…" at bounding box center [358, 128] width 112 height 115
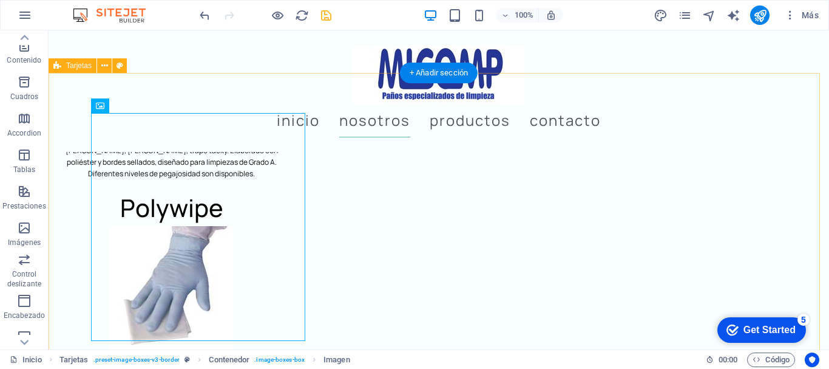
scroll to position [2069, 0]
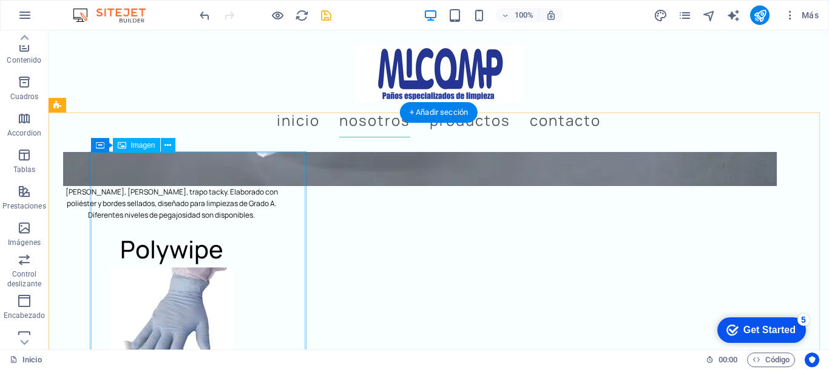
scroll to position [2008, 0]
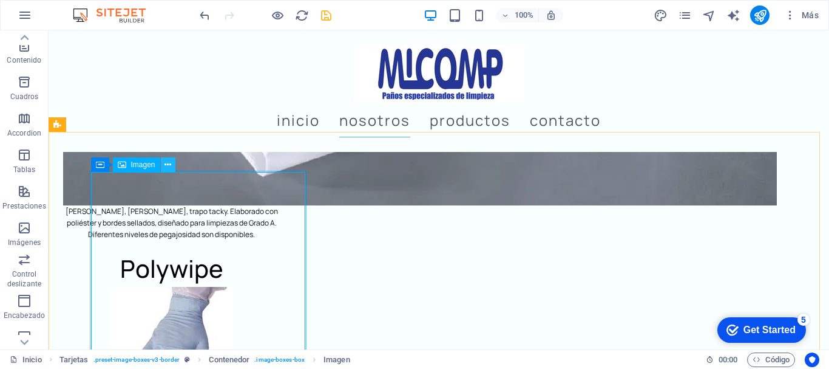
click at [168, 163] on icon at bounding box center [168, 164] width 7 height 13
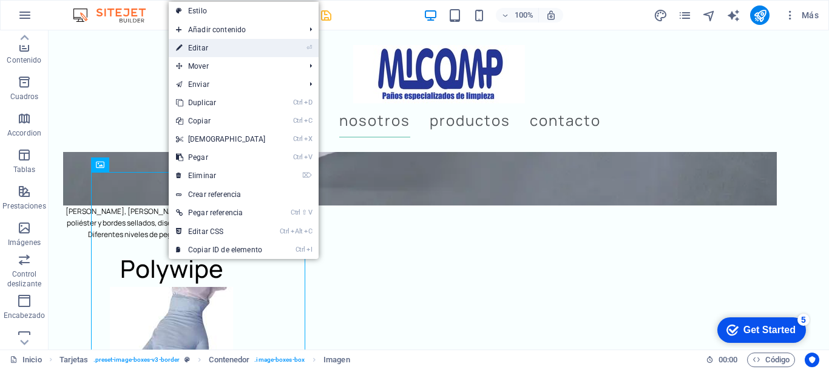
click at [207, 51] on link "⏎ Editar" at bounding box center [221, 48] width 104 height 18
select select "px"
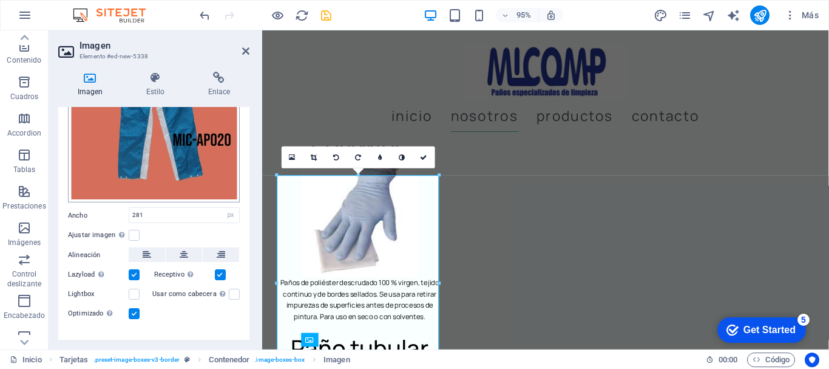
scroll to position [180, 0]
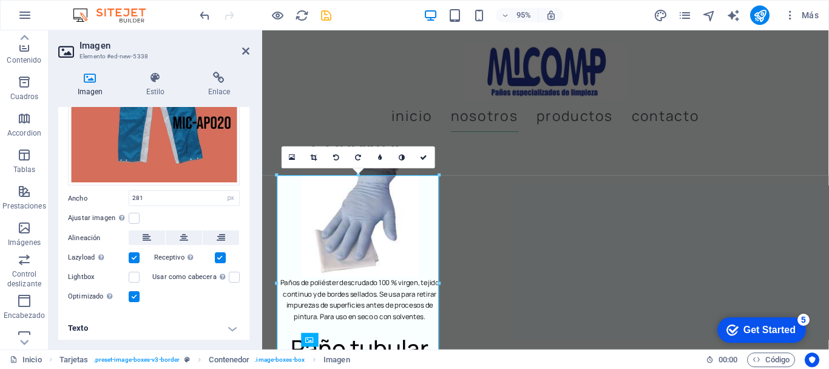
click at [134, 211] on div "Ajustar imagen Ajustar imagen automáticamente a un ancho y alto fijo" at bounding box center [154, 218] width 172 height 15
click at [135, 213] on label at bounding box center [134, 218] width 11 height 11
click at [0, 0] on input "Ajustar imagen Ajustar imagen automáticamente a un ancho y alto fijo" at bounding box center [0, 0] width 0 height 0
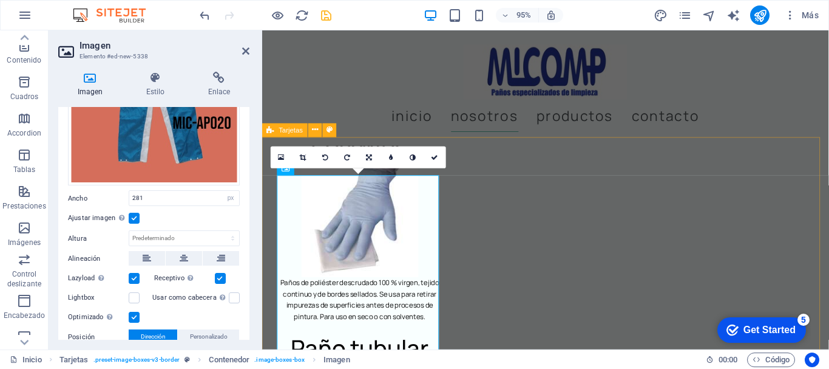
drag, startPoint x: 460, startPoint y: 217, endPoint x: 666, endPoint y: 208, distance: 205.5
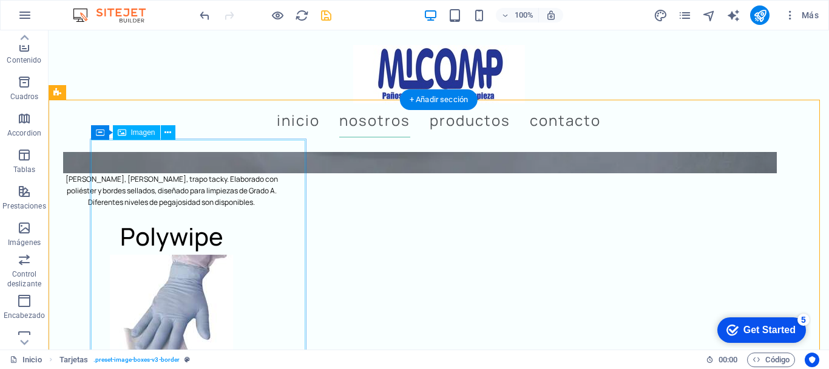
scroll to position [2008, 0]
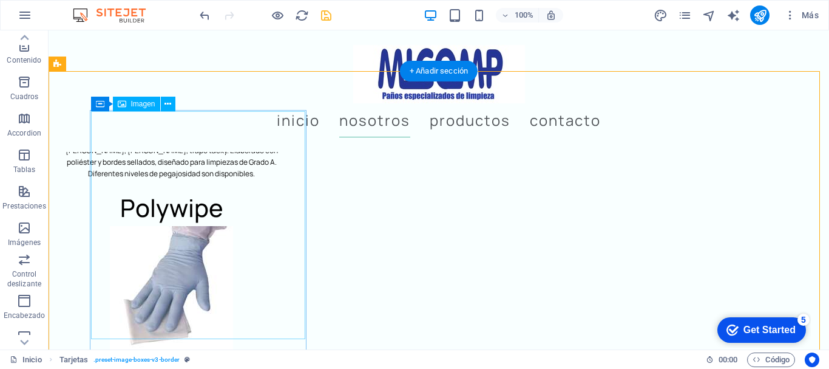
drag, startPoint x: 140, startPoint y: 132, endPoint x: 194, endPoint y: 205, distance: 90.4
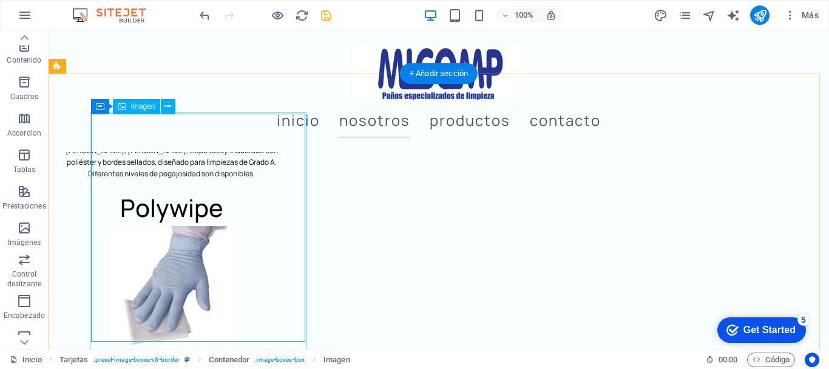
scroll to position [1887, 0]
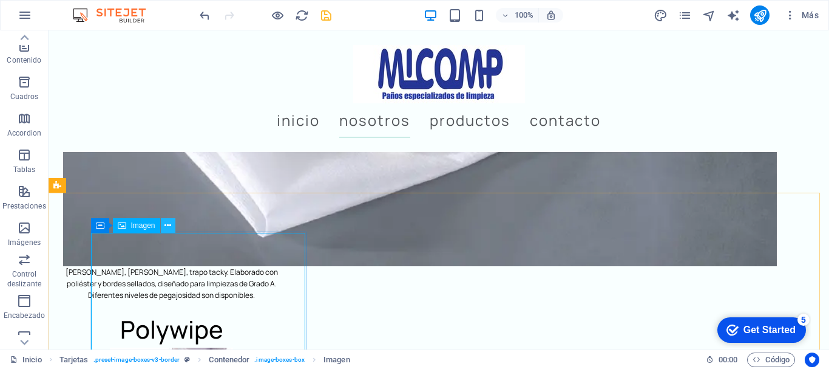
click at [168, 220] on icon at bounding box center [168, 225] width 7 height 13
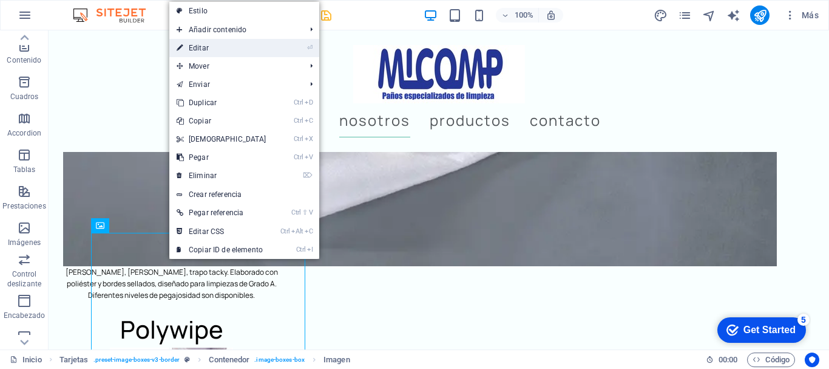
click at [221, 49] on link "⏎ Editar" at bounding box center [221, 48] width 104 height 18
select select "px"
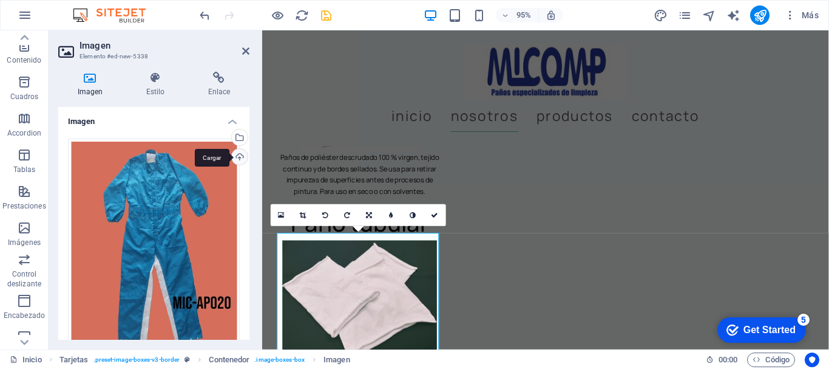
scroll to position [1694, 0]
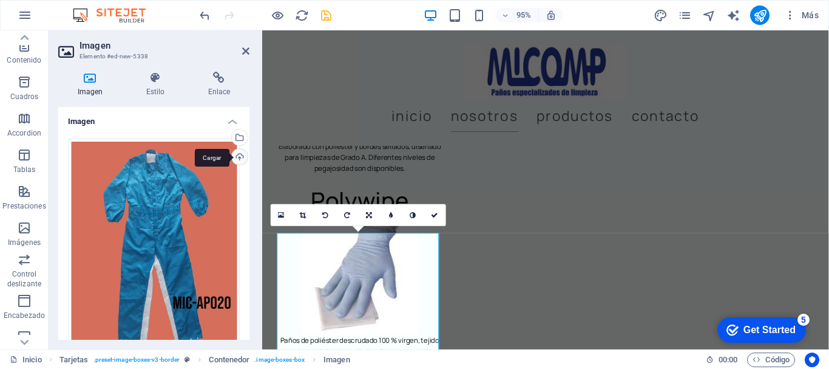
click at [236, 155] on div "Cargar" at bounding box center [239, 158] width 18 height 18
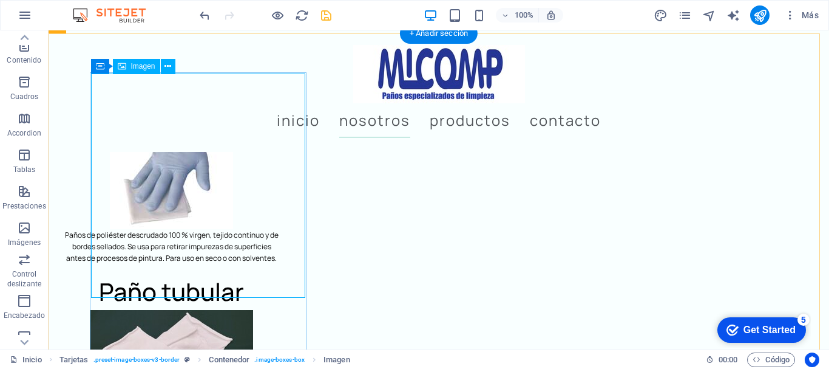
scroll to position [2130, 0]
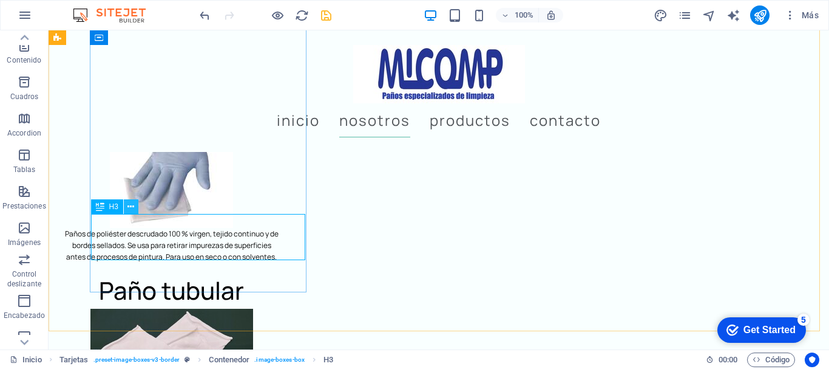
click at [133, 203] on icon at bounding box center [131, 206] width 7 height 13
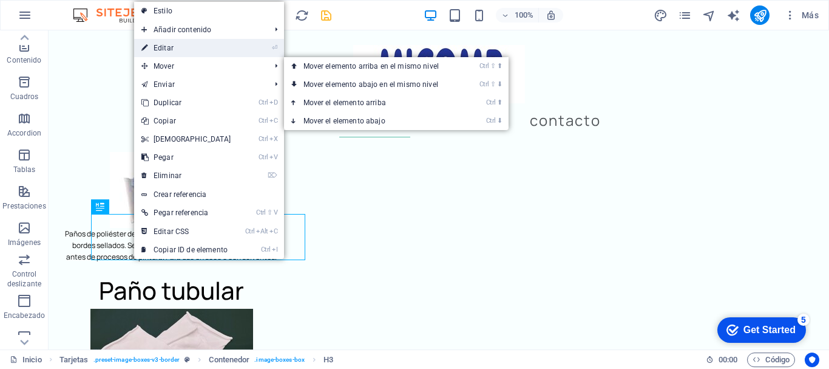
click at [172, 47] on link "⏎ Editar" at bounding box center [186, 48] width 104 height 18
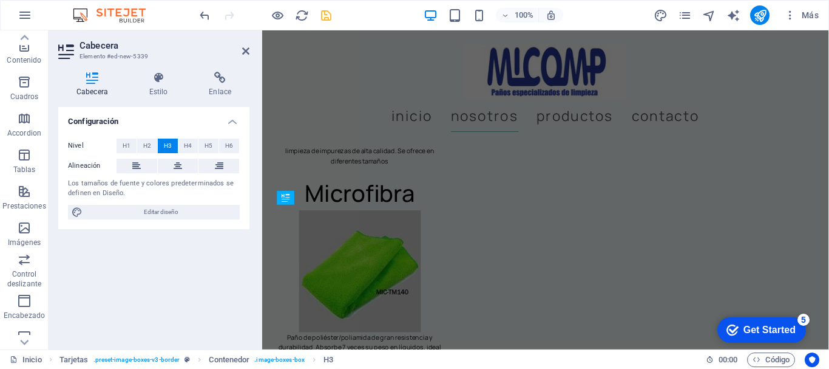
scroll to position [1948, 0]
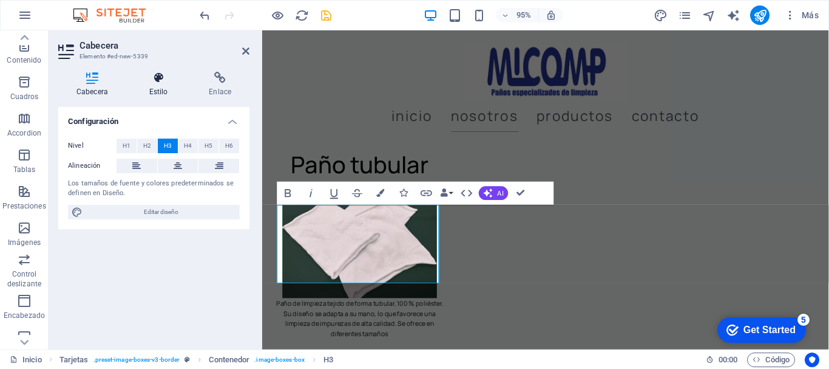
click at [163, 84] on h4 "Estilo" at bounding box center [161, 85] width 60 height 26
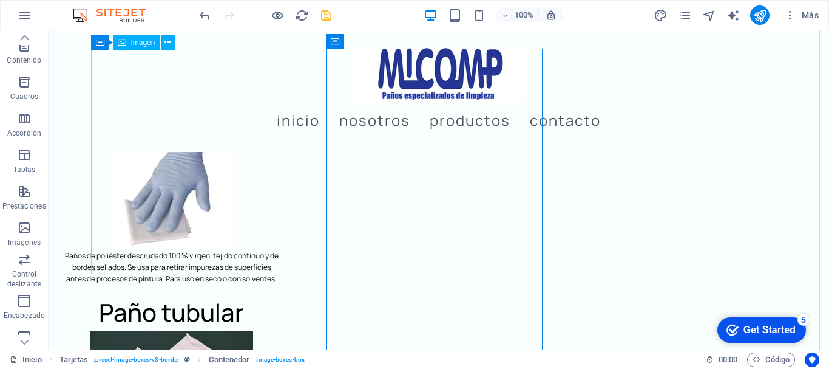
scroll to position [2130, 0]
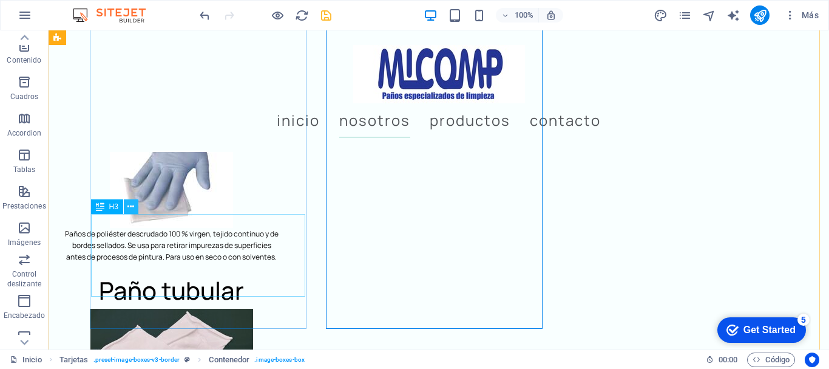
click at [133, 202] on icon at bounding box center [131, 206] width 7 height 13
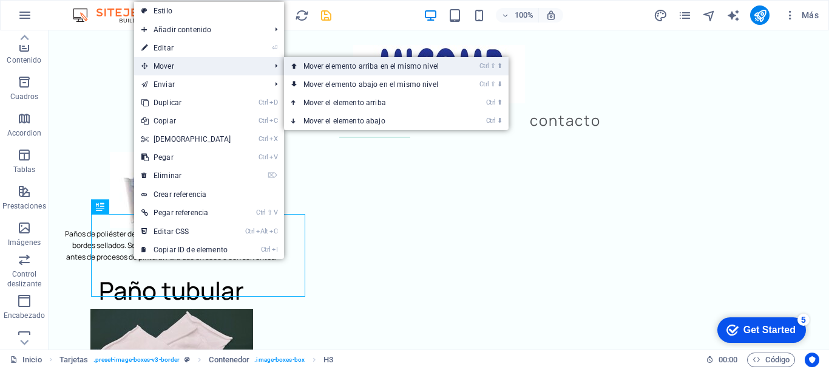
click at [348, 68] on link "Ctrl ⇧ ⬆ Mover elemento arriba en el mismo nivel" at bounding box center [373, 66] width 179 height 18
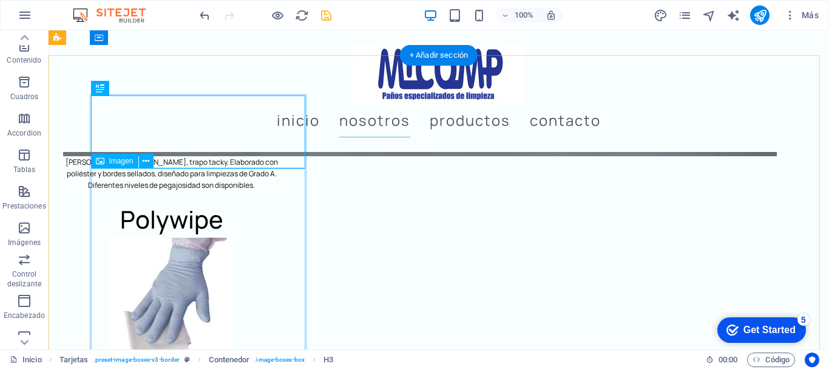
scroll to position [1966, 0]
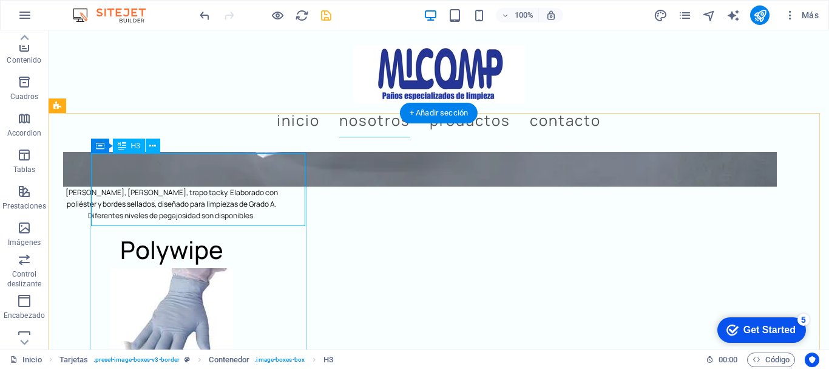
click at [156, 145] on icon at bounding box center [152, 146] width 7 height 13
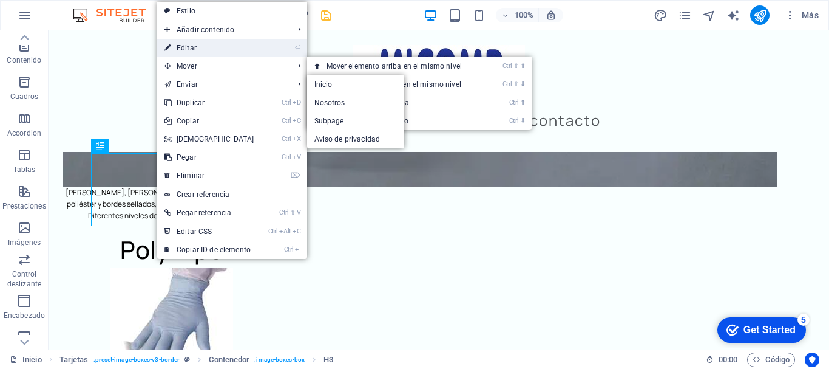
click at [198, 47] on link "⏎ Editar" at bounding box center [209, 48] width 104 height 18
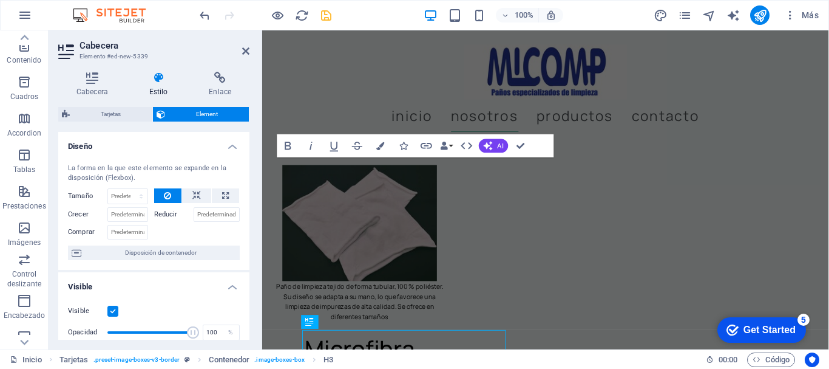
scroll to position [1774, 0]
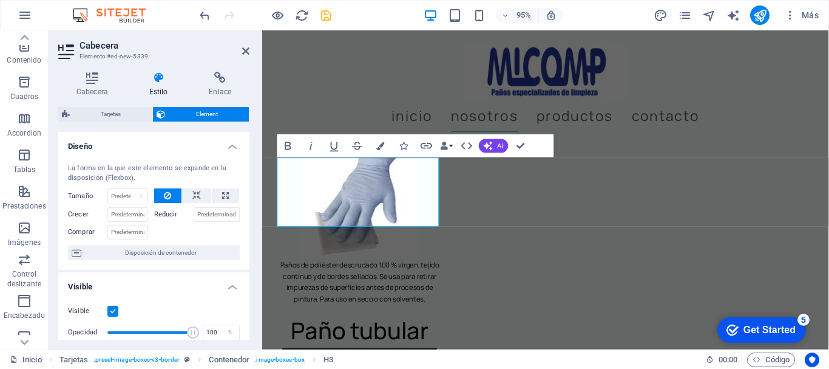
click at [161, 210] on label "Reducir" at bounding box center [173, 214] width 39 height 15
click at [194, 210] on input "Reducir" at bounding box center [217, 214] width 47 height 15
click at [161, 210] on label "Reducir" at bounding box center [173, 214] width 39 height 15
click at [194, 210] on input "Reducir" at bounding box center [217, 214] width 47 height 15
click at [160, 78] on icon at bounding box center [158, 78] width 55 height 12
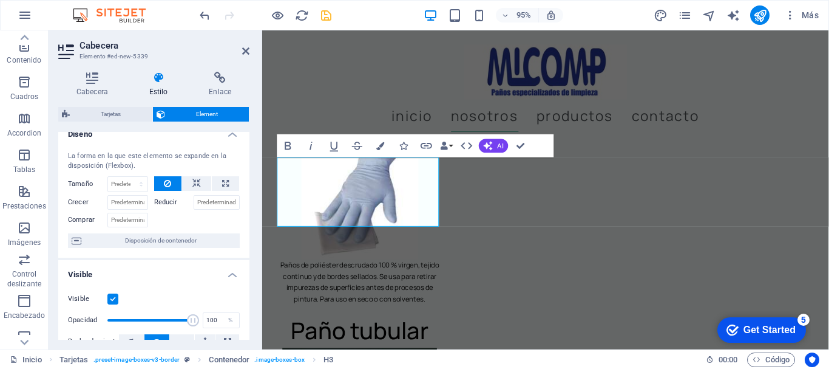
scroll to position [0, 0]
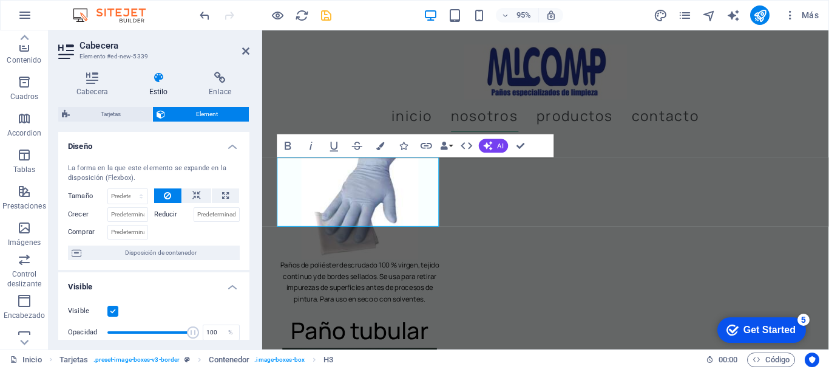
click at [163, 73] on icon at bounding box center [158, 78] width 55 height 12
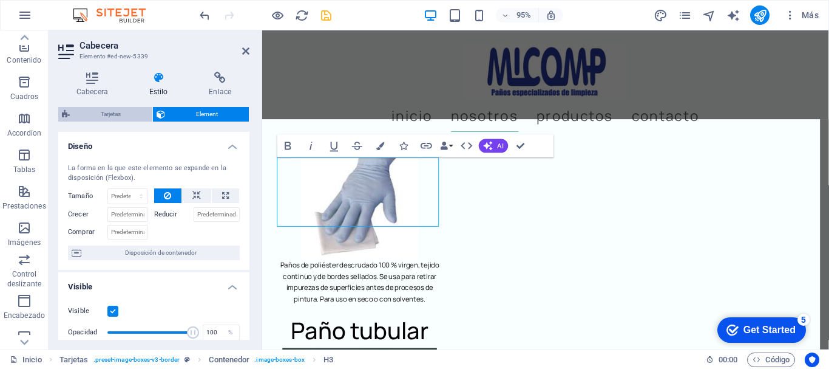
click at [124, 114] on span "Tarjetas" at bounding box center [110, 114] width 75 height 15
select select "rem"
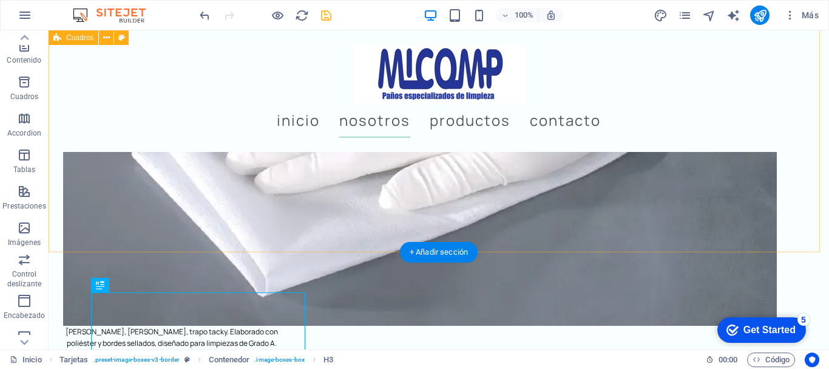
scroll to position [1784, 0]
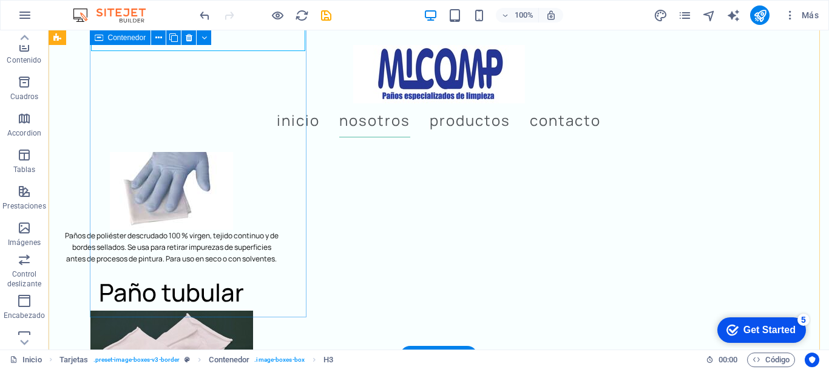
scroll to position [2148, 0]
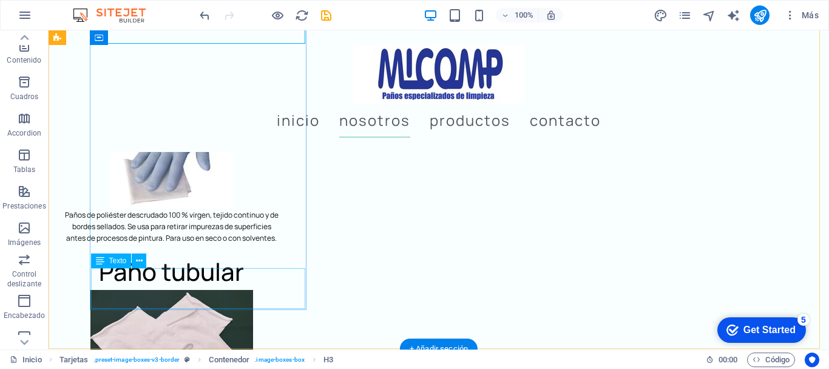
click at [137, 257] on icon at bounding box center [139, 260] width 7 height 13
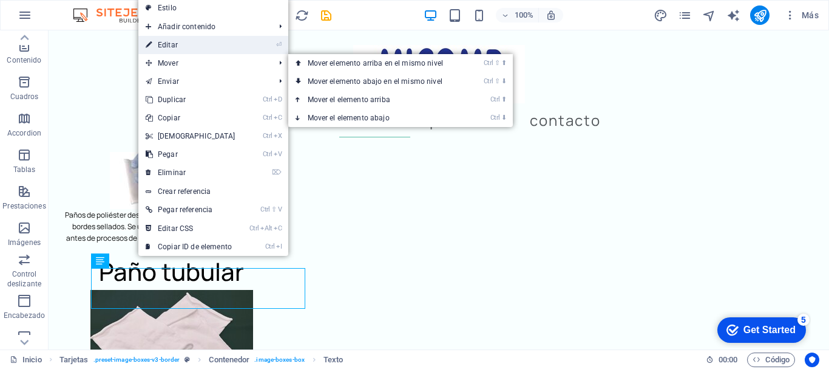
click at [180, 47] on link "⏎ Editar" at bounding box center [190, 45] width 104 height 18
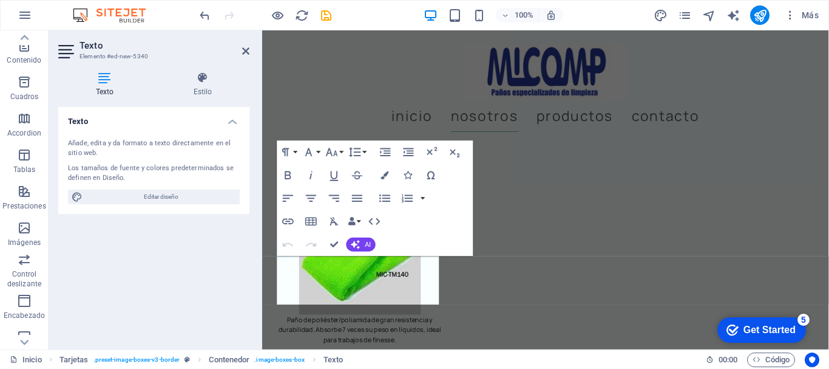
scroll to position [1967, 0]
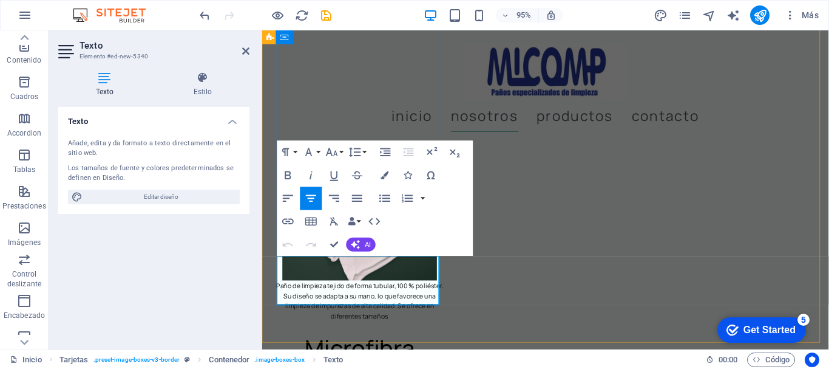
drag, startPoint x: 298, startPoint y: 285, endPoint x: 418, endPoint y: 301, distance: 121.9
drag, startPoint x: 393, startPoint y: 293, endPoint x: 288, endPoint y: 282, distance: 105.7
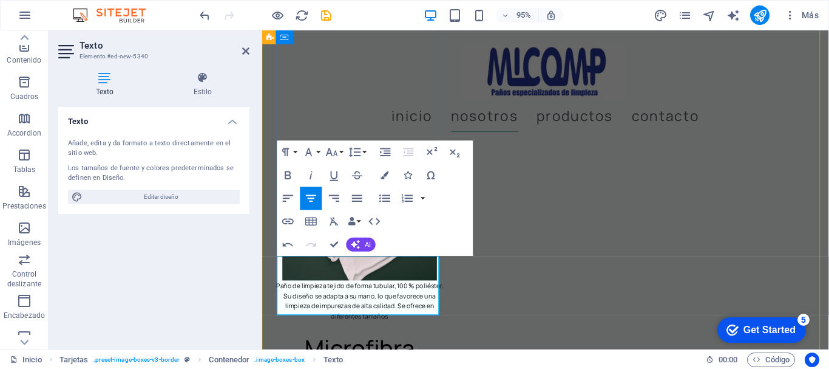
drag, startPoint x: 365, startPoint y: 313, endPoint x: 293, endPoint y: 280, distance: 79.1
drag, startPoint x: 390, startPoint y: 317, endPoint x: 284, endPoint y: 279, distance: 112.4
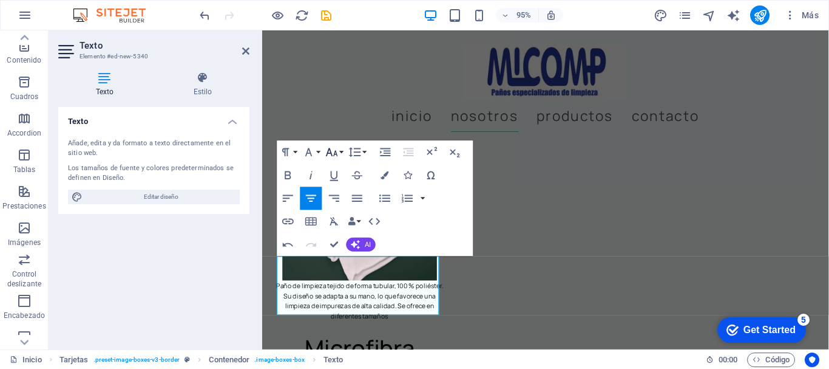
click at [334, 147] on icon "button" at bounding box center [332, 152] width 14 height 14
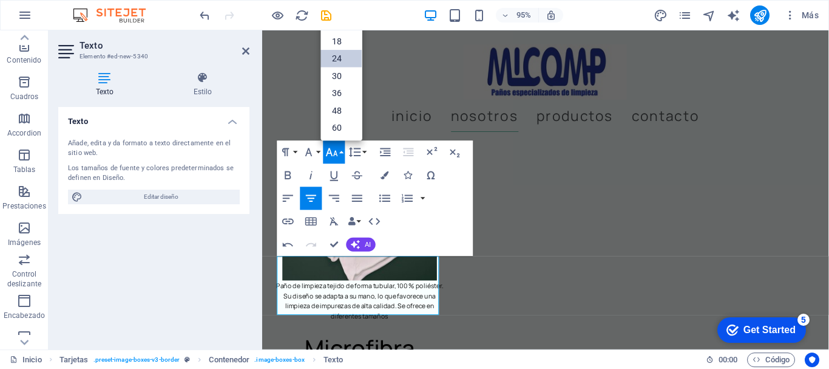
scroll to position [0, 0]
click at [344, 64] on link "12" at bounding box center [341, 63] width 41 height 17
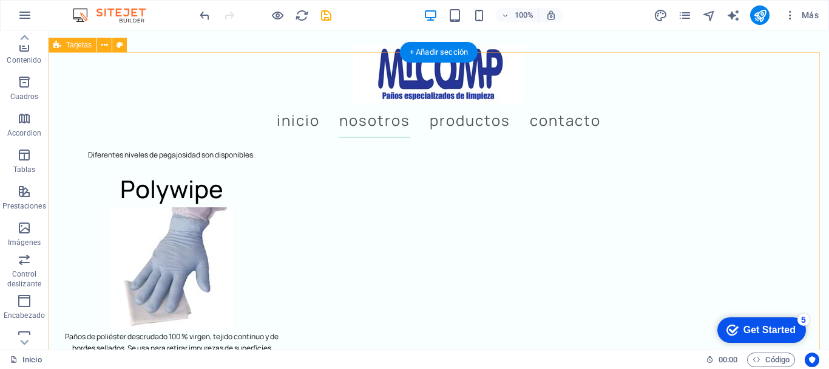
scroll to position [1966, 0]
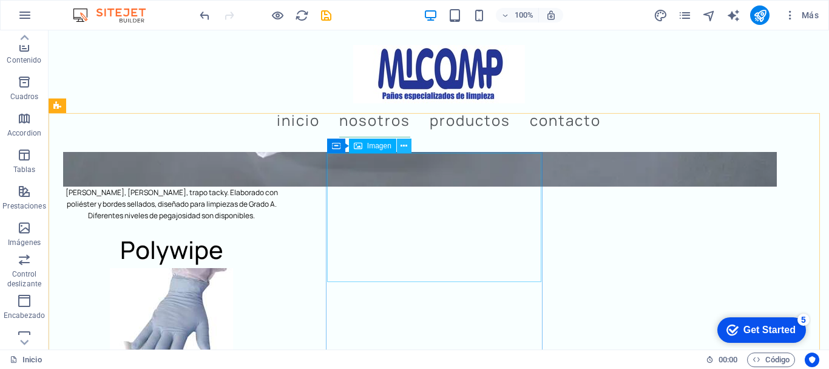
click at [404, 143] on icon at bounding box center [404, 146] width 7 height 13
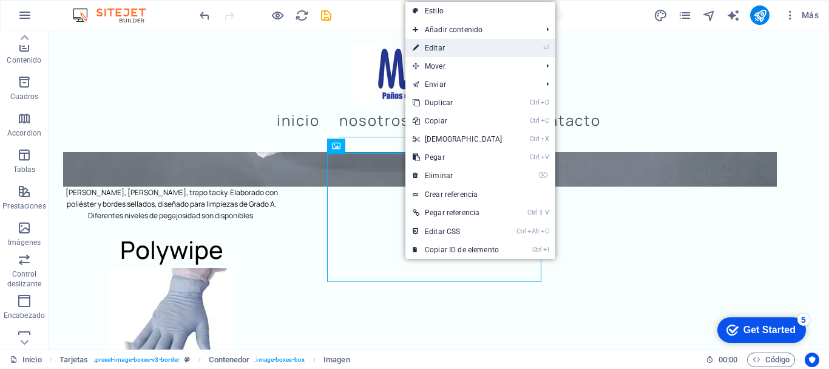
click at [437, 49] on link "⏎ Editar" at bounding box center [458, 48] width 104 height 18
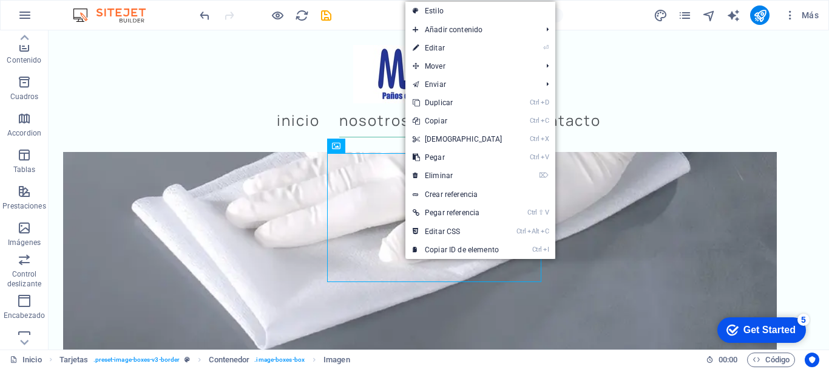
select select "%"
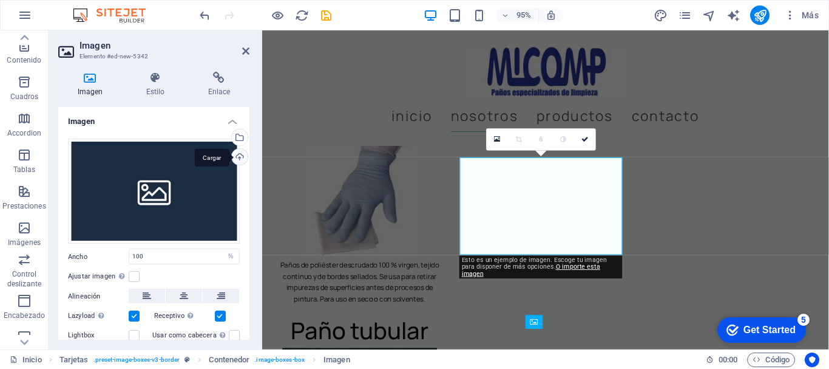
click at [236, 152] on div "Cargar" at bounding box center [239, 158] width 18 height 18
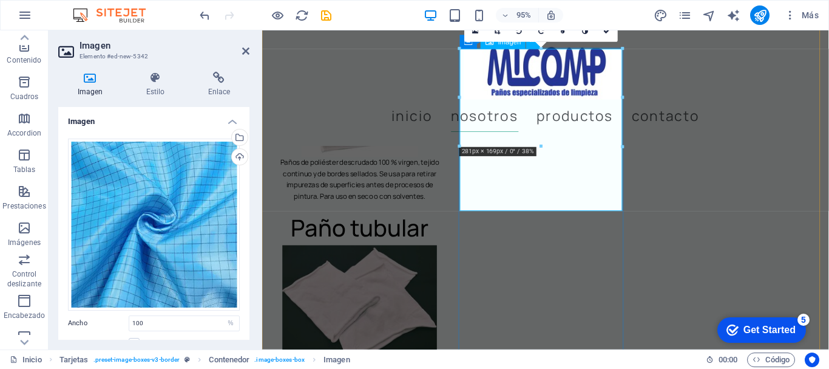
scroll to position [1895, 0]
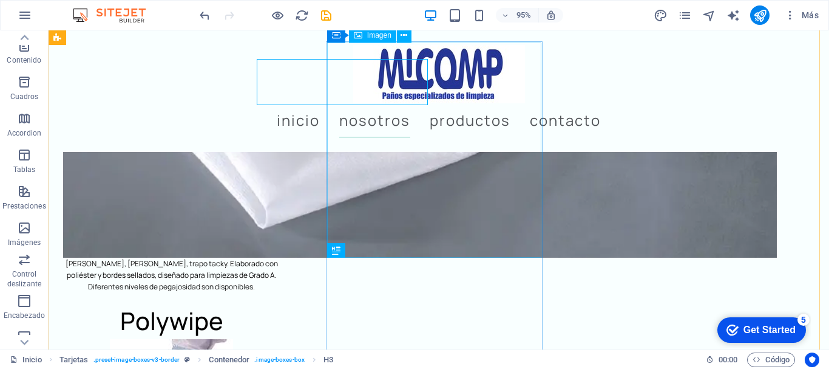
scroll to position [2077, 0]
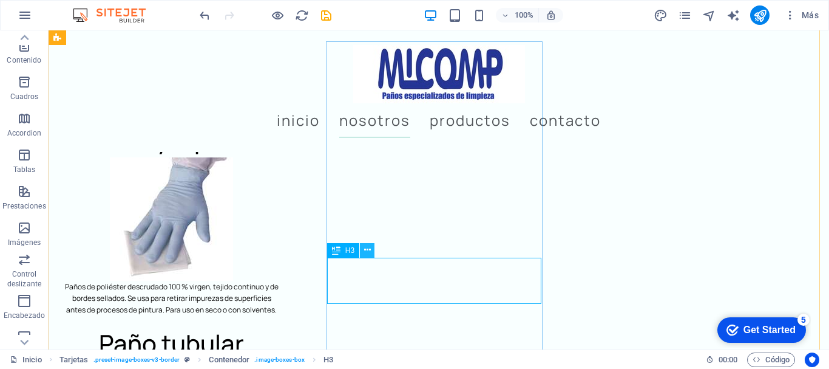
click at [364, 247] on icon at bounding box center [367, 249] width 7 height 13
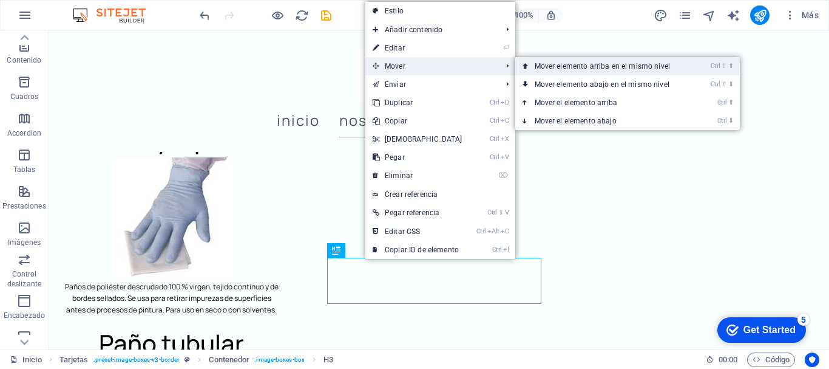
click at [537, 63] on link "Ctrl ⇧ ⬆ Mover elemento arriba en el mismo nivel" at bounding box center [605, 66] width 179 height 18
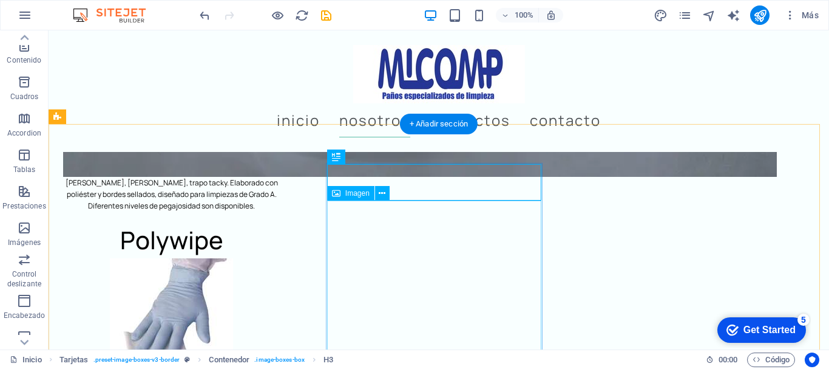
scroll to position [1955, 0]
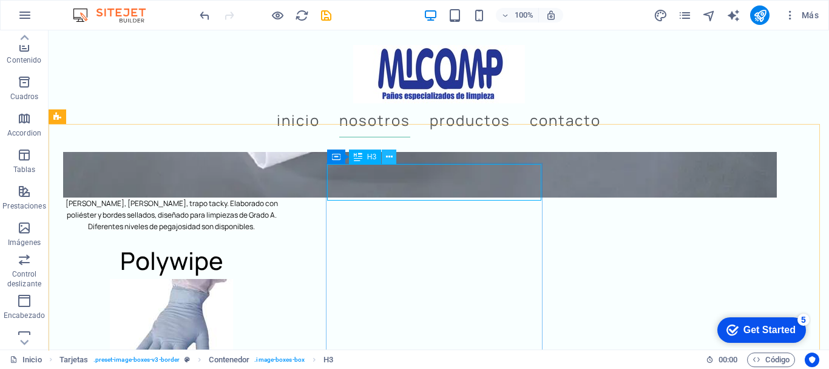
click at [389, 157] on icon at bounding box center [389, 157] width 7 height 13
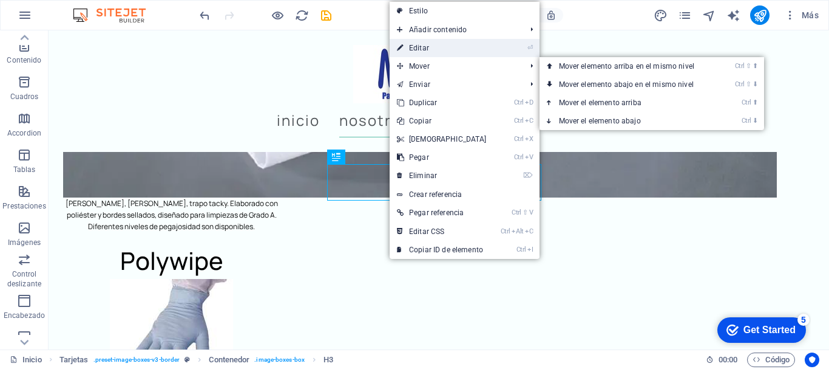
click at [429, 54] on link "⏎ Editar" at bounding box center [442, 48] width 104 height 18
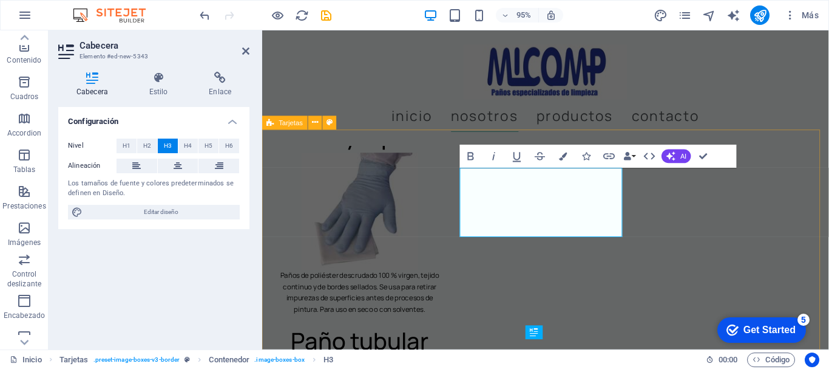
drag, startPoint x: 649, startPoint y: 288, endPoint x: 846, endPoint y: 274, distance: 197.8
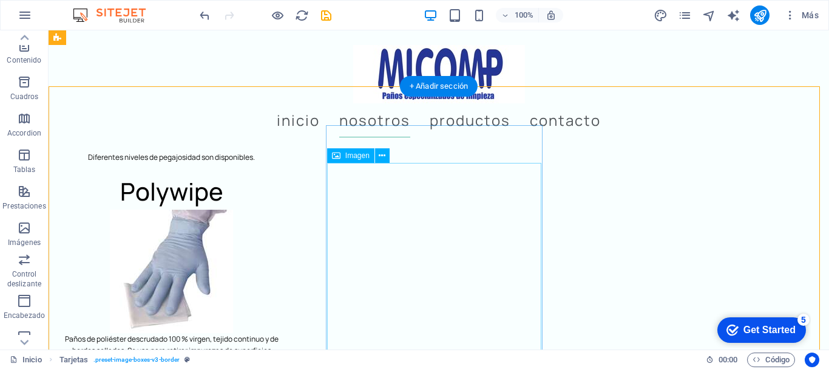
scroll to position [1955, 0]
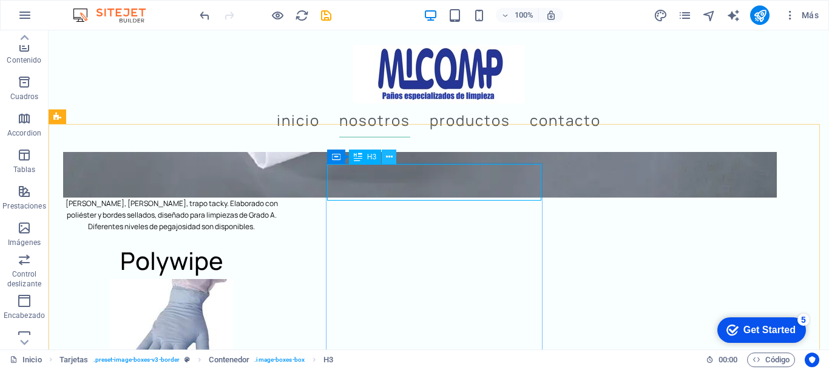
click at [390, 155] on icon at bounding box center [389, 157] width 7 height 13
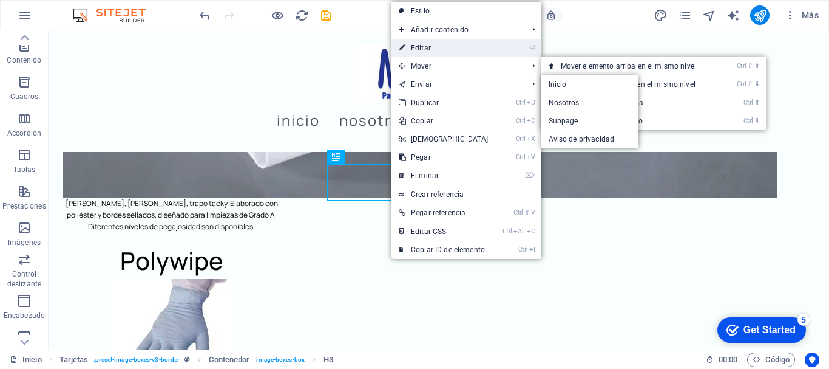
click at [431, 47] on link "⏎ Editar" at bounding box center [444, 48] width 104 height 18
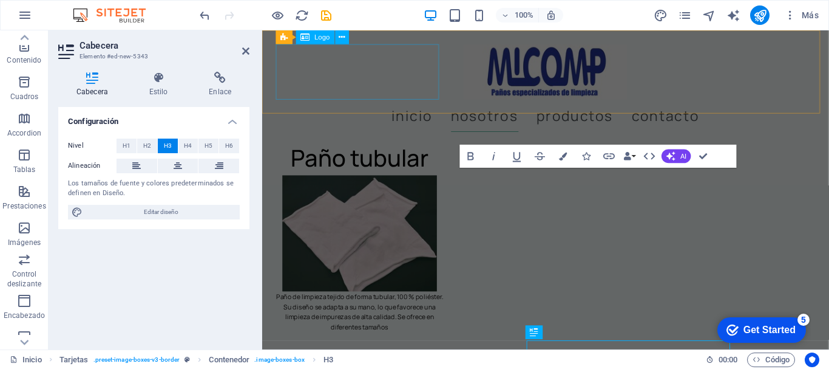
scroll to position [1763, 0]
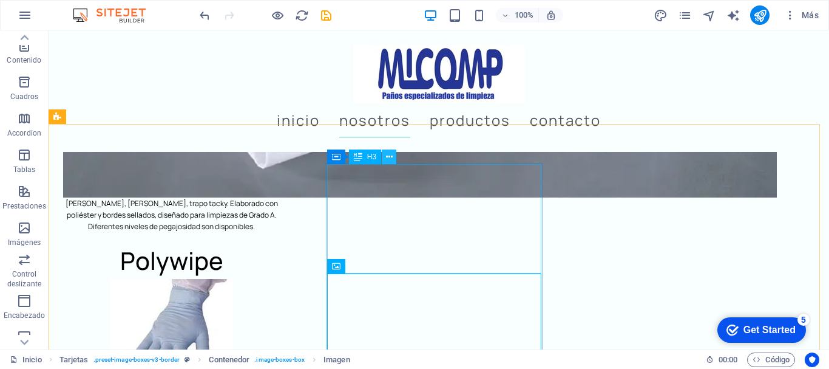
click at [391, 157] on icon at bounding box center [389, 157] width 7 height 13
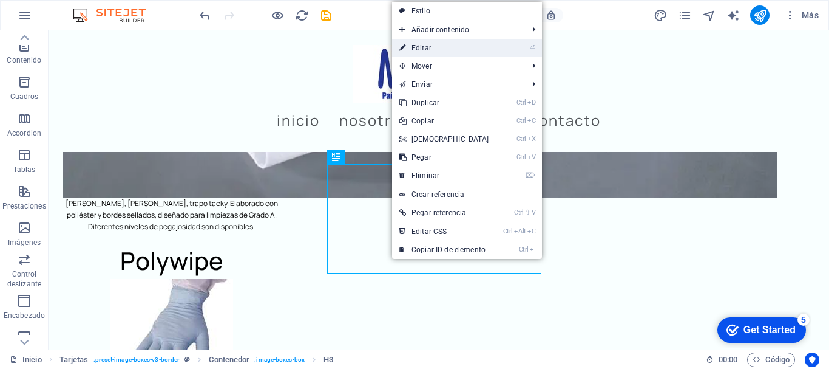
drag, startPoint x: 435, startPoint y: 44, endPoint x: 181, endPoint y: 15, distance: 255.5
click at [435, 44] on link "⏎ Editar" at bounding box center [444, 48] width 104 height 18
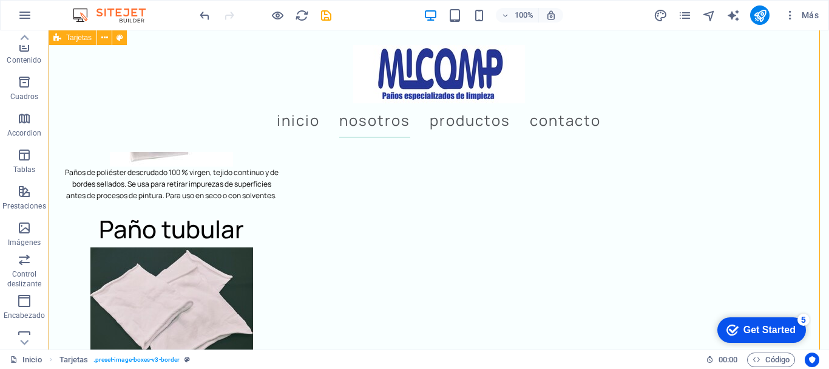
scroll to position [2198, 0]
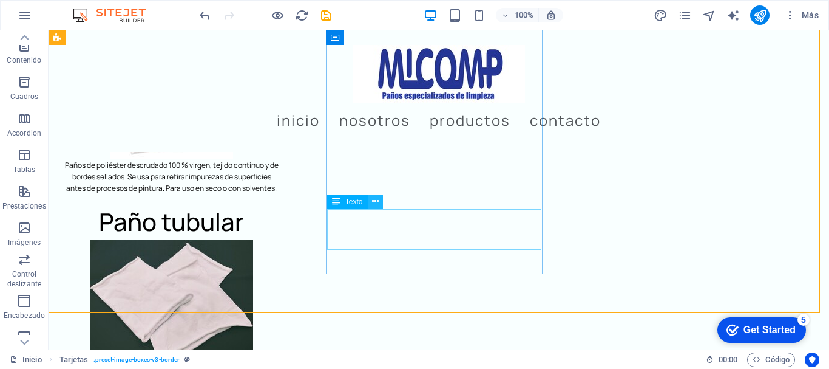
click at [379, 200] on icon at bounding box center [375, 201] width 7 height 13
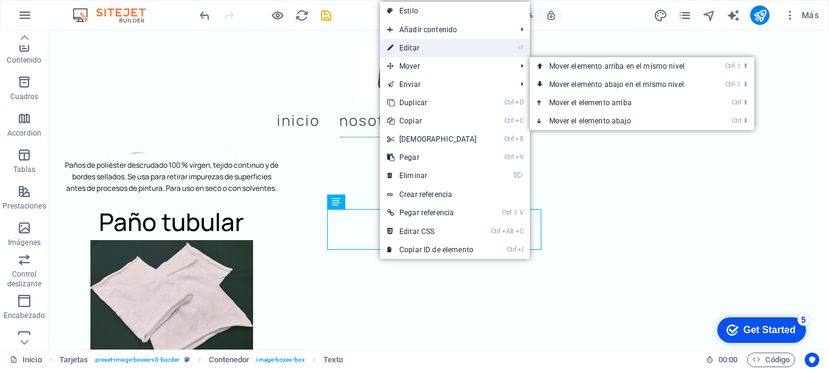
click at [423, 50] on link "⏎ Editar" at bounding box center [432, 48] width 104 height 18
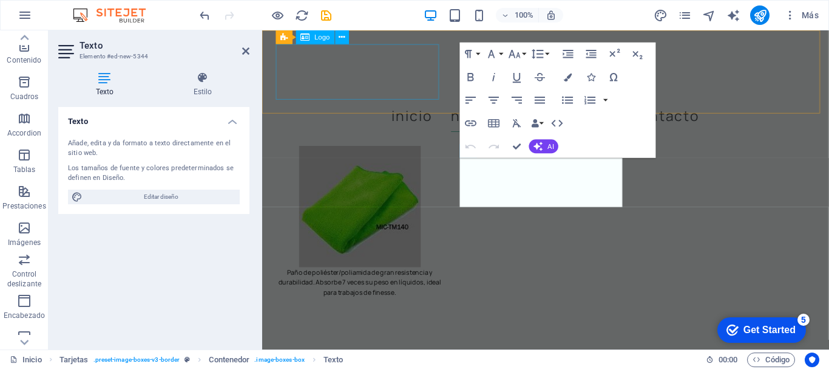
scroll to position [2017, 0]
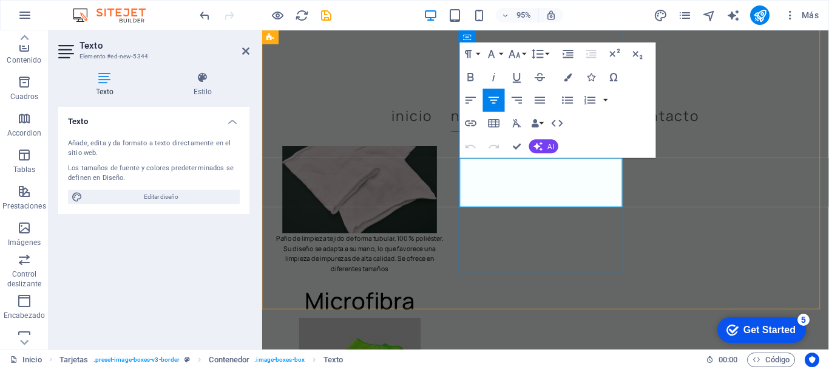
drag, startPoint x: 611, startPoint y: 200, endPoint x: 474, endPoint y: 168, distance: 140.8
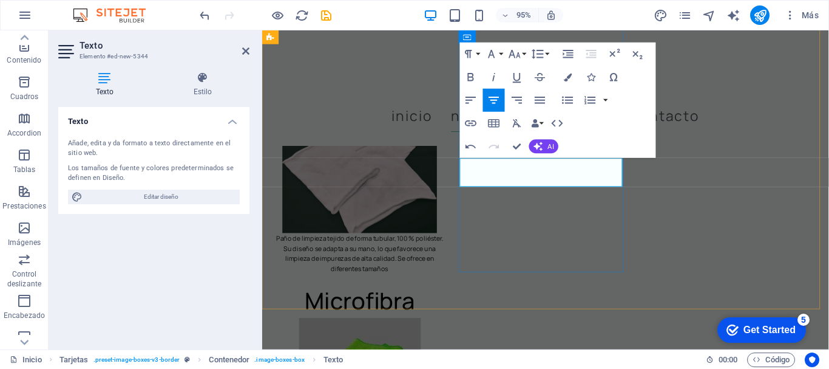
drag, startPoint x: 552, startPoint y: 179, endPoint x: 751, endPoint y: 222, distance: 203.2
drag, startPoint x: 617, startPoint y: 192, endPoint x: 478, endPoint y: 180, distance: 139.0
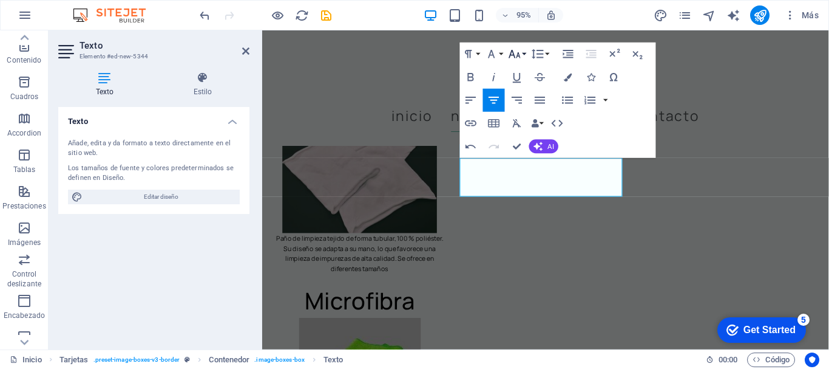
click at [519, 50] on icon "button" at bounding box center [515, 54] width 14 height 14
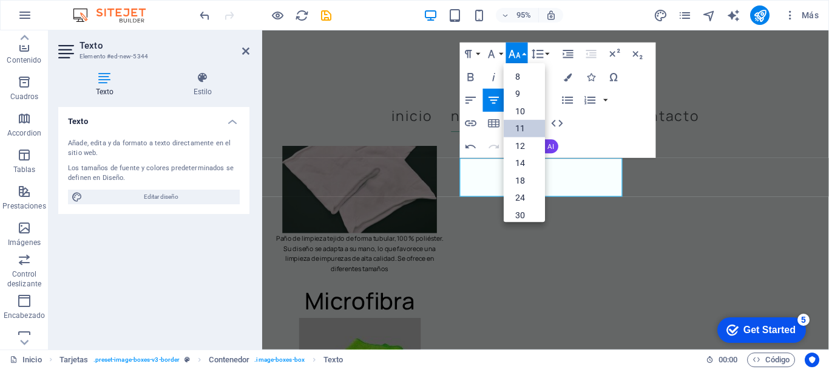
scroll to position [69, 0]
click at [525, 82] on link "12" at bounding box center [524, 80] width 41 height 17
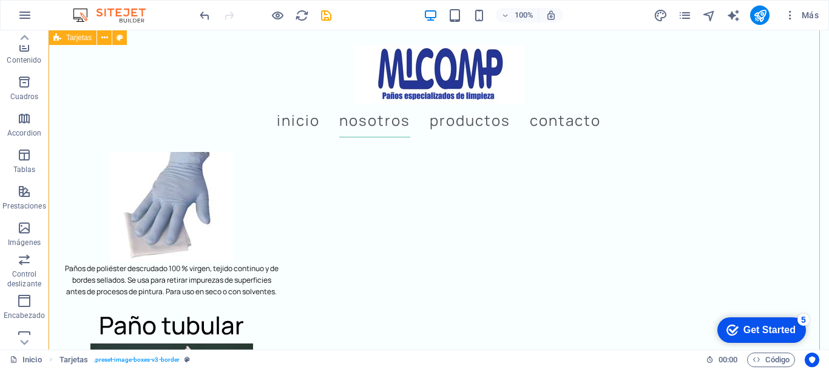
scroll to position [2077, 0]
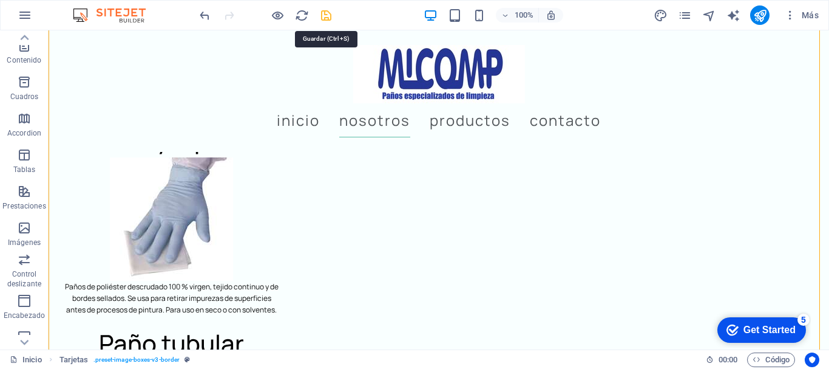
click at [324, 11] on icon "save" at bounding box center [326, 16] width 14 height 14
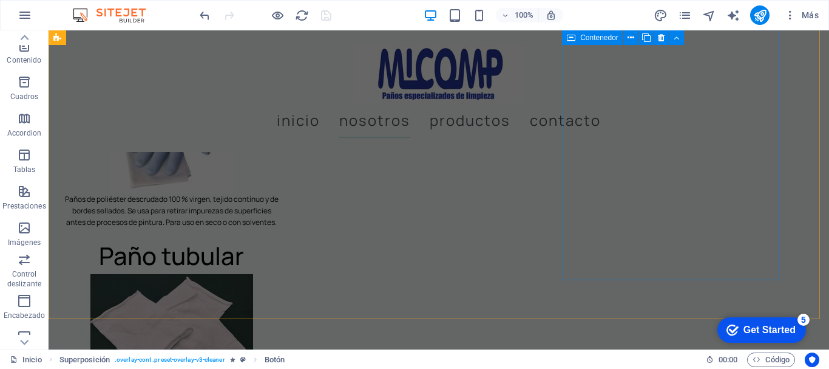
scroll to position [2198, 0]
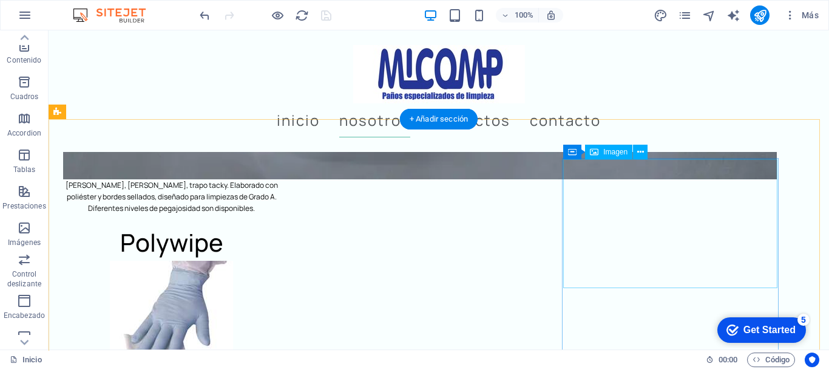
scroll to position [1955, 0]
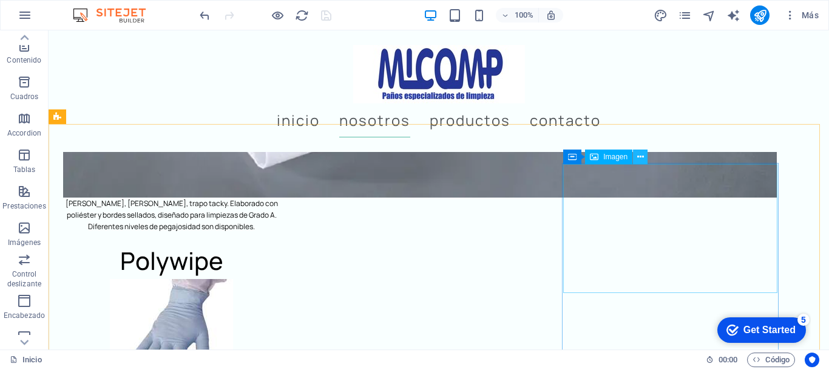
click at [639, 152] on icon at bounding box center [641, 157] width 7 height 13
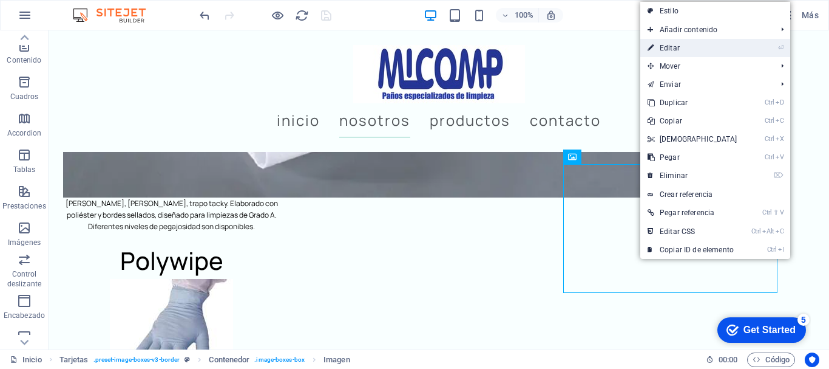
click at [684, 47] on link "⏎ Editar" at bounding box center [693, 48] width 104 height 18
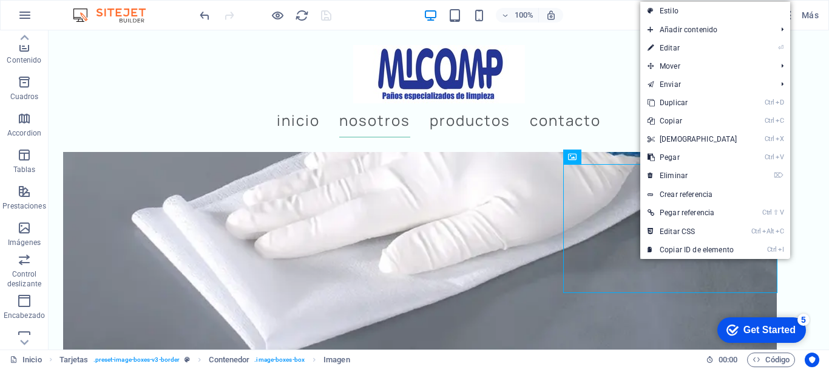
select select "%"
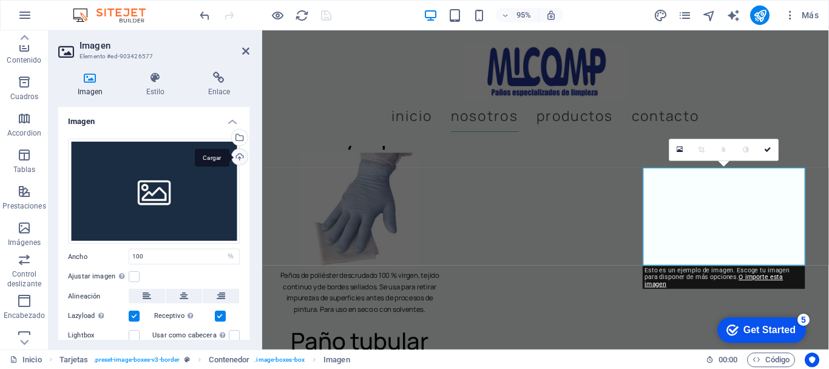
click at [237, 151] on div "Cargar" at bounding box center [239, 158] width 18 height 18
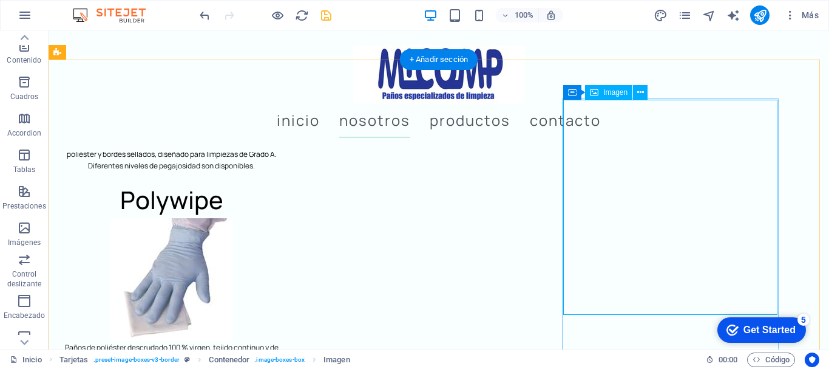
scroll to position [2077, 0]
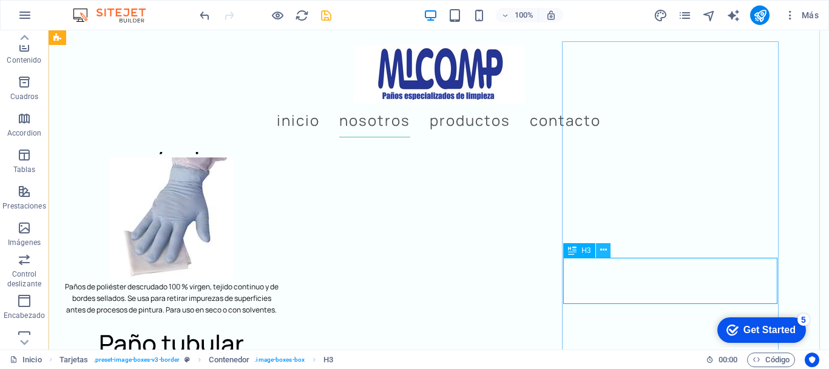
click at [603, 249] on icon at bounding box center [604, 249] width 7 height 13
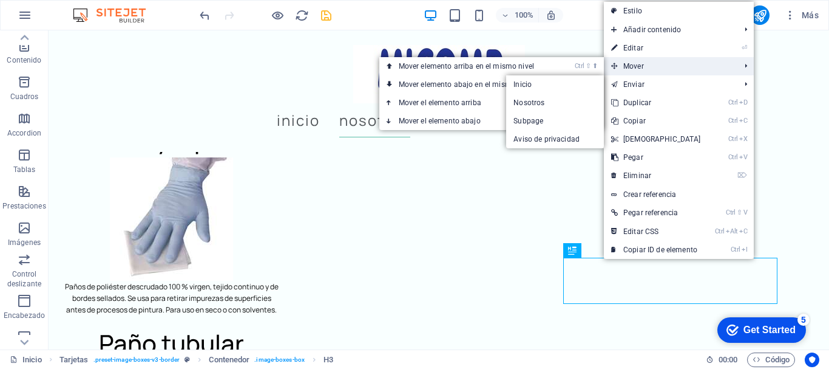
click at [638, 64] on span "Mover" at bounding box center [670, 66] width 132 height 18
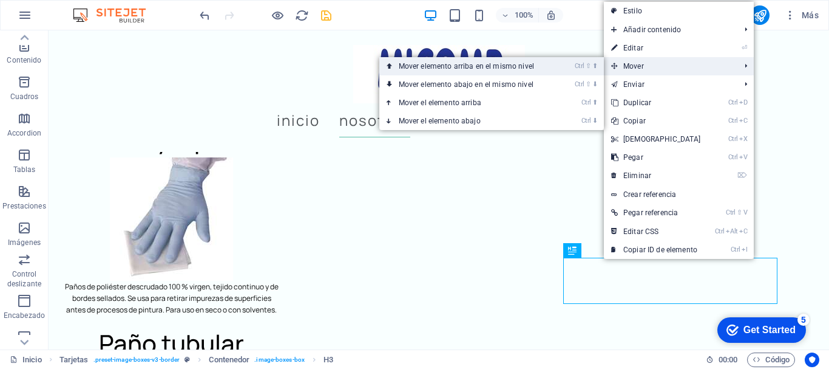
click at [489, 61] on link "Ctrl ⇧ ⬆ Mover elemento arriba en el mismo nivel" at bounding box center [469, 66] width 179 height 18
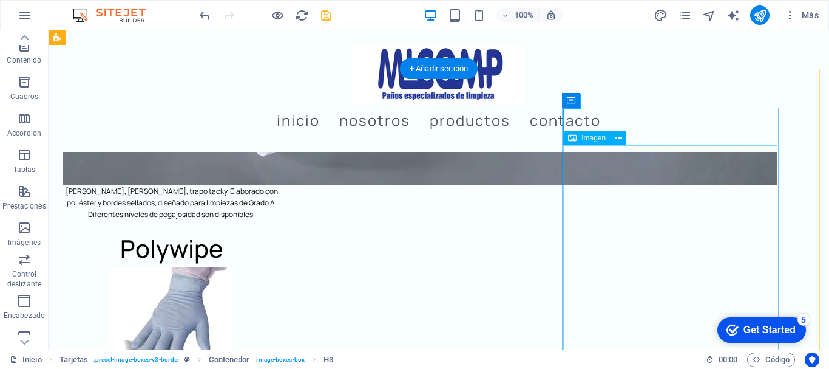
scroll to position [1955, 0]
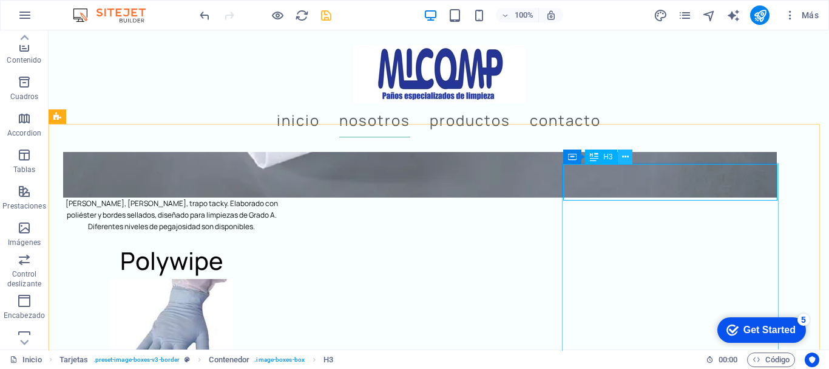
click at [625, 151] on icon at bounding box center [625, 157] width 7 height 13
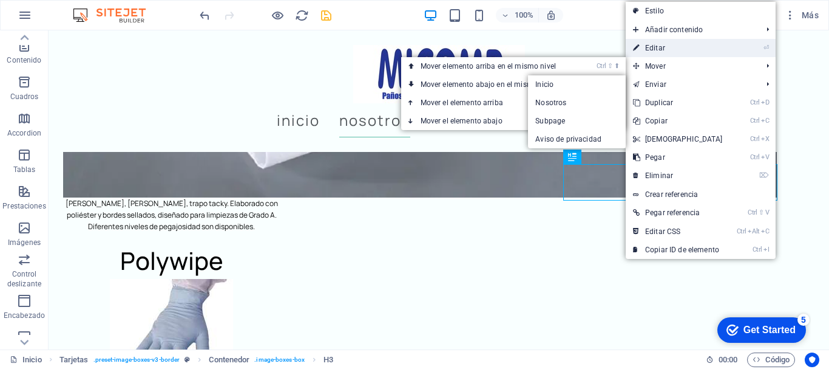
click at [667, 52] on link "⏎ Editar" at bounding box center [678, 48] width 104 height 18
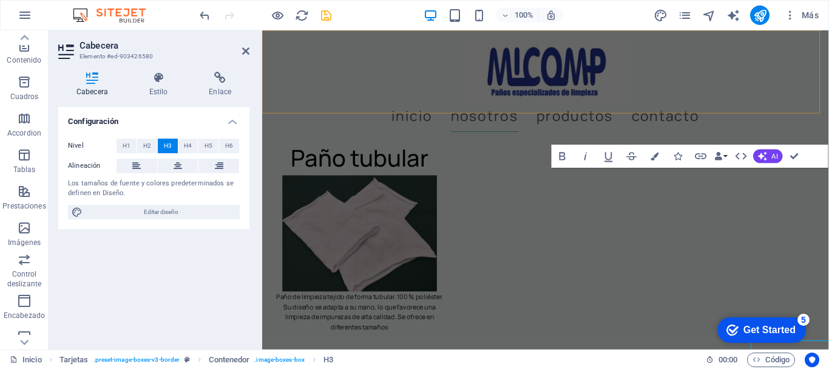
scroll to position [1763, 0]
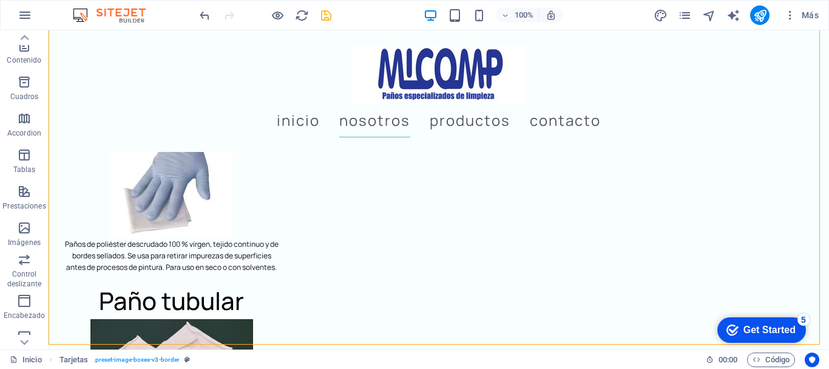
scroll to position [2198, 0]
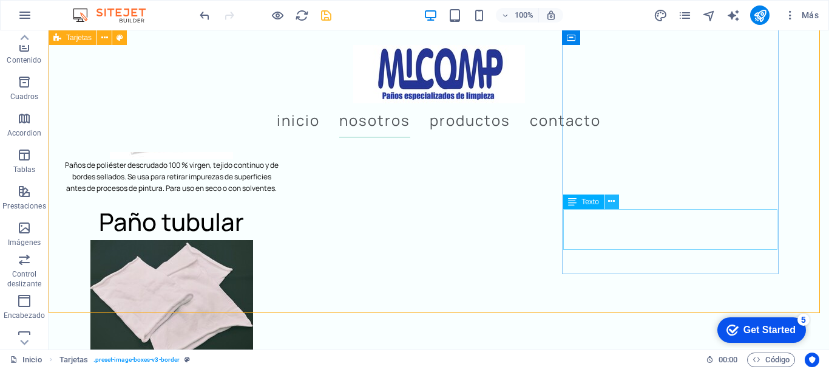
click at [614, 199] on icon at bounding box center [611, 201] width 7 height 13
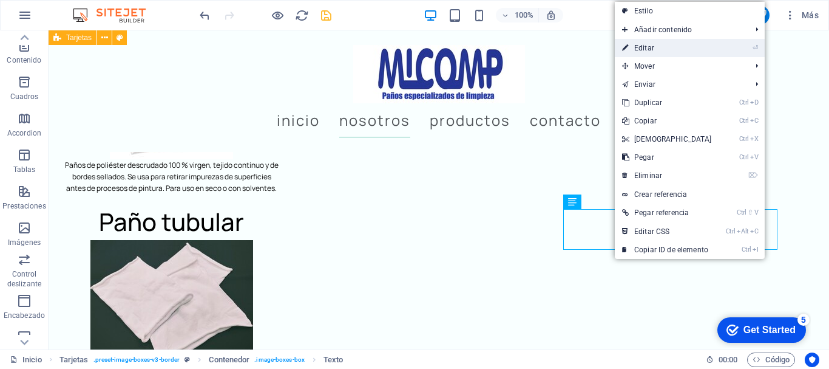
click at [662, 47] on link "⏎ Editar" at bounding box center [667, 48] width 104 height 18
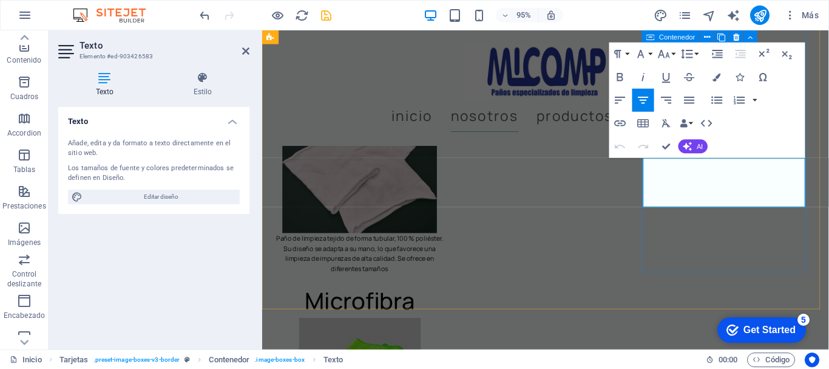
drag, startPoint x: 682, startPoint y: 180, endPoint x: 804, endPoint y: 206, distance: 124.8
drag, startPoint x: 774, startPoint y: 189, endPoint x: 726, endPoint y: 182, distance: 47.8
drag, startPoint x: 775, startPoint y: 191, endPoint x: 685, endPoint y: 177, distance: 90.9
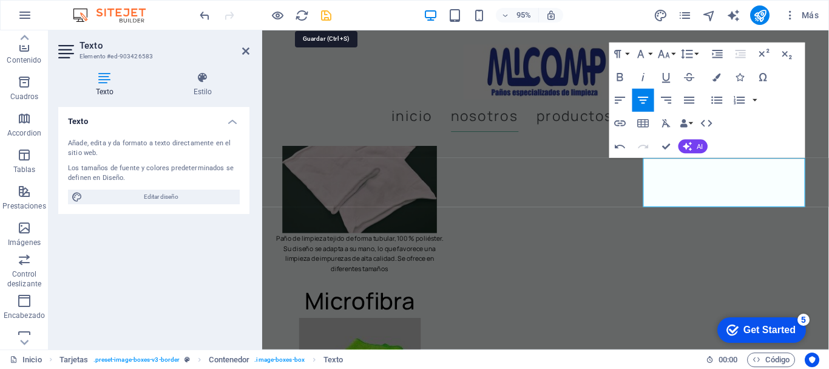
click at [327, 13] on icon "save" at bounding box center [326, 16] width 14 height 14
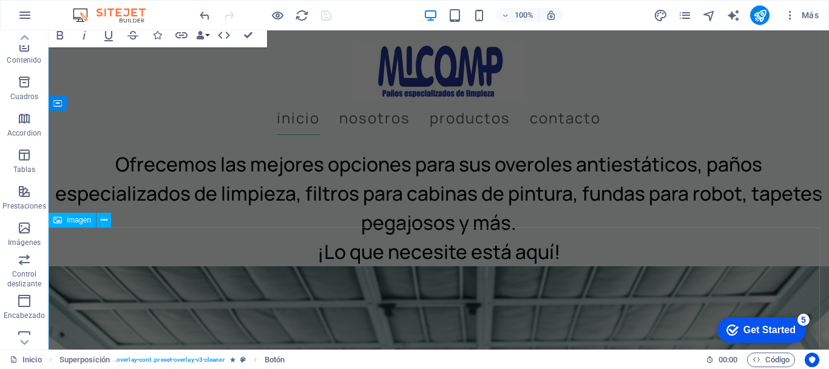
scroll to position [0, 0]
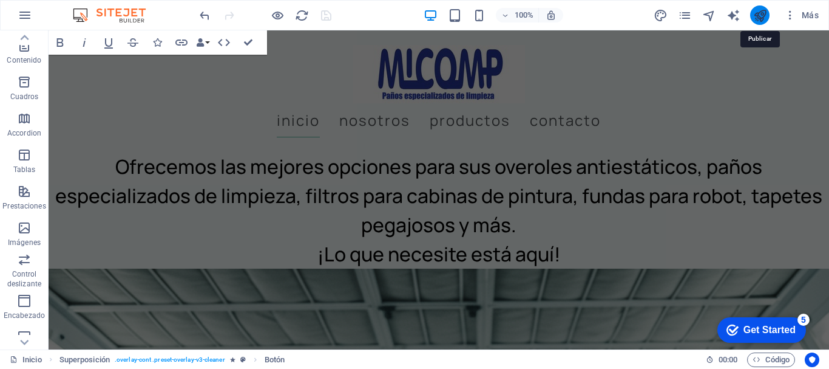
click at [761, 10] on icon "publish" at bounding box center [761, 16] width 14 height 14
